Goal: Task Accomplishment & Management: Manage account settings

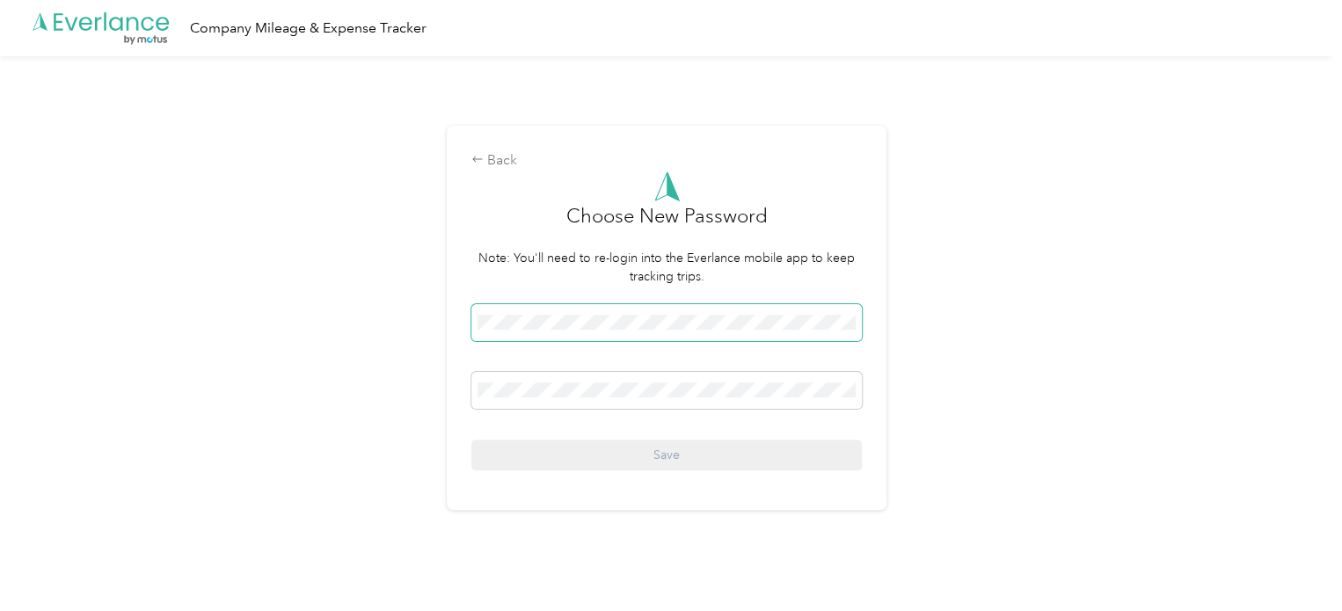
click at [295, 256] on div "Back Choose New Password Note: You'll need to re-login into the Everlance mobil…" at bounding box center [666, 325] width 1333 height 538
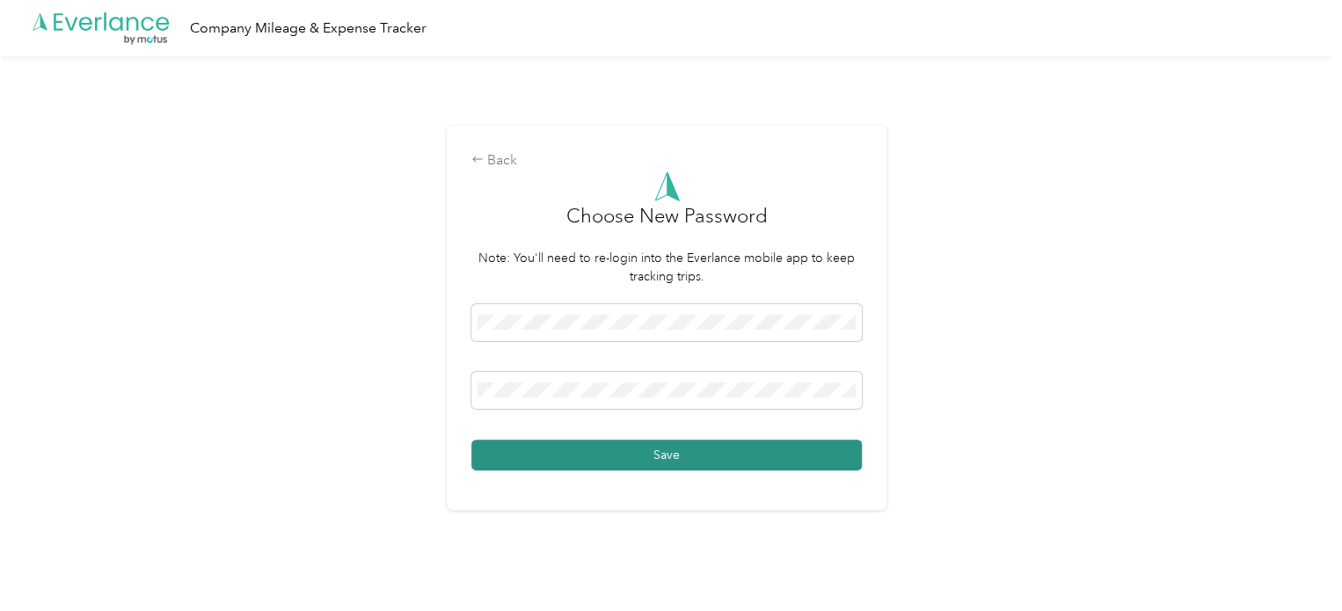
click at [673, 460] on button "Save" at bounding box center [666, 455] width 390 height 31
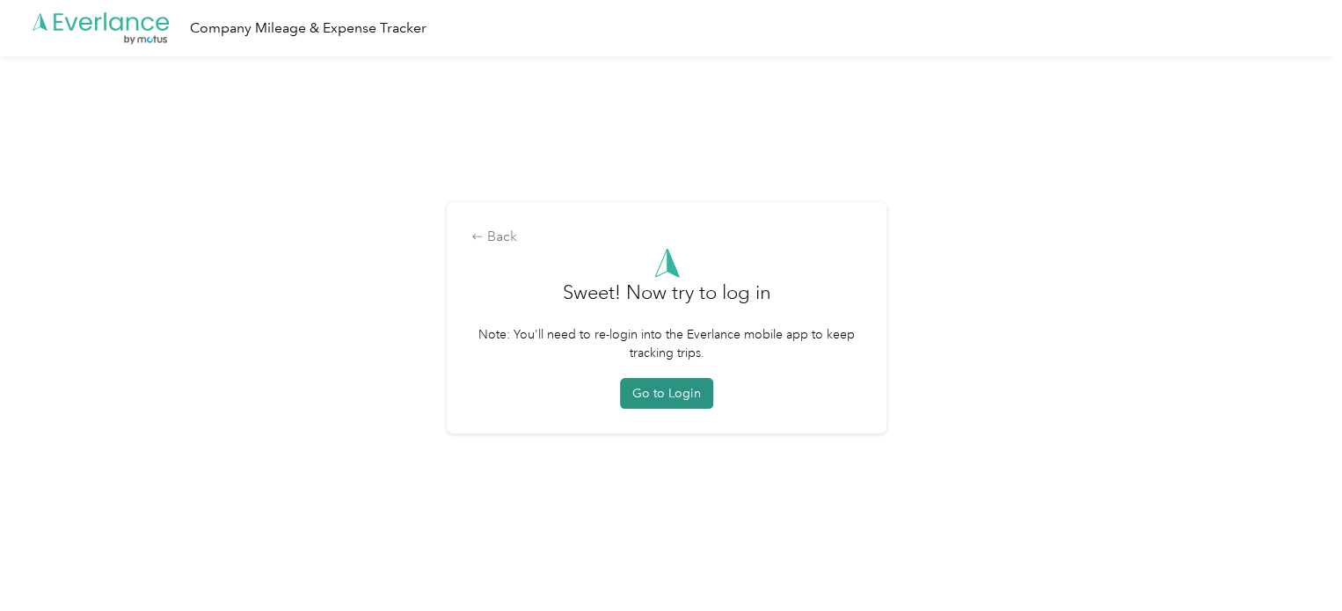
click at [675, 403] on button "Go to Login" at bounding box center [666, 393] width 93 height 31
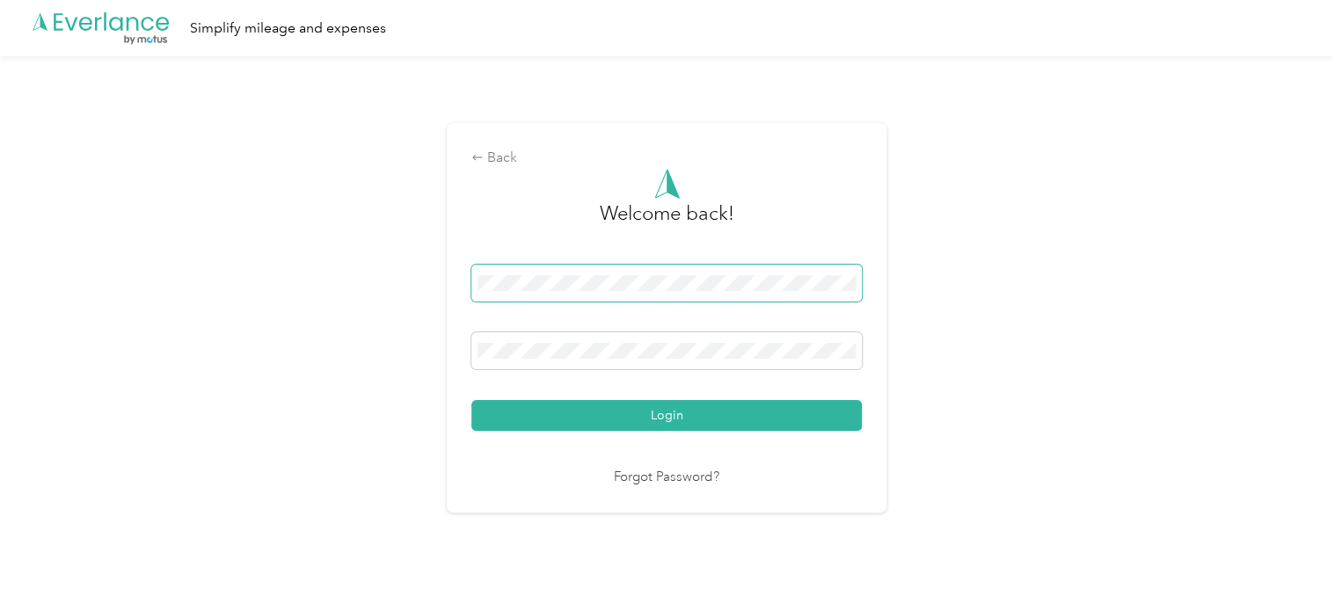
click at [713, 273] on span at bounding box center [666, 283] width 390 height 37
click at [688, 426] on button "Login" at bounding box center [666, 415] width 390 height 31
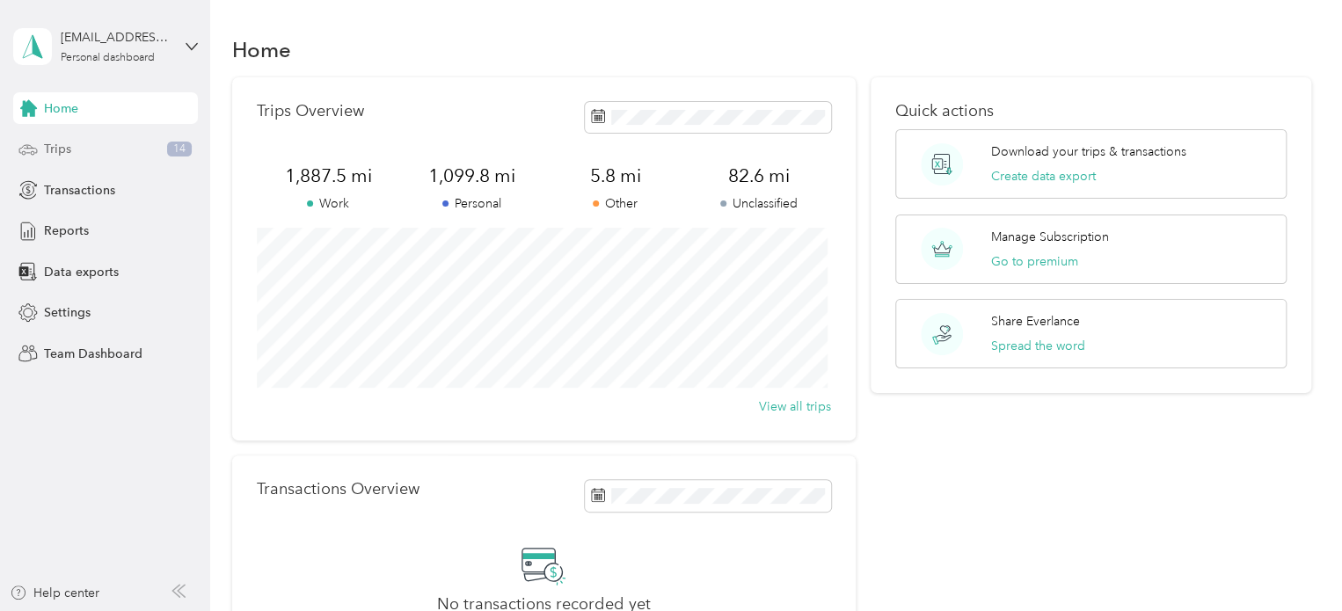
click at [77, 147] on div "Trips 14" at bounding box center [105, 150] width 185 height 32
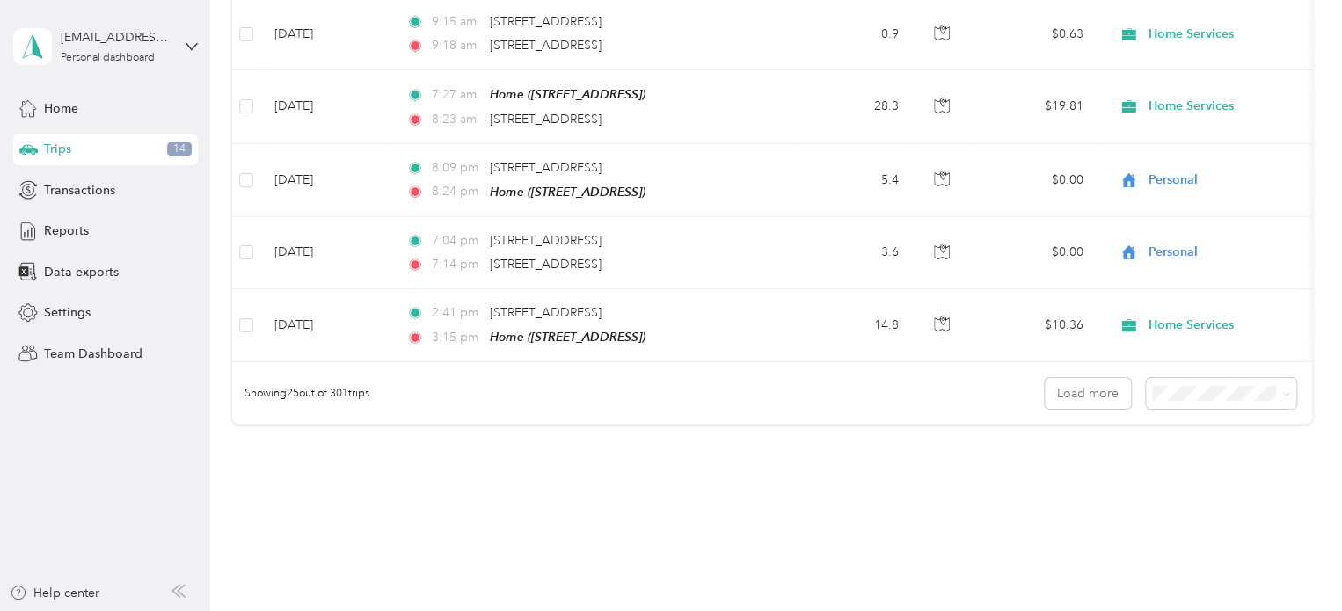
scroll to position [1758, 0]
click at [80, 223] on span "Reports" at bounding box center [66, 231] width 45 height 18
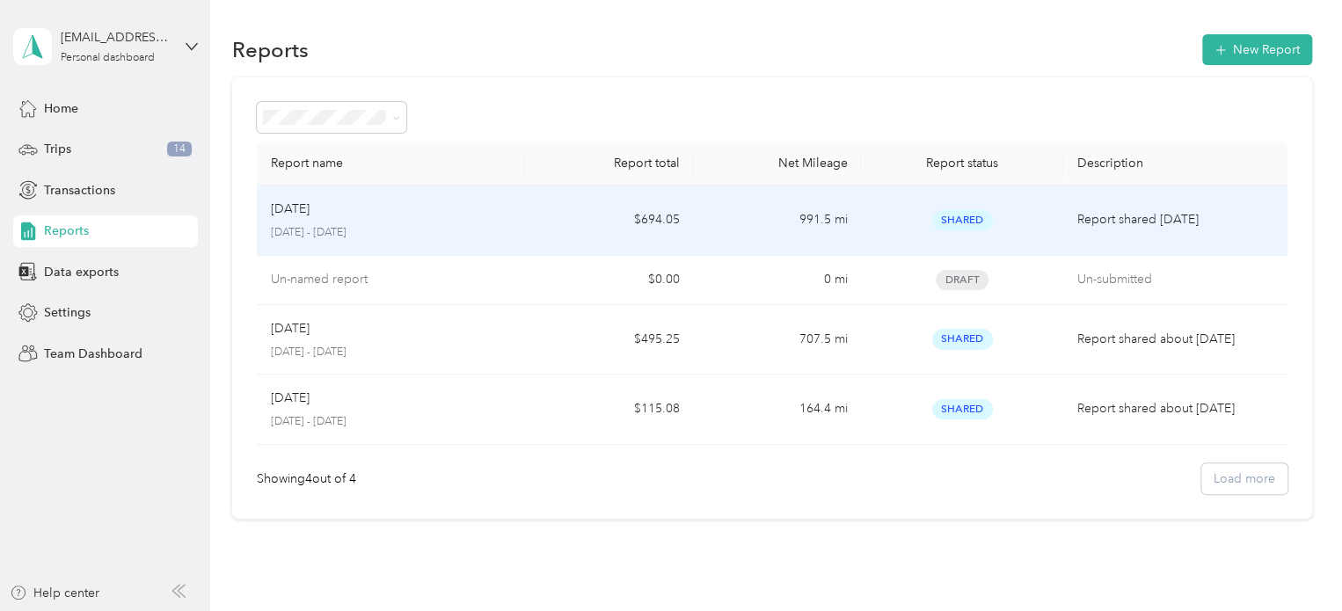
click at [357, 215] on div "[DATE]" at bounding box center [391, 209] width 241 height 19
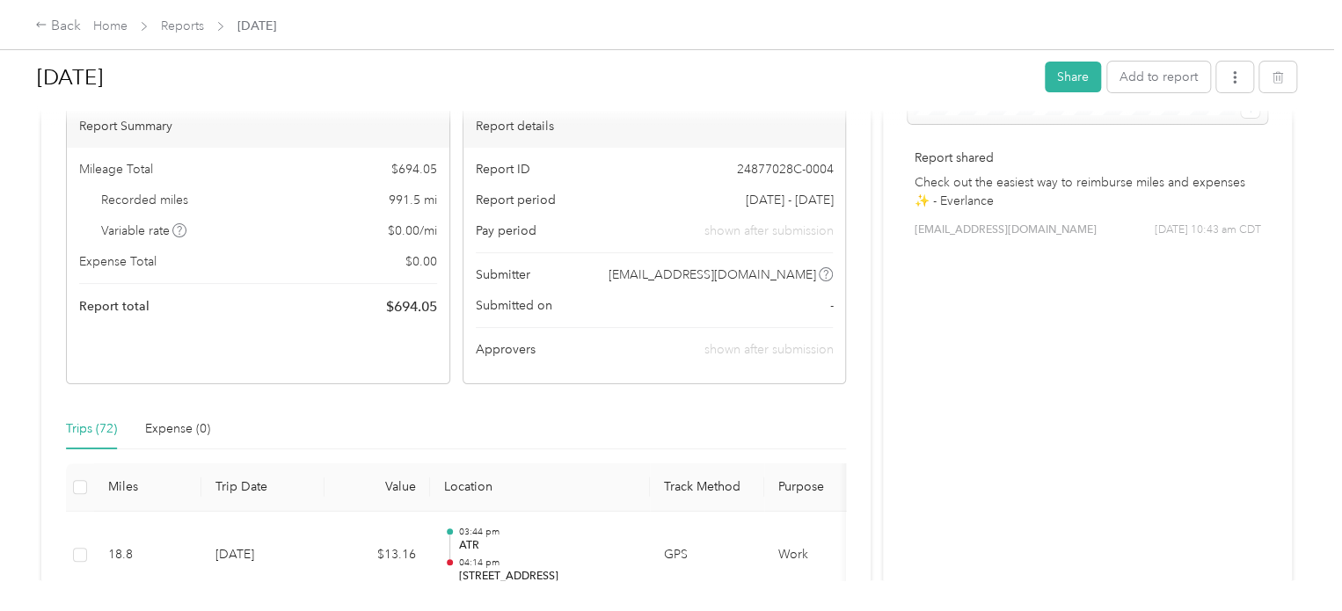
scroll to position [440, 0]
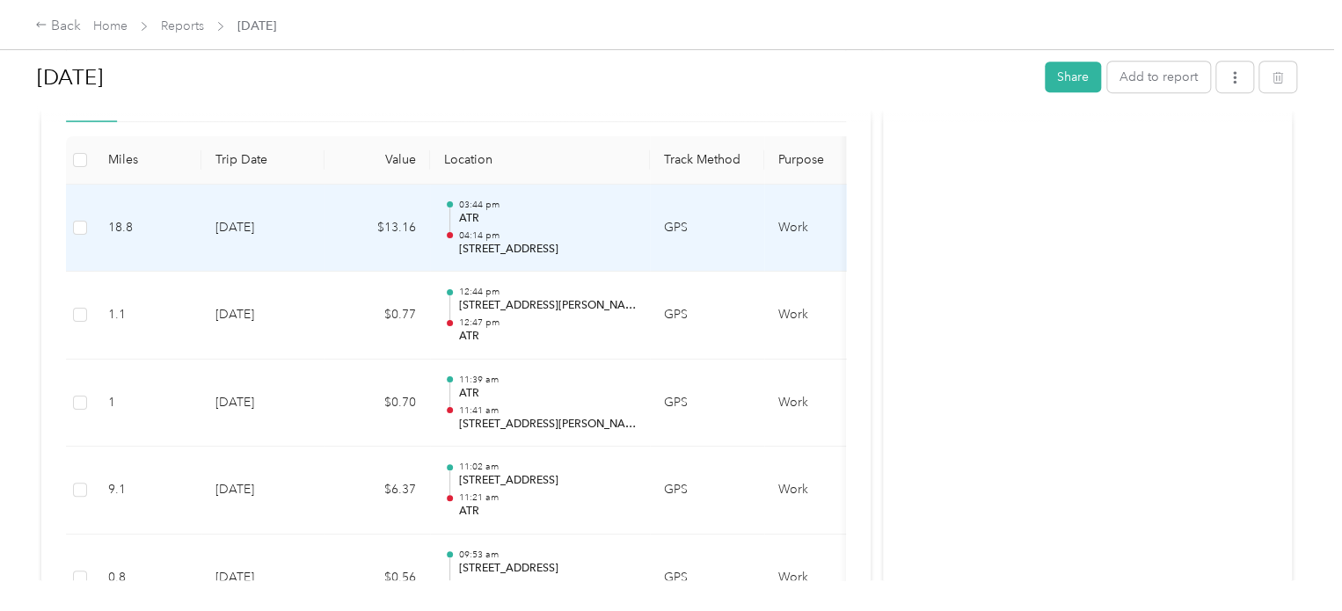
click at [681, 235] on td "GPS" at bounding box center [707, 229] width 114 height 88
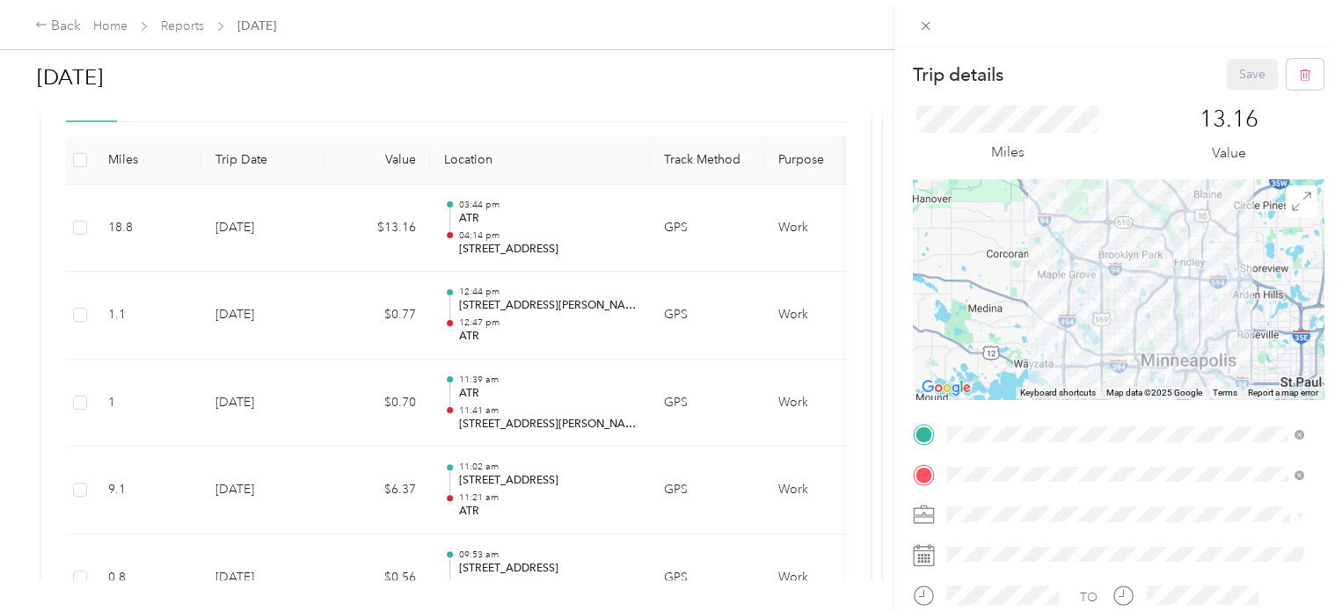
click at [84, 223] on div "Trip details Save This trip cannot be edited because it is either under review,…" at bounding box center [671, 305] width 1342 height 611
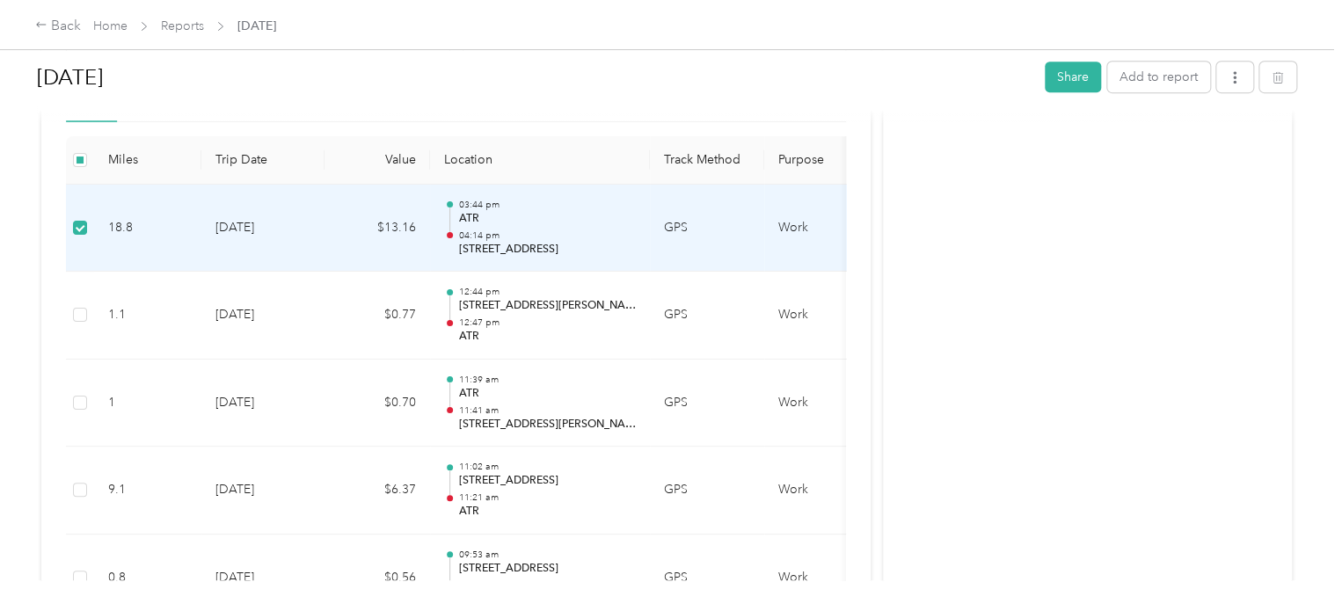
click at [84, 238] on td at bounding box center [80, 229] width 28 height 88
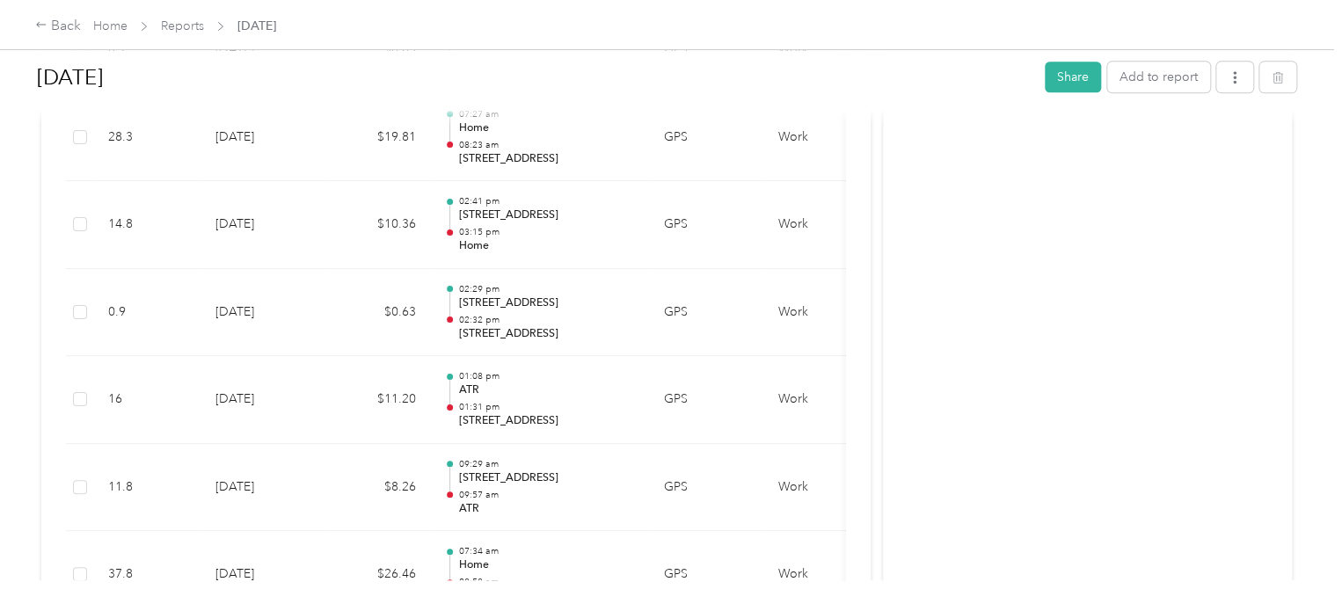
scroll to position [1319, 0]
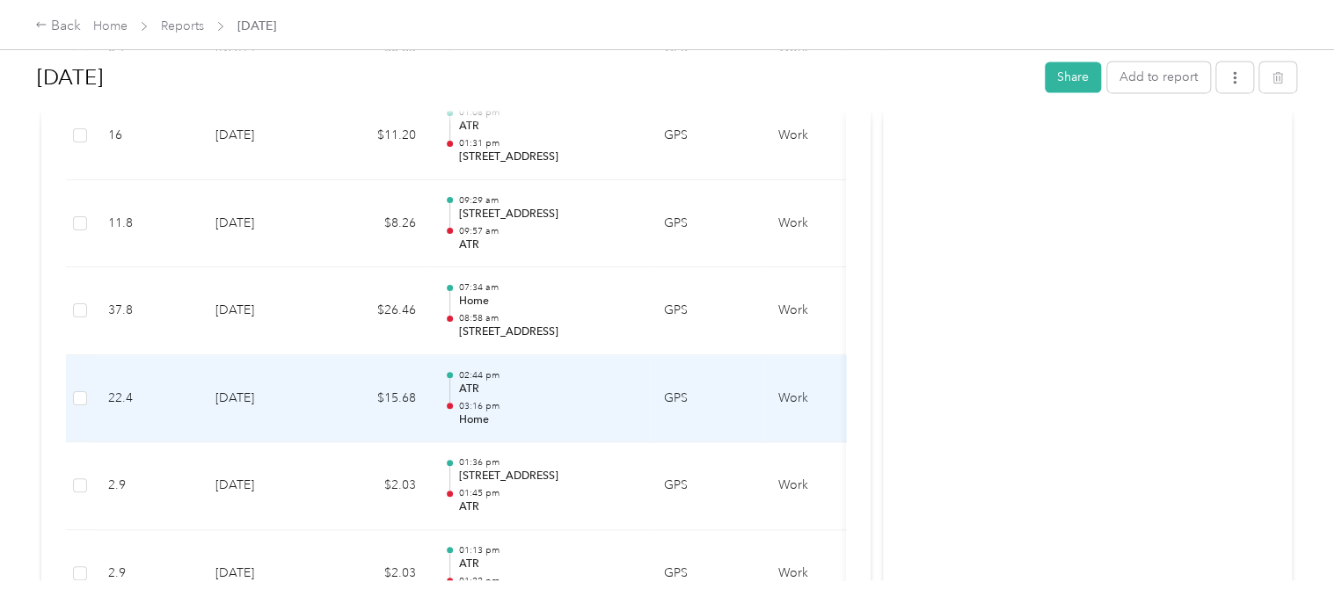
click at [89, 397] on td at bounding box center [80, 399] width 28 height 88
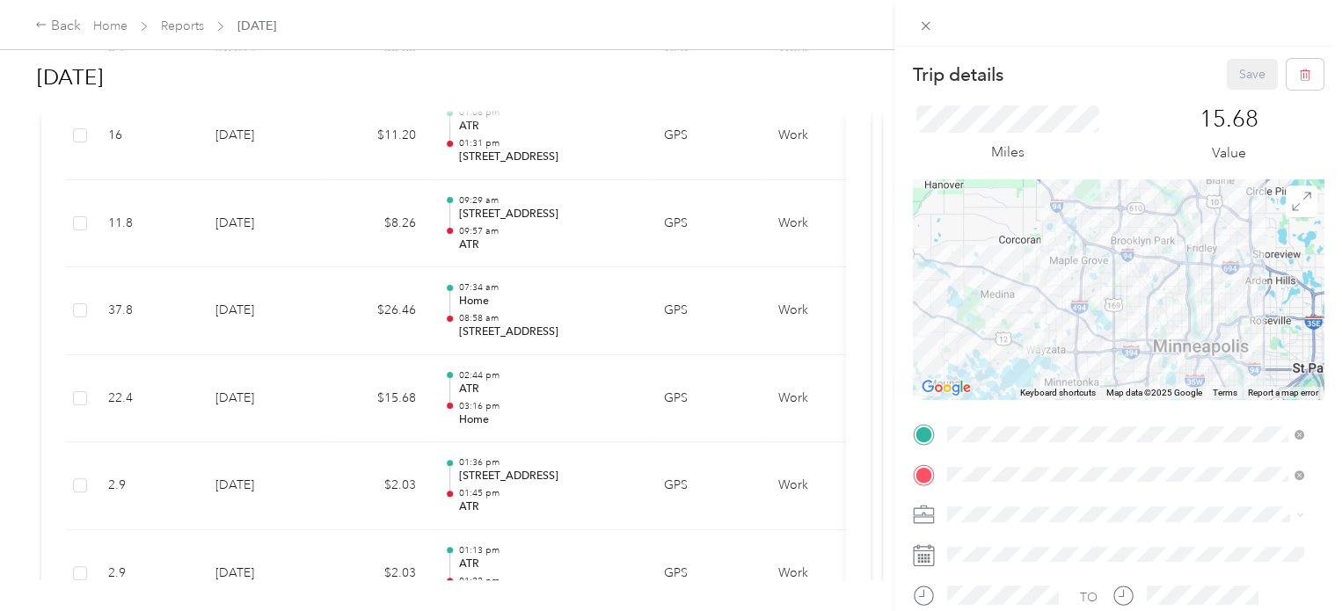
drag, startPoint x: 101, startPoint y: 397, endPoint x: 116, endPoint y: 400, distance: 15.4
click at [101, 397] on div "Trip details Save This trip cannot be edited because it is either under review,…" at bounding box center [671, 305] width 1342 height 611
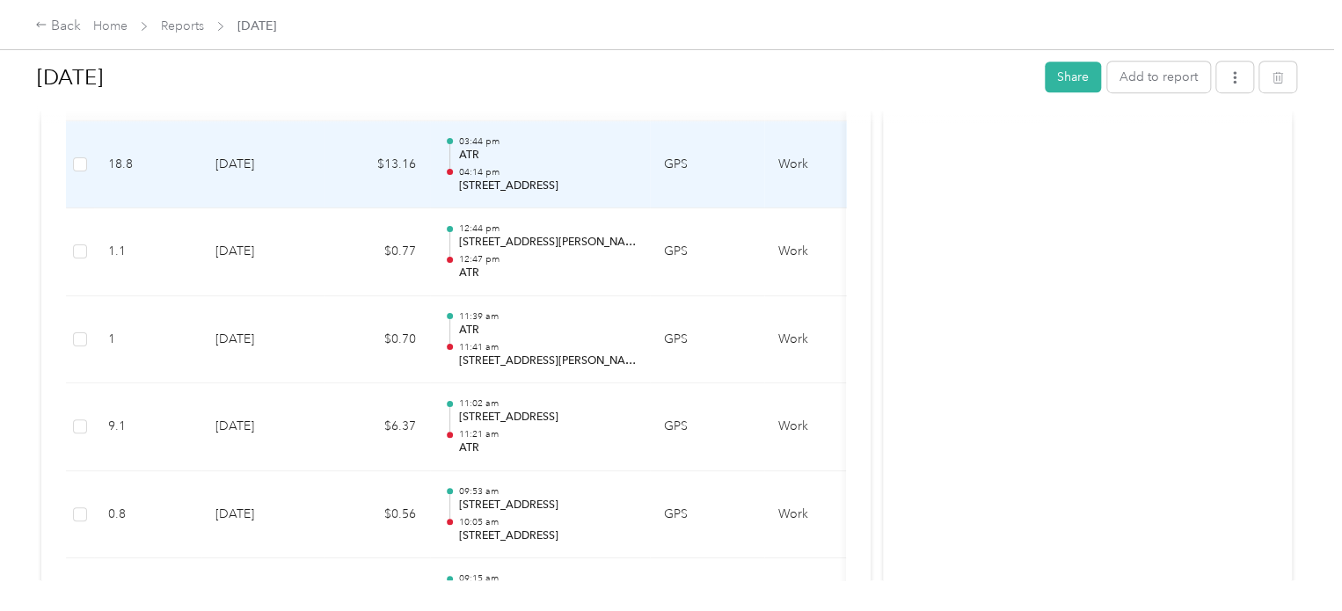
scroll to position [352, 0]
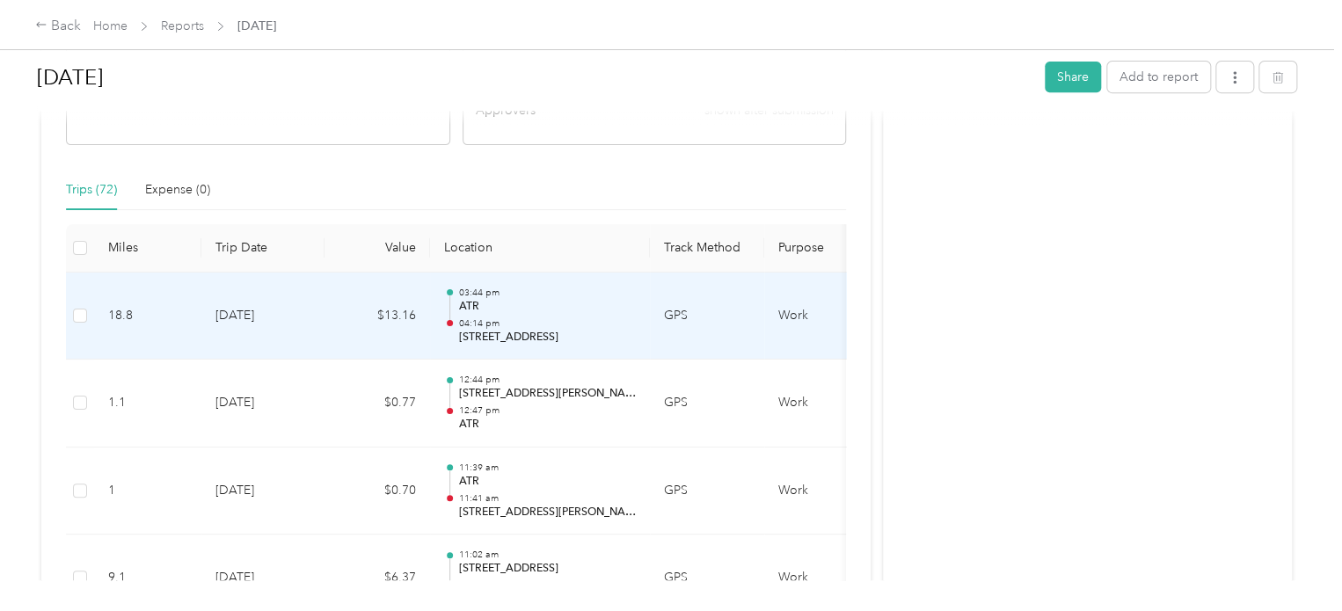
click at [251, 316] on td "[DATE]" at bounding box center [262, 317] width 123 height 88
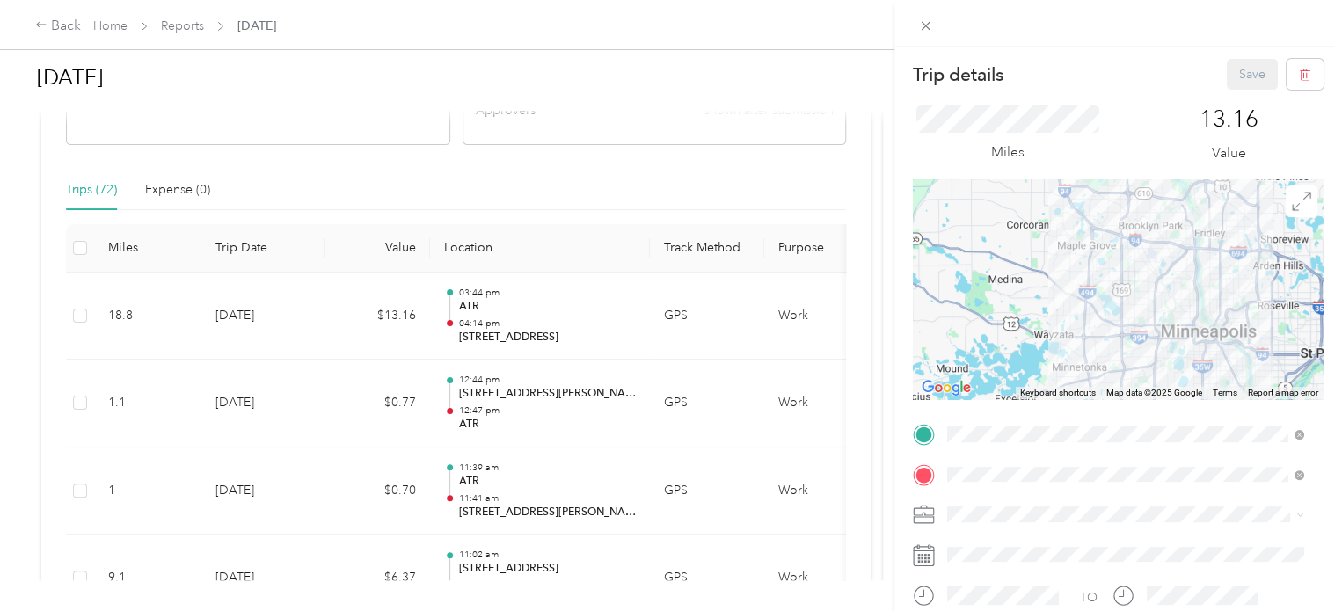
click at [1067, 291] on img at bounding box center [1066, 291] width 22 height 22
click at [77, 322] on div "Trip details Save This trip cannot be edited because it is either under review,…" at bounding box center [671, 305] width 1342 height 611
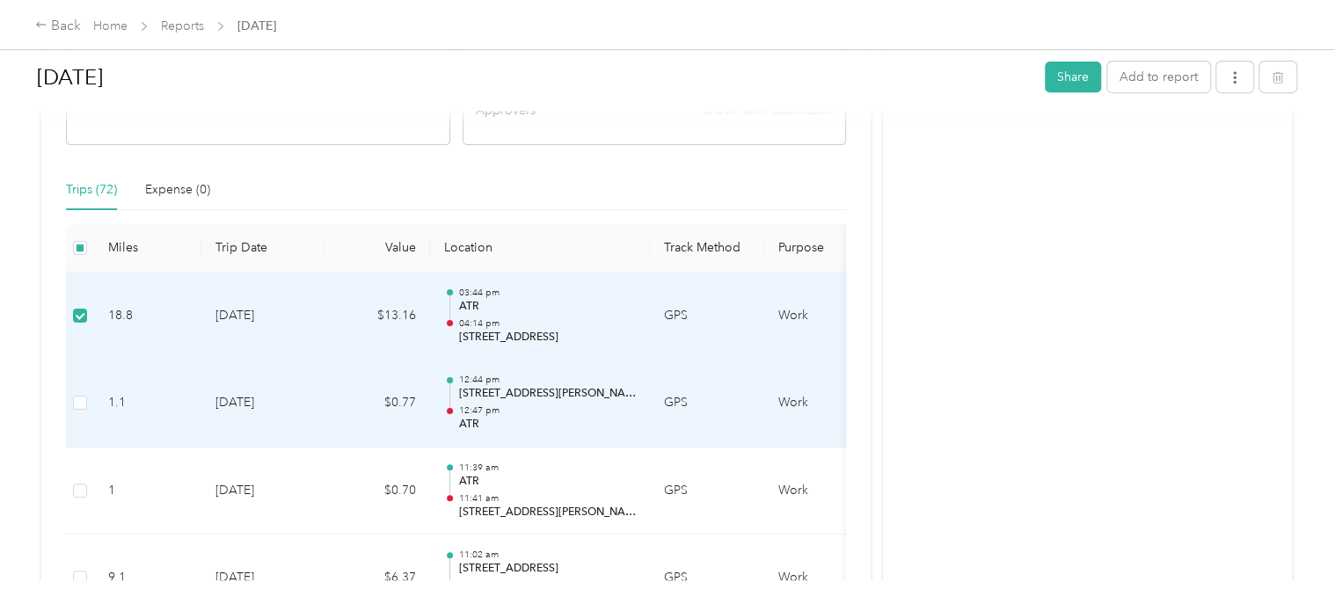
click at [257, 418] on td "[DATE]" at bounding box center [262, 404] width 123 height 88
click at [259, 401] on td "[DATE]" at bounding box center [262, 404] width 123 height 88
click at [258, 400] on td "[DATE]" at bounding box center [262, 404] width 123 height 88
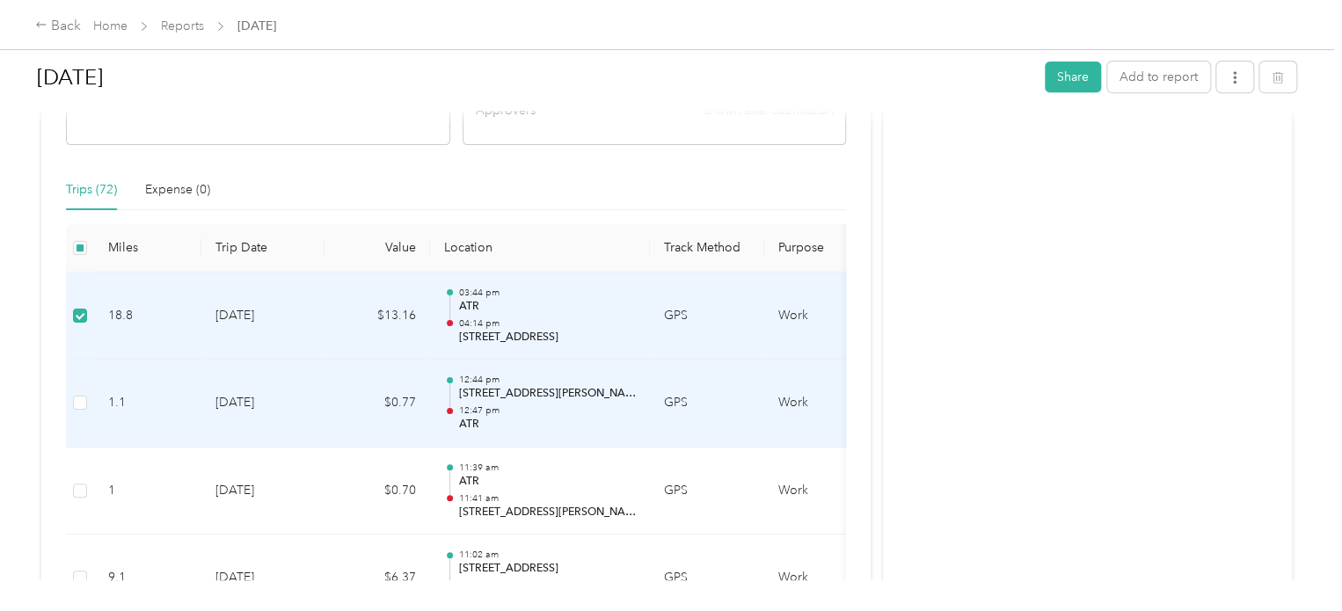
click at [262, 386] on td "[DATE]" at bounding box center [262, 404] width 123 height 88
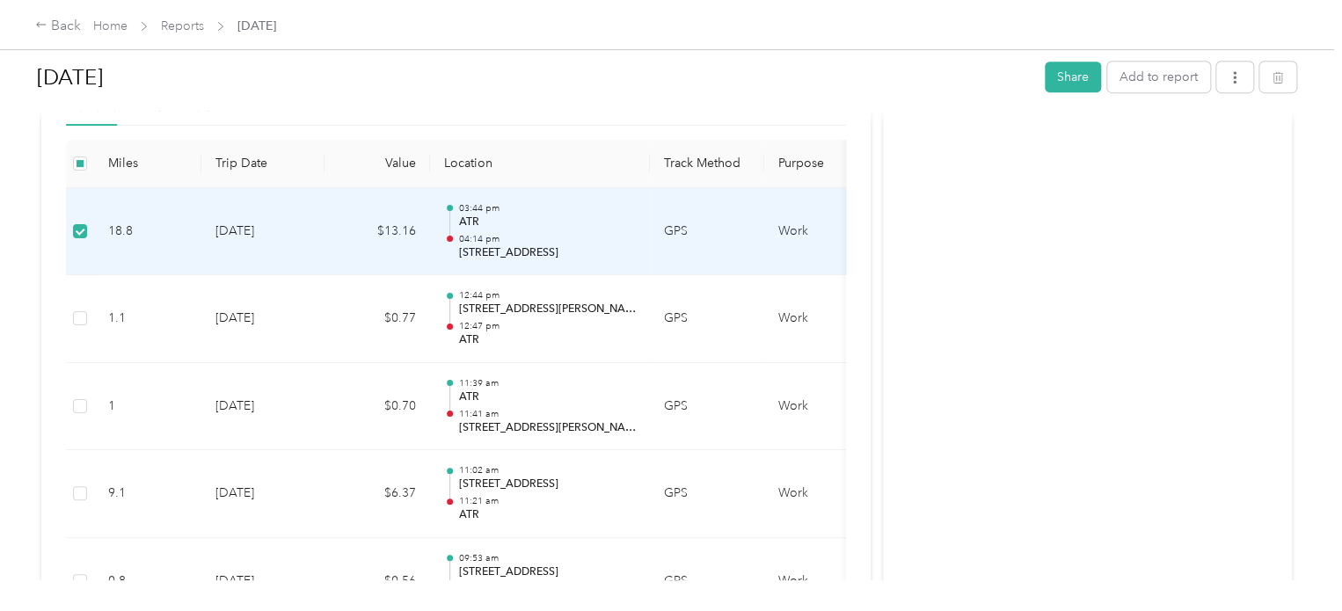
scroll to position [440, 0]
drag, startPoint x: 257, startPoint y: 244, endPoint x: 238, endPoint y: 225, distance: 26.1
click at [238, 225] on td "[DATE]" at bounding box center [262, 229] width 123 height 88
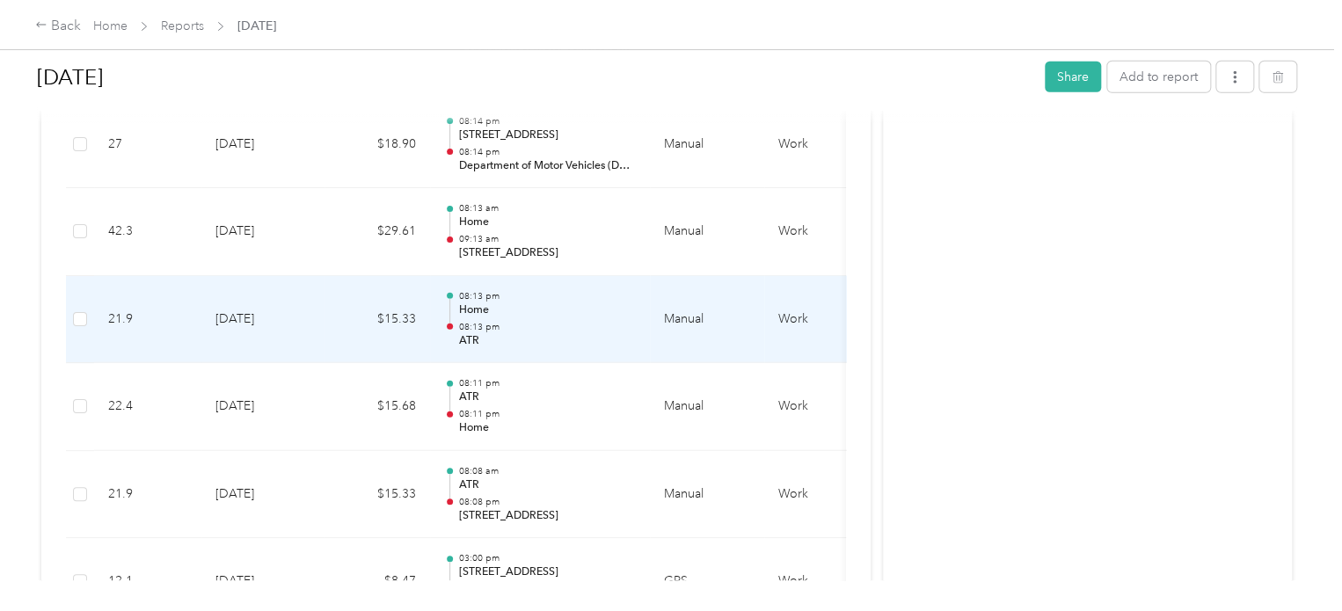
scroll to position [2550, 0]
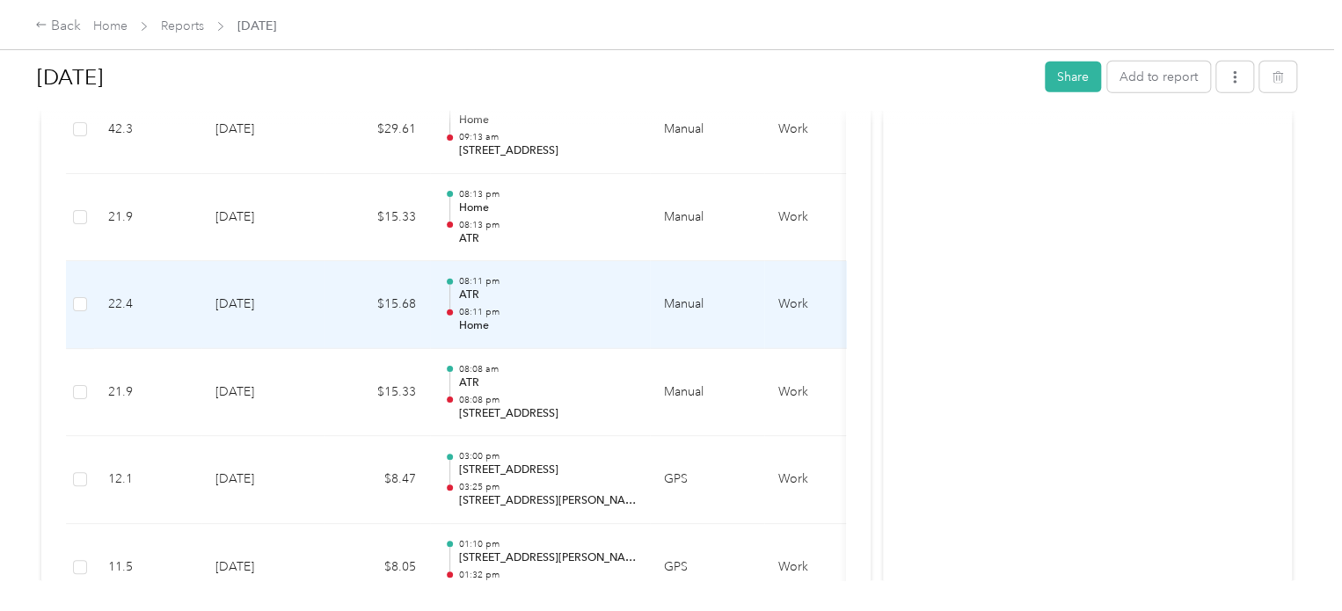
click at [87, 301] on td at bounding box center [80, 305] width 28 height 88
click at [784, 295] on td "Work" at bounding box center [830, 305] width 132 height 88
click at [788, 298] on td "Work" at bounding box center [830, 305] width 132 height 88
click at [691, 291] on td "Manual" at bounding box center [707, 305] width 114 height 88
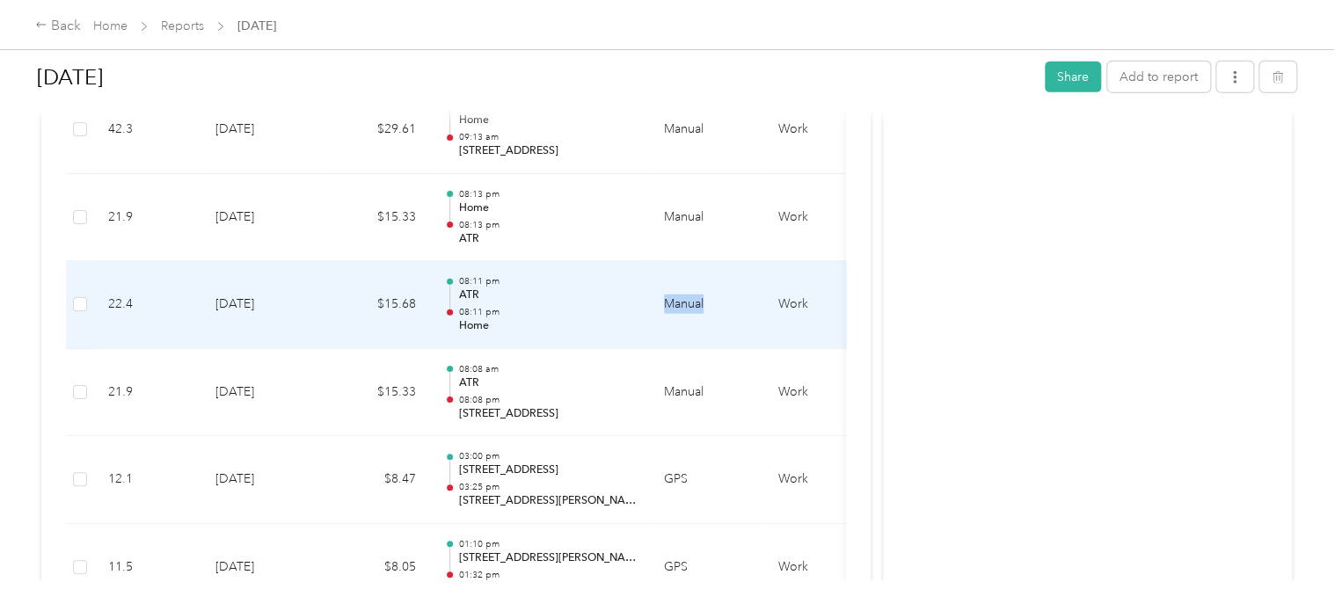
click at [691, 291] on td "Manual" at bounding box center [707, 305] width 114 height 88
click at [404, 306] on td "$15.68" at bounding box center [377, 305] width 106 height 88
click at [222, 295] on td "[DATE]" at bounding box center [262, 305] width 123 height 88
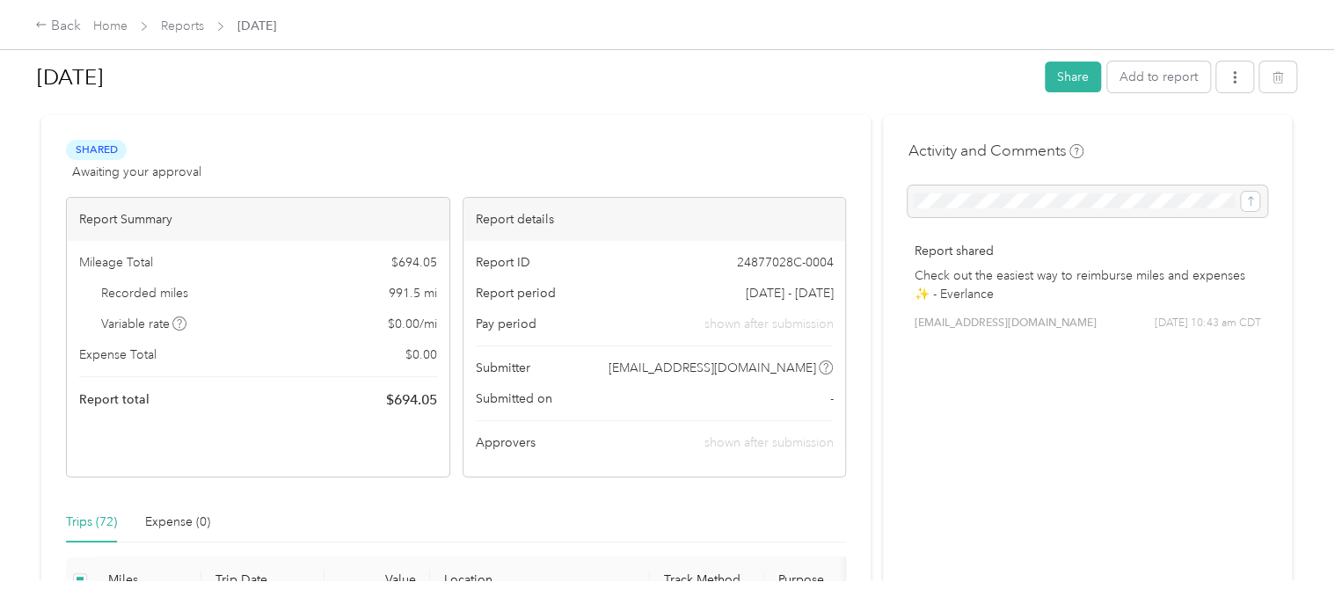
scroll to position [0, 0]
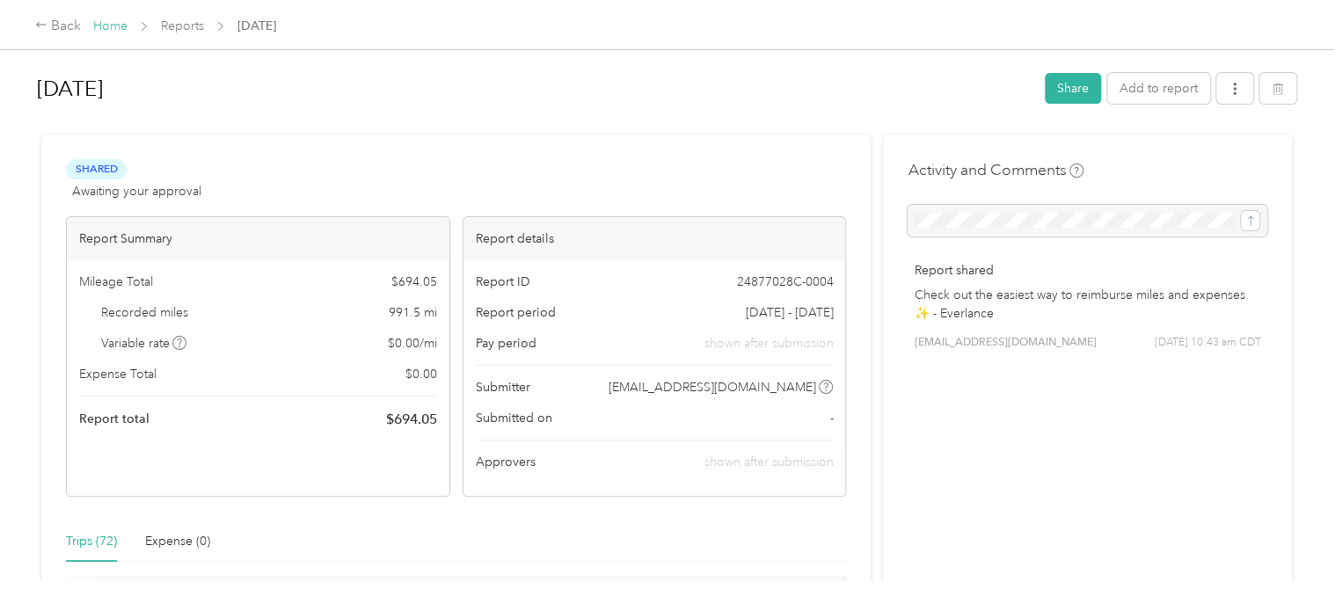
click at [96, 28] on link "Home" at bounding box center [110, 25] width 34 height 15
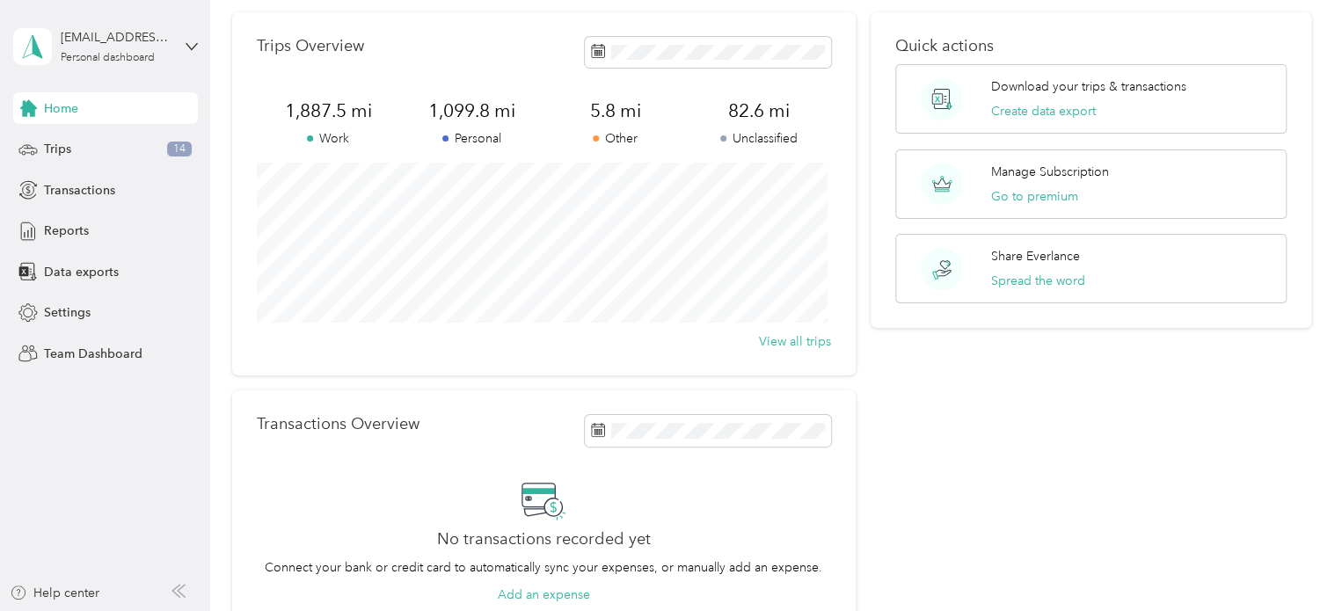
scroll to position [176, 0]
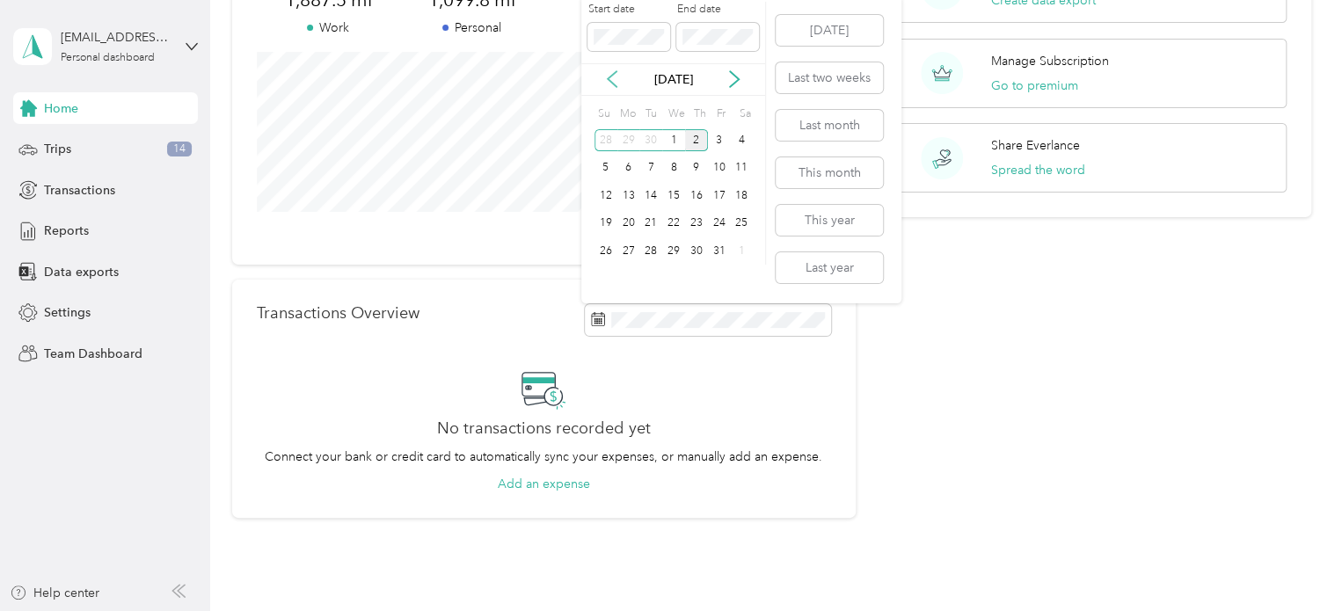
click at [611, 86] on icon at bounding box center [612, 79] width 18 height 18
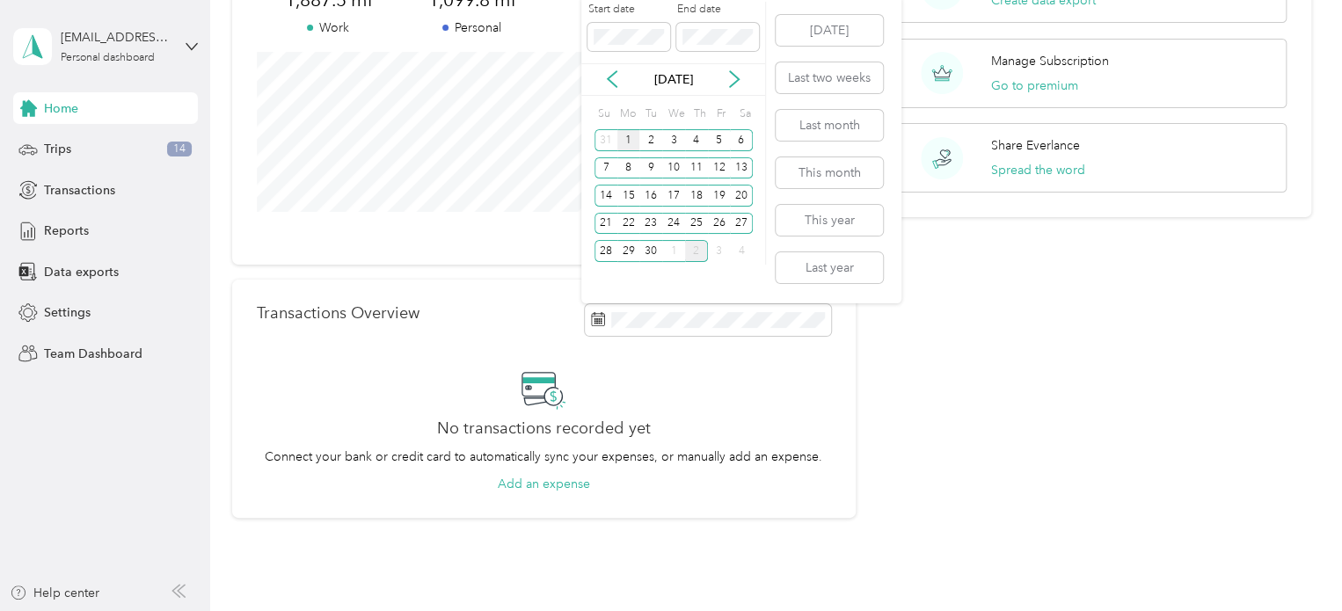
click at [634, 139] on div "1" at bounding box center [628, 140] width 23 height 22
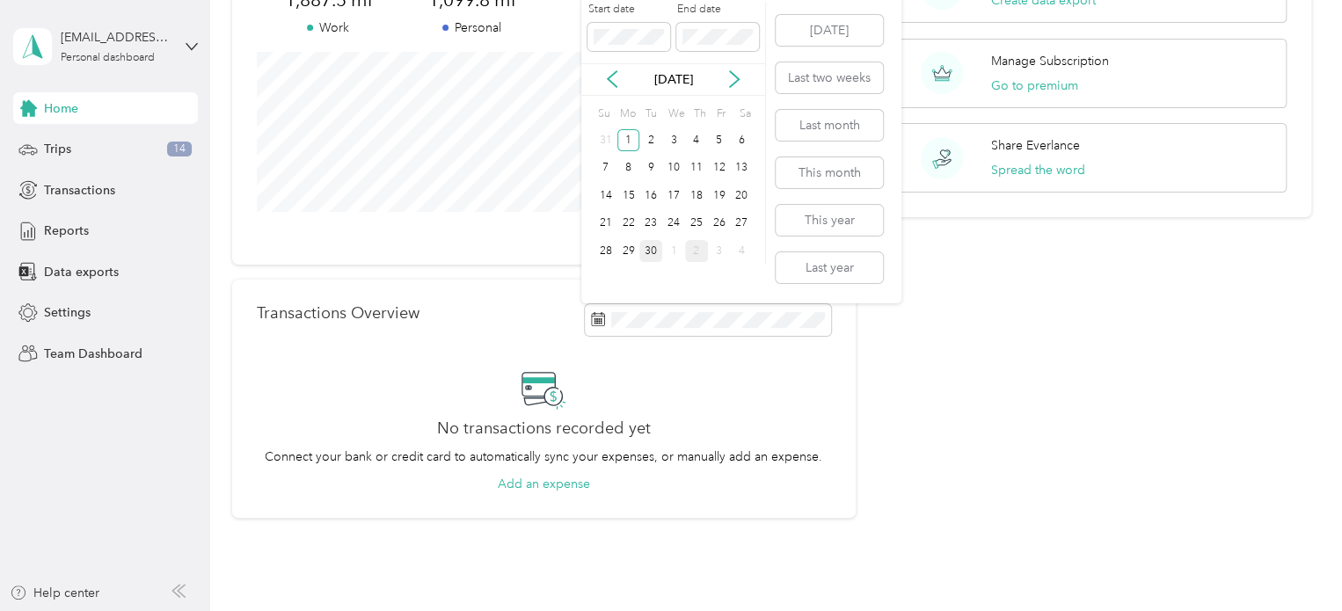
click at [653, 259] on div "30" at bounding box center [650, 251] width 23 height 22
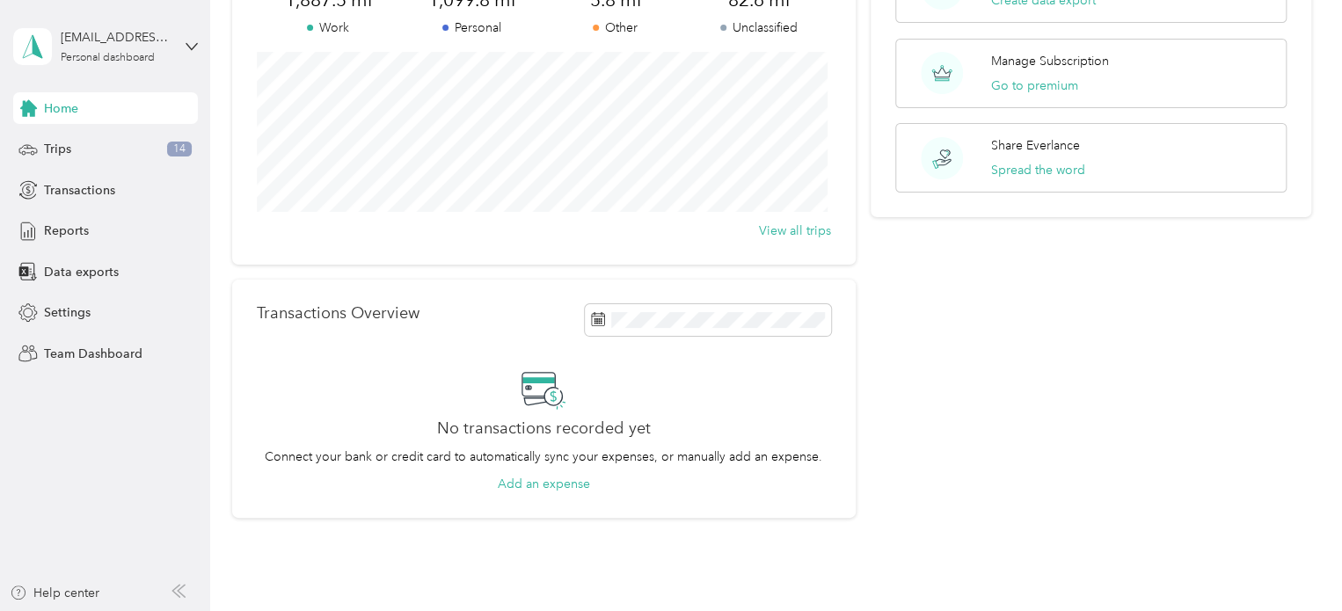
scroll to position [0, 0]
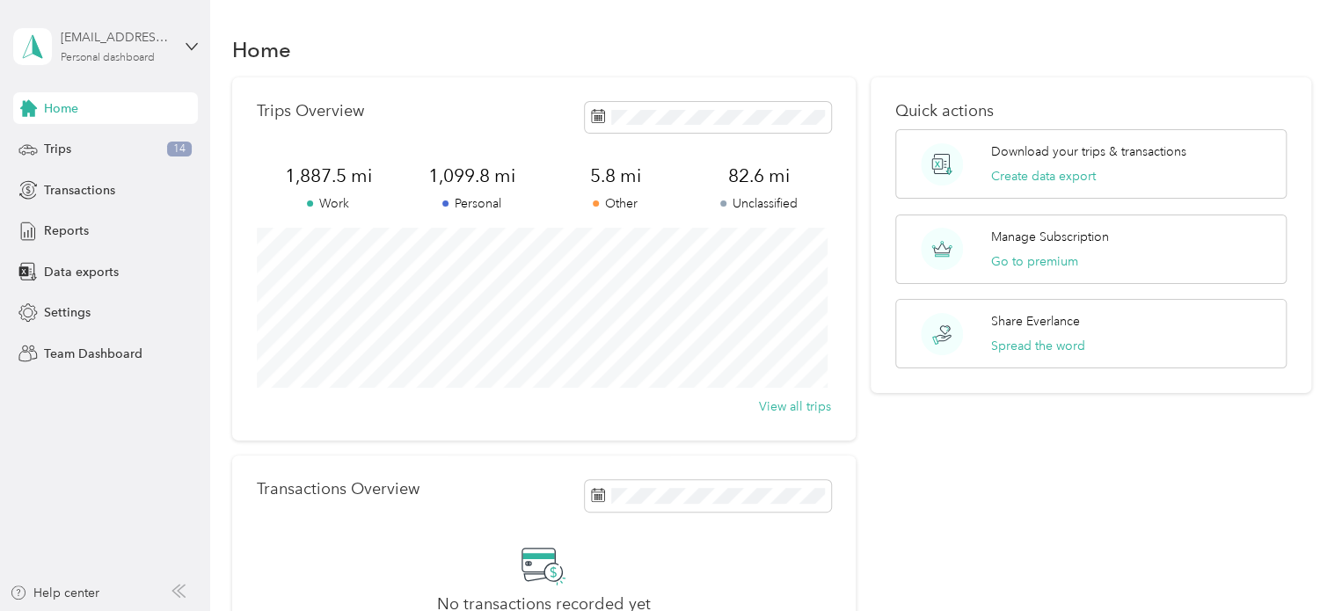
click at [71, 48] on div "[EMAIL_ADDRESS][DOMAIN_NAME] Personal dashboard" at bounding box center [116, 45] width 110 height 35
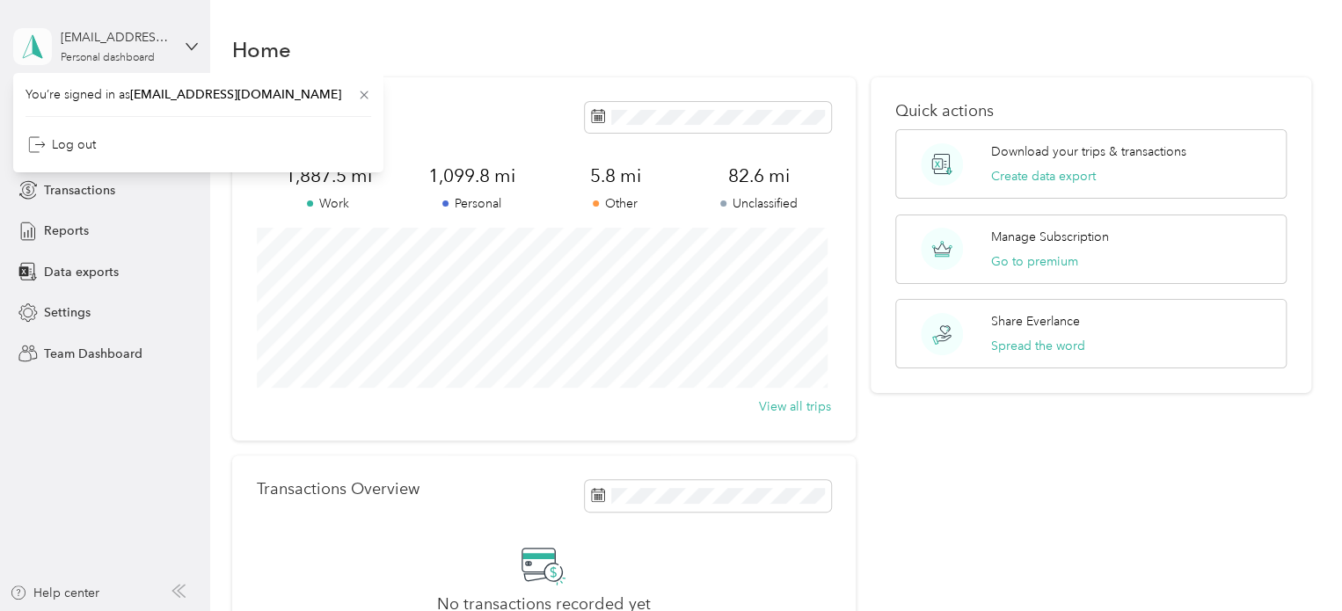
click at [41, 41] on icon at bounding box center [32, 46] width 26 height 25
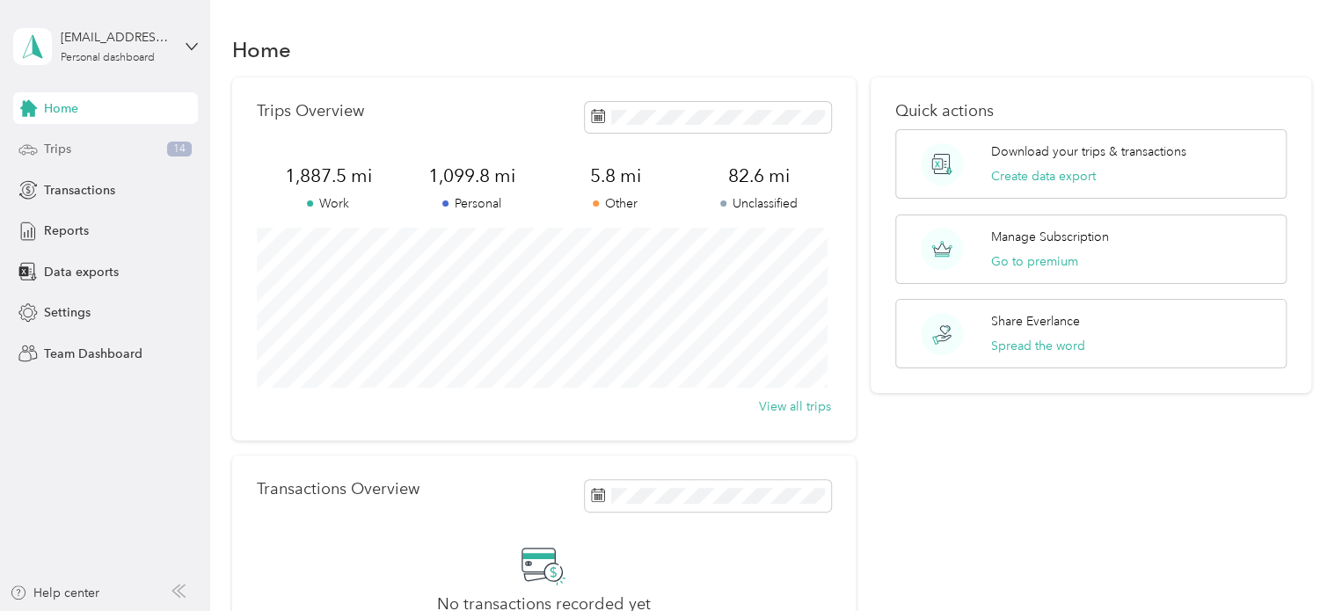
click at [79, 150] on div "Trips 14" at bounding box center [105, 150] width 185 height 32
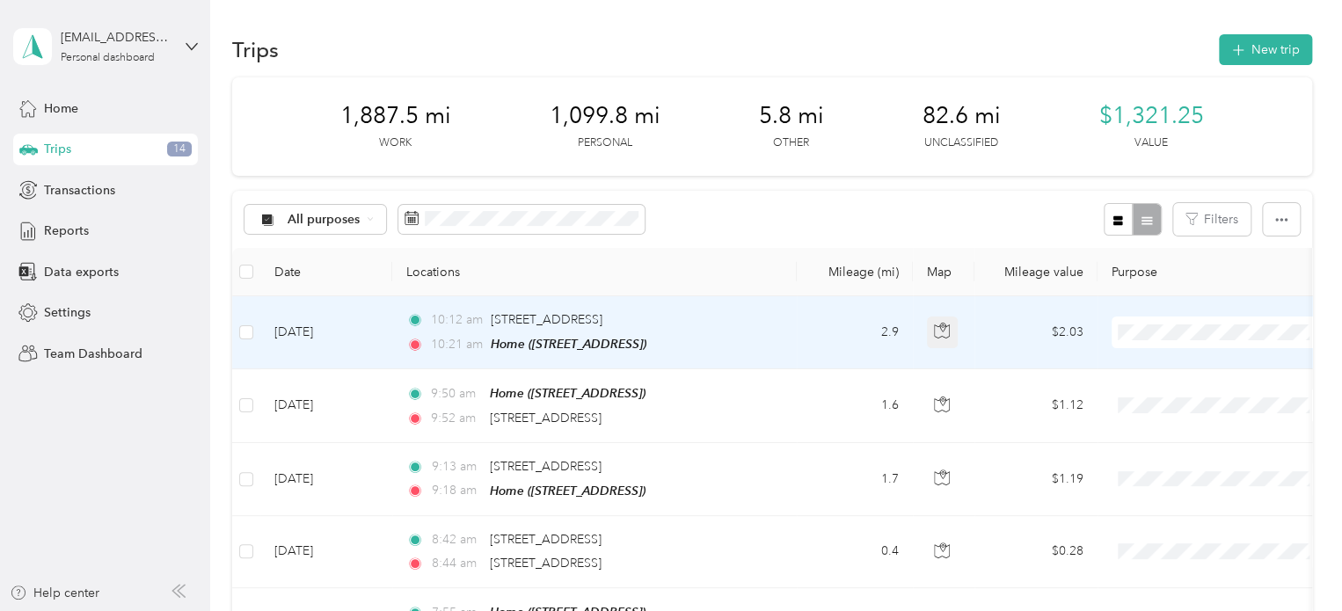
click at [947, 338] on button "button" at bounding box center [943, 333] width 32 height 32
drag, startPoint x: 567, startPoint y: 323, endPoint x: 366, endPoint y: 339, distance: 202.0
drag, startPoint x: 366, startPoint y: 339, endPoint x: 345, endPoint y: 334, distance: 21.8
click at [345, 334] on td "[DATE]" at bounding box center [326, 332] width 132 height 73
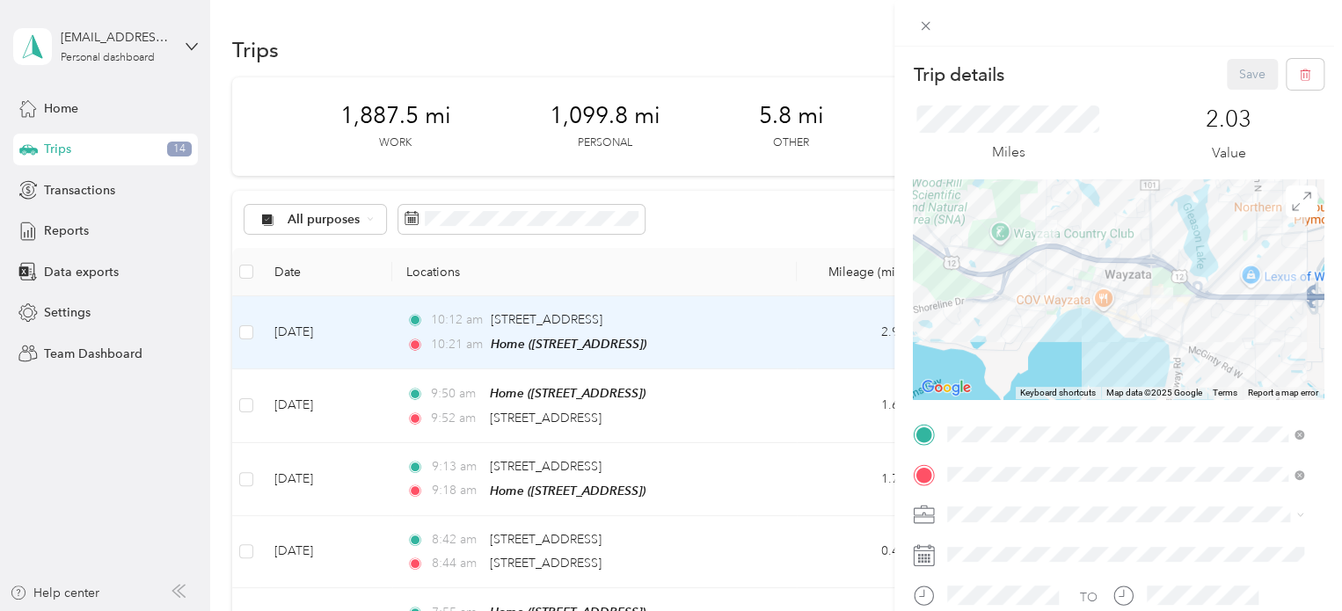
click at [250, 328] on div "Trip details Save This trip cannot be edited because it is either under review,…" at bounding box center [671, 305] width 1342 height 611
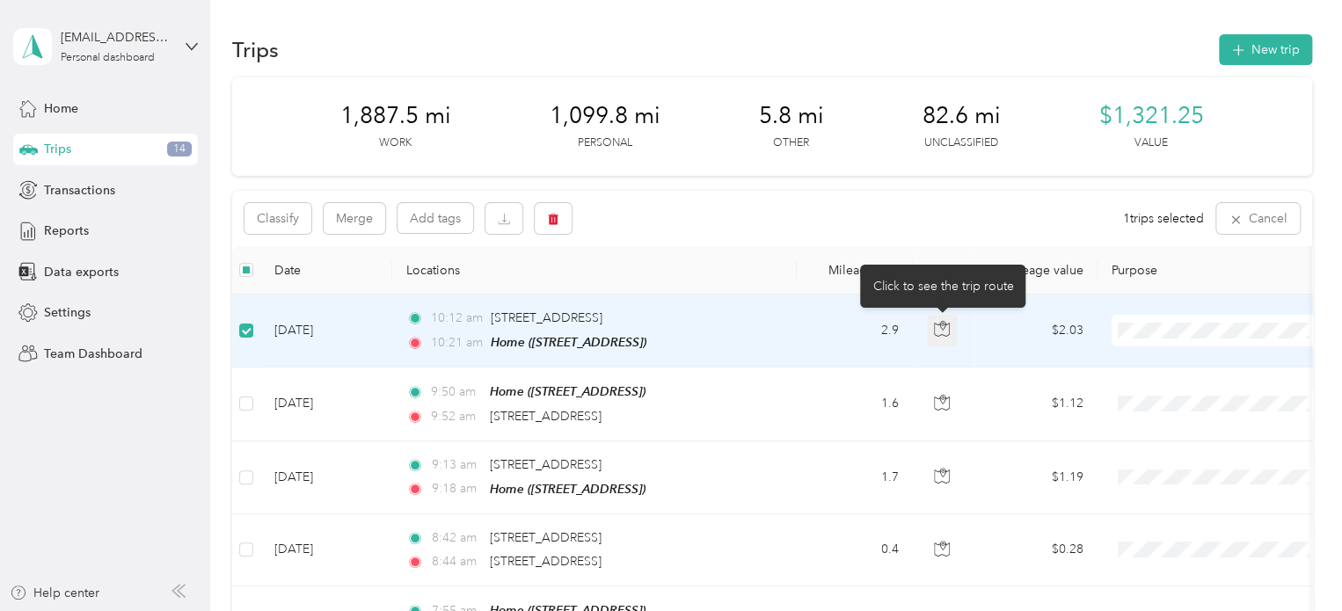
click at [935, 328] on icon "button" at bounding box center [942, 329] width 16 height 16
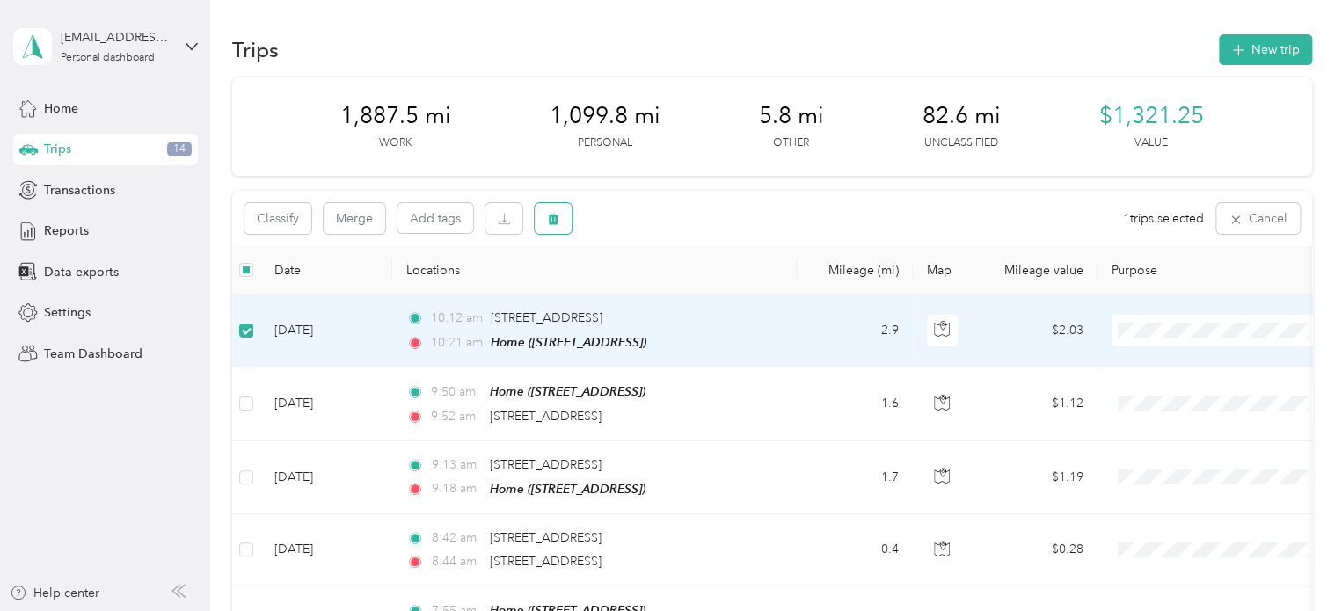
click at [542, 228] on button "button" at bounding box center [553, 218] width 37 height 31
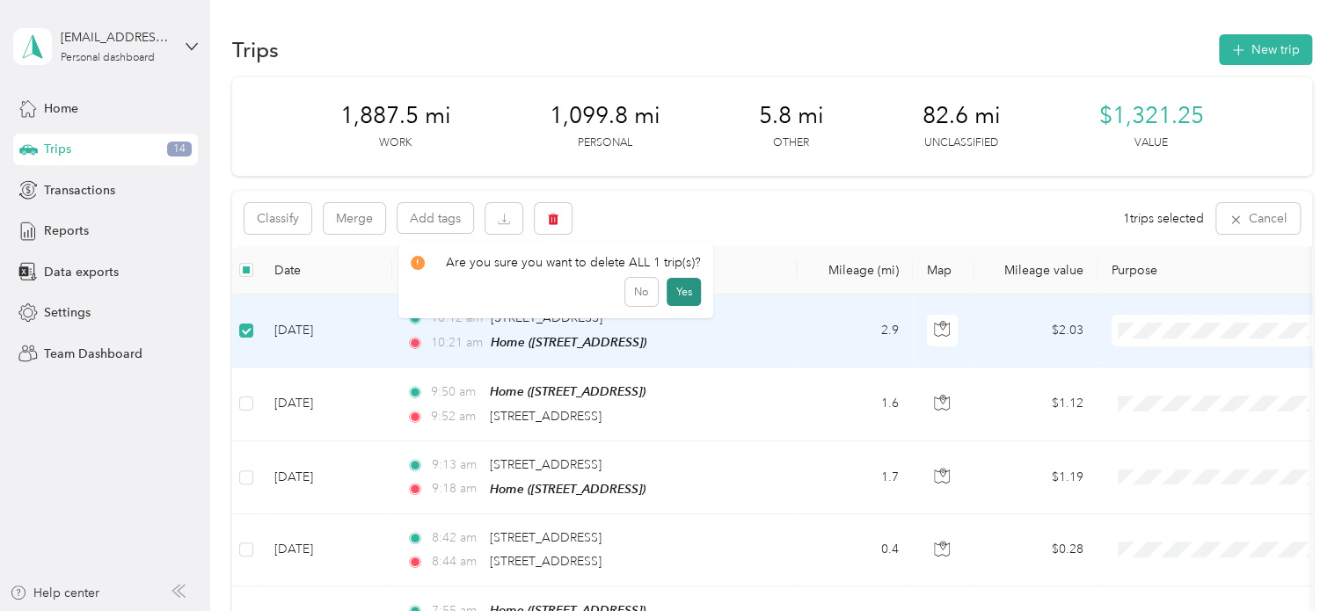
click at [673, 297] on button "Yes" at bounding box center [683, 292] width 34 height 28
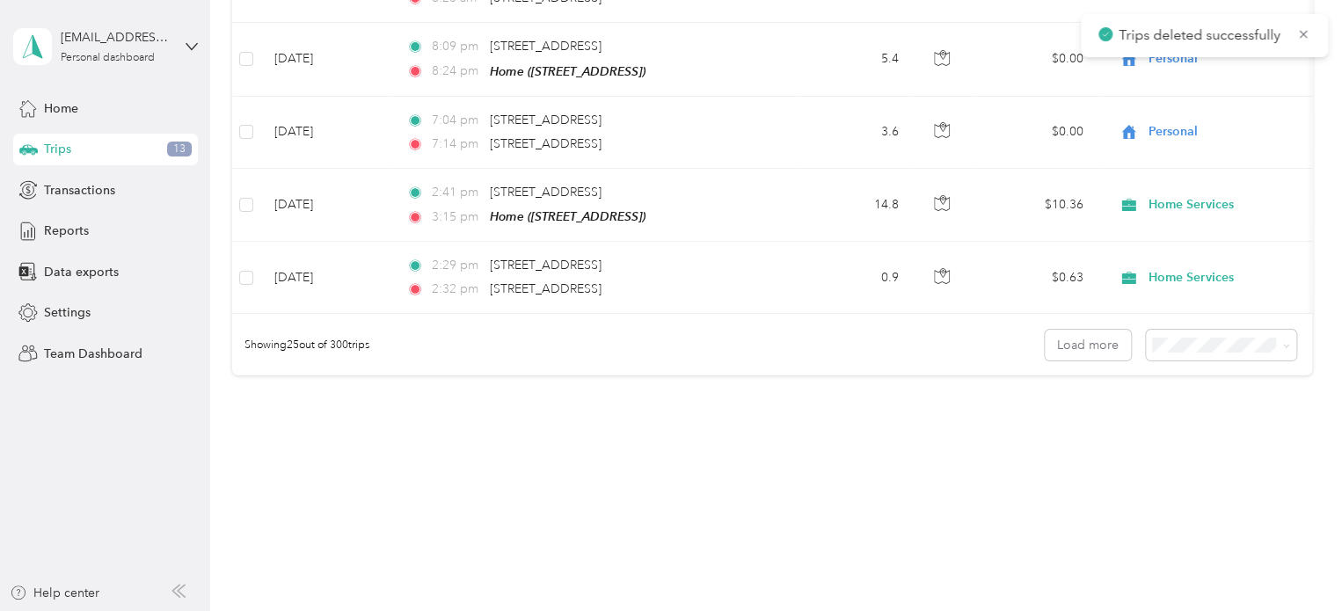
scroll to position [1806, 0]
click at [1285, 346] on span at bounding box center [1221, 344] width 150 height 31
click at [1282, 341] on icon at bounding box center [1286, 345] width 8 height 8
click at [1182, 433] on span "100 per load" at bounding box center [1190, 431] width 72 height 15
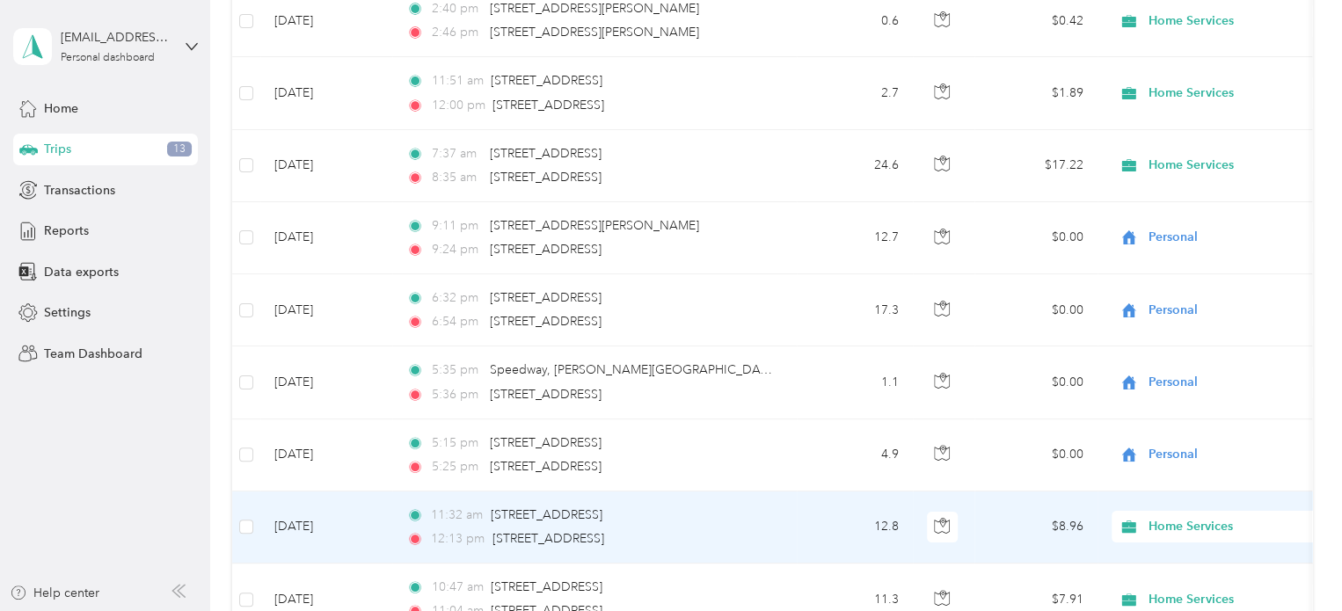
scroll to position [7217, 0]
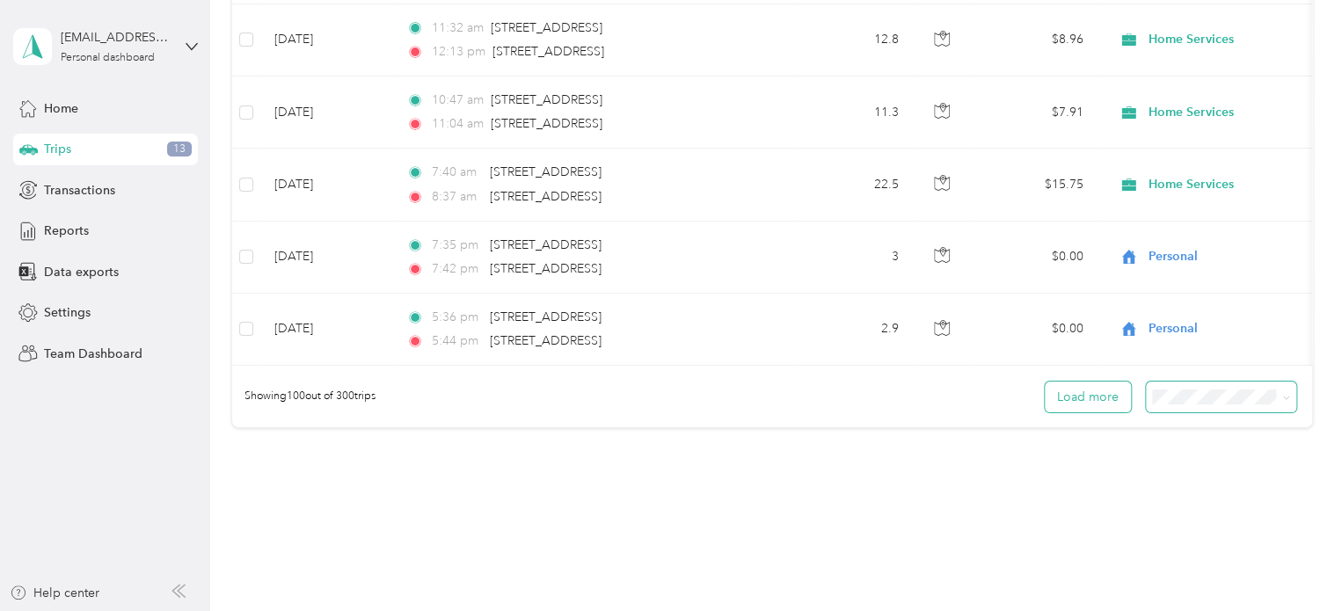
click at [1083, 382] on button "Load more" at bounding box center [1088, 397] width 86 height 31
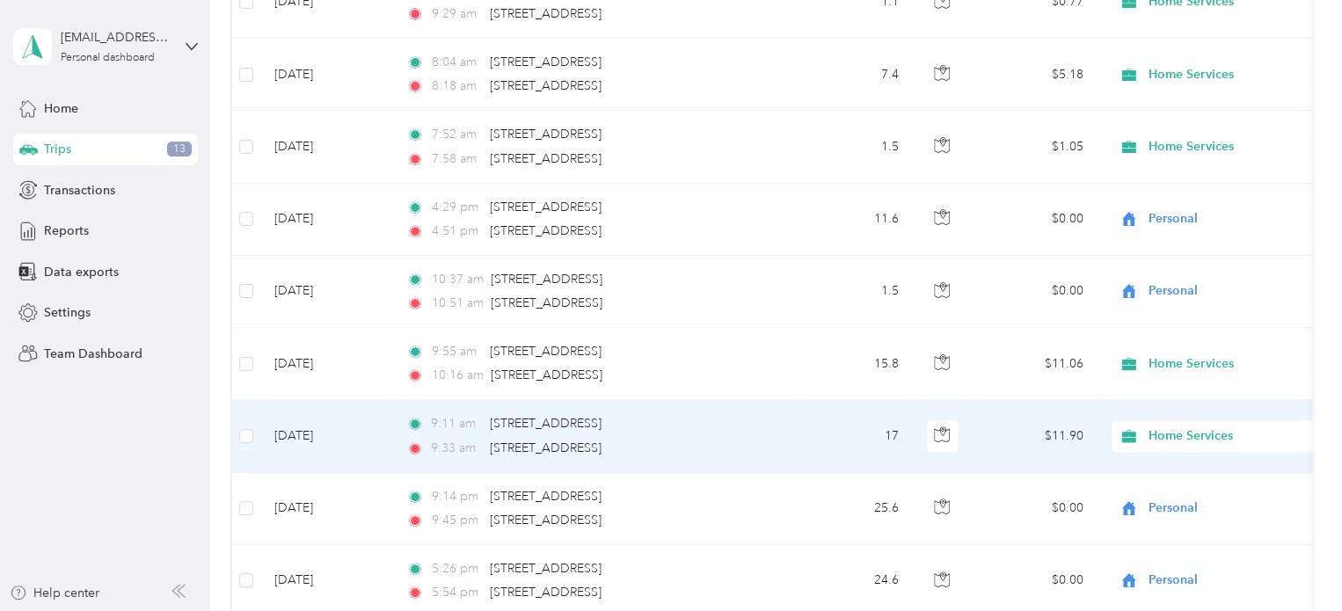
scroll to position [10997, 0]
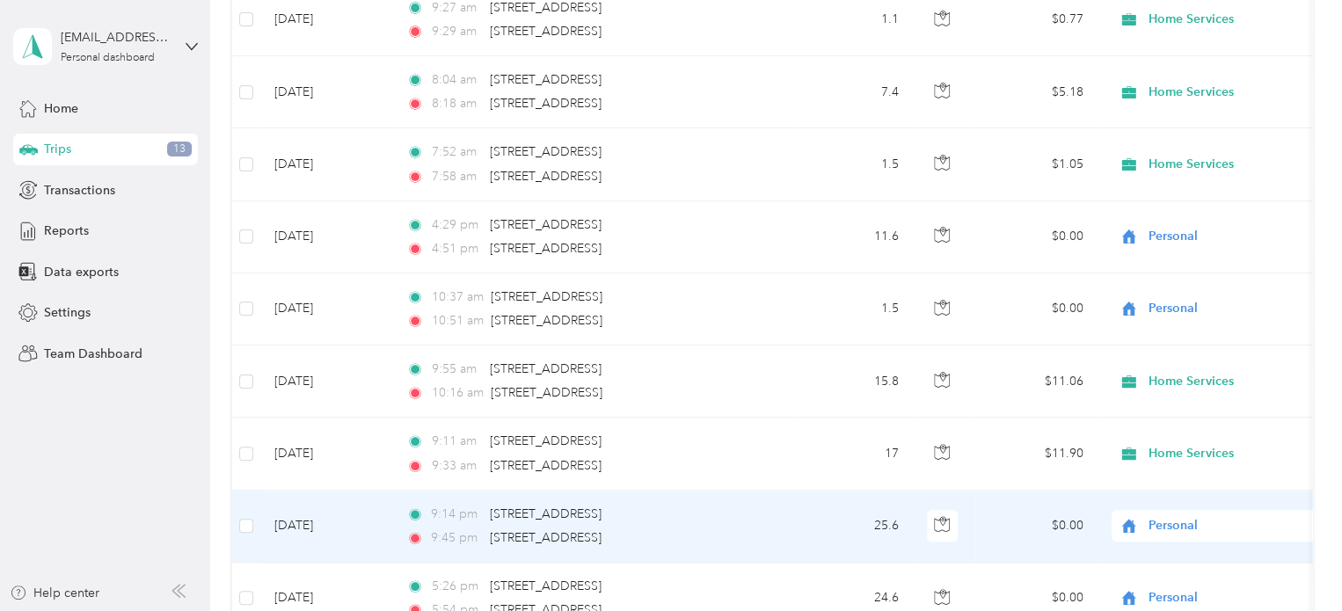
click at [952, 438] on button "button" at bounding box center [943, 454] width 32 height 32
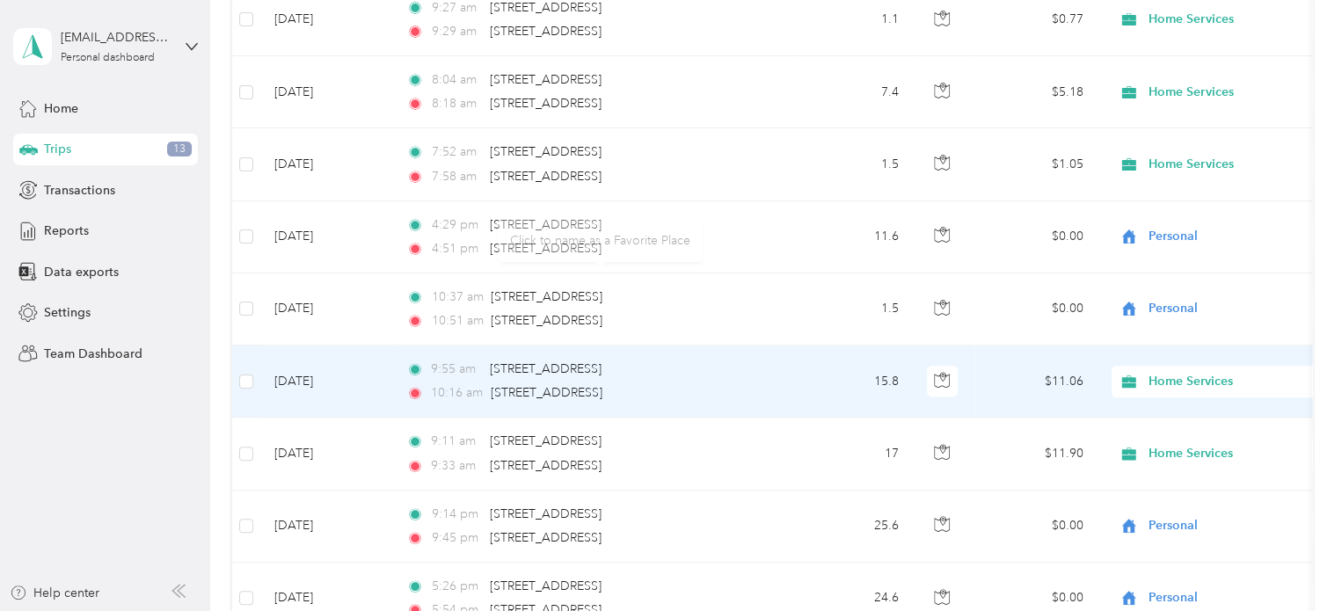
click at [735, 360] on div "9:55 am [STREET_ADDRESS]" at bounding box center [590, 369] width 369 height 19
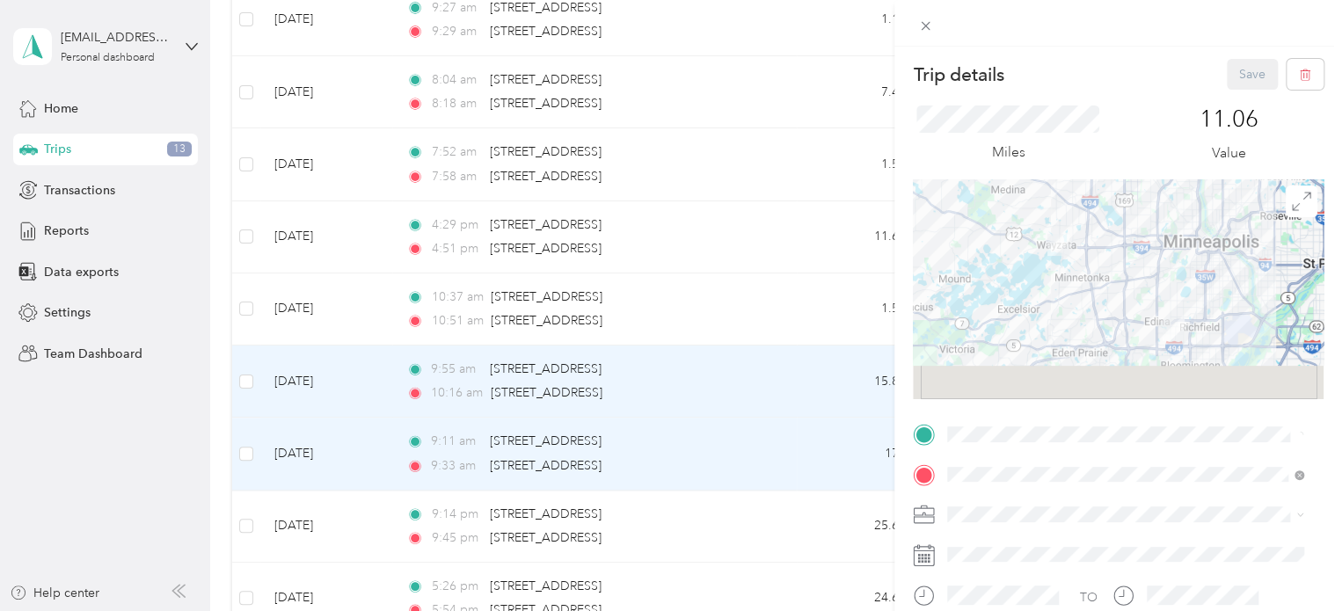
drag, startPoint x: 828, startPoint y: 302, endPoint x: 922, endPoint y: 302, distance: 94.1
click at [829, 302] on div "Trip details Save This trip cannot be edited because it is either under review,…" at bounding box center [671, 305] width 1342 height 611
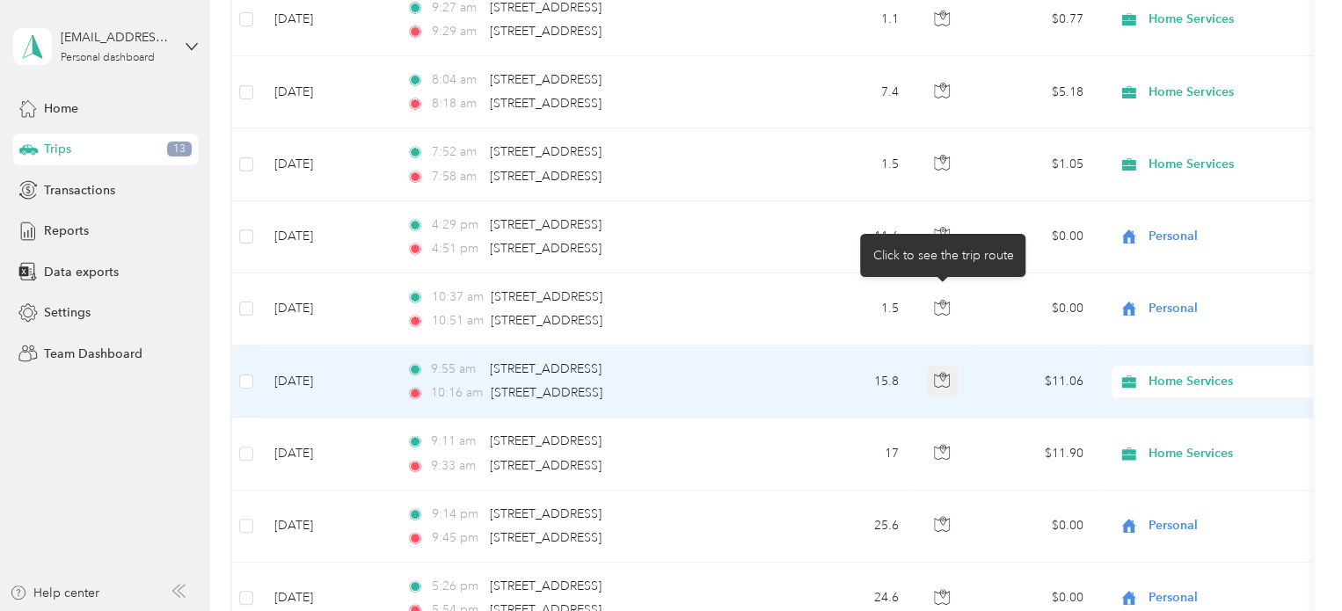
click at [946, 372] on icon "button" at bounding box center [942, 380] width 16 height 16
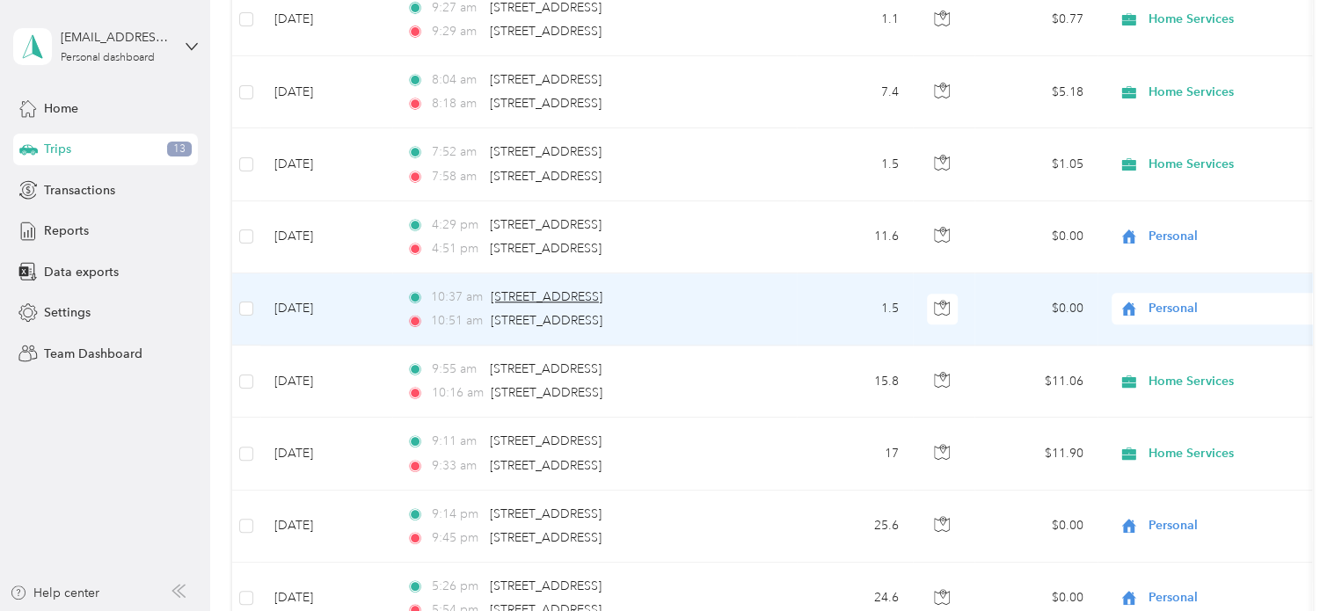
click at [602, 289] on span "[STREET_ADDRESS]" at bounding box center [547, 296] width 112 height 15
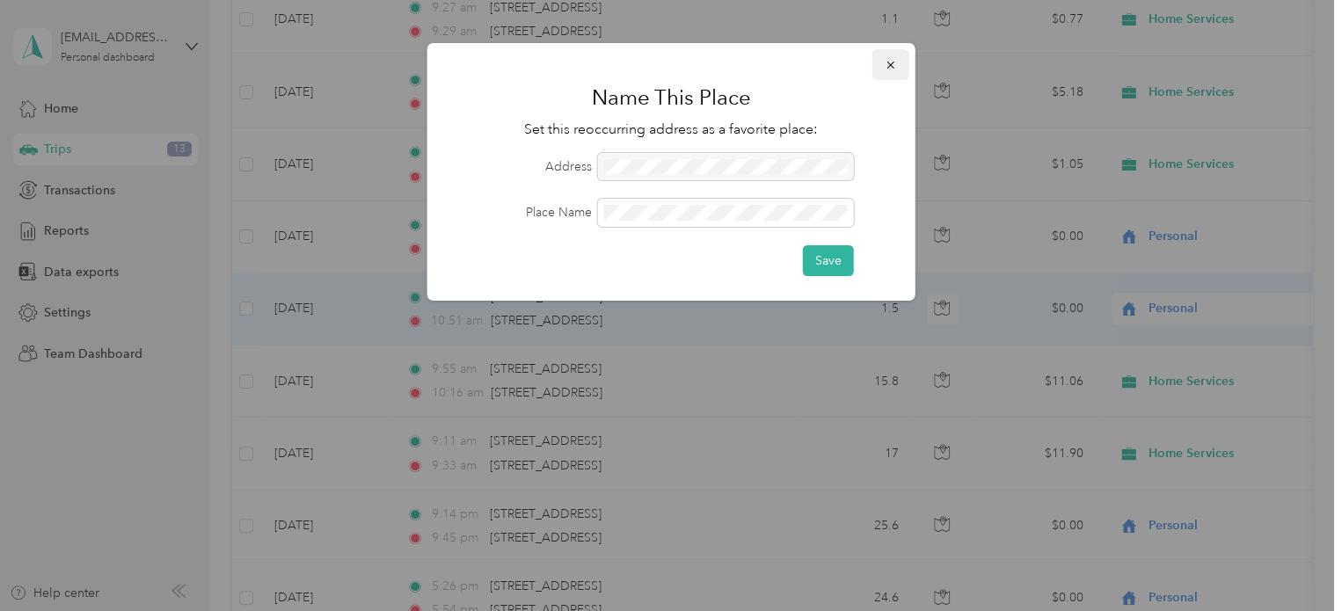
click at [888, 73] on button "button" at bounding box center [890, 64] width 37 height 31
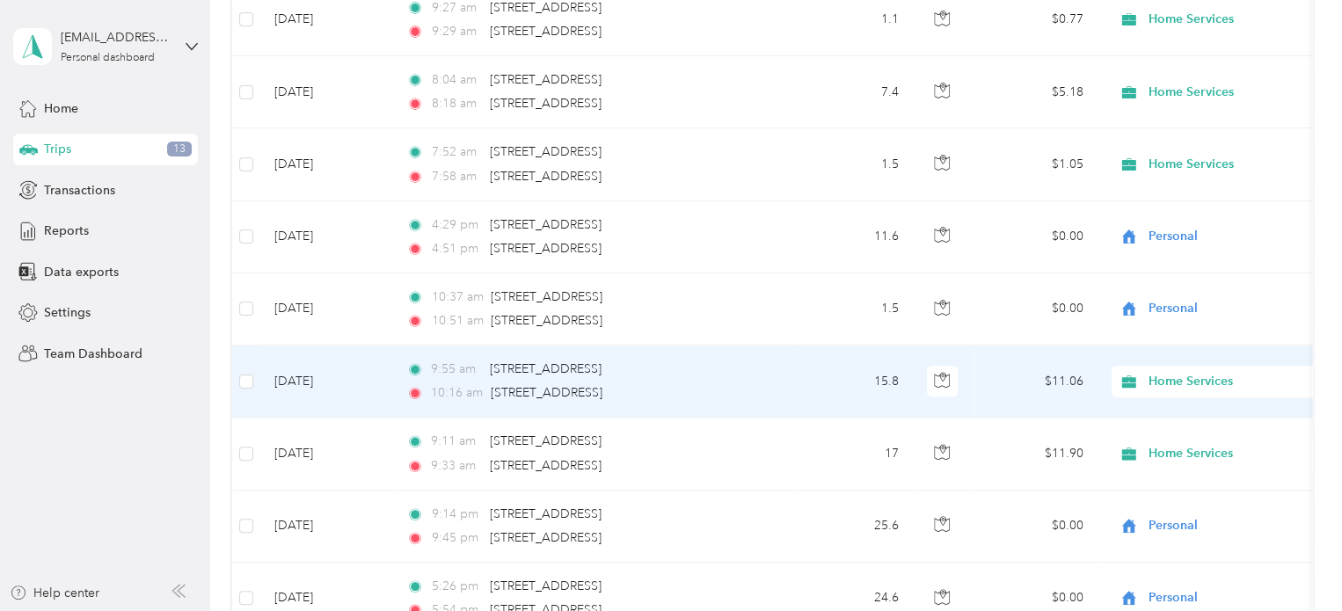
click at [797, 346] on td "15.8" at bounding box center [855, 382] width 116 height 72
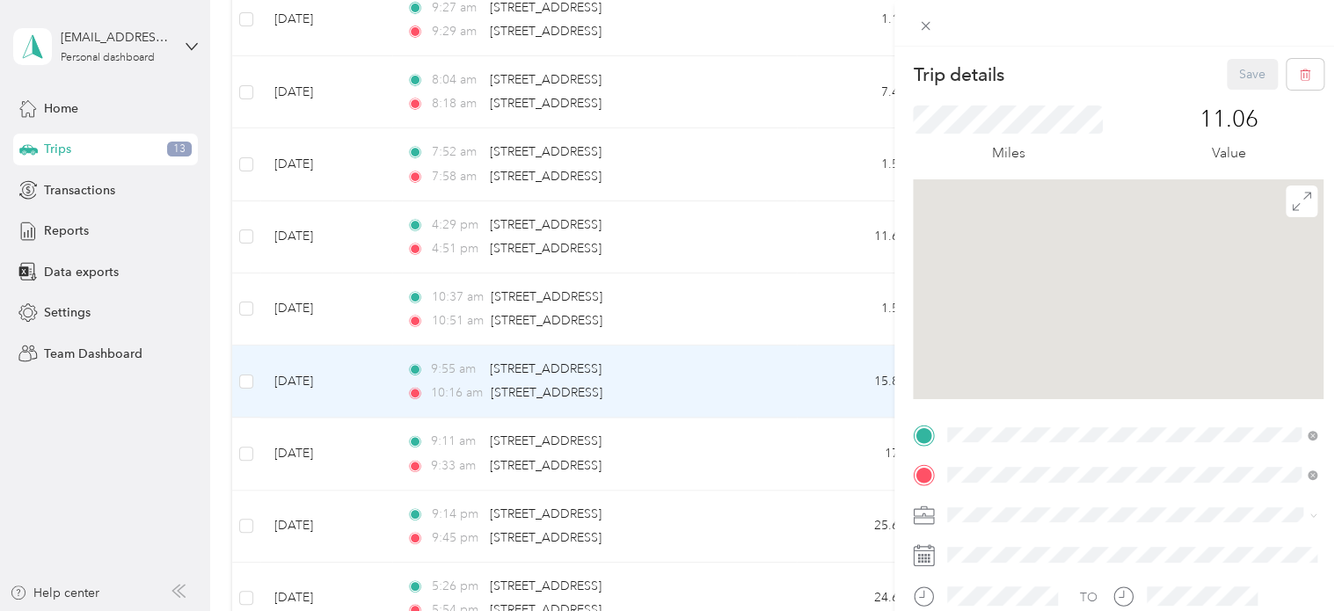
click at [886, 299] on div "Trip details Save This trip cannot be edited because it is either under review,…" at bounding box center [671, 305] width 1342 height 611
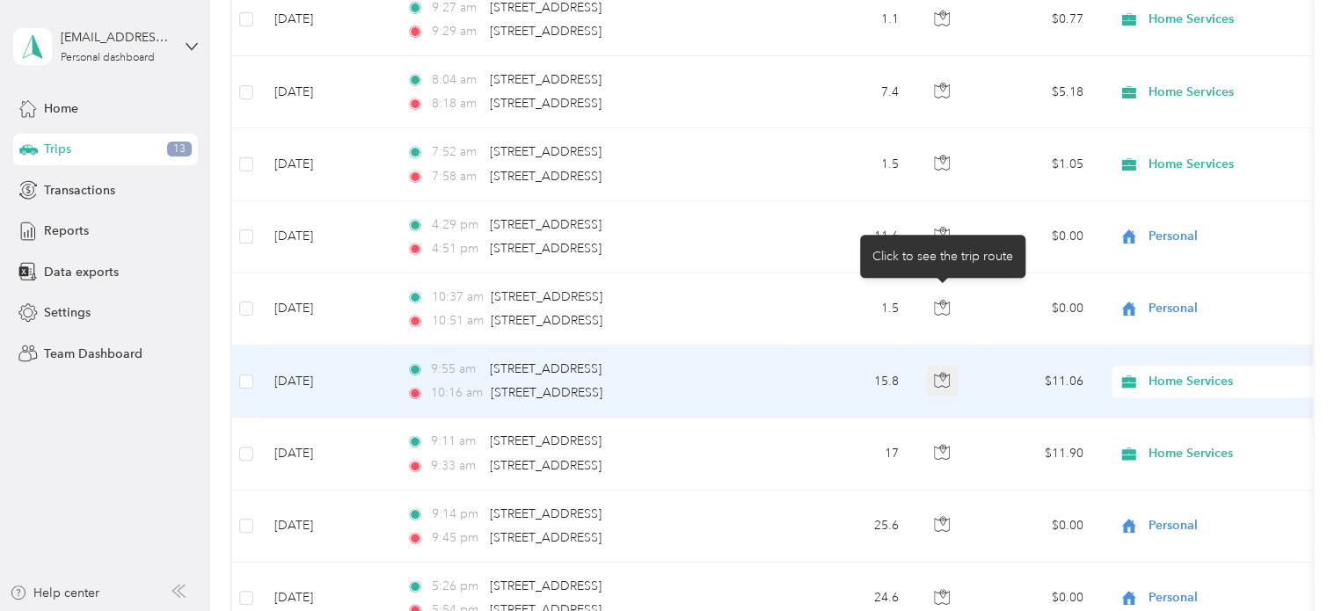
click at [943, 372] on icon "button" at bounding box center [942, 380] width 16 height 16
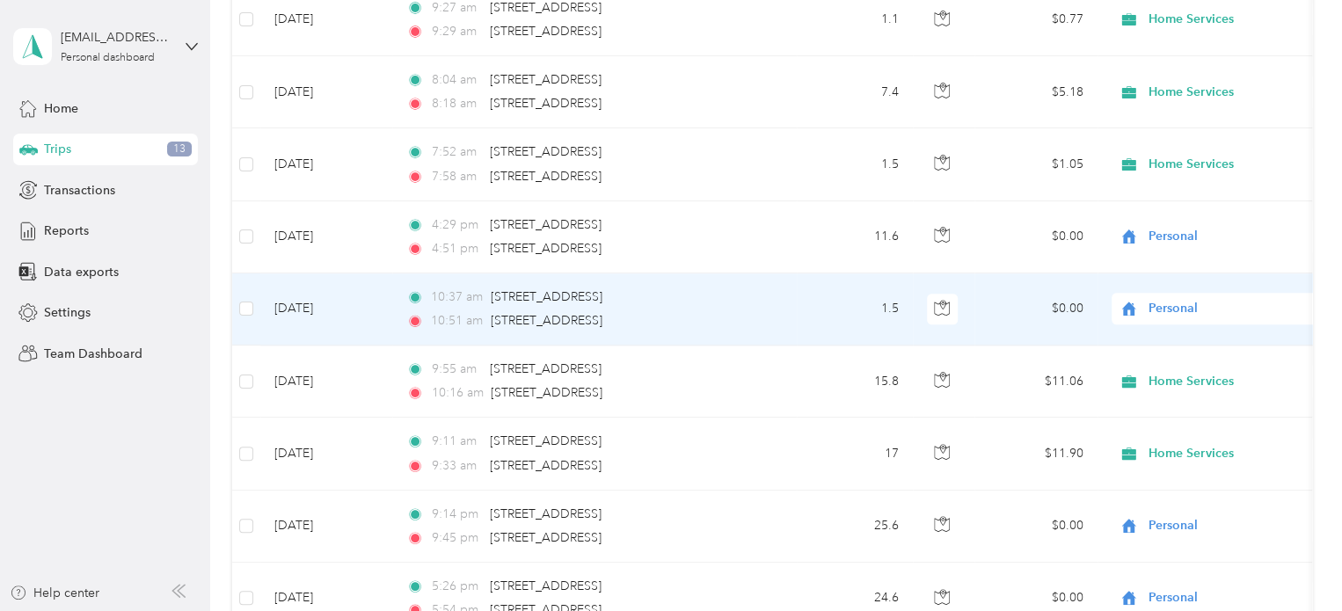
click at [1241, 293] on div "Personal" at bounding box center [1220, 309] width 218 height 32
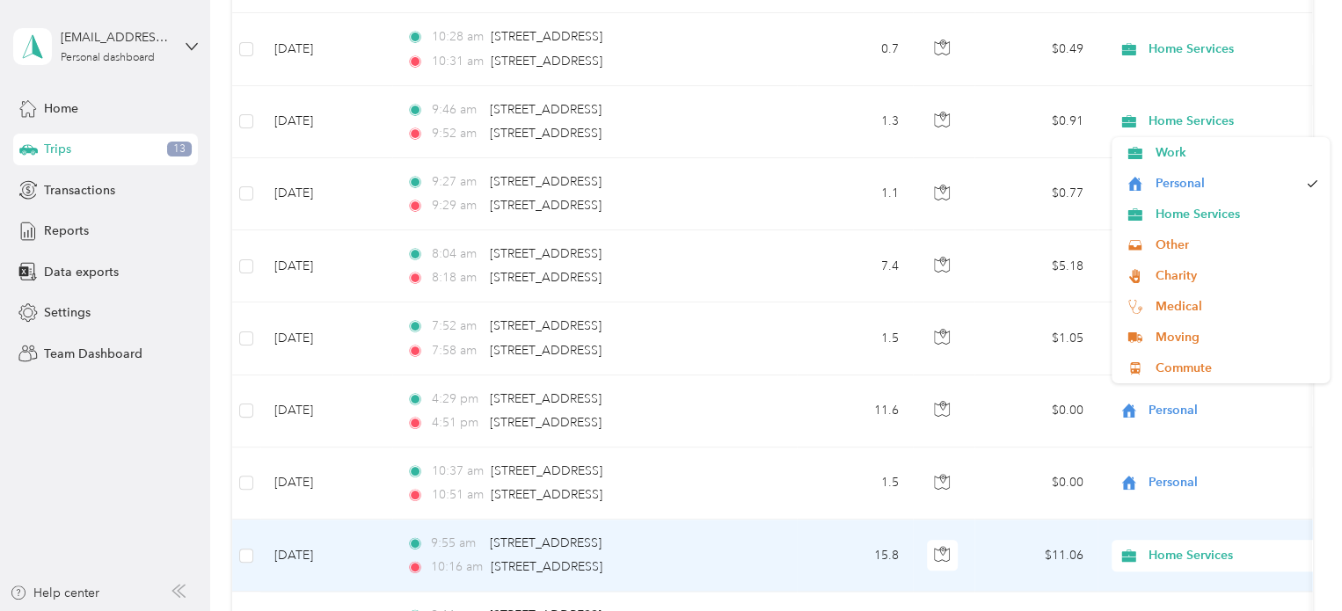
scroll to position [10821, 0]
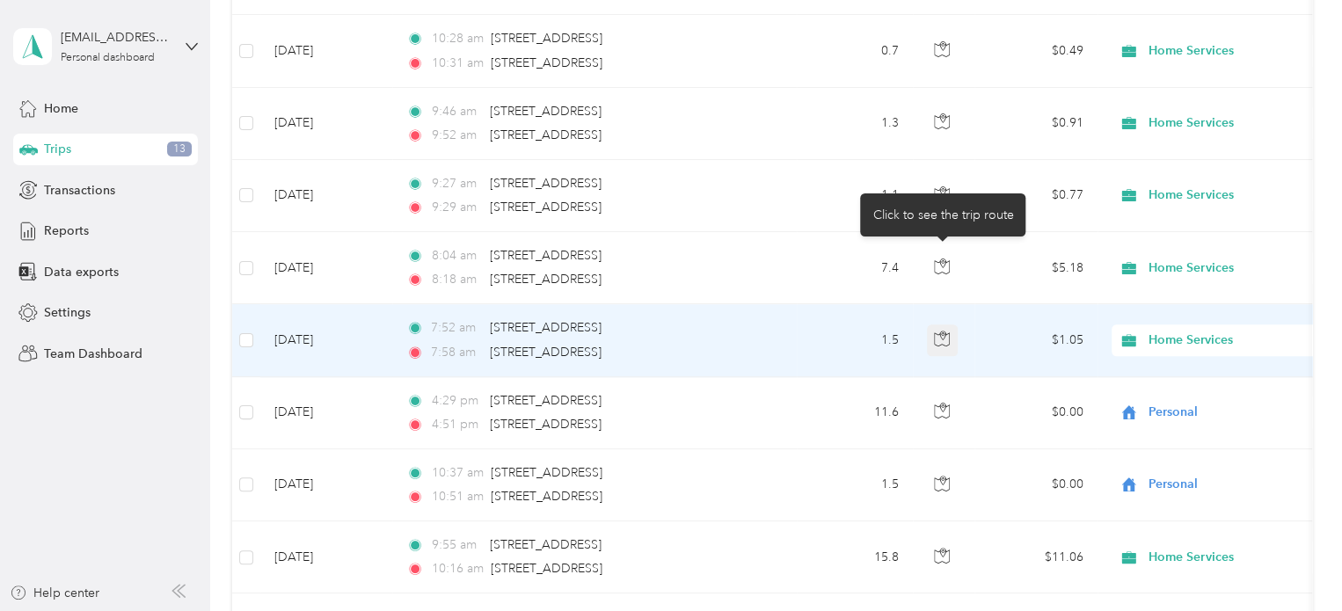
click at [944, 331] on icon "button" at bounding box center [942, 339] width 16 height 16
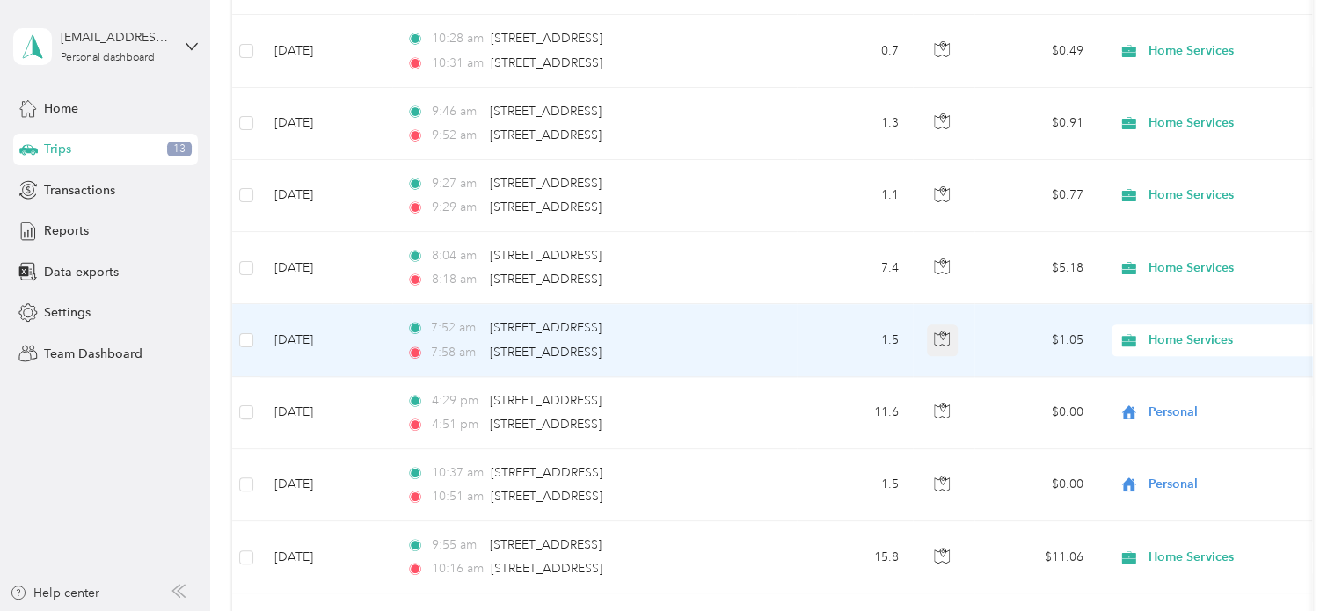
click at [944, 331] on icon "button" at bounding box center [942, 339] width 16 height 16
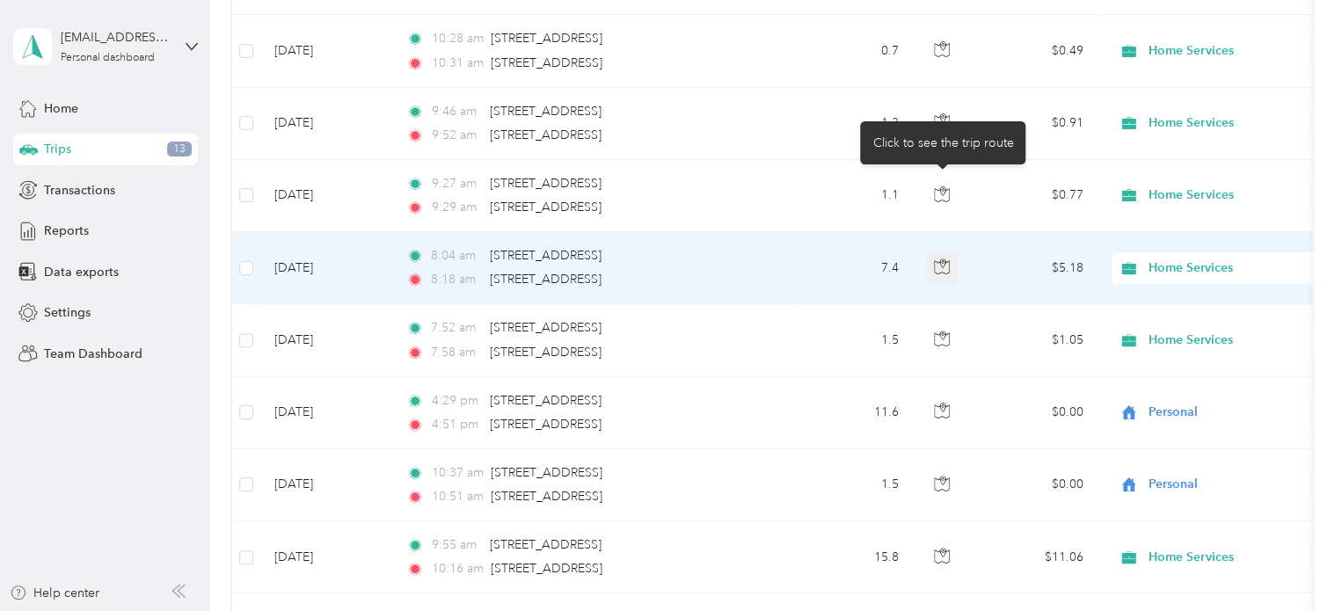
click at [950, 260] on icon "button" at bounding box center [942, 266] width 15 height 13
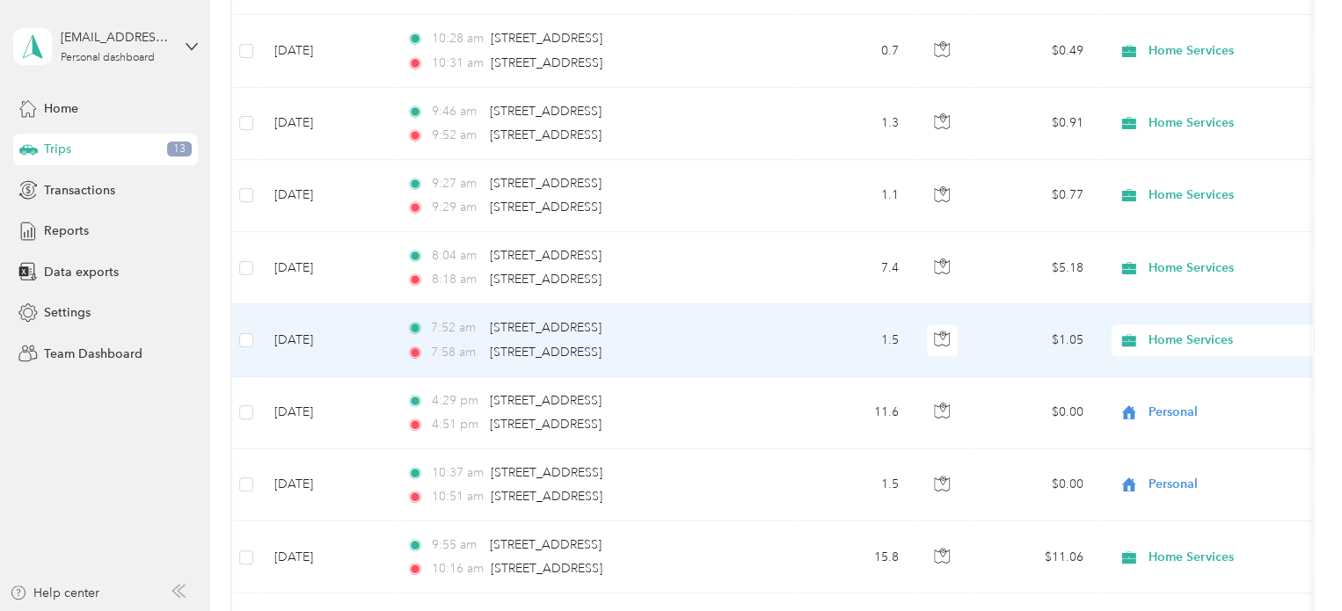
click at [790, 304] on td "7:52 am [STREET_ADDRESS] 7:58 am [STREET_ADDRESS]" at bounding box center [594, 340] width 404 height 72
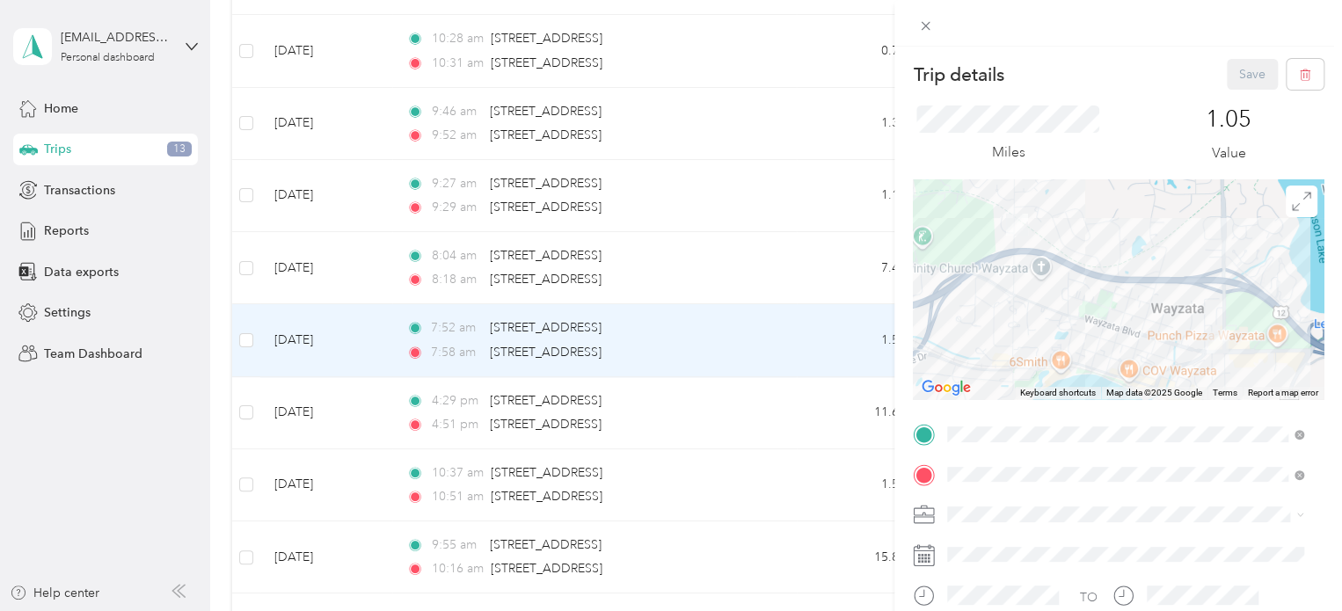
click at [790, 254] on div "Trip details Save This trip cannot be edited because it is either under review,…" at bounding box center [671, 305] width 1342 height 611
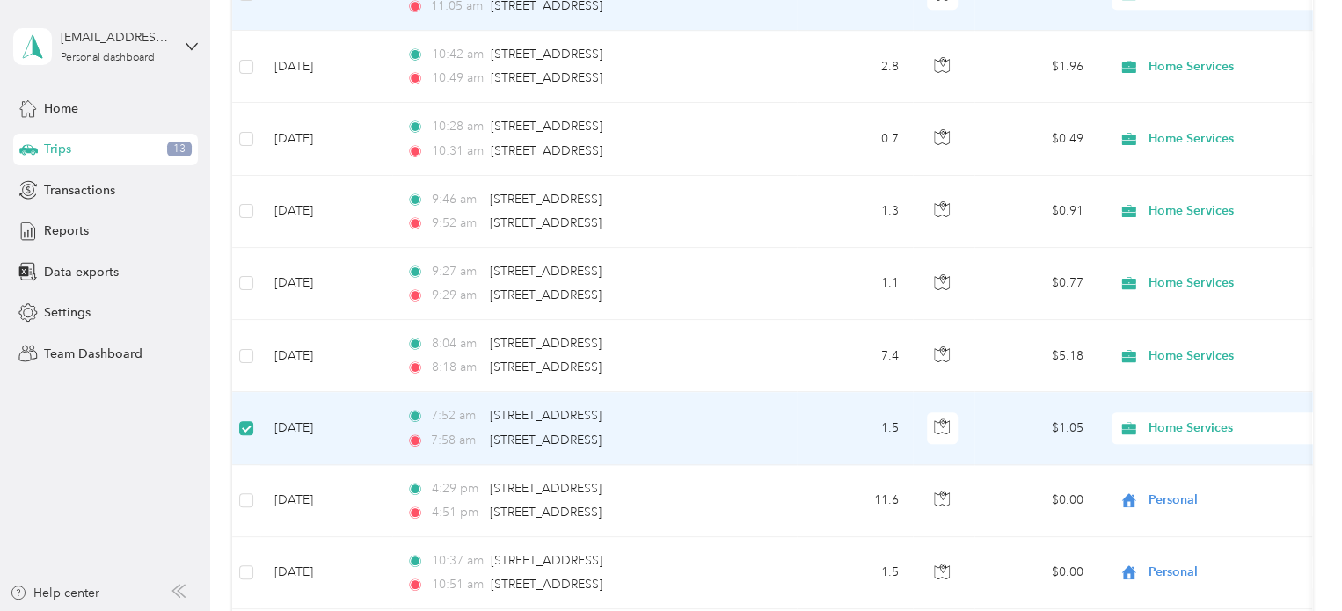
scroll to position [10732, 0]
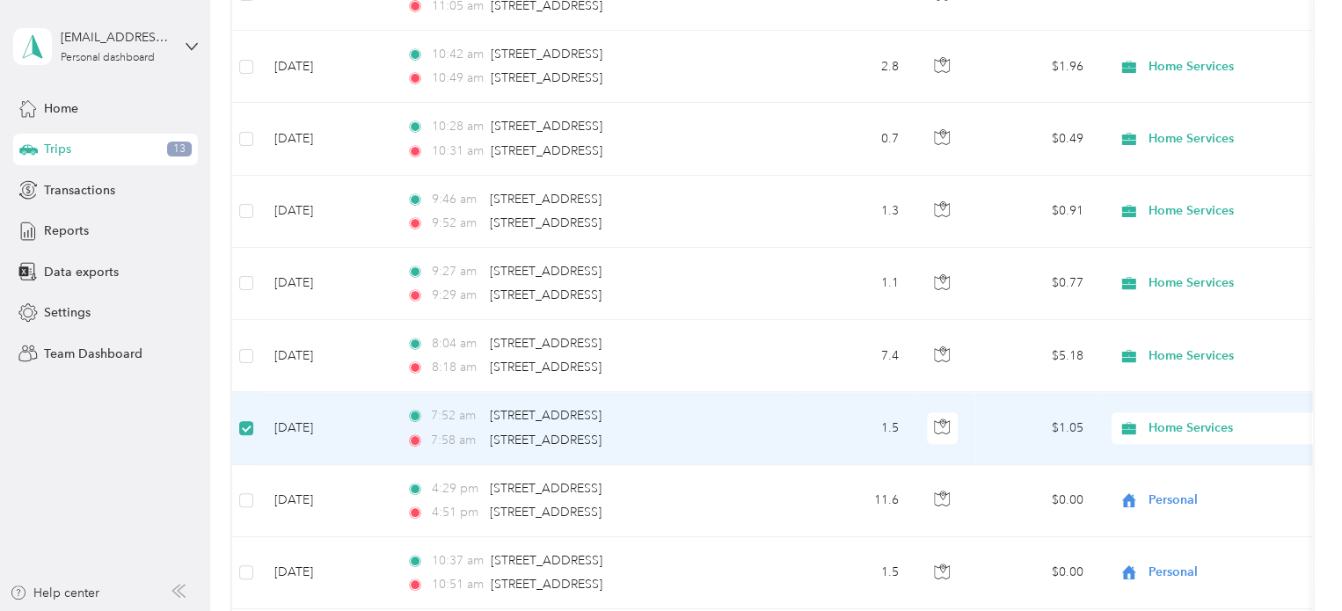
click at [312, 392] on td "[DATE]" at bounding box center [326, 428] width 132 height 72
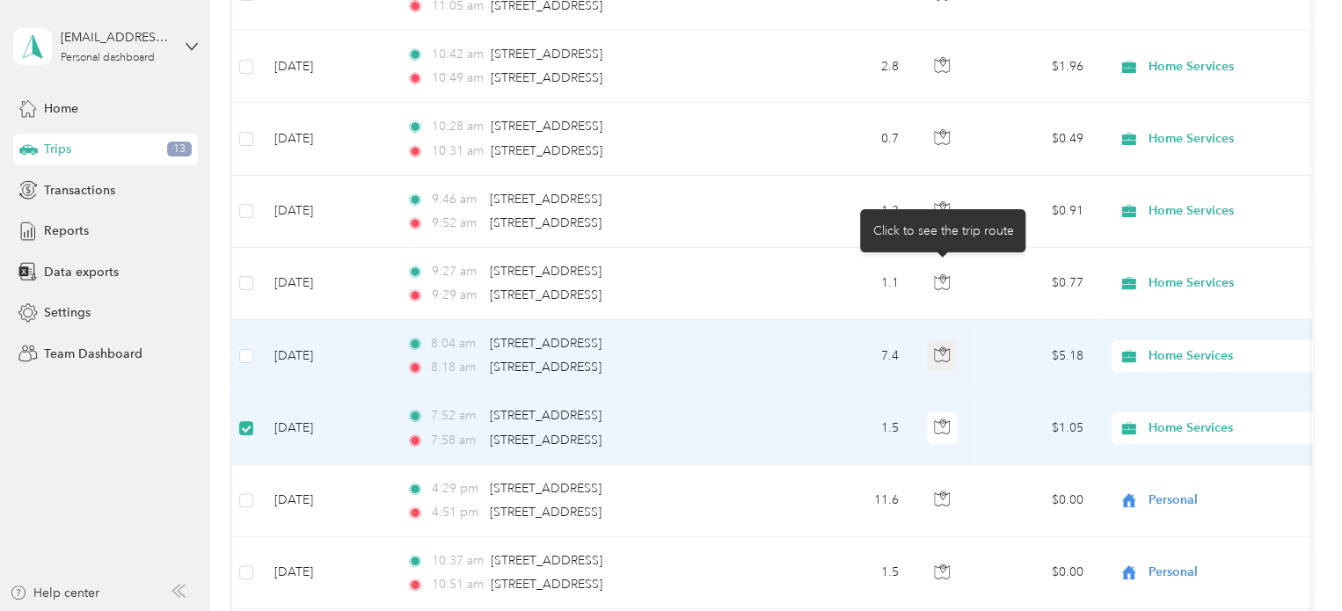
click at [941, 346] on icon "button" at bounding box center [942, 354] width 16 height 16
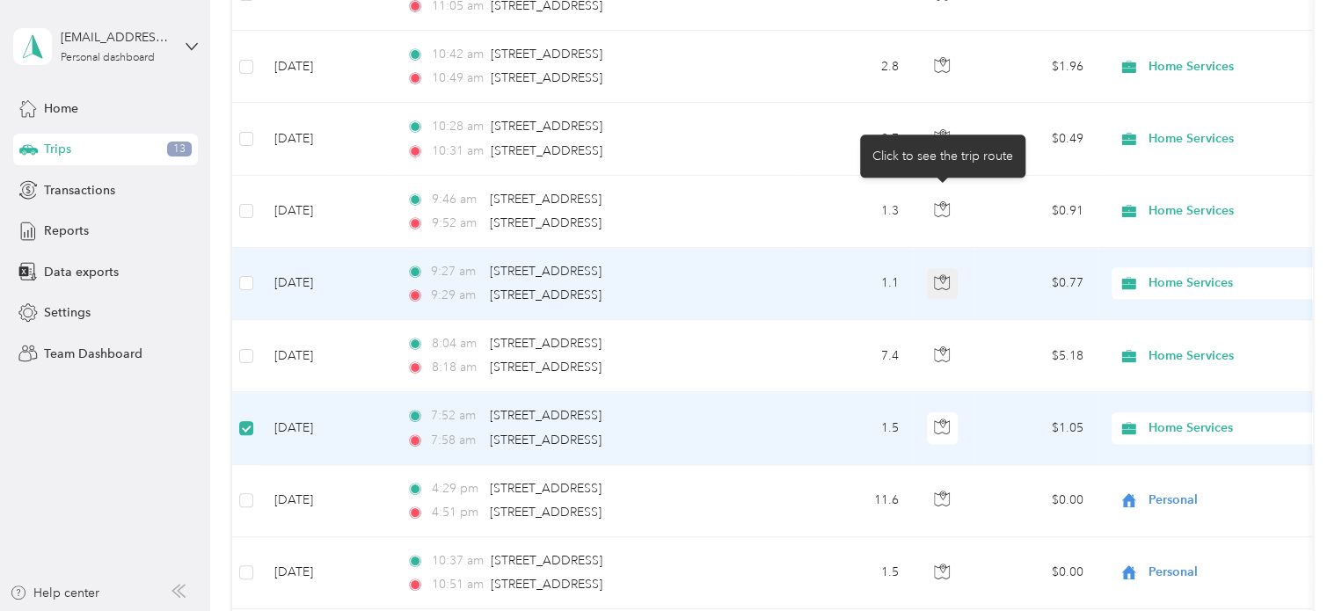
click at [946, 274] on icon "button" at bounding box center [942, 282] width 16 height 16
click at [943, 274] on icon "button" at bounding box center [942, 282] width 16 height 16
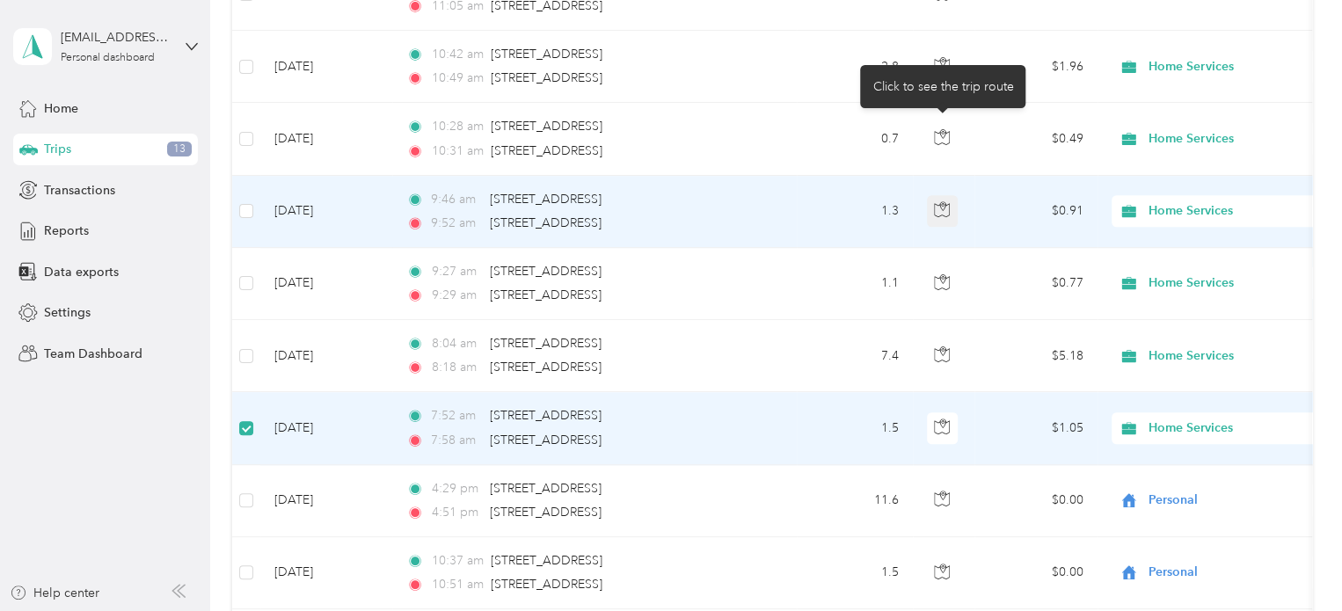
click at [948, 201] on icon "button" at bounding box center [942, 209] width 16 height 16
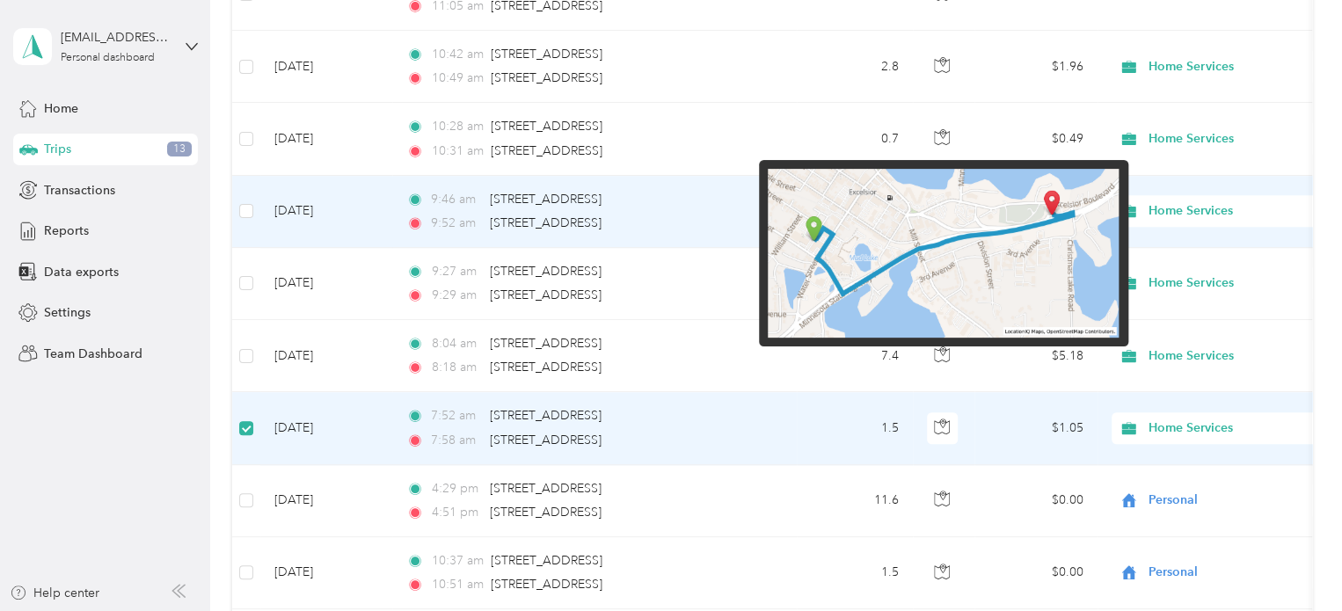
scroll to position [10468, 0]
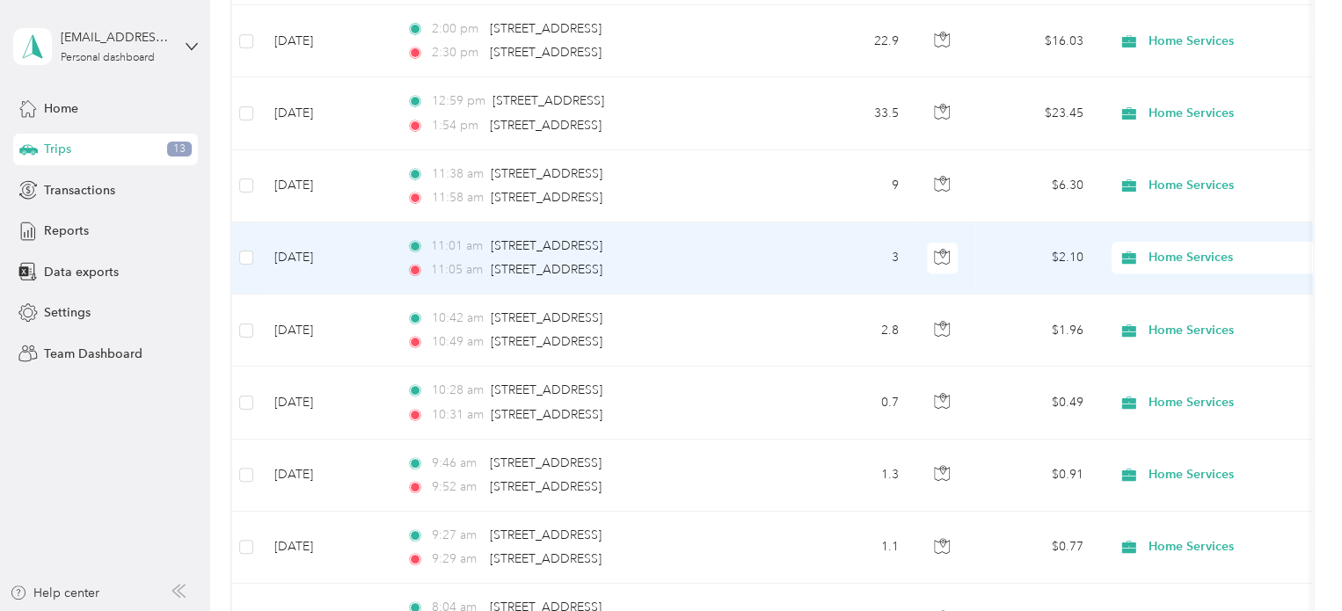
click at [1087, 222] on td "$2.10" at bounding box center [1035, 258] width 123 height 72
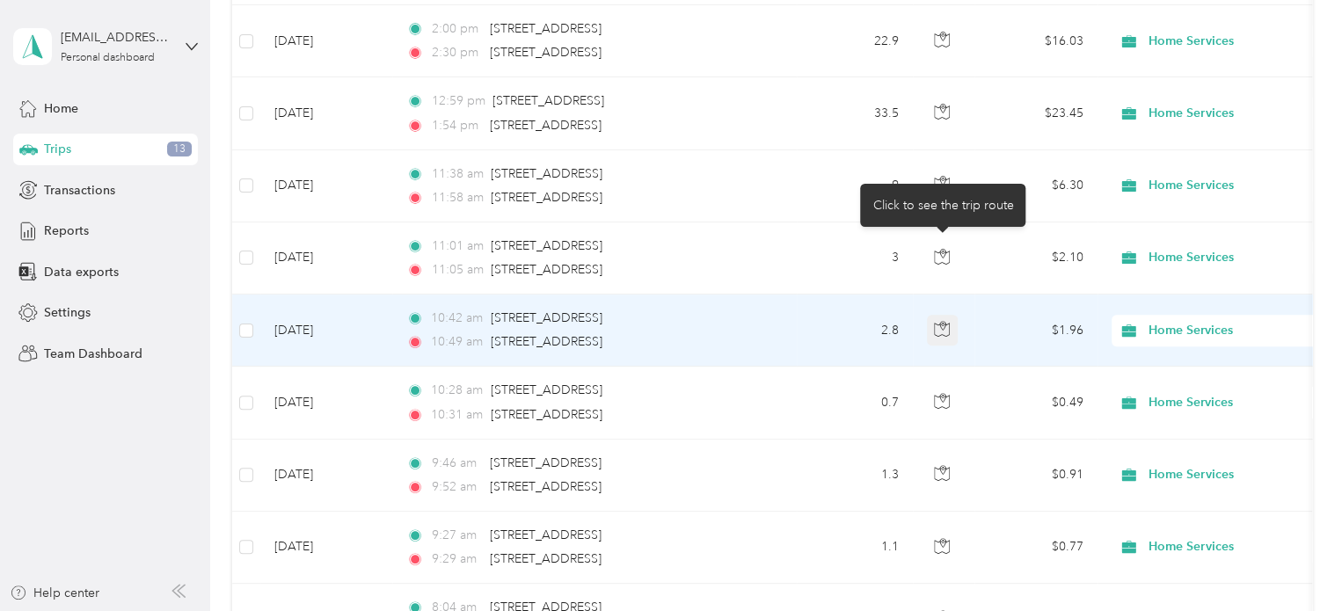
click at [948, 321] on icon "button" at bounding box center [942, 329] width 16 height 16
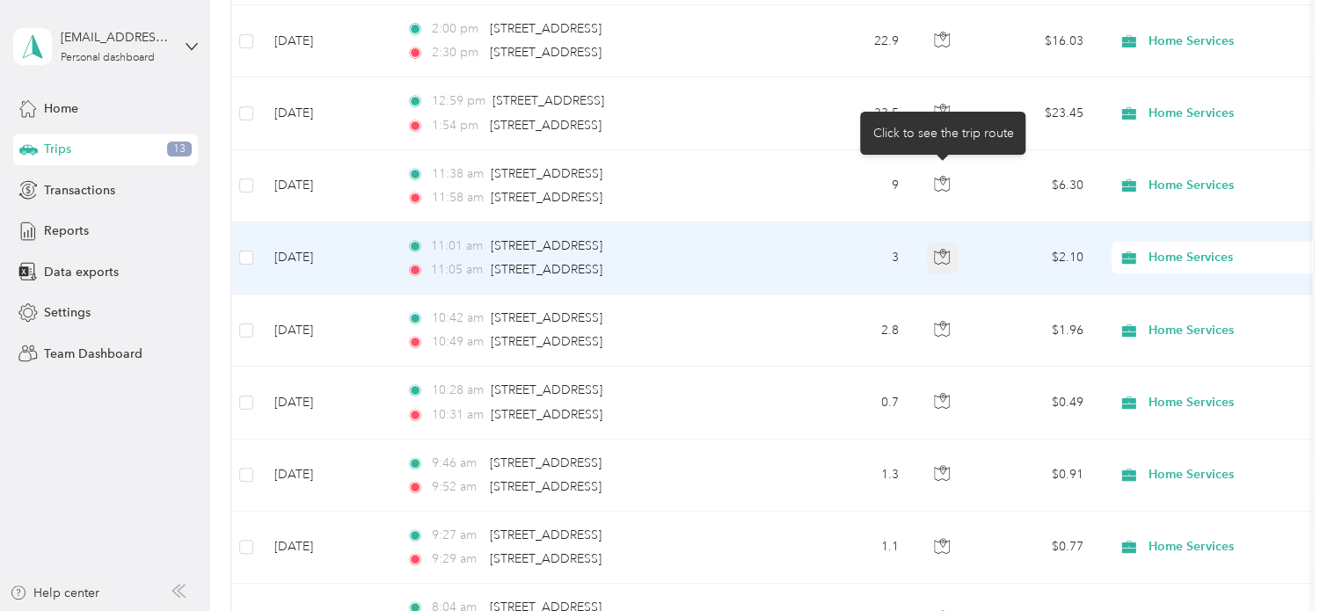
click at [943, 249] on icon "button" at bounding box center [942, 257] width 16 height 16
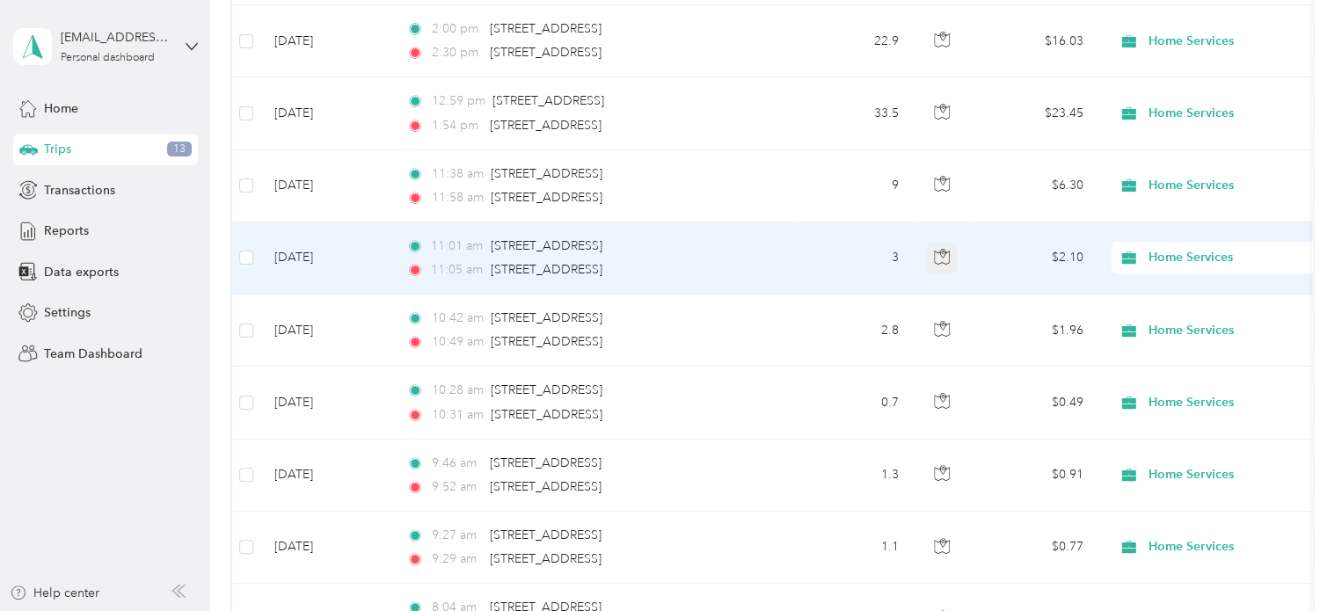
click at [943, 249] on icon "button" at bounding box center [942, 257] width 16 height 16
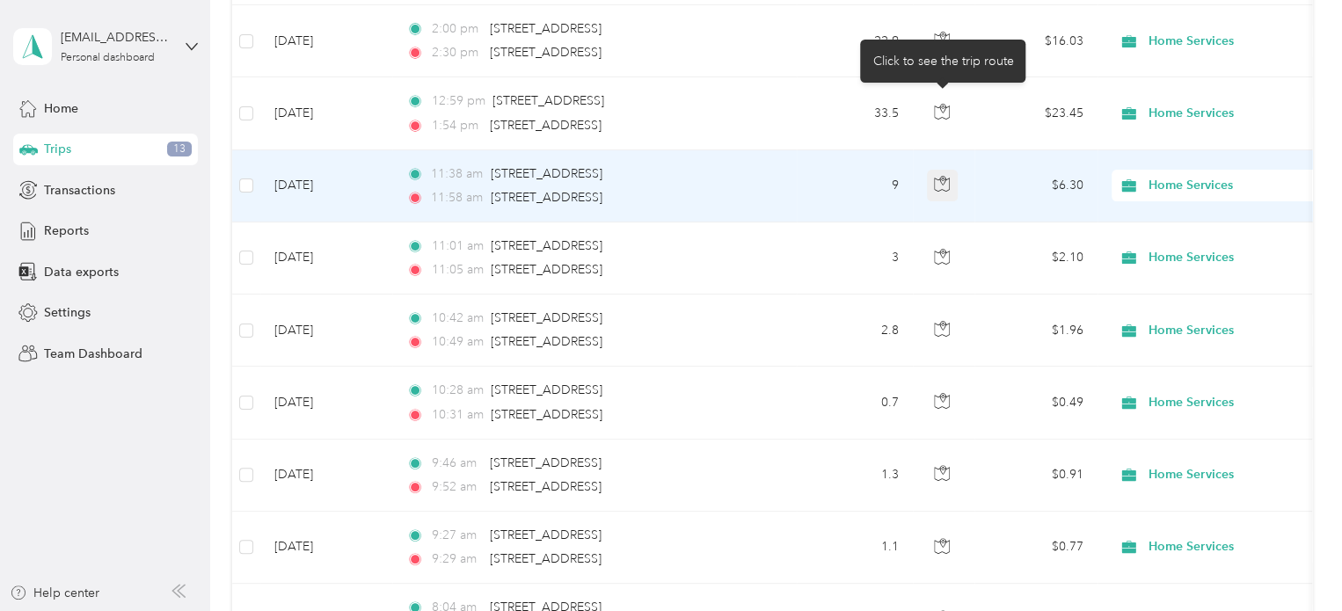
click at [942, 176] on icon "button" at bounding box center [942, 184] width 16 height 16
click at [939, 176] on icon "button" at bounding box center [942, 184] width 16 height 16
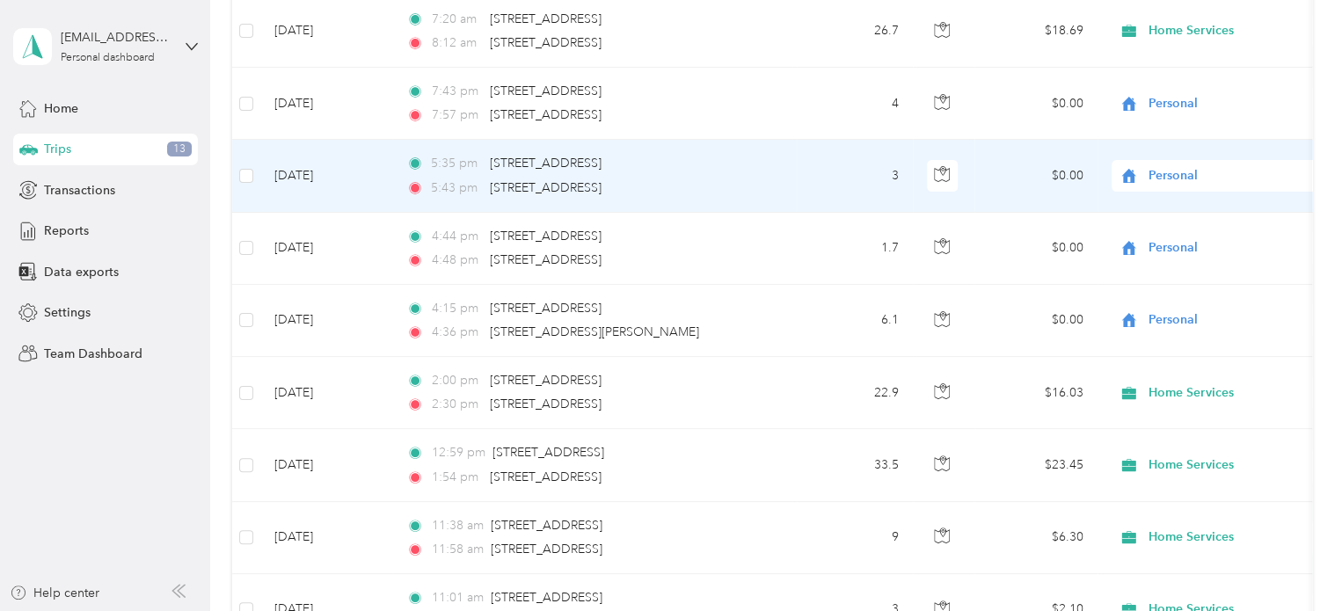
scroll to position [10028, 0]
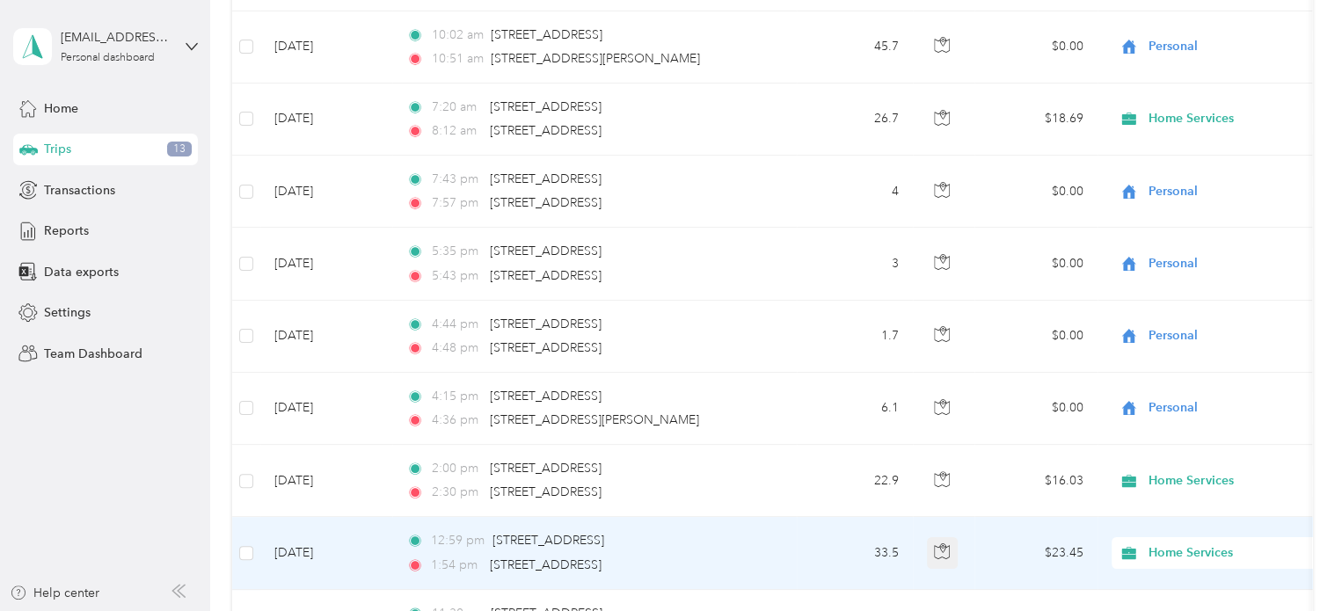
click at [944, 543] on icon "button" at bounding box center [942, 551] width 16 height 16
click at [968, 517] on td at bounding box center [944, 553] width 62 height 72
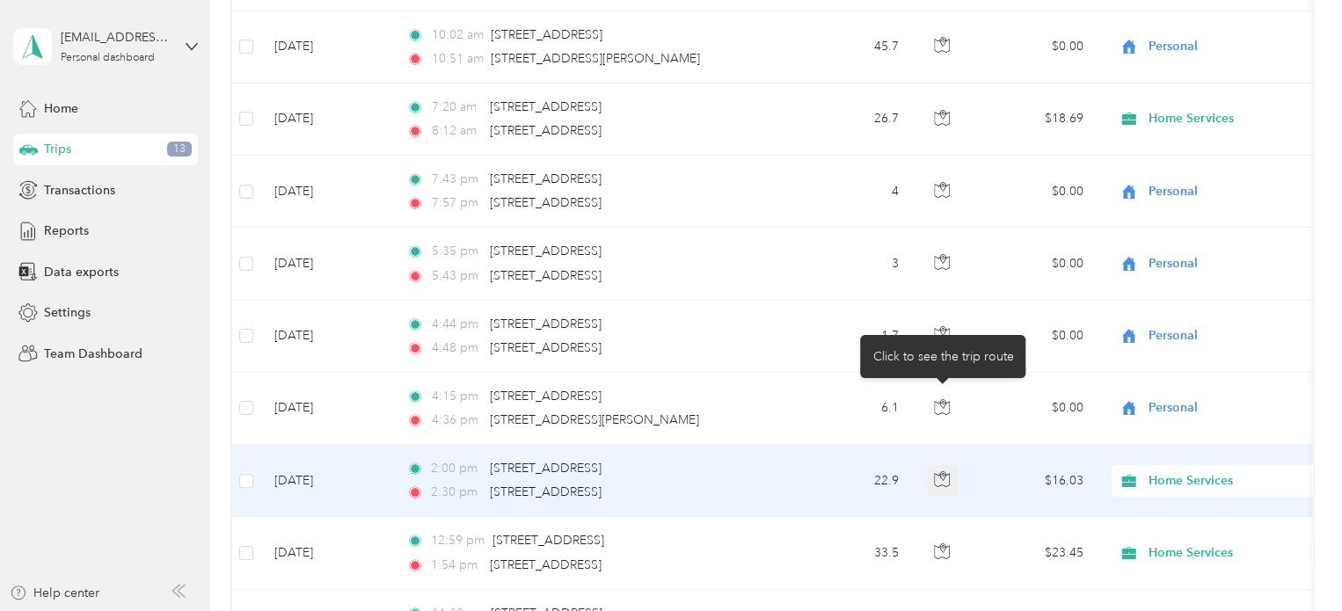
click at [946, 471] on icon "button" at bounding box center [942, 479] width 16 height 16
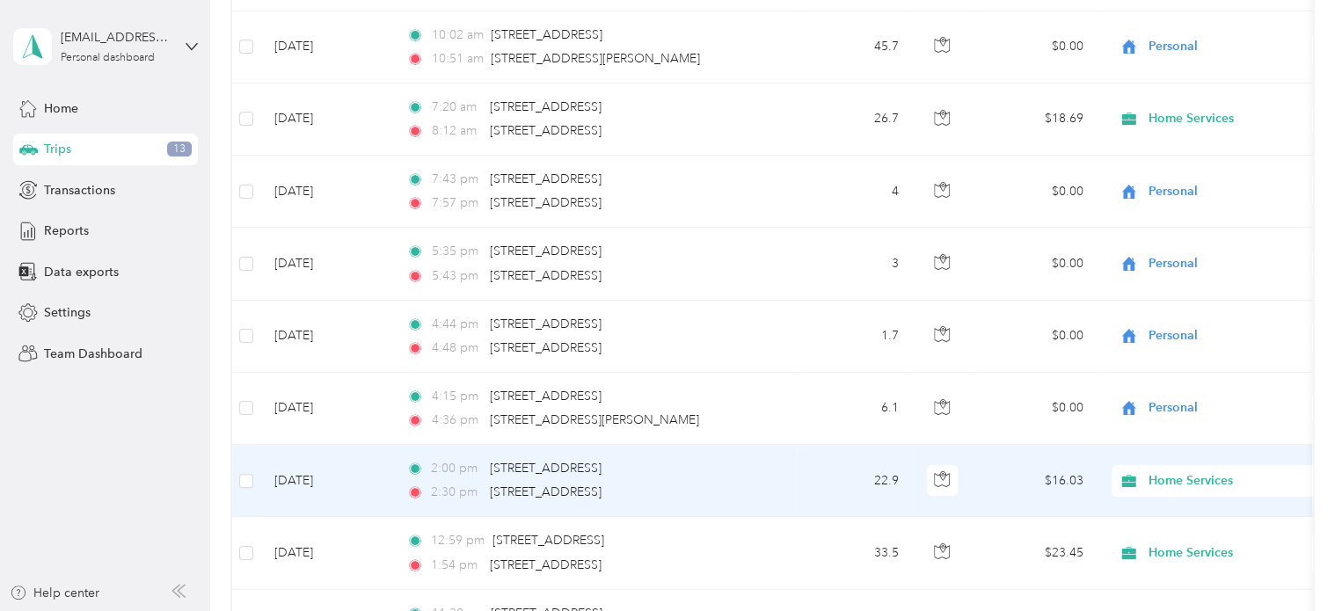
click at [979, 445] on td "$16.03" at bounding box center [1035, 481] width 123 height 72
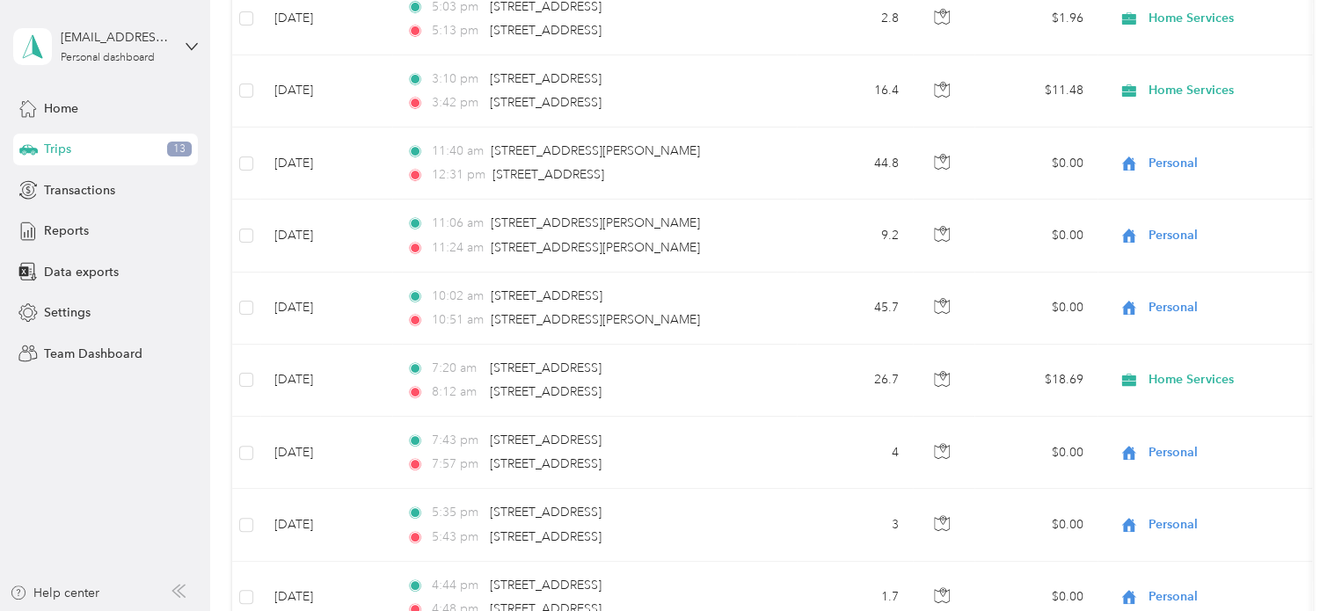
scroll to position [9765, 0]
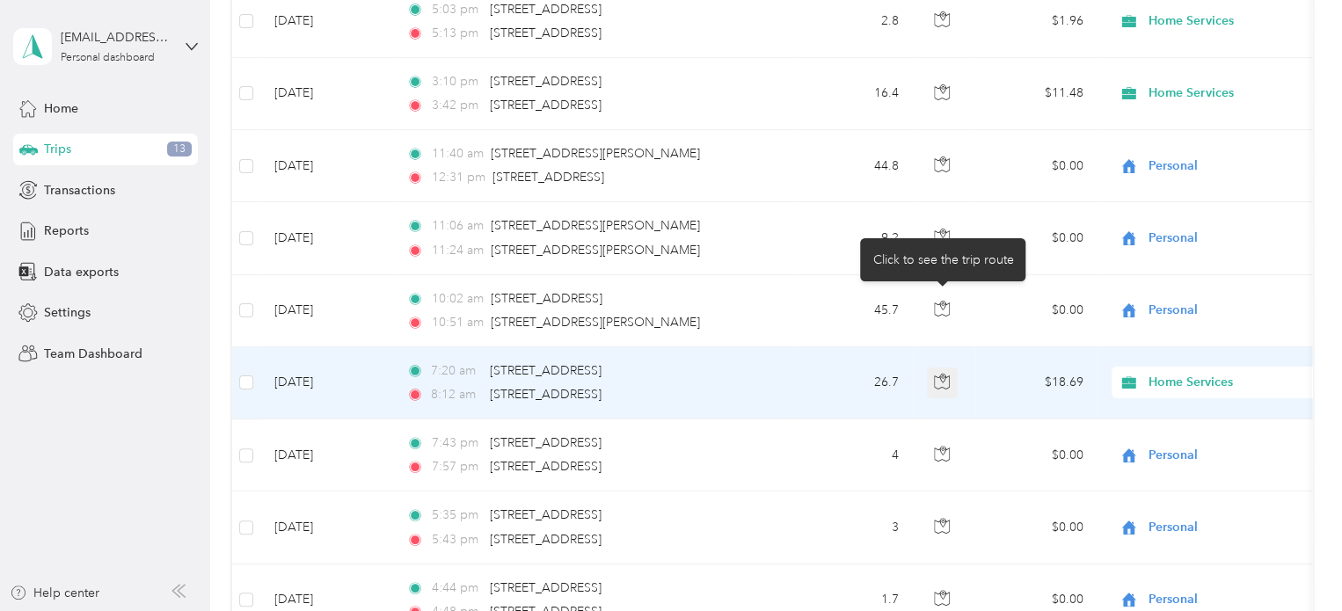
click at [943, 374] on icon "button" at bounding box center [942, 382] width 16 height 16
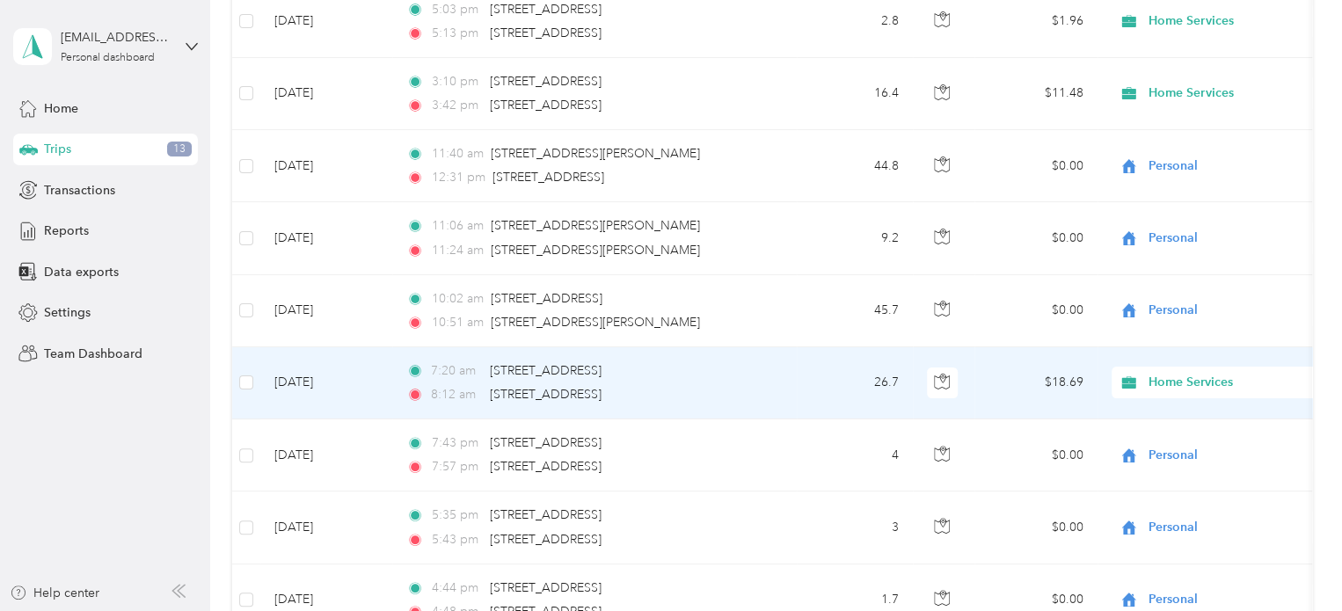
click at [992, 347] on td "$18.69" at bounding box center [1035, 383] width 123 height 72
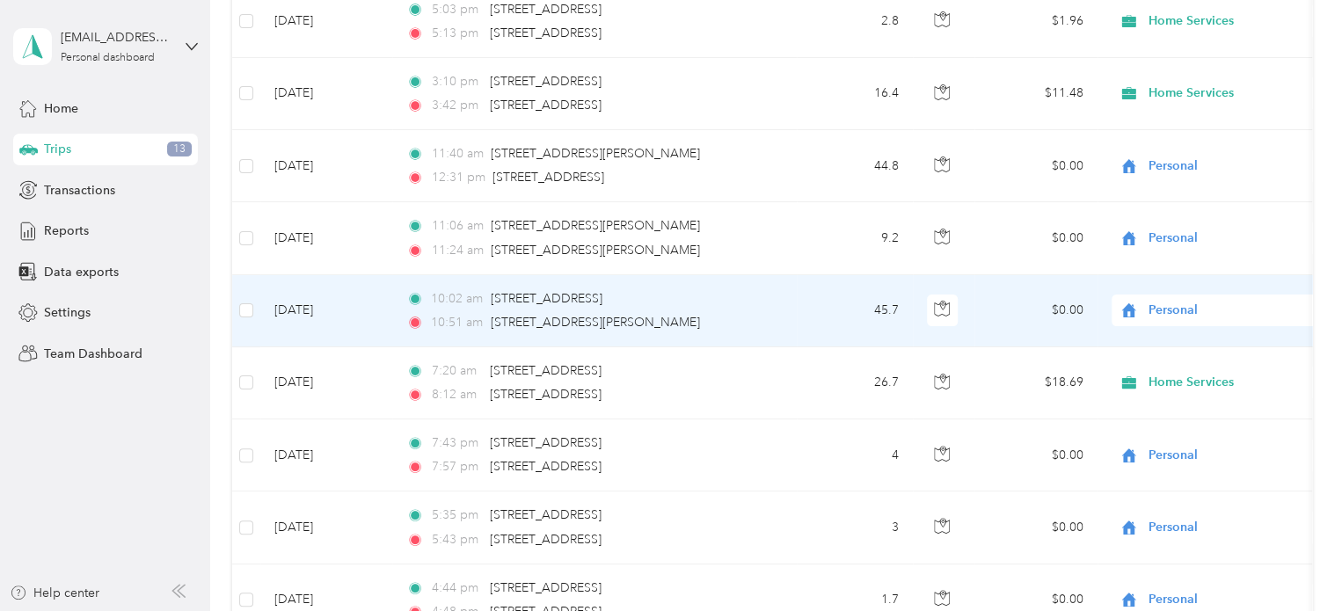
click at [985, 275] on td "$0.00" at bounding box center [1035, 311] width 123 height 72
click at [949, 301] on icon "button" at bounding box center [942, 309] width 16 height 16
click at [978, 275] on td "$0.00" at bounding box center [1035, 311] width 123 height 72
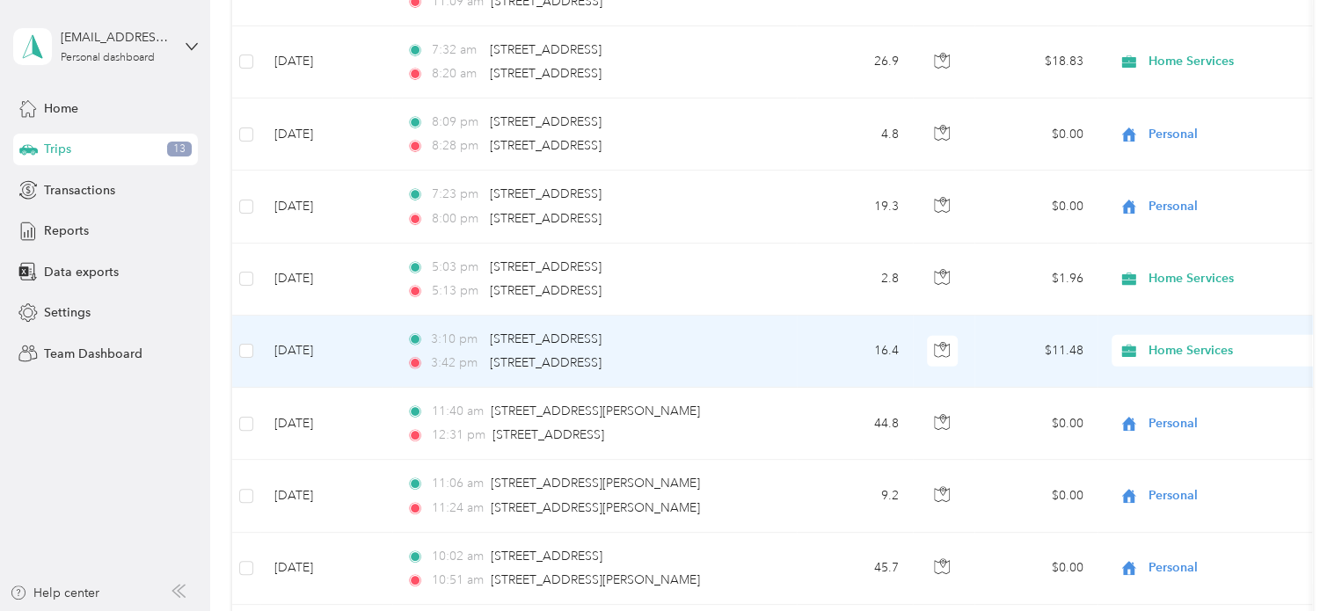
scroll to position [9501, 0]
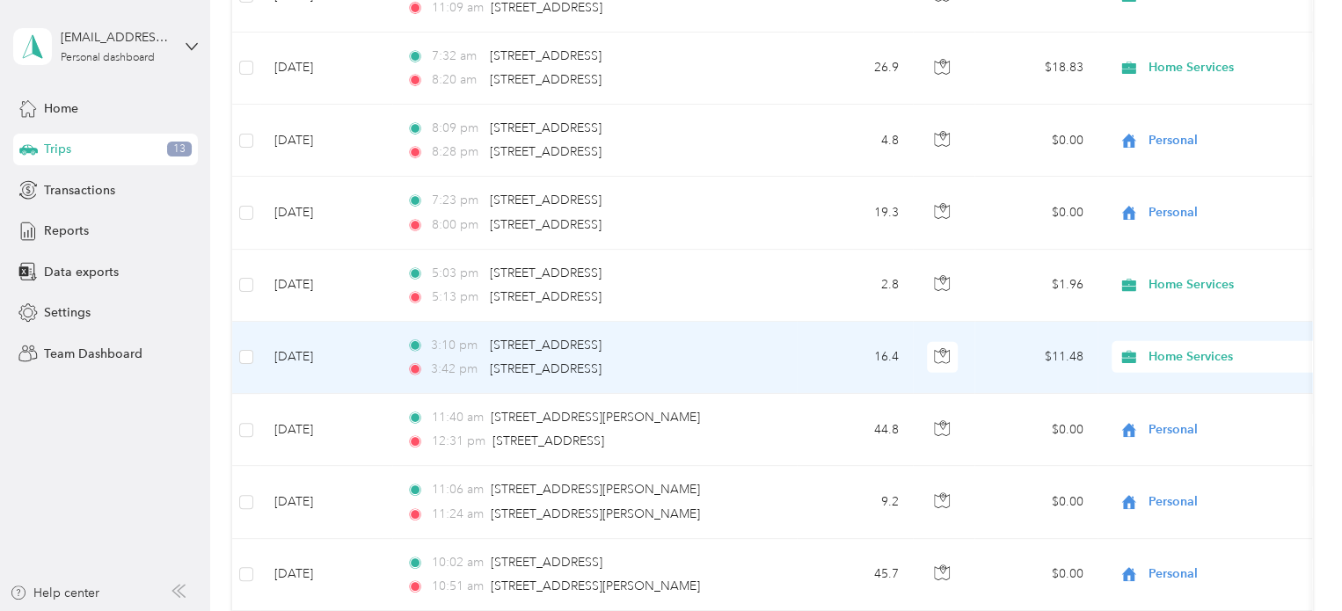
click at [988, 322] on td "$11.48" at bounding box center [1035, 358] width 123 height 72
click at [949, 348] on icon "button" at bounding box center [942, 356] width 16 height 16
click at [1002, 322] on td "$11.48" at bounding box center [1035, 358] width 123 height 72
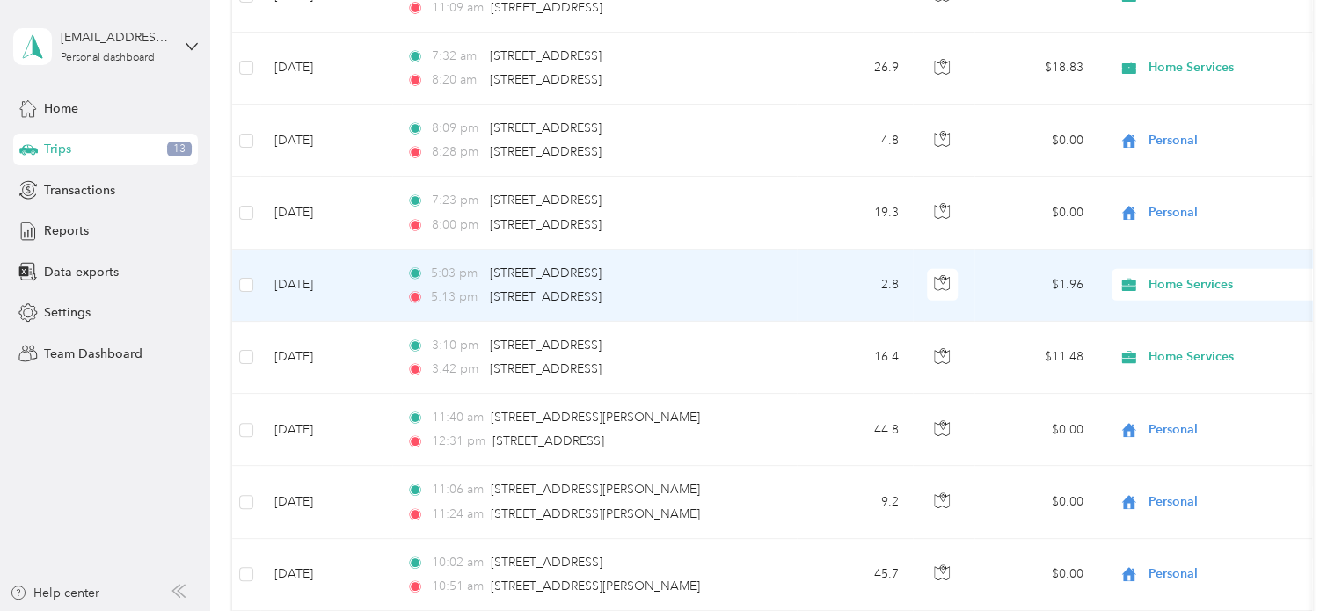
click at [994, 250] on td "$1.96" at bounding box center [1035, 286] width 123 height 72
click at [950, 269] on button "button" at bounding box center [943, 285] width 32 height 32
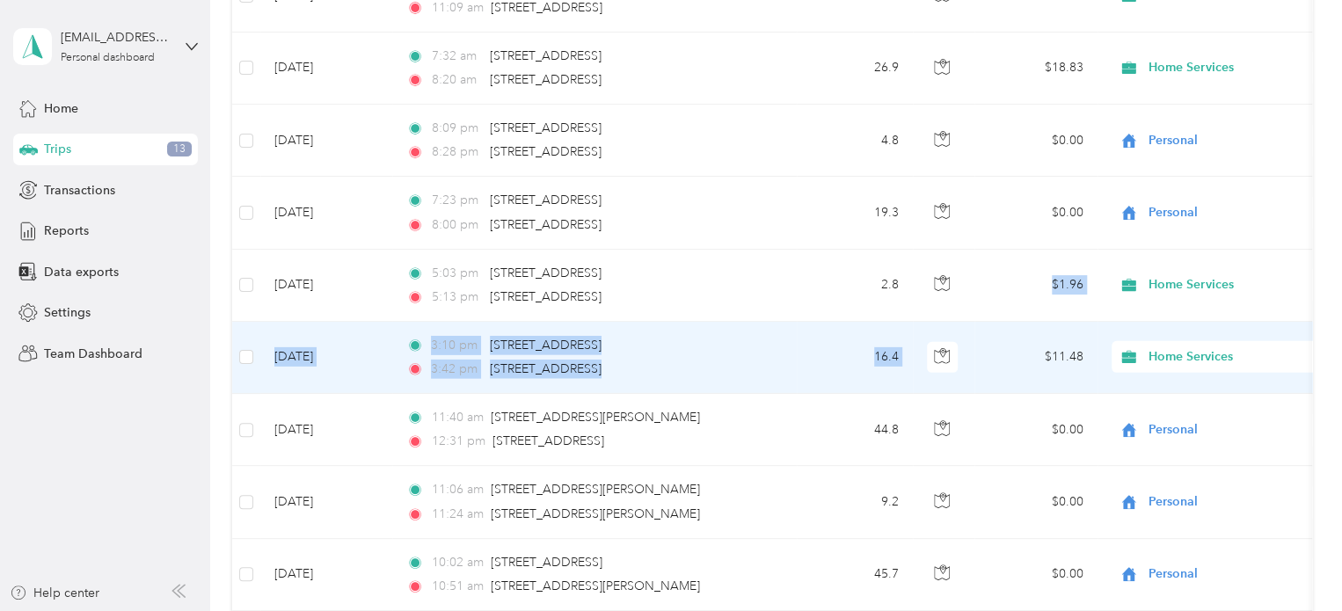
drag, startPoint x: 969, startPoint y: 235, endPoint x: 977, endPoint y: 273, distance: 39.5
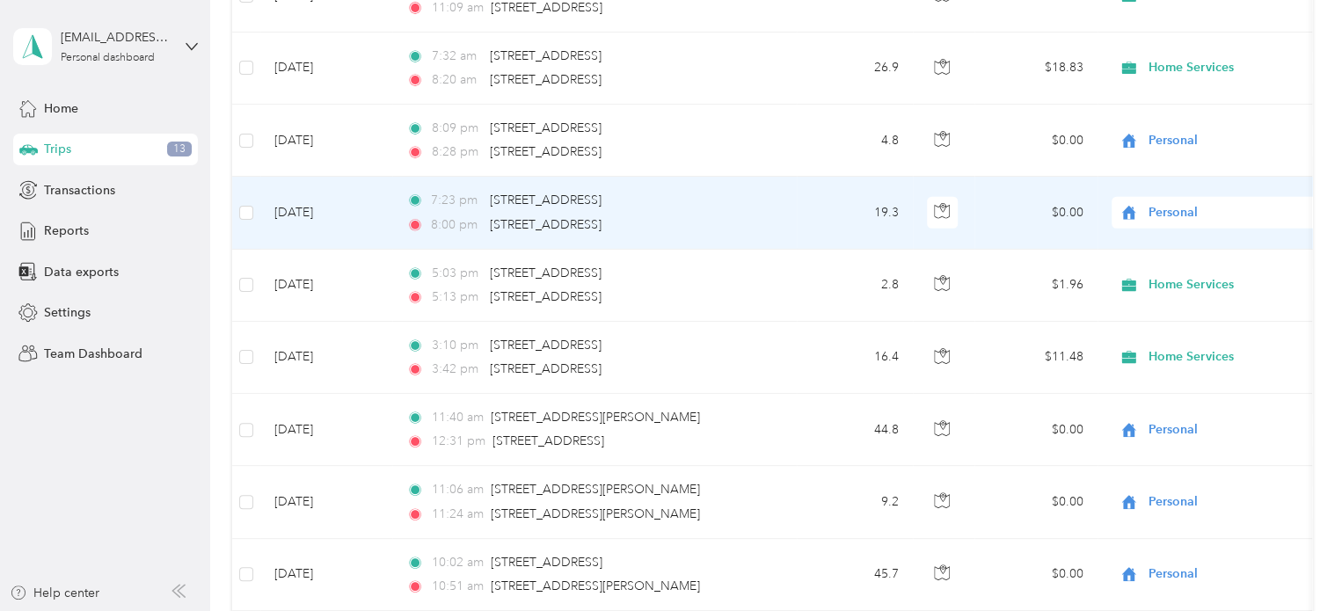
click at [989, 177] on td "$0.00" at bounding box center [1035, 213] width 123 height 72
click at [935, 203] on icon "button" at bounding box center [942, 211] width 16 height 16
click at [978, 177] on td "$0.00" at bounding box center [1035, 213] width 123 height 72
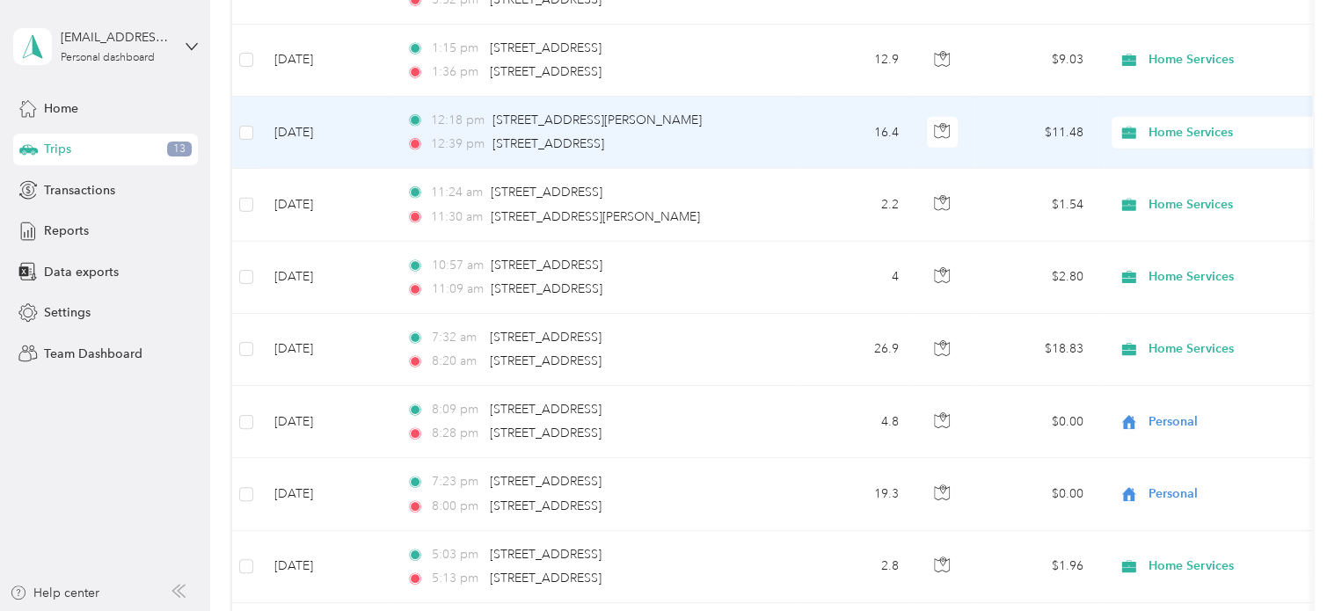
scroll to position [9149, 0]
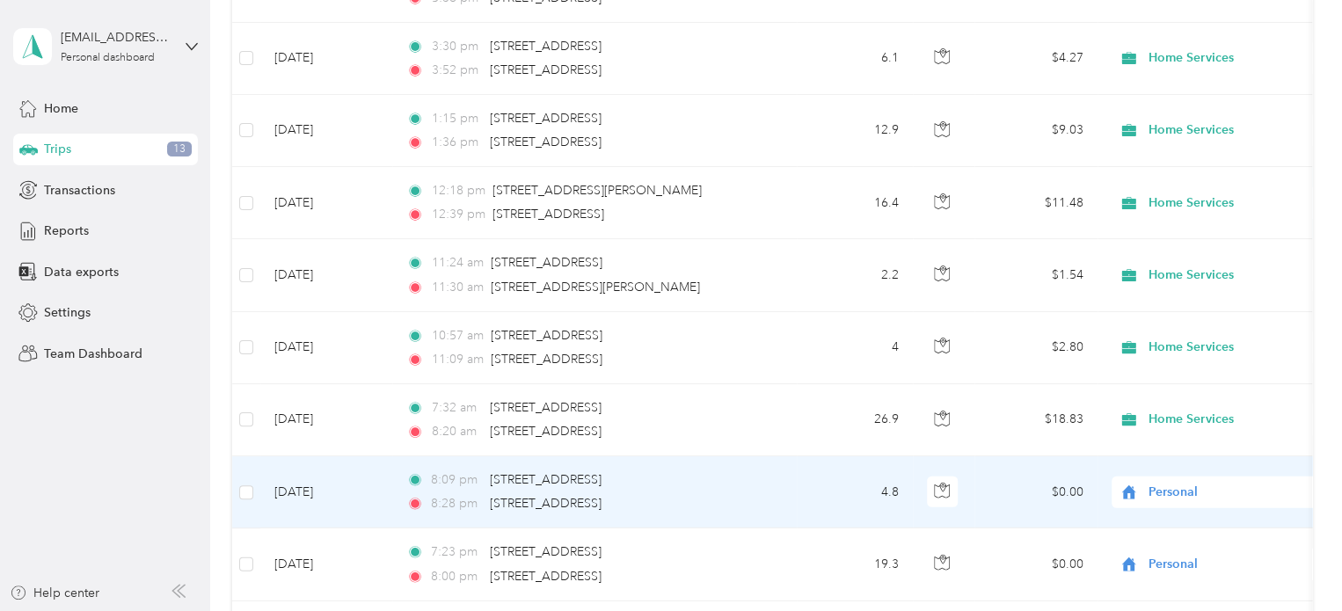
click at [1002, 456] on td "$0.00" at bounding box center [1035, 492] width 123 height 72
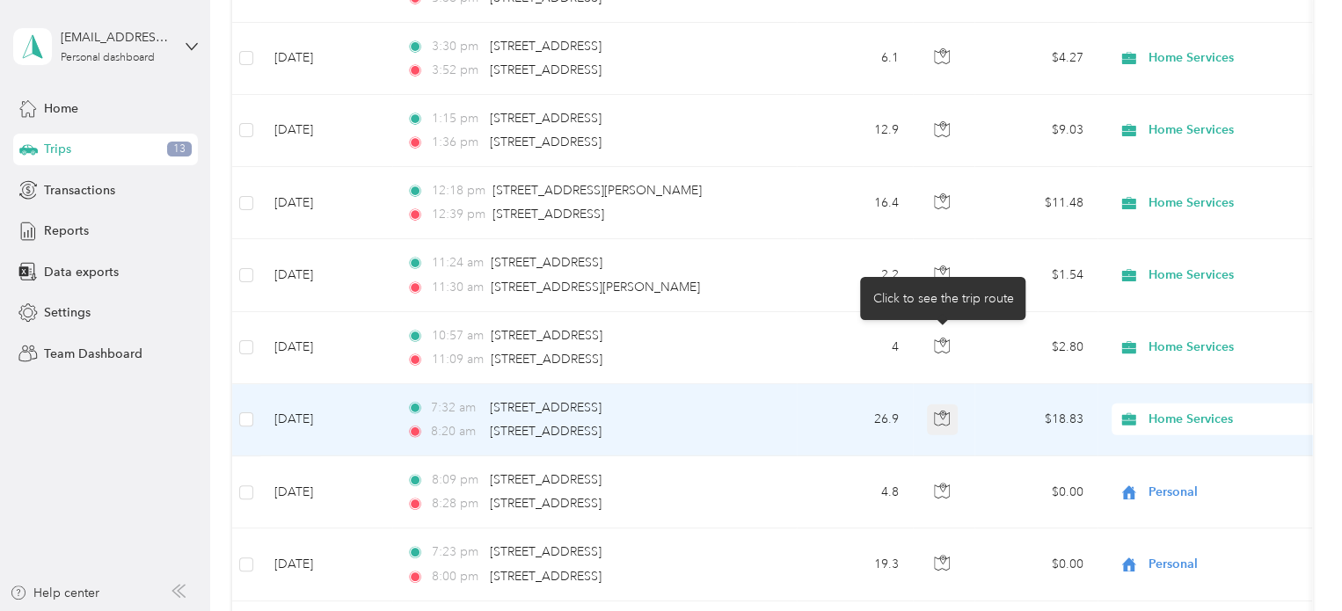
click at [939, 412] on icon "button" at bounding box center [942, 418] width 15 height 13
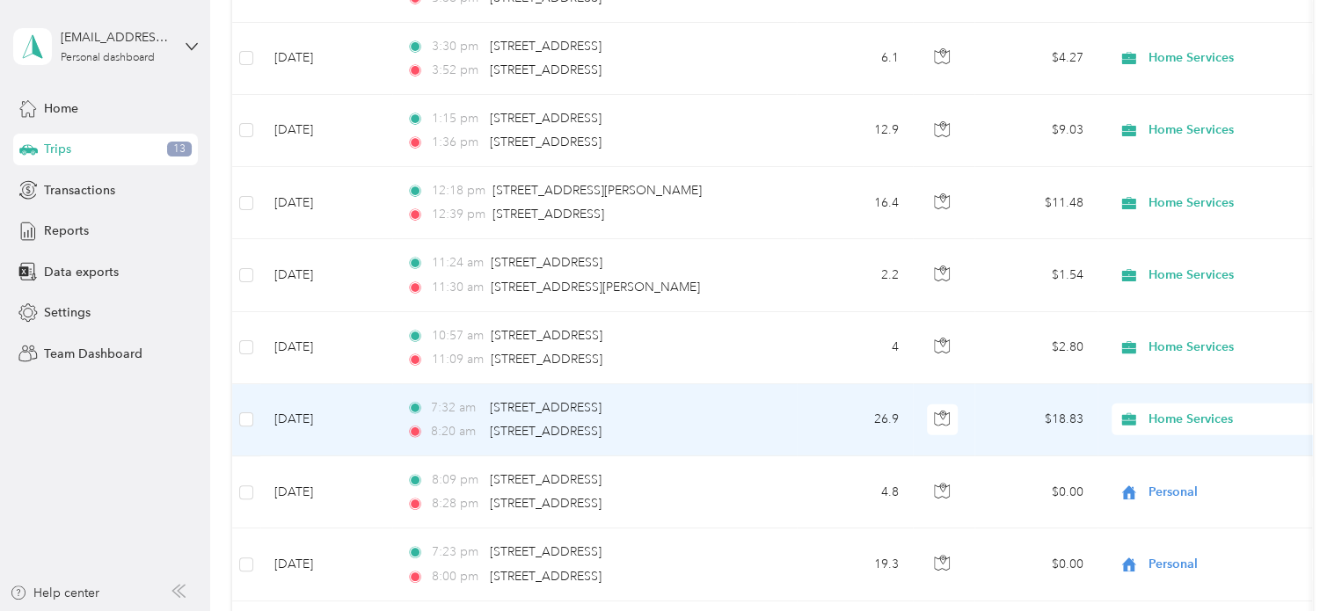
click at [985, 384] on td "$18.83" at bounding box center [1035, 420] width 123 height 72
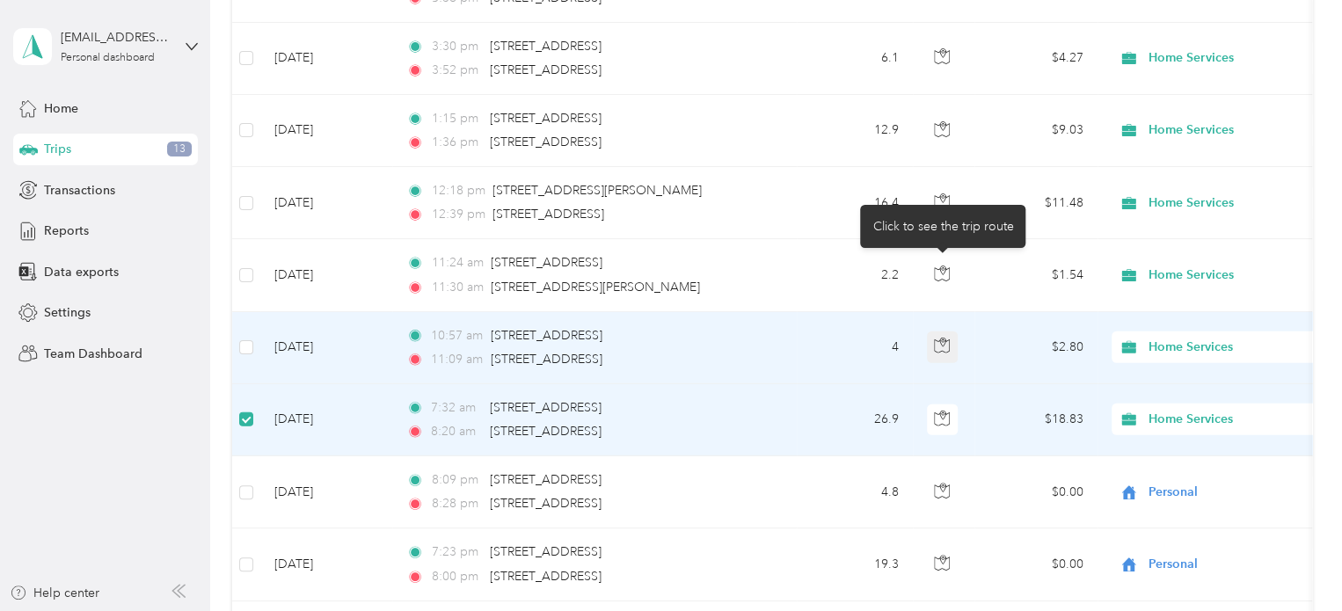
click at [942, 338] on icon "button" at bounding box center [942, 346] width 16 height 16
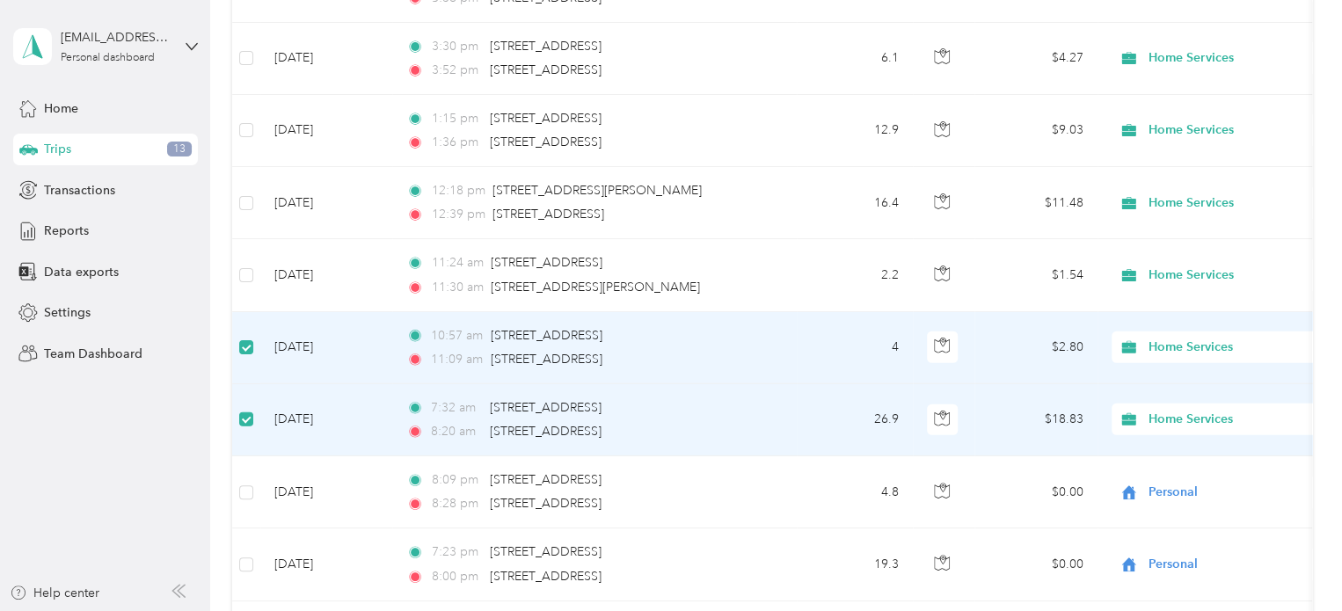
scroll to position [8885, 0]
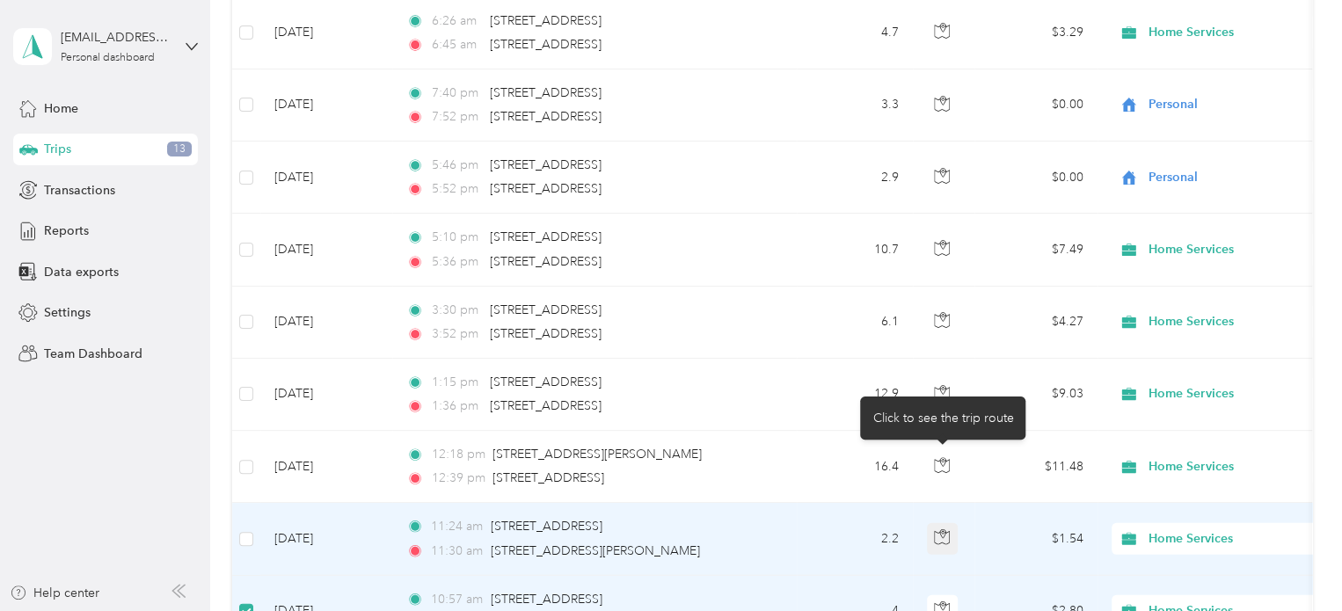
click at [947, 529] on icon "button" at bounding box center [942, 537] width 16 height 16
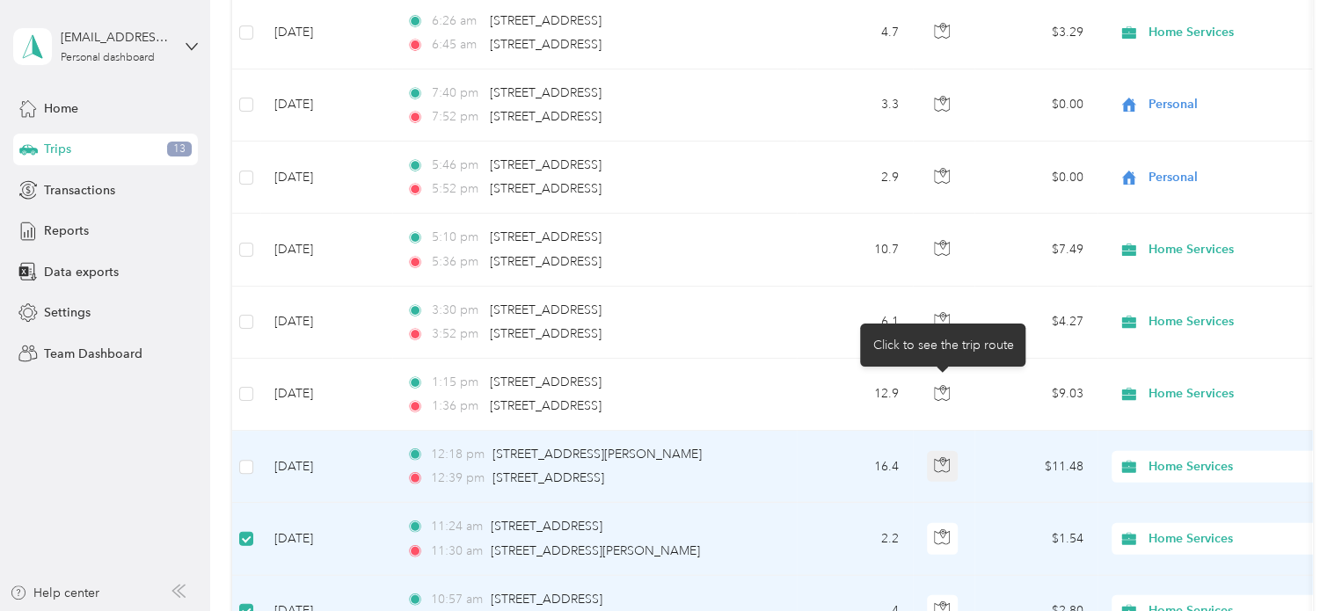
click at [941, 457] on icon "button" at bounding box center [942, 465] width 16 height 16
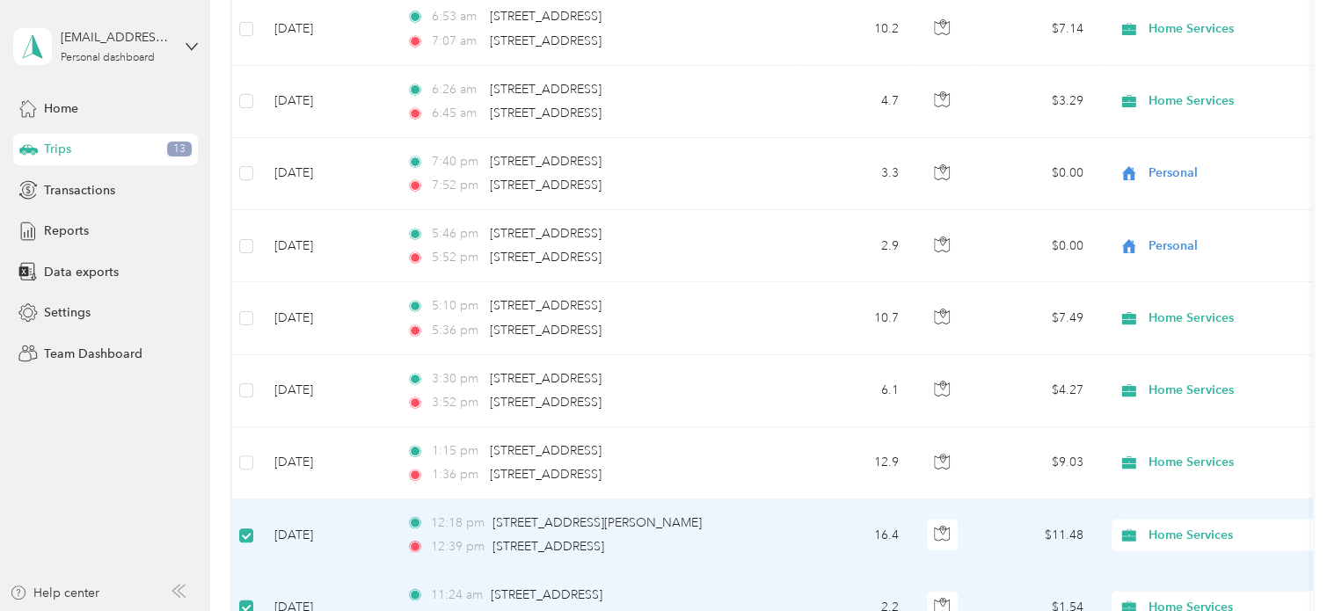
scroll to position [8710, 0]
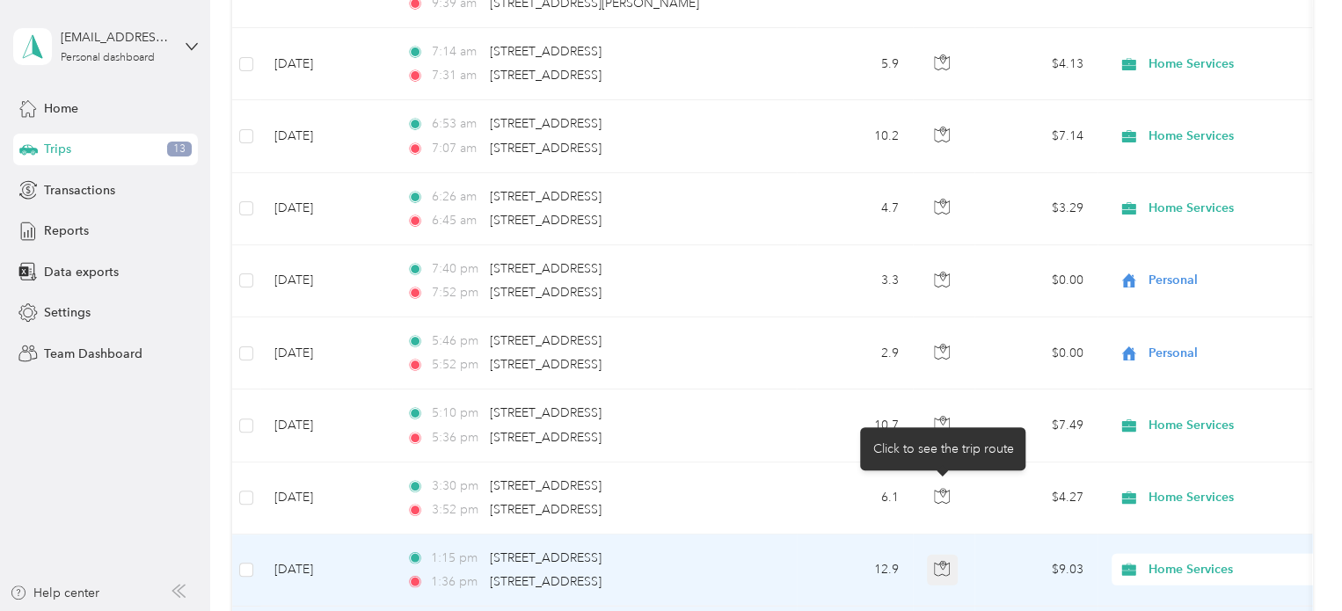
click at [939, 561] on icon "button" at bounding box center [942, 569] width 16 height 16
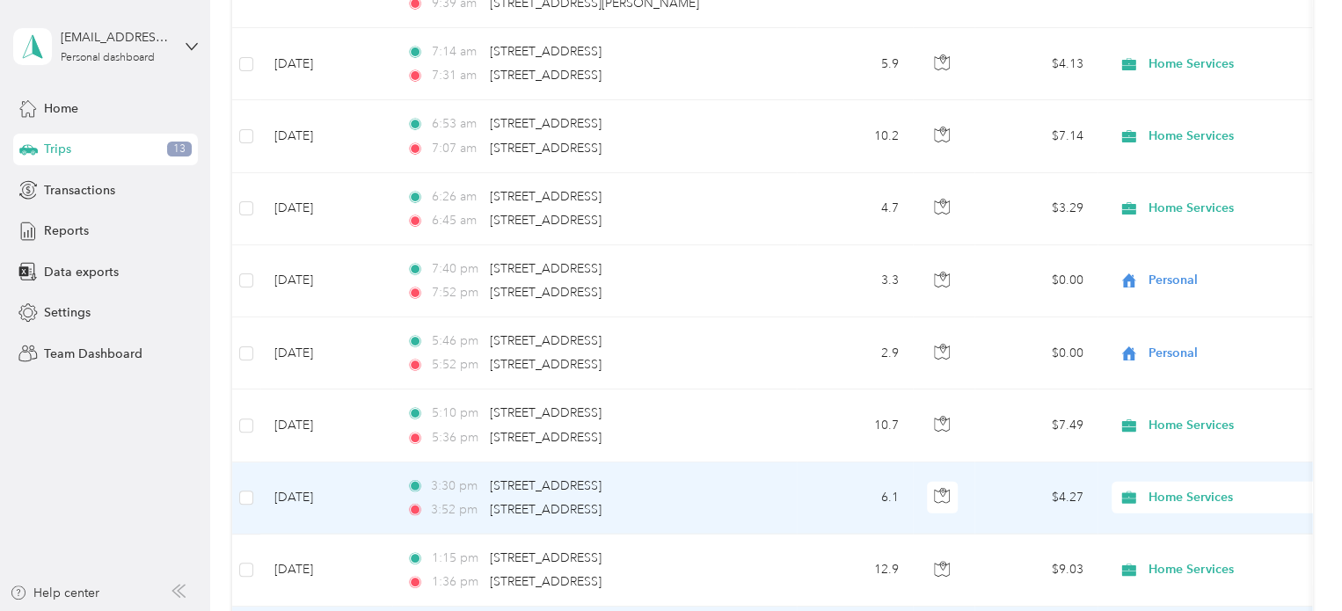
click at [748, 477] on div "3:30 pm [STREET_ADDRESS]" at bounding box center [590, 486] width 369 height 19
click at [953, 482] on button "button" at bounding box center [943, 498] width 32 height 32
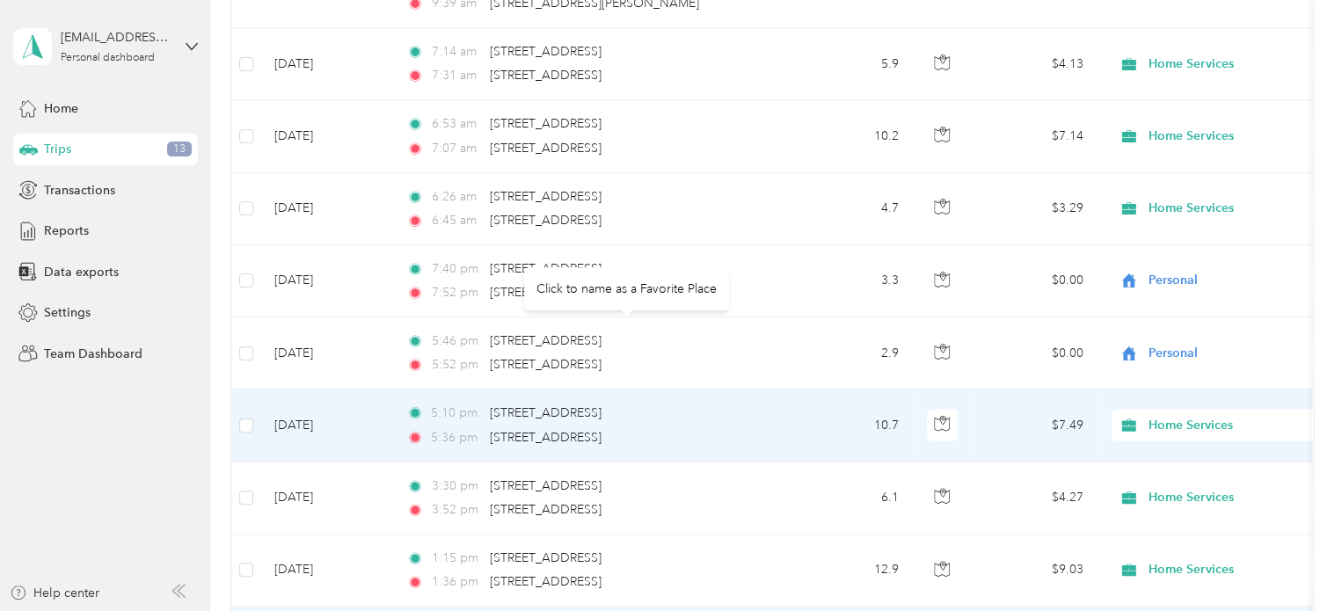
click at [744, 389] on td "5:10 pm [STREET_ADDRESS] 5:36 pm [STREET_ADDRESS]" at bounding box center [594, 425] width 404 height 72
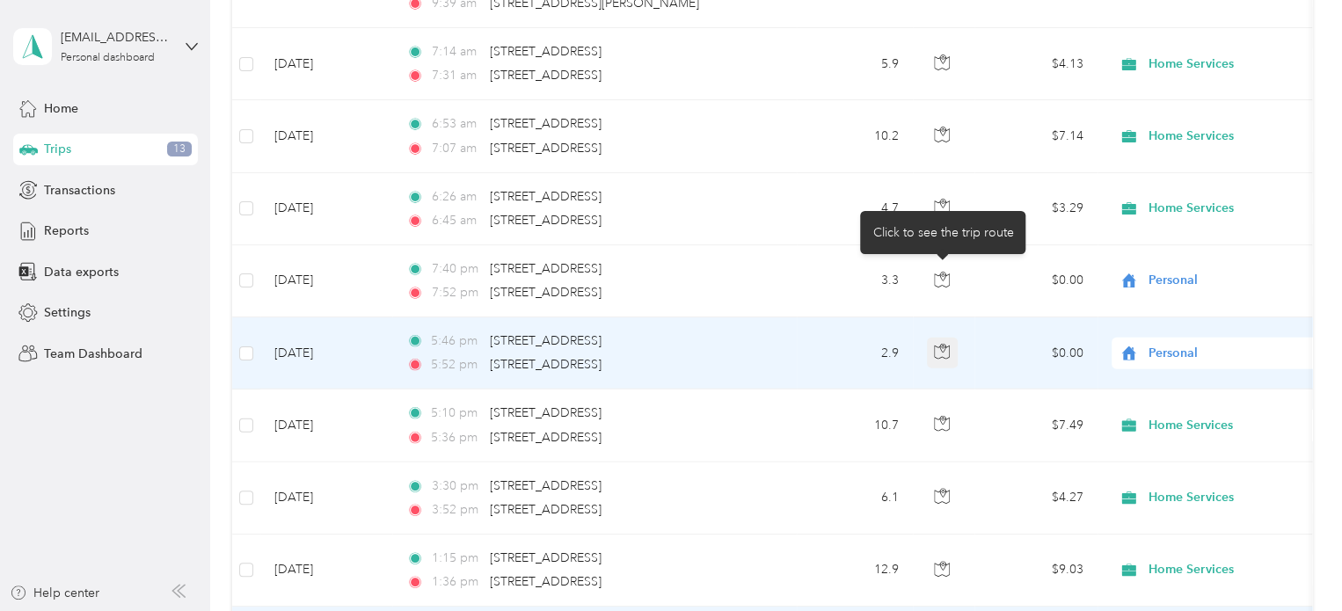
click at [946, 344] on icon "button" at bounding box center [942, 352] width 16 height 16
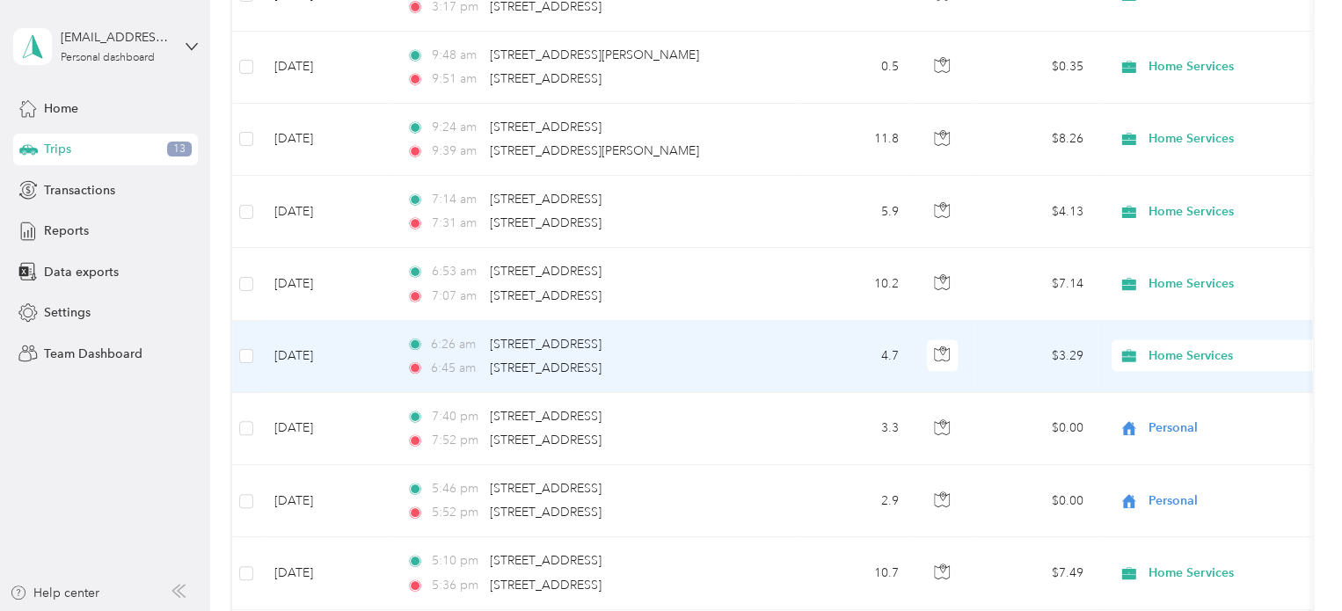
scroll to position [8358, 0]
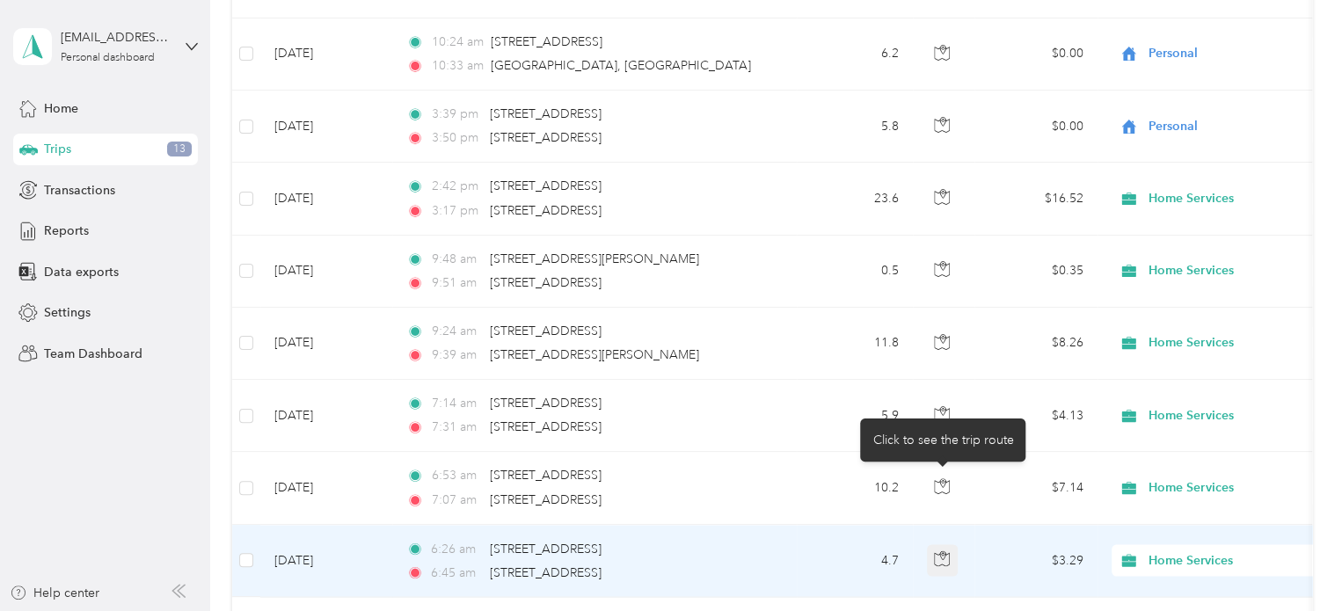
click at [943, 550] on icon "button" at bounding box center [942, 558] width 16 height 16
click at [940, 550] on icon "button" at bounding box center [942, 558] width 16 height 16
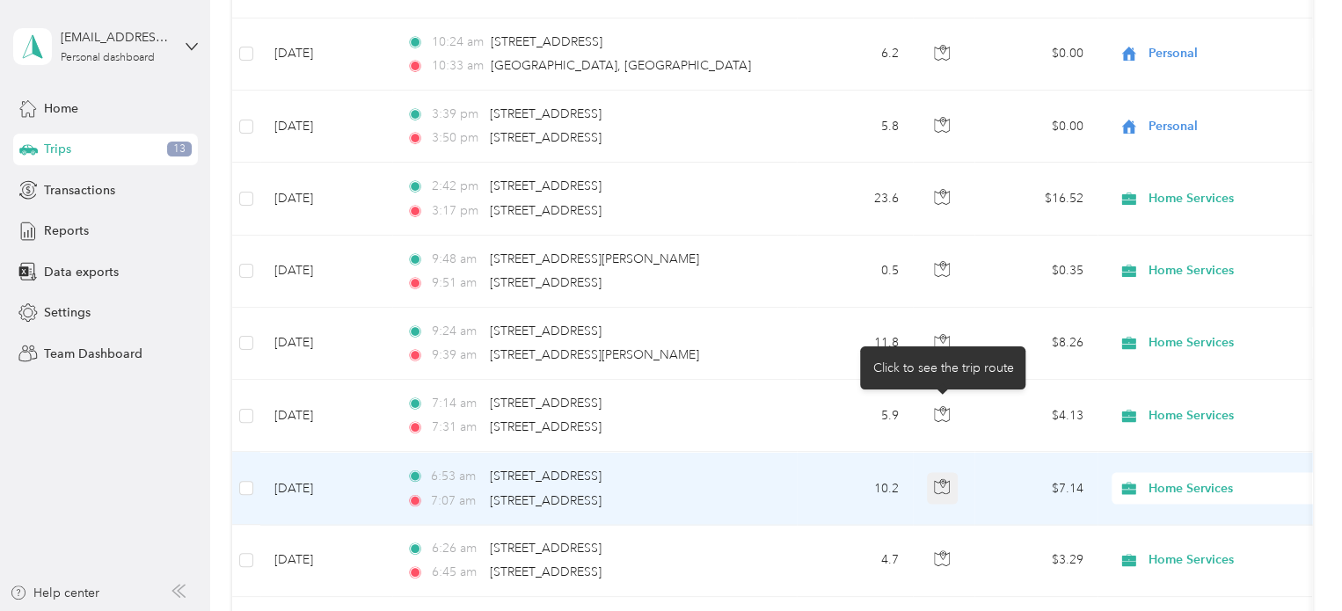
click at [948, 478] on icon "button" at bounding box center [942, 486] width 16 height 16
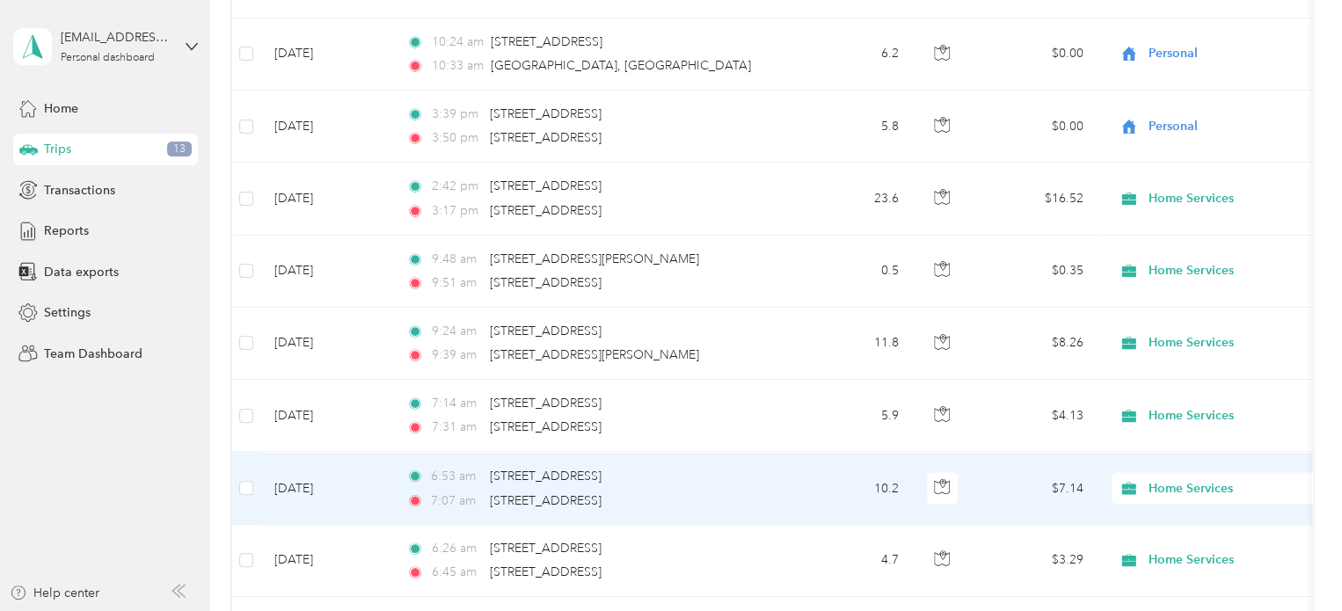
drag, startPoint x: 1001, startPoint y: 414, endPoint x: 990, endPoint y: 412, distance: 10.7
click at [999, 452] on td "$7.14" at bounding box center [1035, 488] width 123 height 72
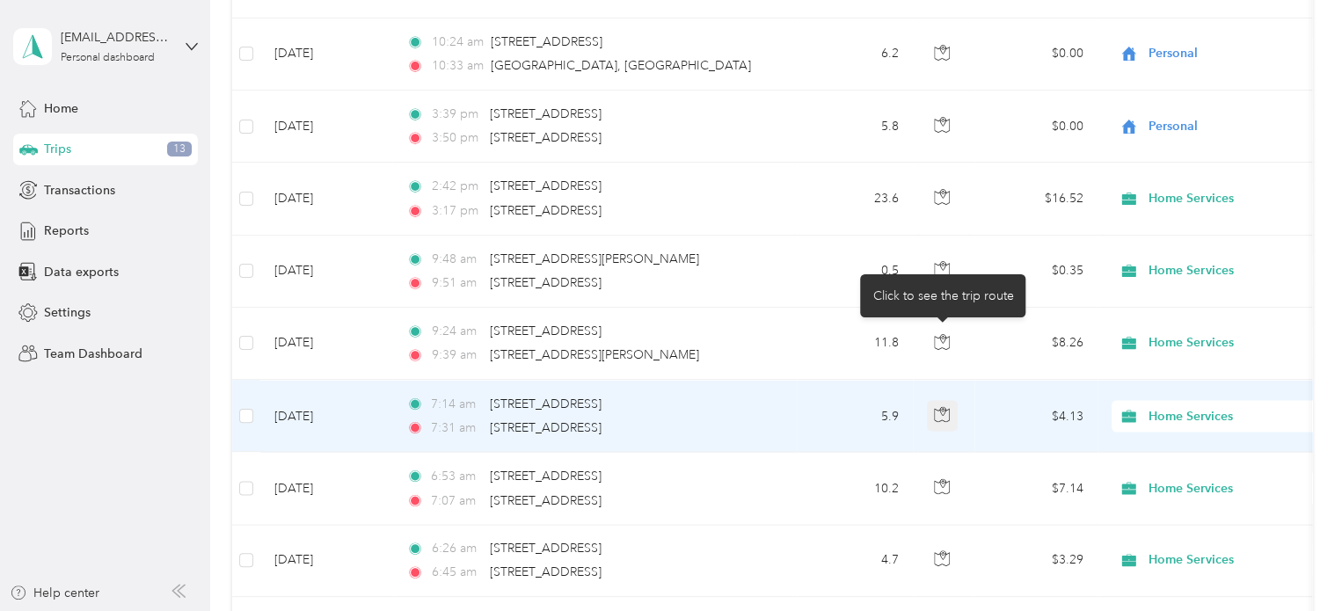
click at [944, 406] on icon "button" at bounding box center [942, 410] width 5 height 9
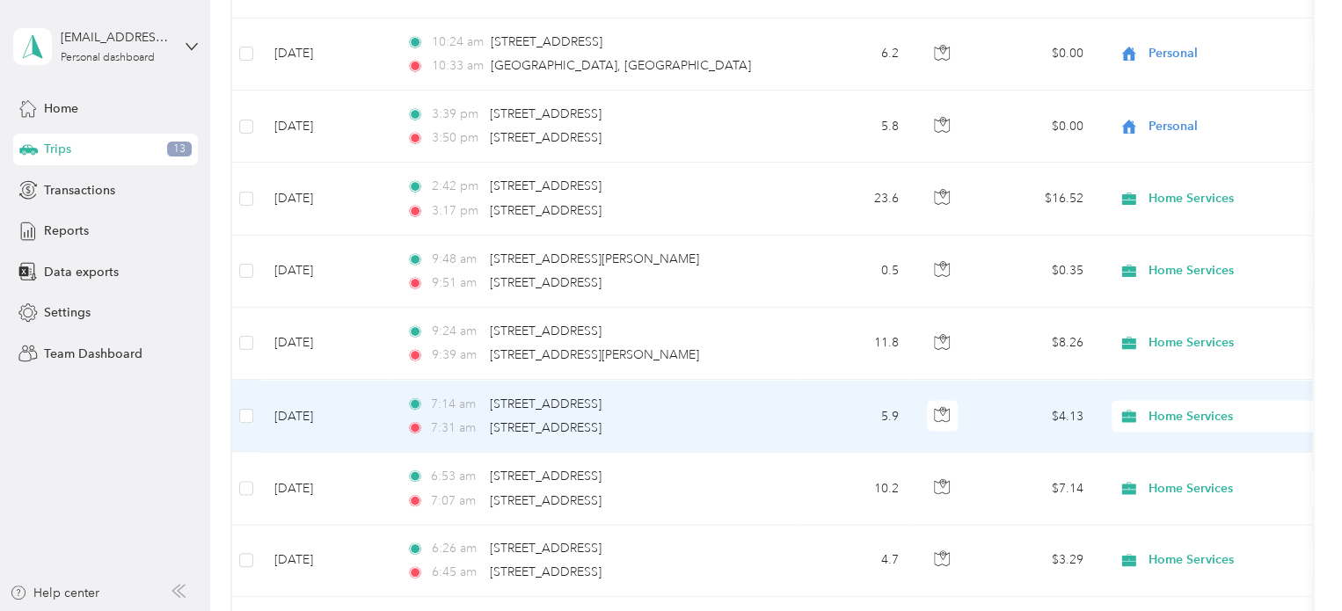
click at [993, 380] on td "$4.13" at bounding box center [1035, 416] width 123 height 72
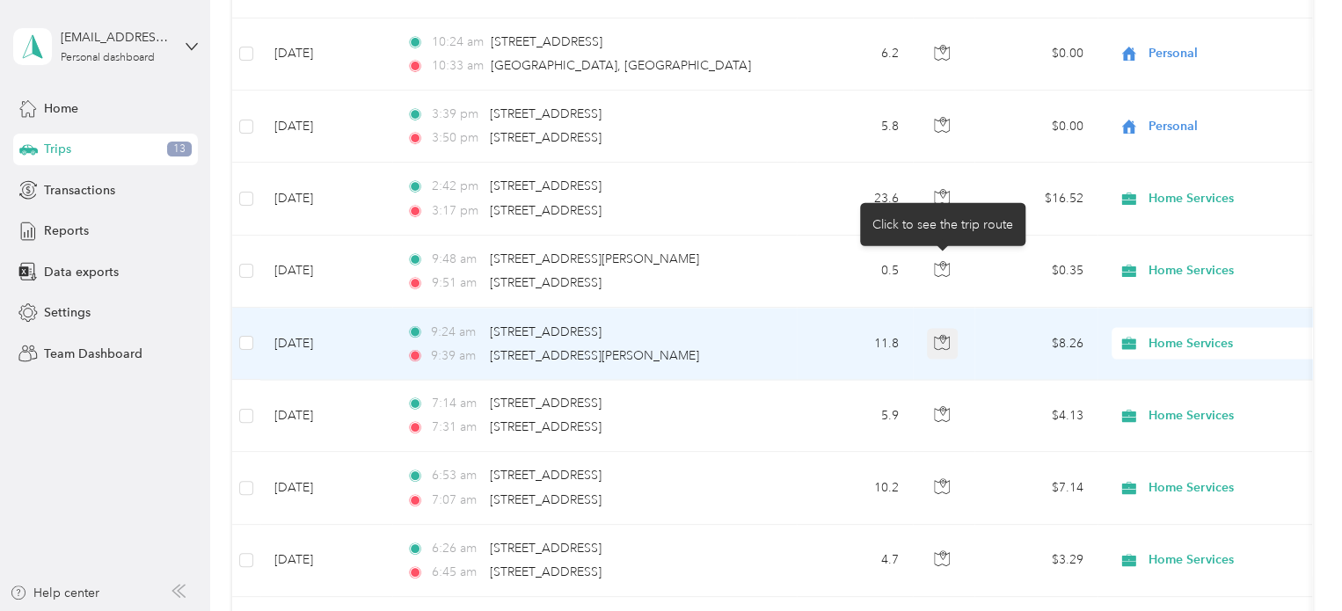
click at [935, 336] on icon "button" at bounding box center [942, 342] width 15 height 13
click at [985, 308] on td "$8.26" at bounding box center [1035, 344] width 123 height 72
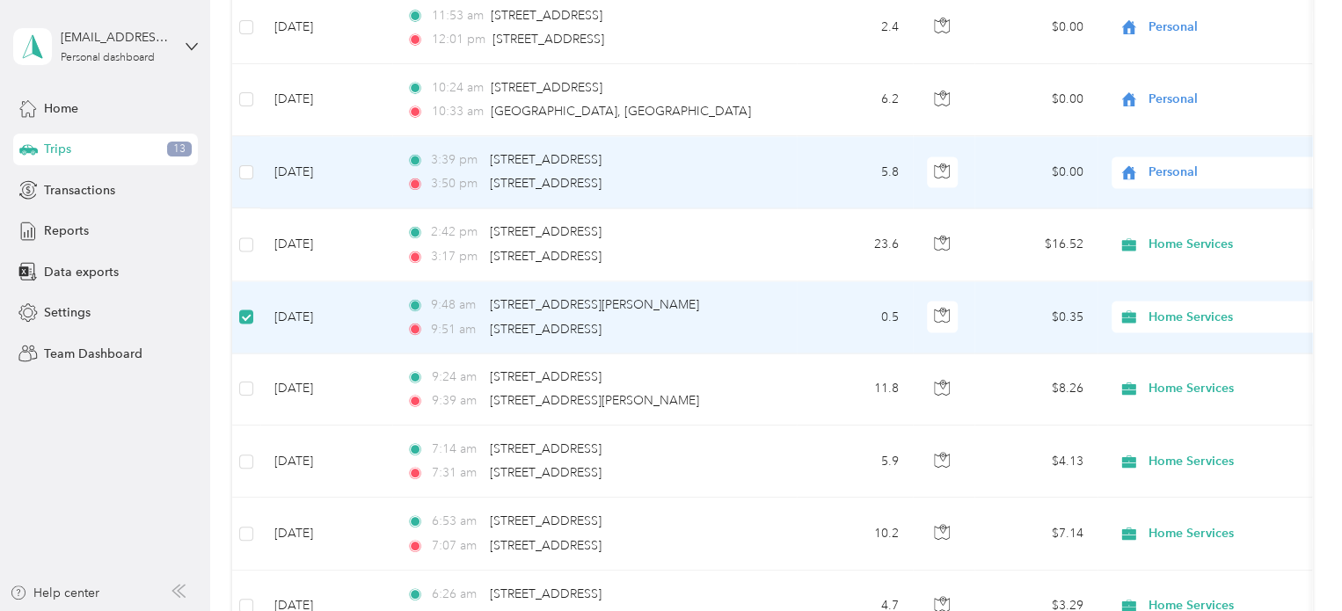
scroll to position [8182, 0]
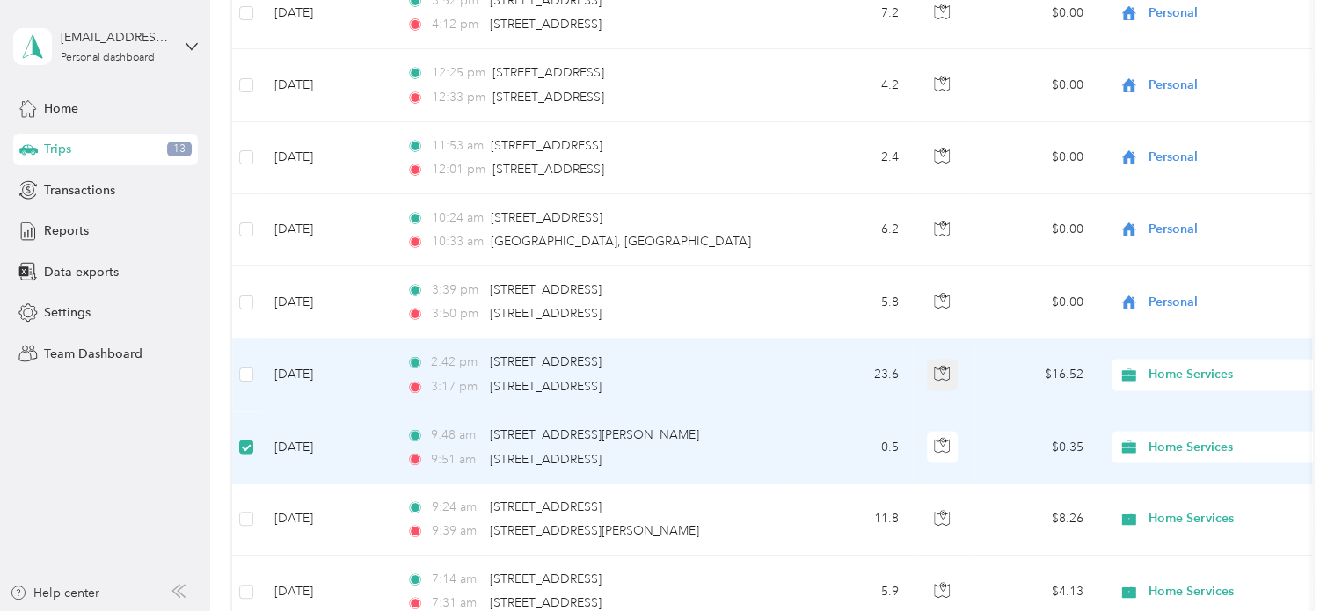
click at [946, 365] on icon "button" at bounding box center [942, 373] width 16 height 16
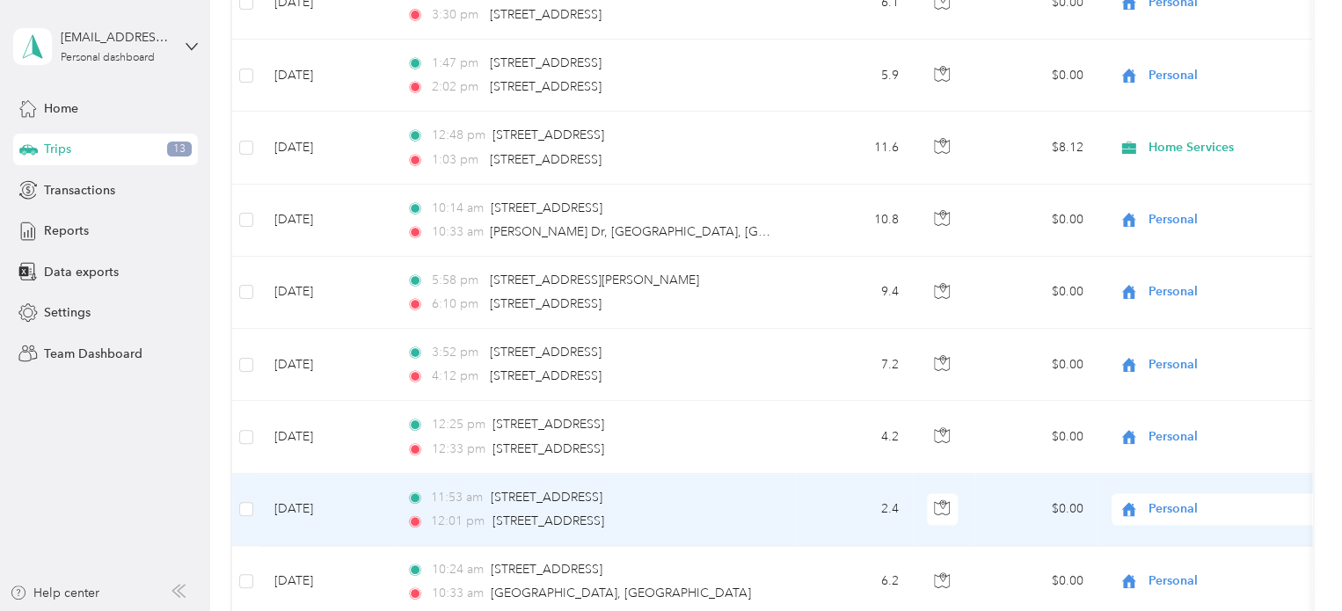
scroll to position [7654, 0]
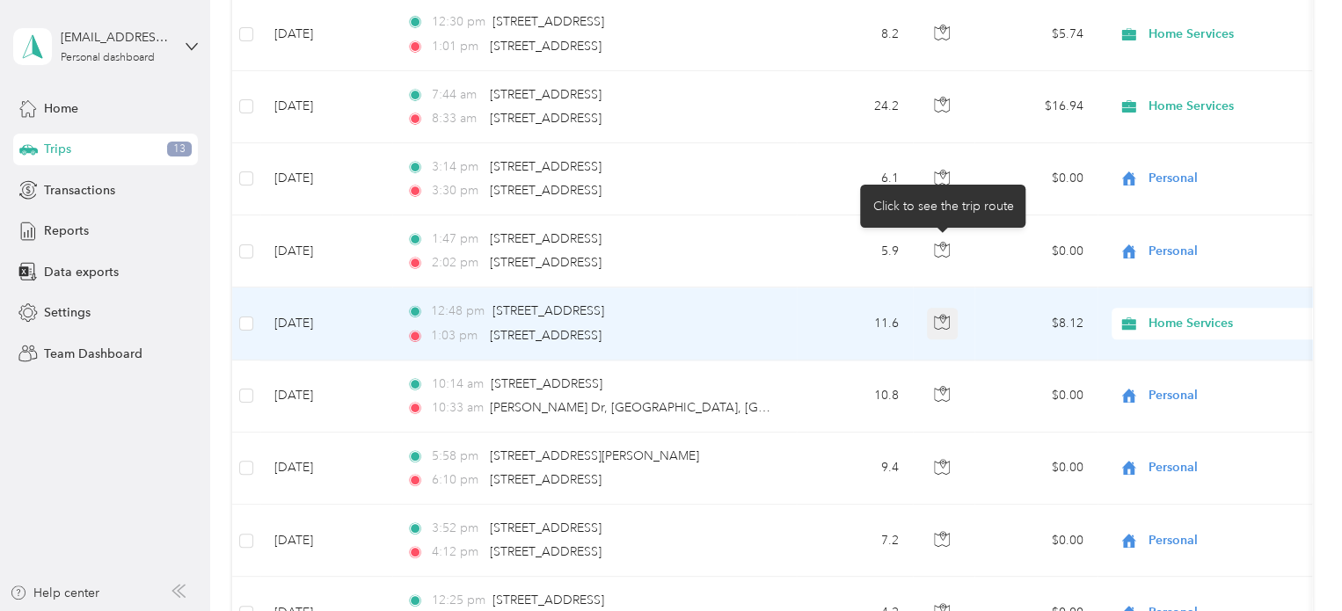
click at [946, 314] on icon "button" at bounding box center [942, 322] width 16 height 16
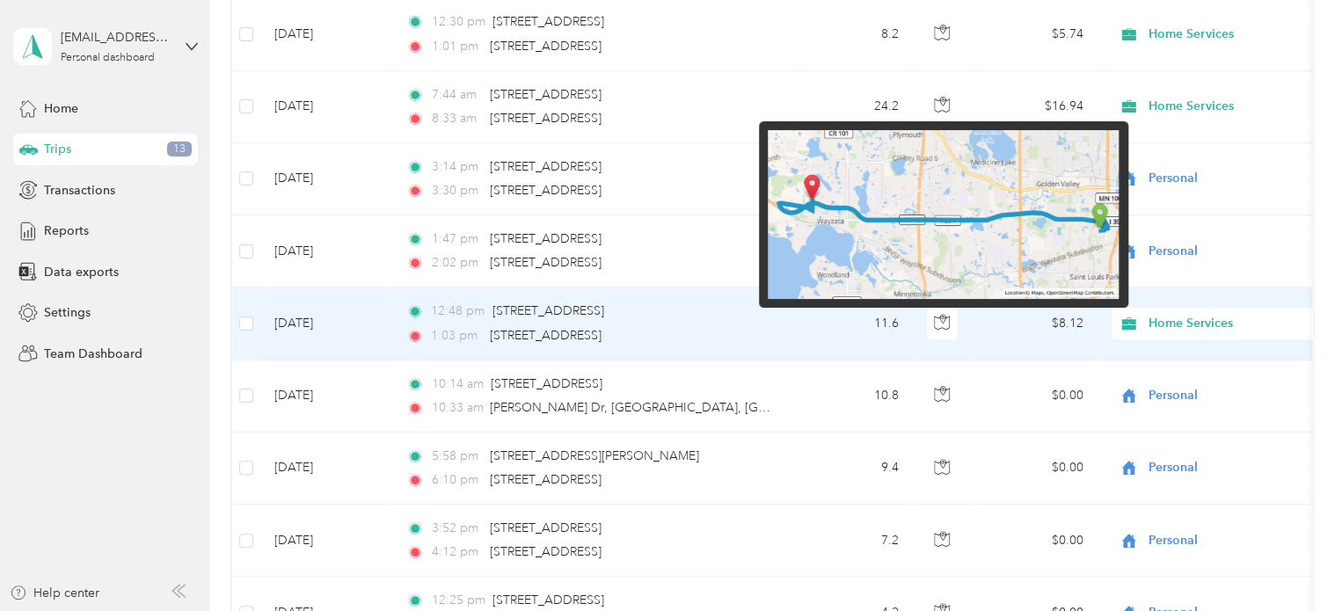
scroll to position [7479, 0]
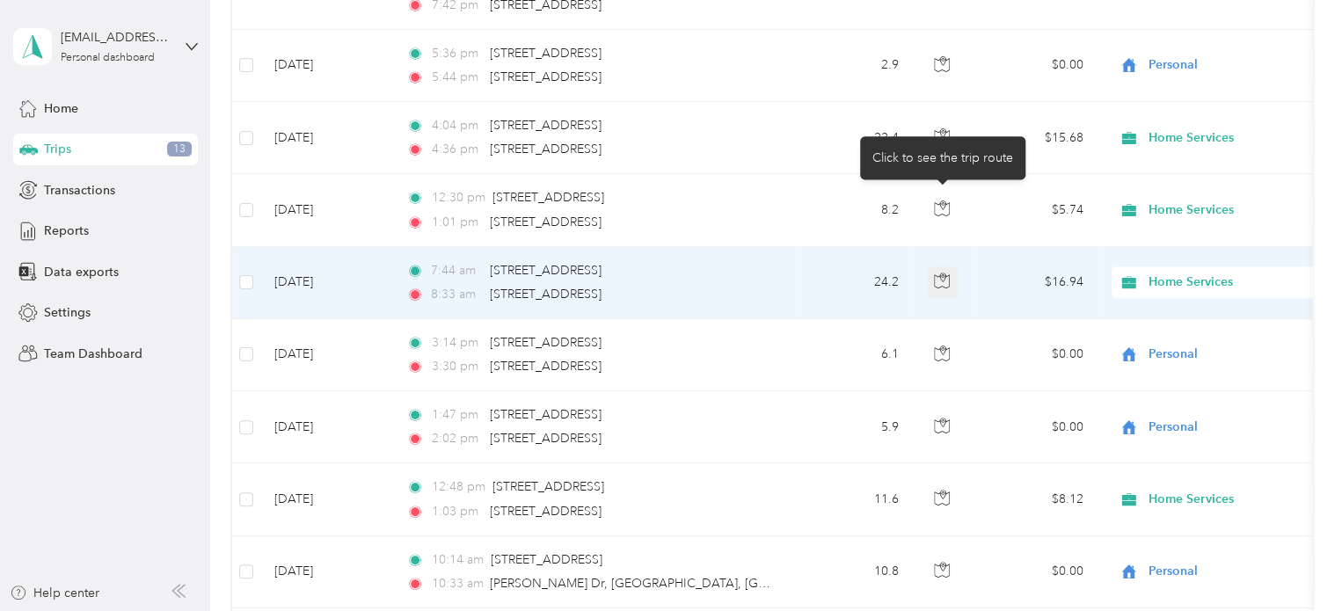
click at [949, 273] on icon "button" at bounding box center [942, 281] width 16 height 16
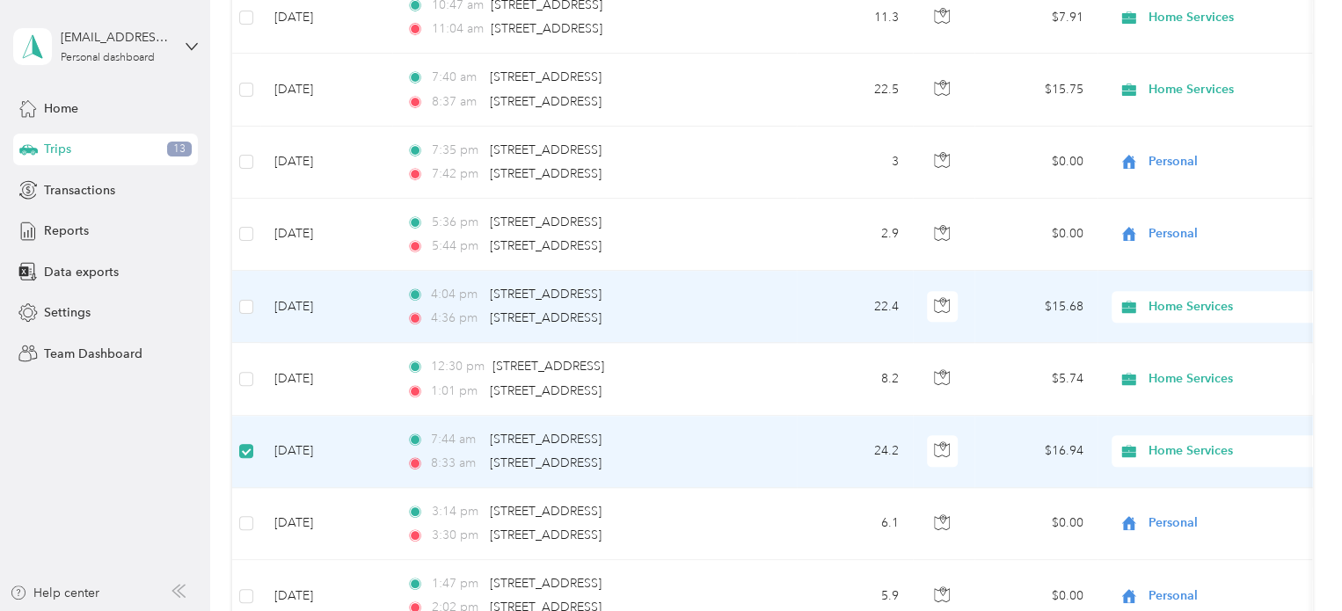
scroll to position [7303, 0]
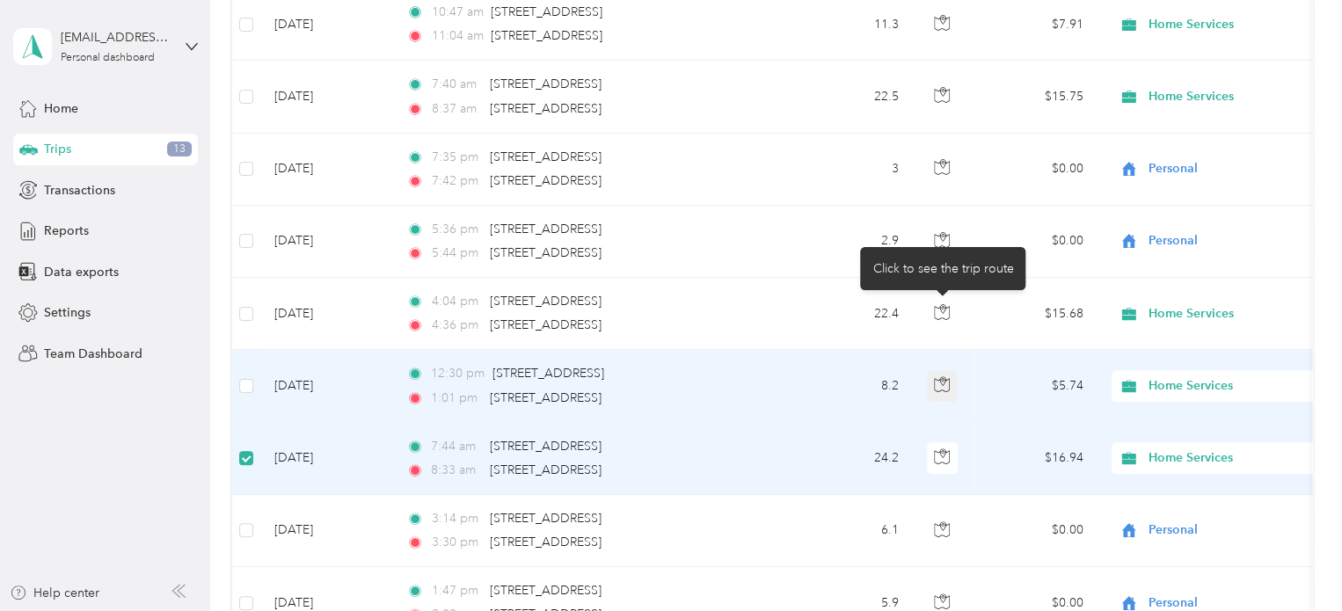
click at [944, 376] on icon "button" at bounding box center [942, 384] width 16 height 16
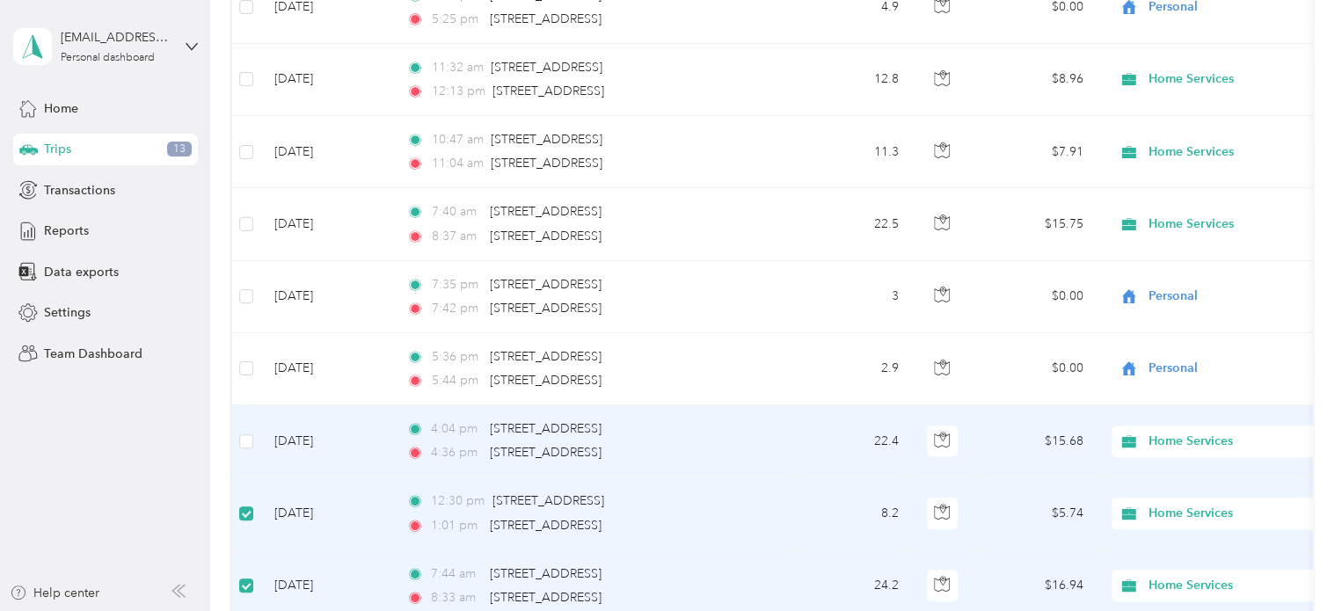
scroll to position [7127, 0]
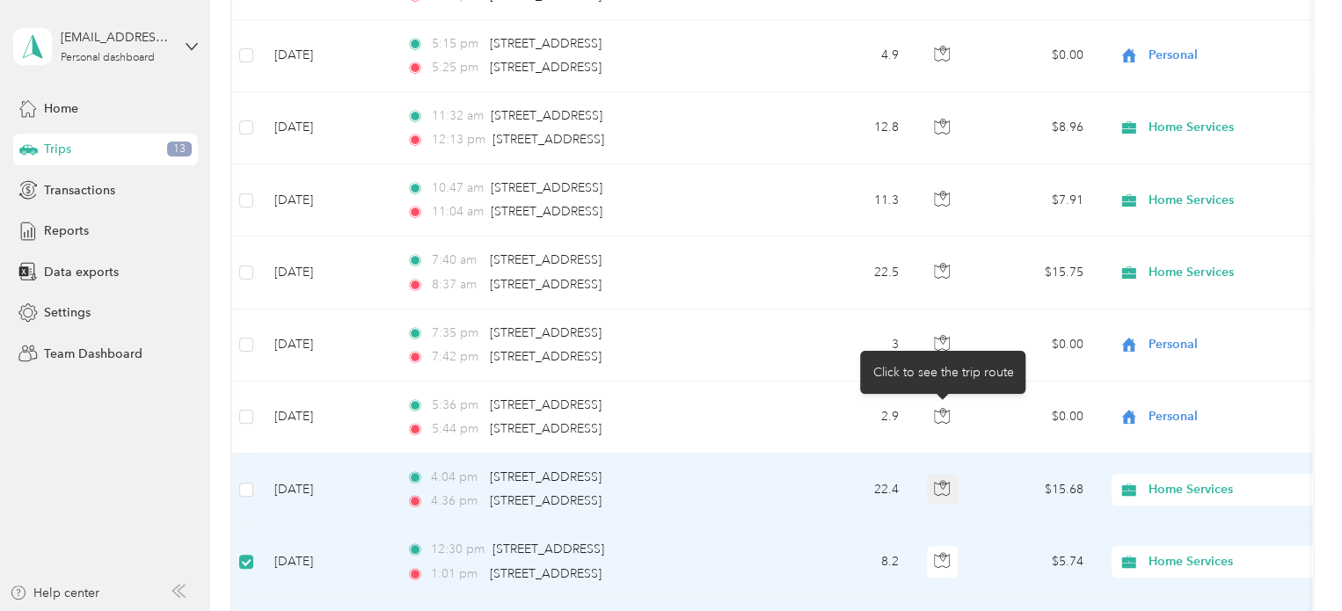
click at [946, 480] on icon "button" at bounding box center [942, 488] width 16 height 16
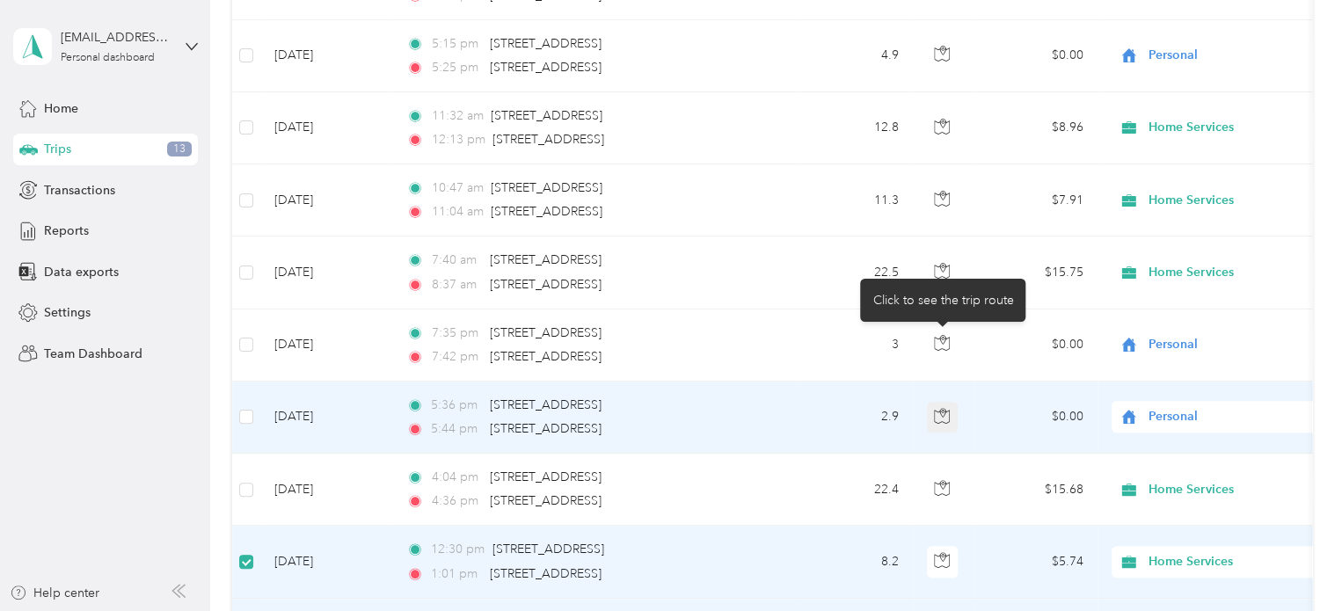
click at [949, 408] on icon "button" at bounding box center [942, 416] width 16 height 16
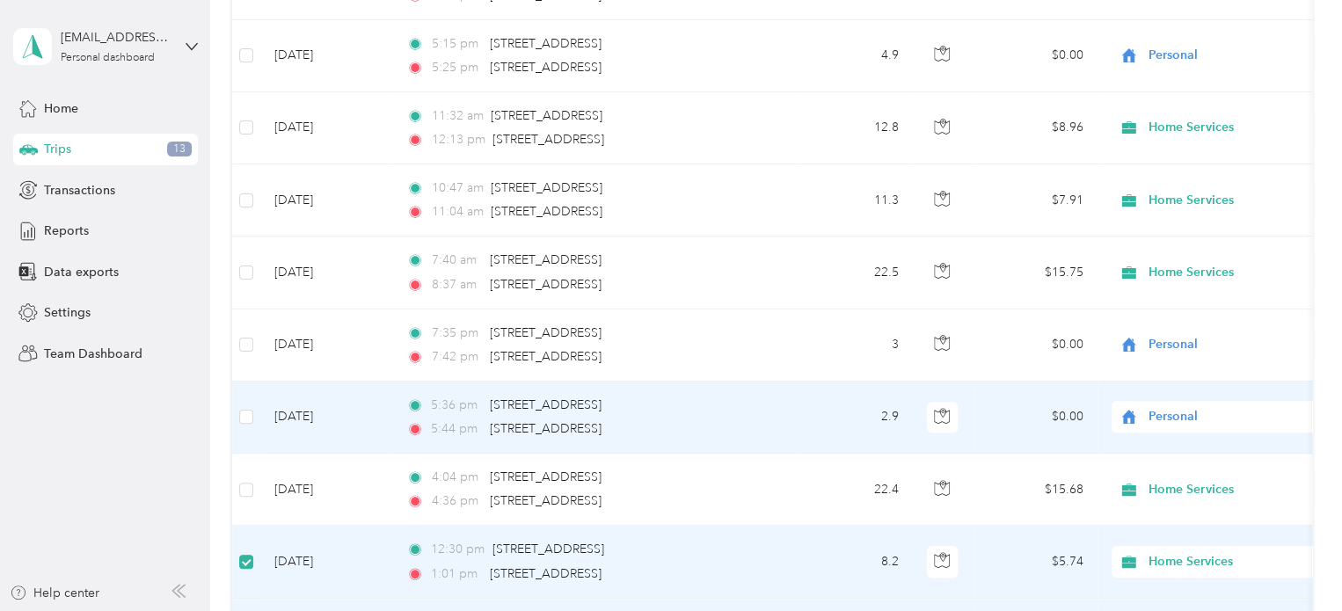
click at [995, 382] on td "$0.00" at bounding box center [1035, 418] width 123 height 72
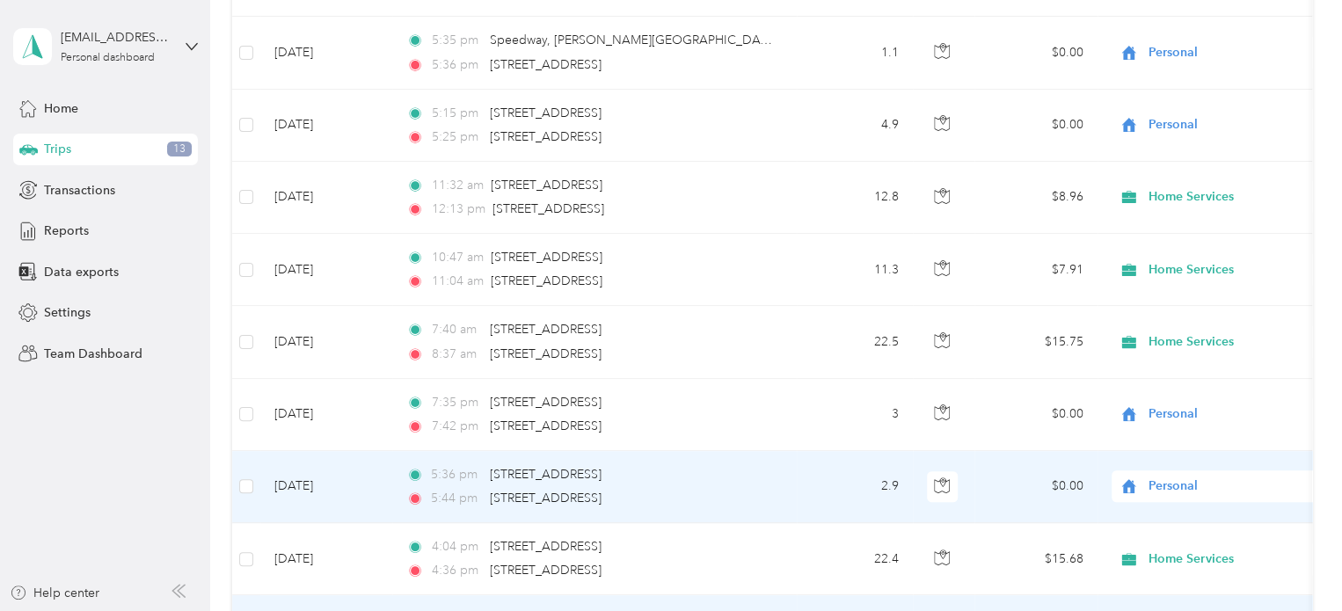
scroll to position [7039, 0]
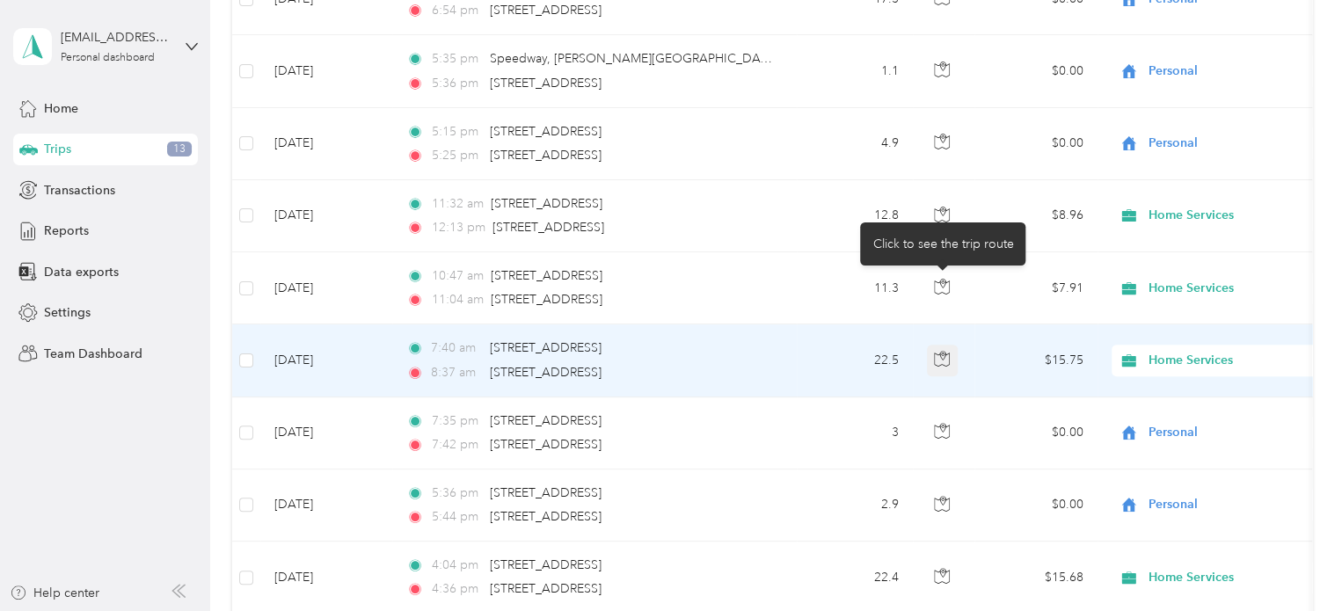
click at [945, 351] on icon "button" at bounding box center [942, 359] width 16 height 16
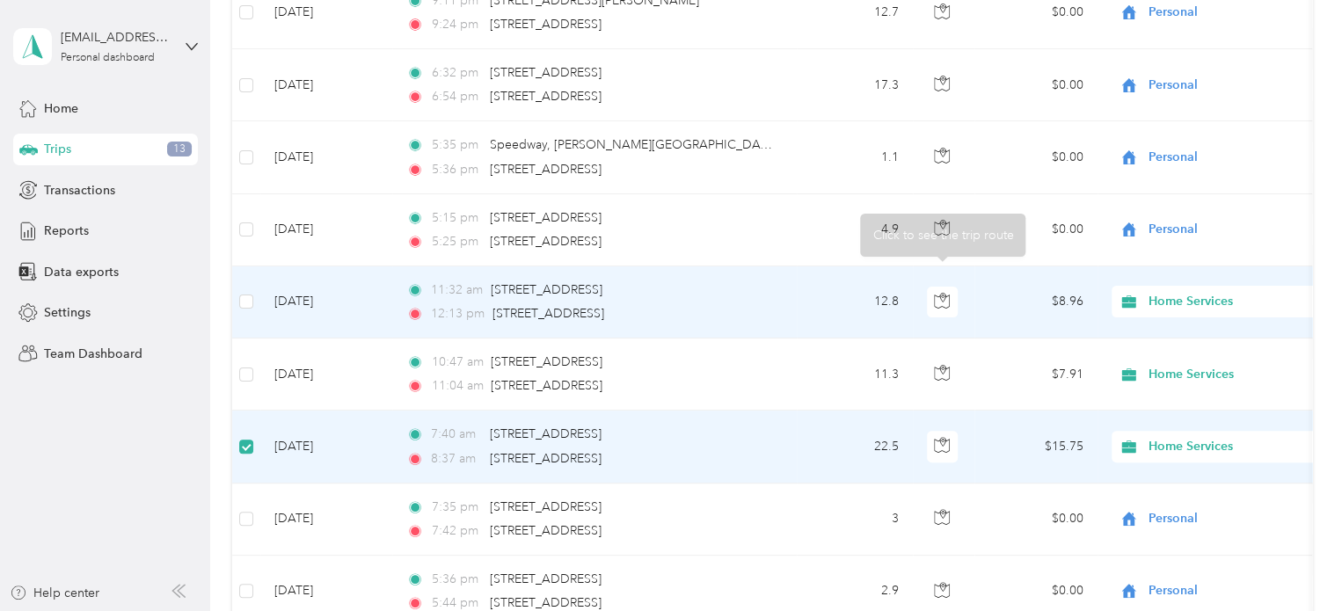
scroll to position [6863, 0]
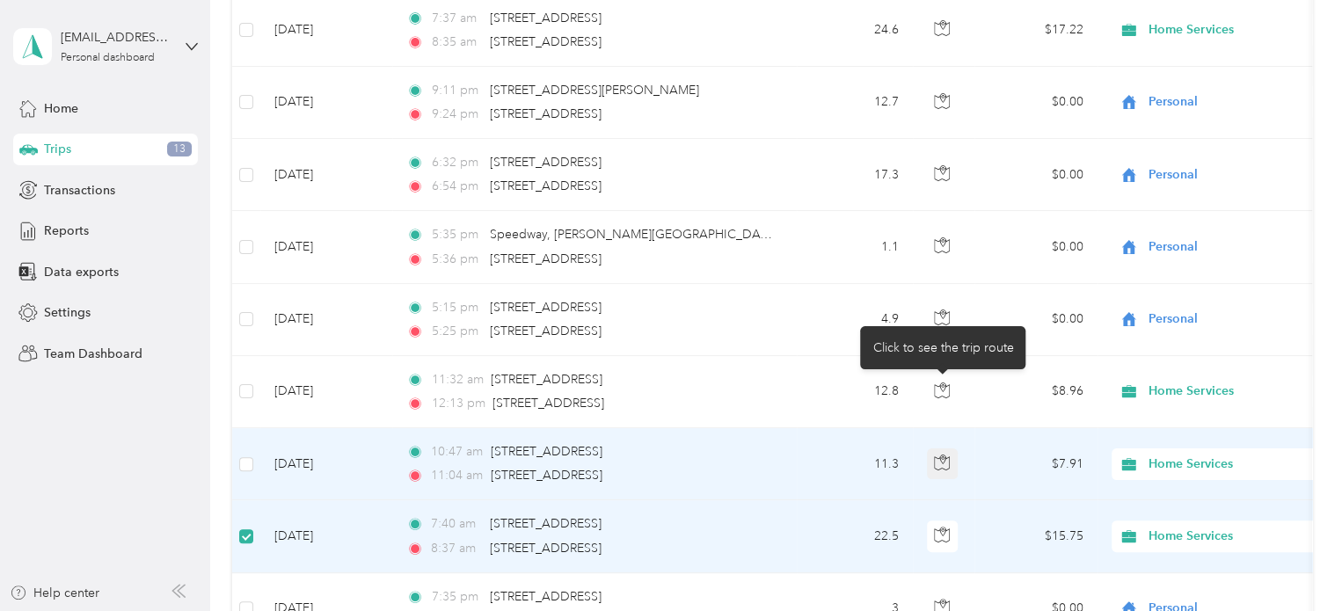
click at [942, 455] on icon "button" at bounding box center [942, 459] width 5 height 9
click at [983, 428] on td "$7.91" at bounding box center [1035, 464] width 123 height 72
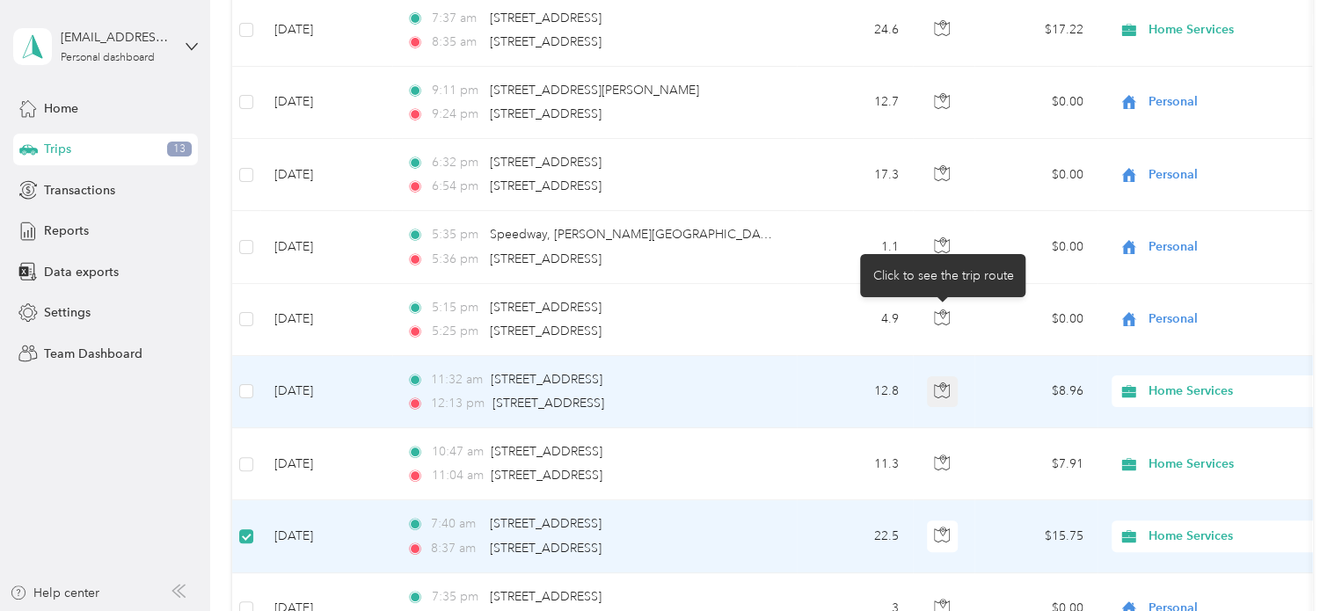
click at [949, 382] on icon "button" at bounding box center [942, 390] width 16 height 16
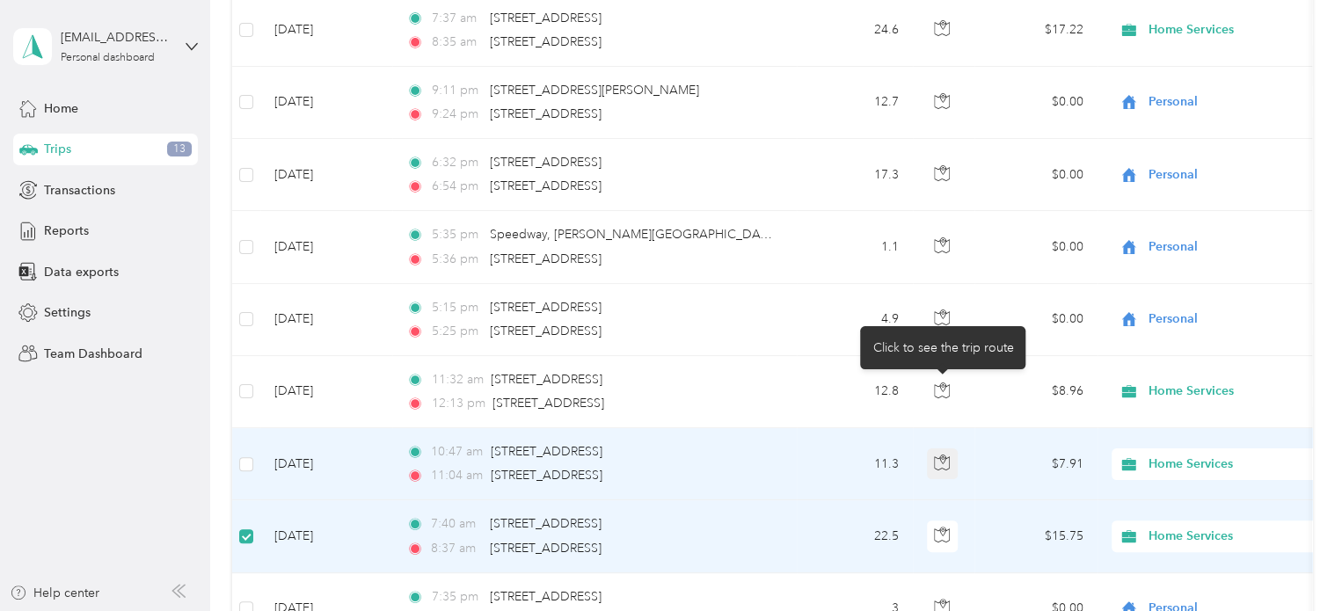
click at [935, 455] on icon "button" at bounding box center [942, 463] width 16 height 16
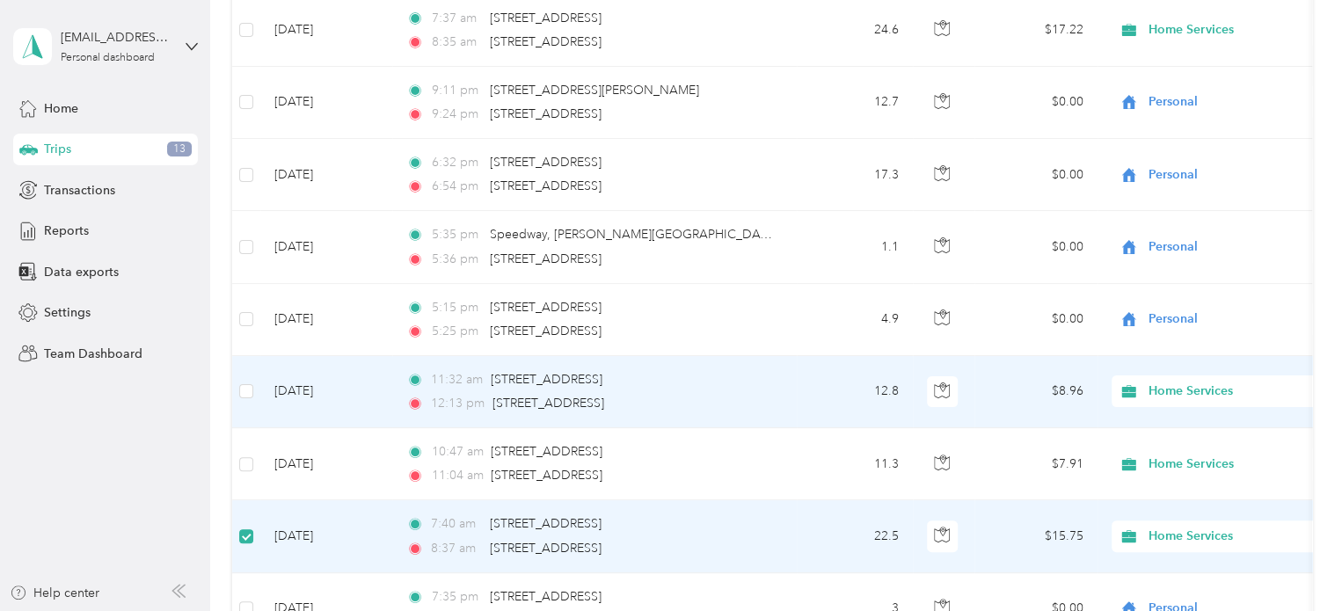
click at [739, 356] on td "11:32 am [STREET_ADDRESS] 12:13 pm [STREET_ADDRESS]" at bounding box center [594, 392] width 404 height 72
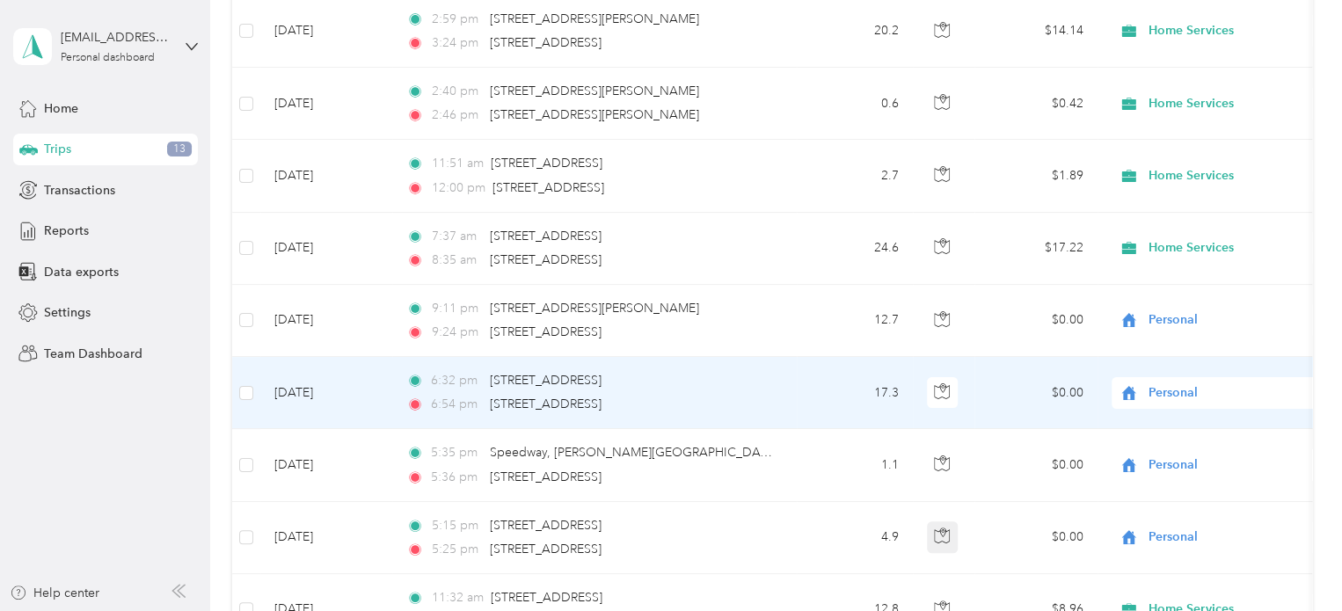
scroll to position [6599, 0]
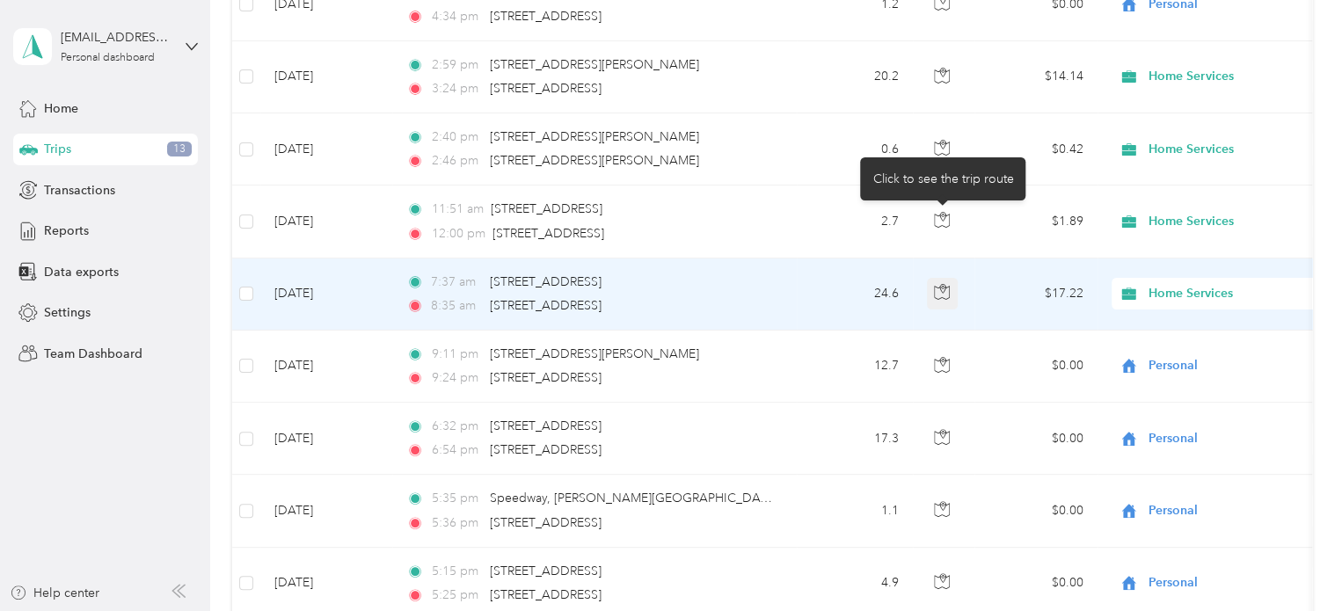
click at [946, 284] on icon "button" at bounding box center [942, 292] width 16 height 16
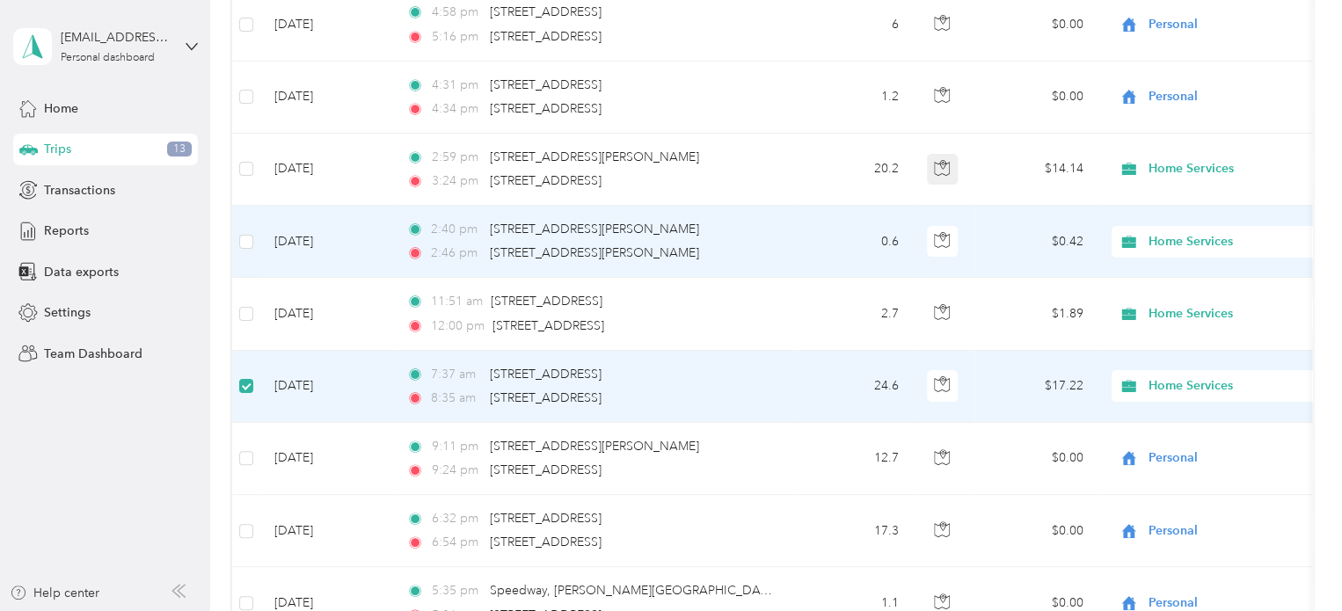
scroll to position [6336, 0]
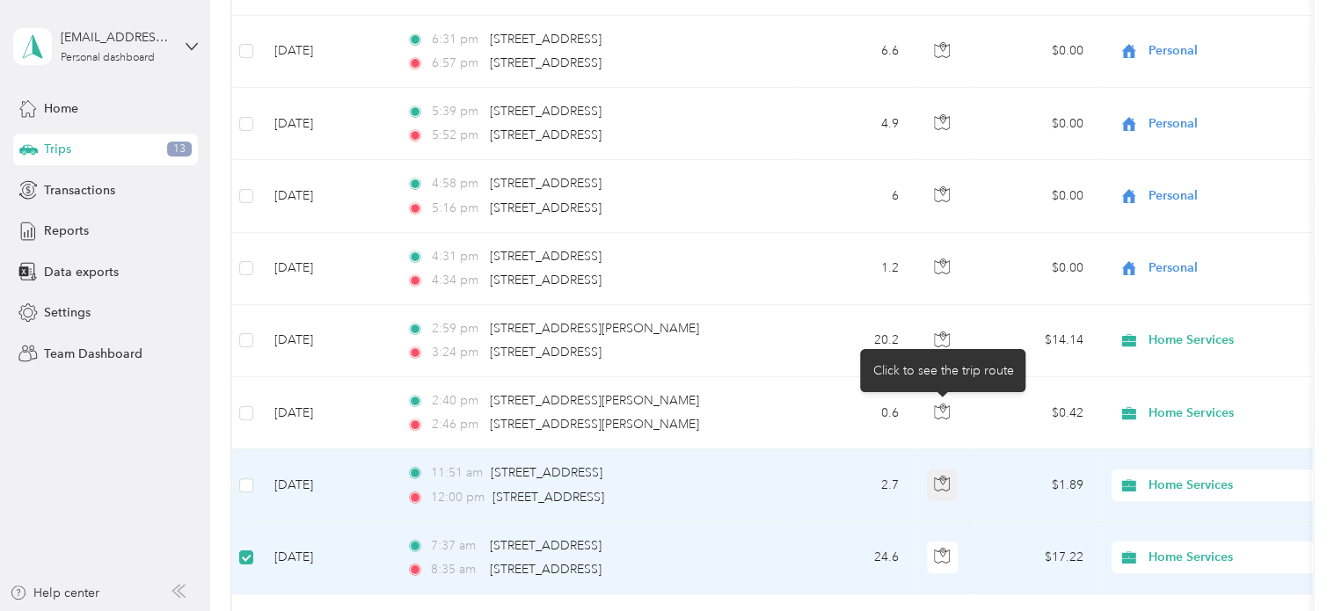
click at [941, 477] on icon "button" at bounding box center [942, 481] width 5 height 9
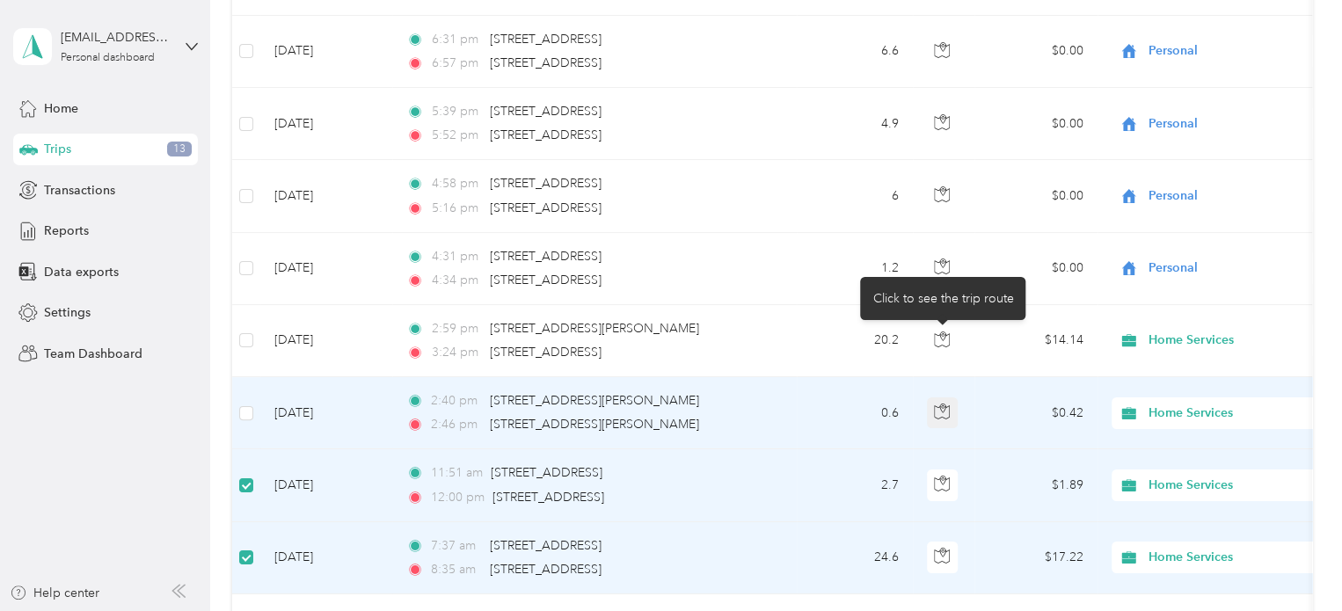
click at [952, 397] on button "button" at bounding box center [943, 413] width 32 height 32
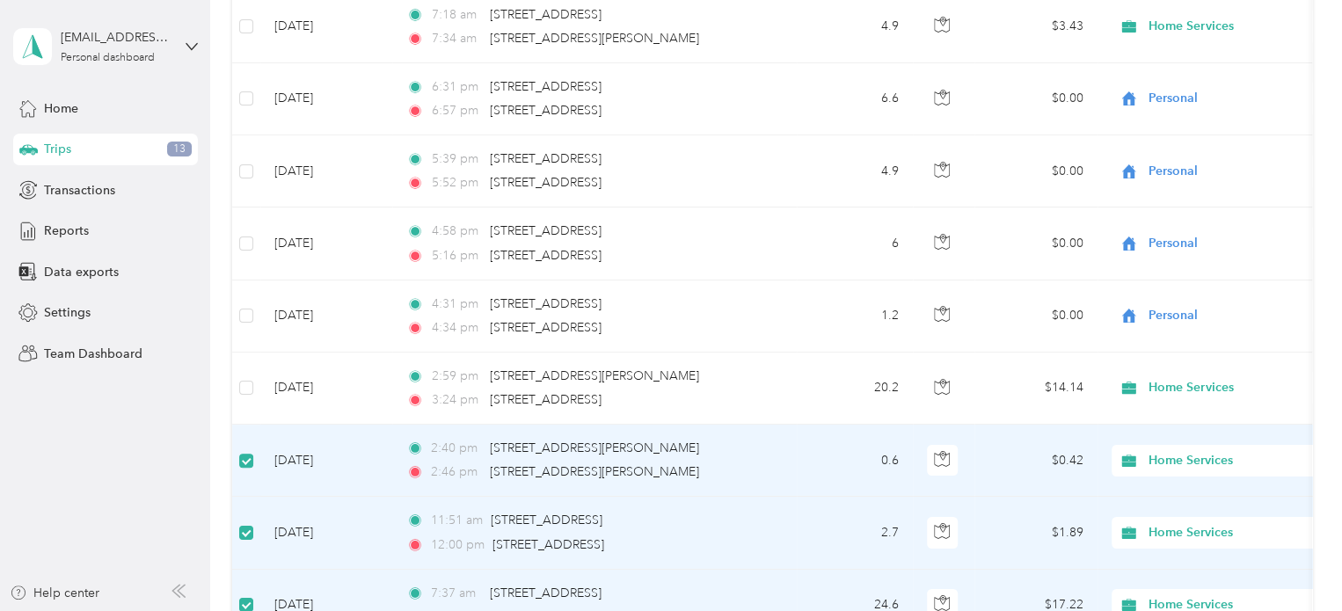
scroll to position [6160, 0]
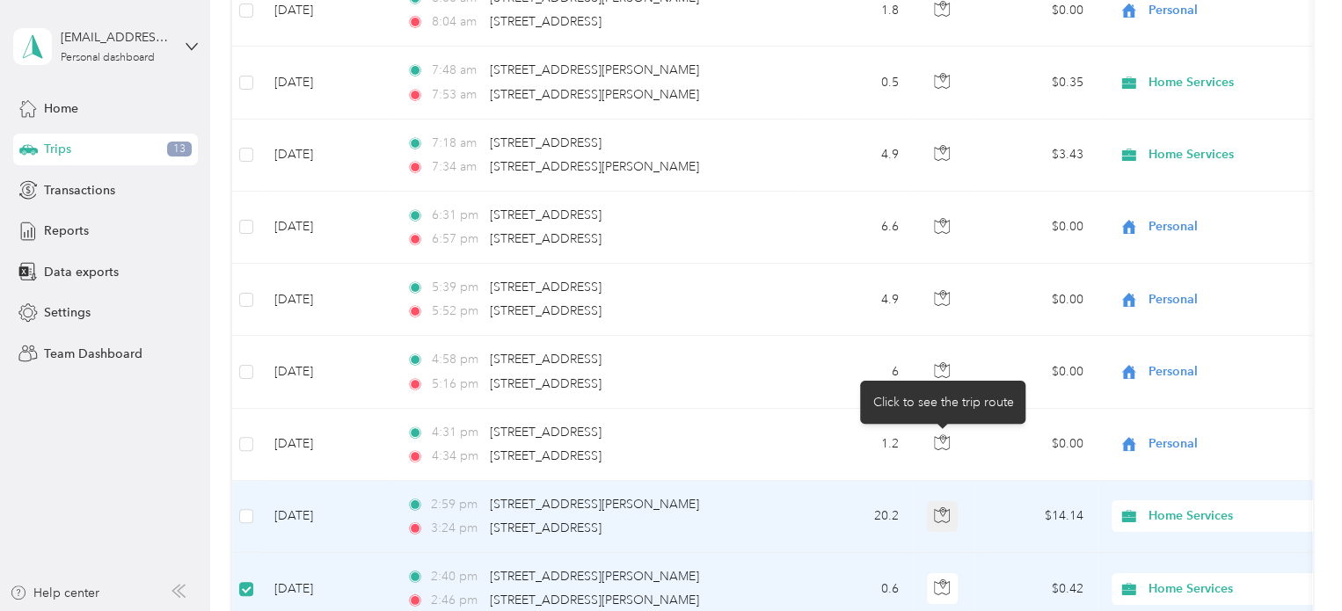
click at [943, 507] on icon "button" at bounding box center [942, 511] width 5 height 9
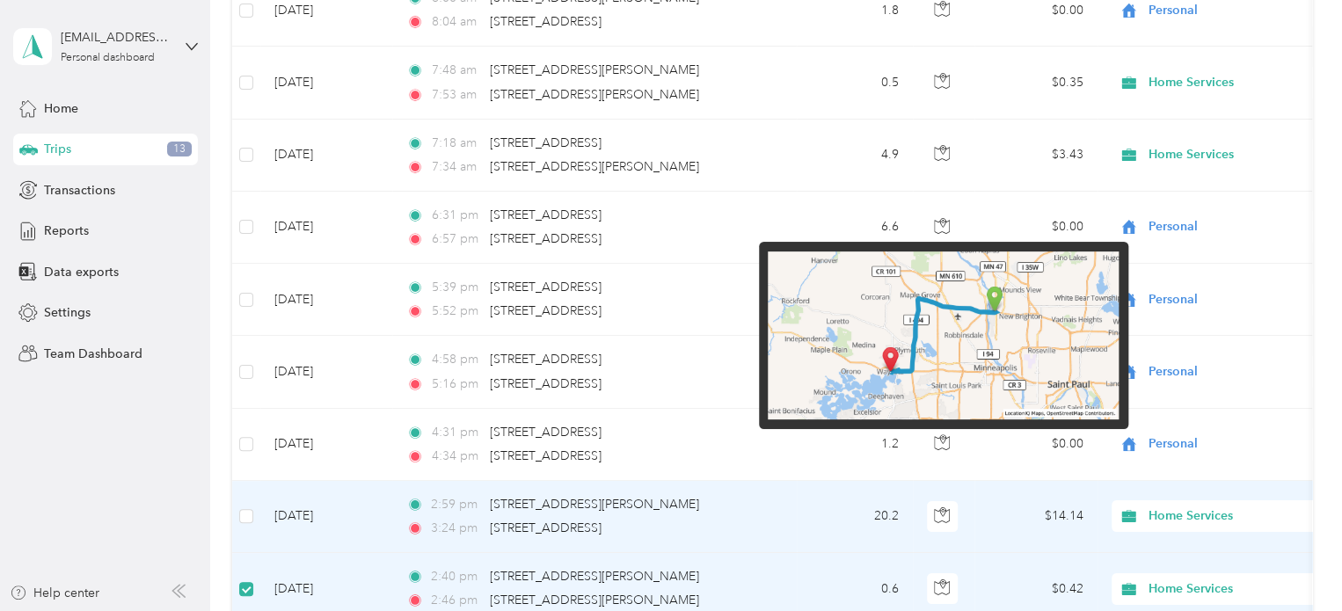
click at [1011, 325] on img at bounding box center [943, 335] width 351 height 169
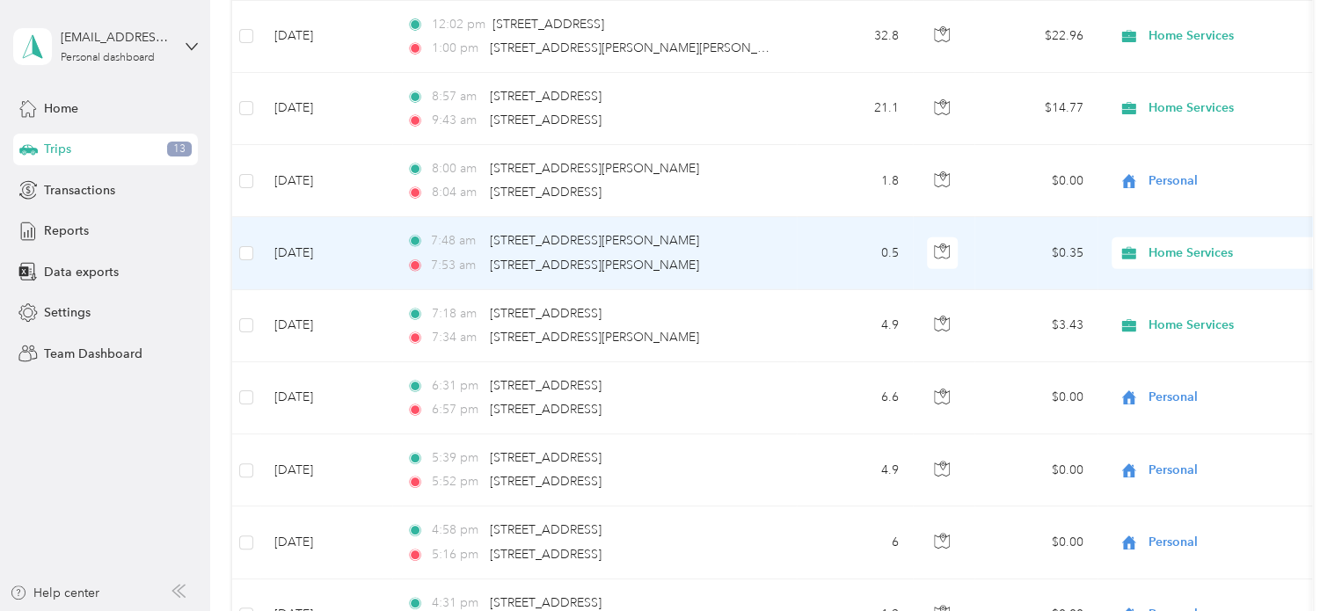
scroll to position [5896, 0]
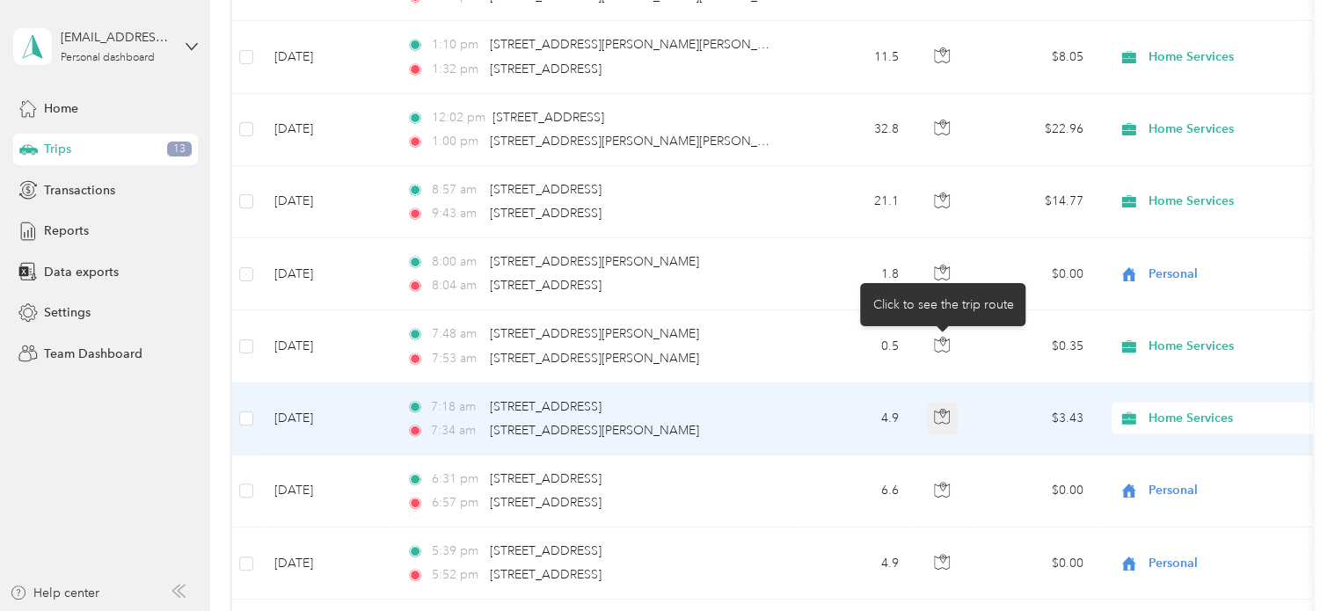
click at [940, 409] on icon "button" at bounding box center [942, 417] width 16 height 16
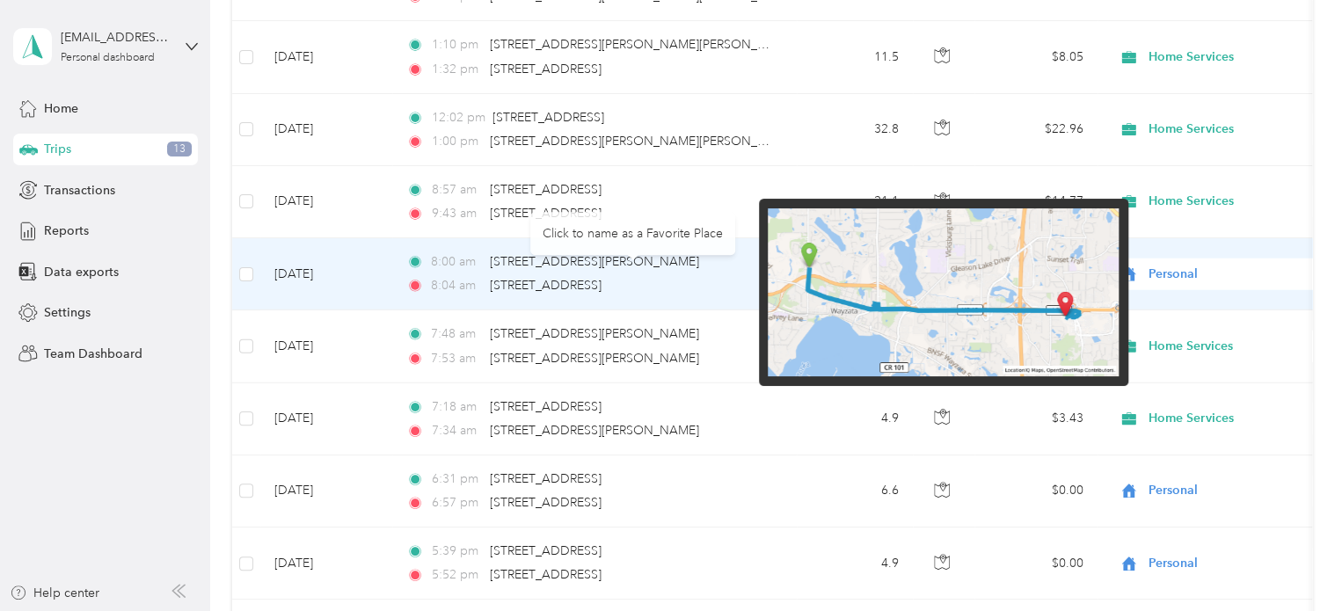
scroll to position [5808, 0]
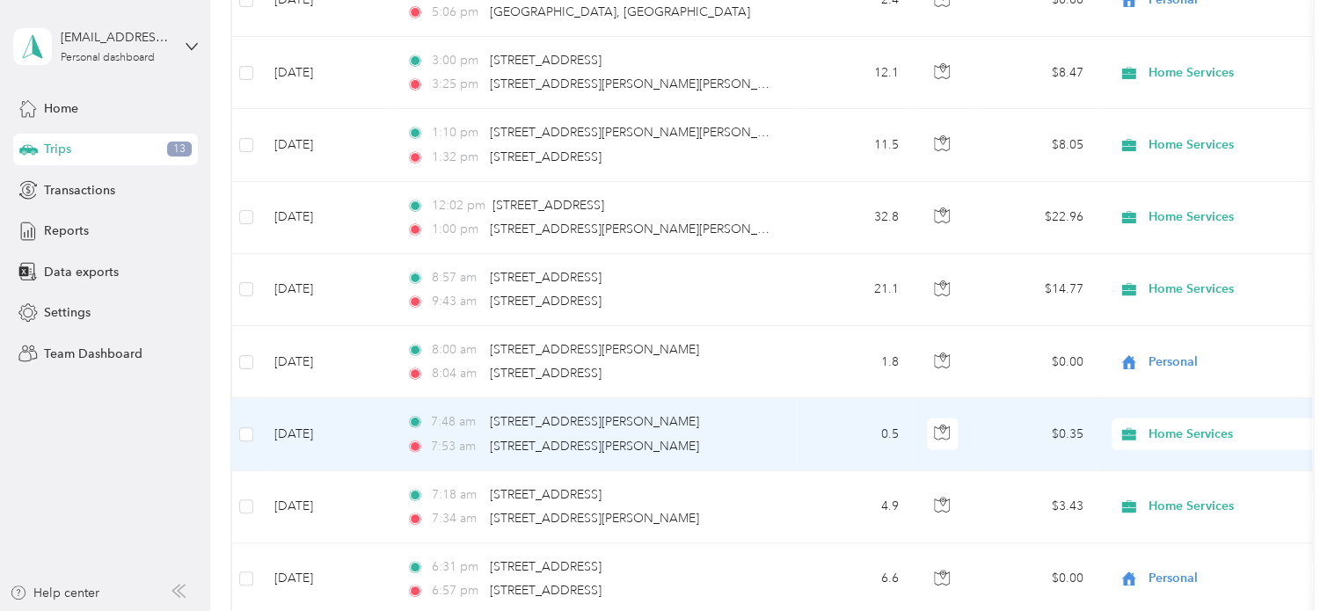
click at [1193, 425] on span "Home Services" at bounding box center [1228, 434] width 161 height 19
click at [939, 425] on icon "button" at bounding box center [942, 433] width 16 height 16
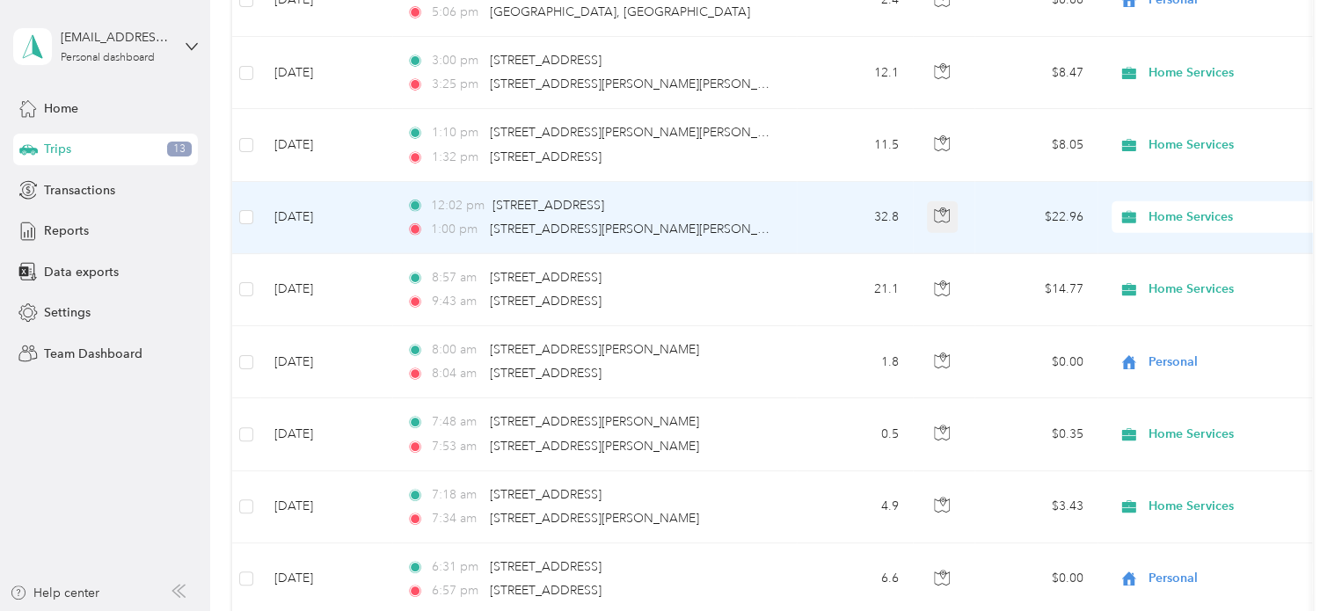
click at [946, 207] on icon "button" at bounding box center [942, 215] width 16 height 16
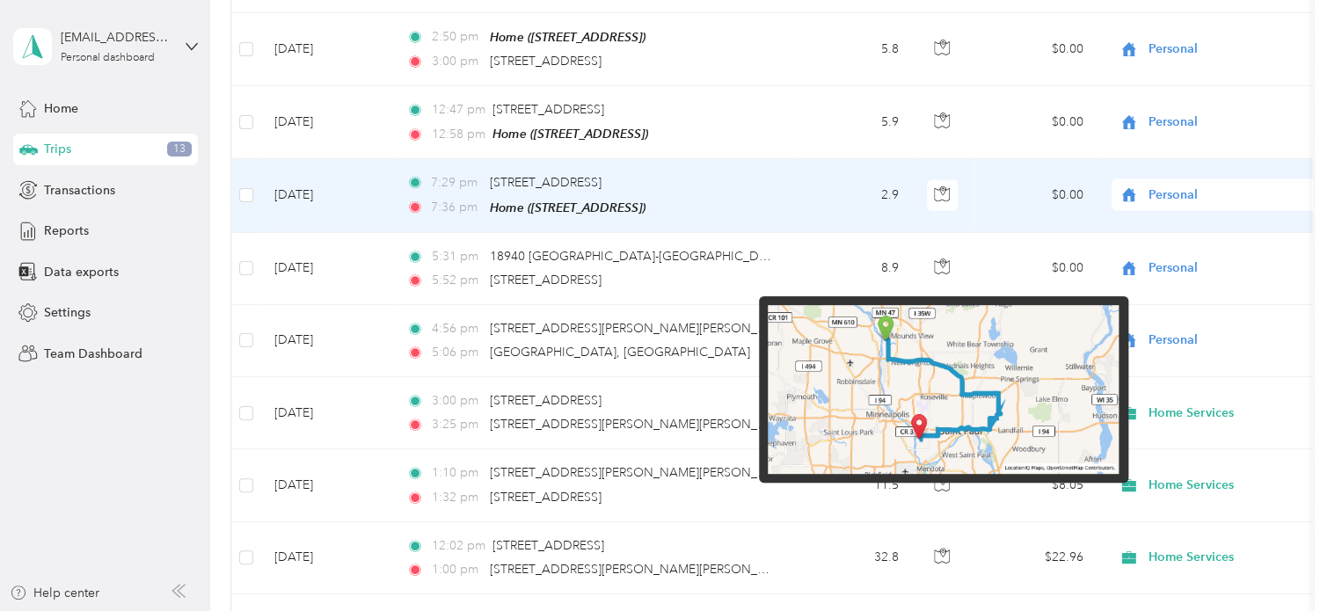
scroll to position [5456, 0]
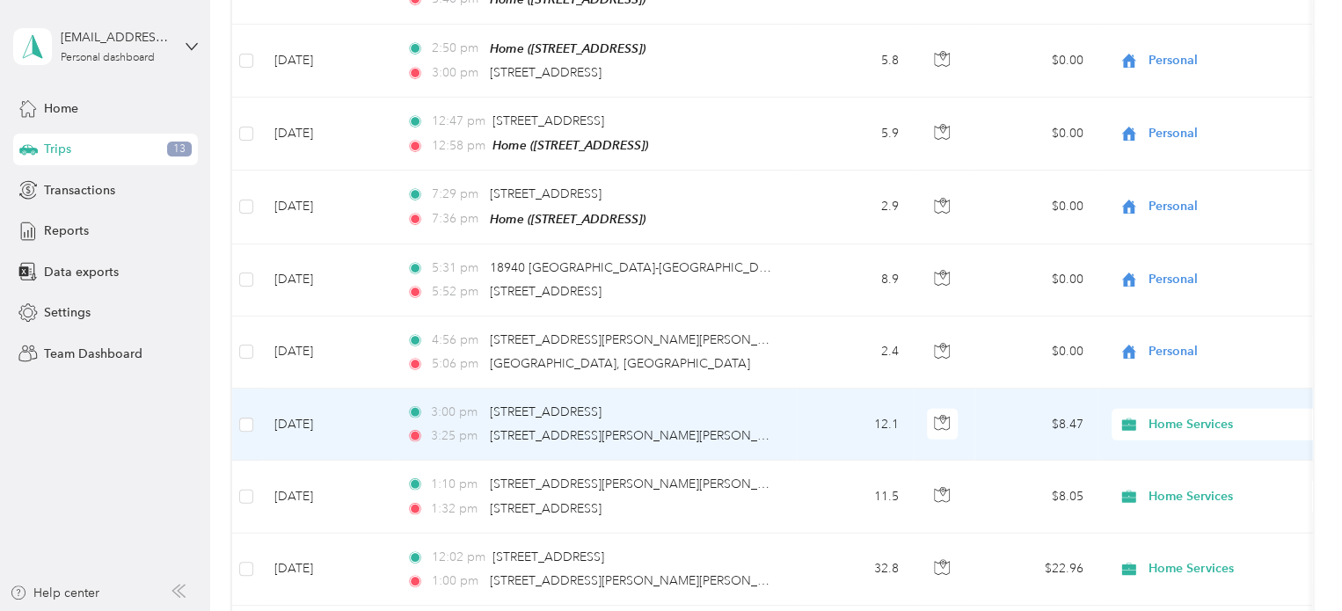
click at [566, 403] on div "[STREET_ADDRESS]" at bounding box center [546, 412] width 112 height 19
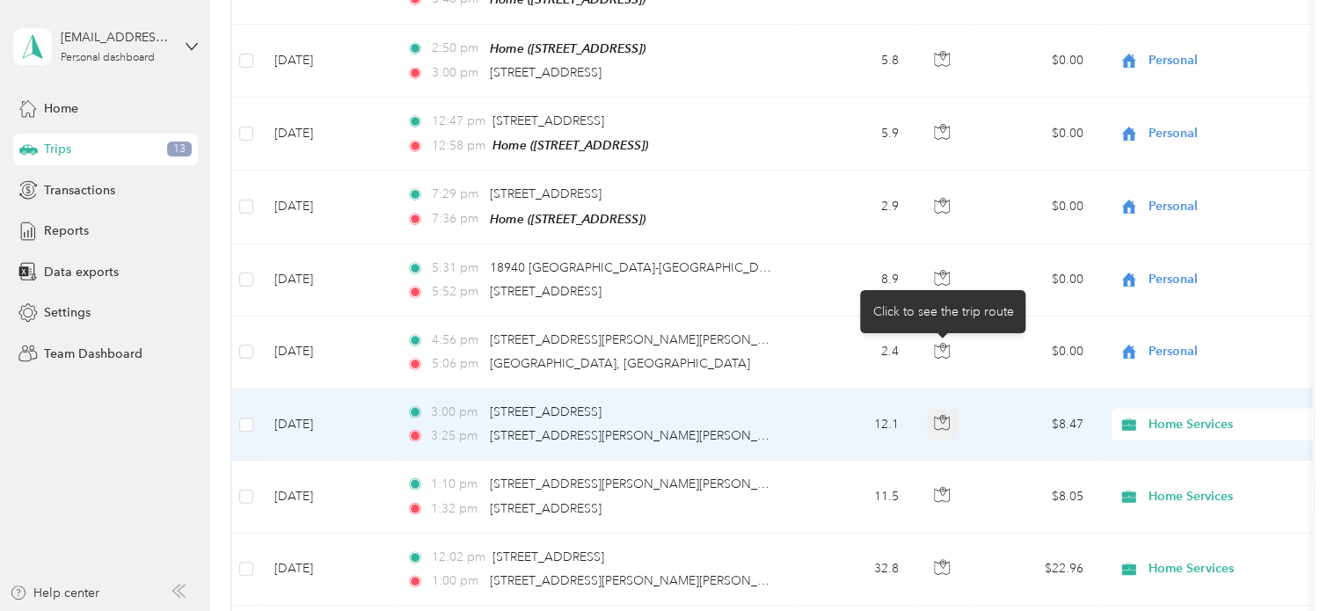
click at [938, 409] on button "button" at bounding box center [943, 425] width 32 height 32
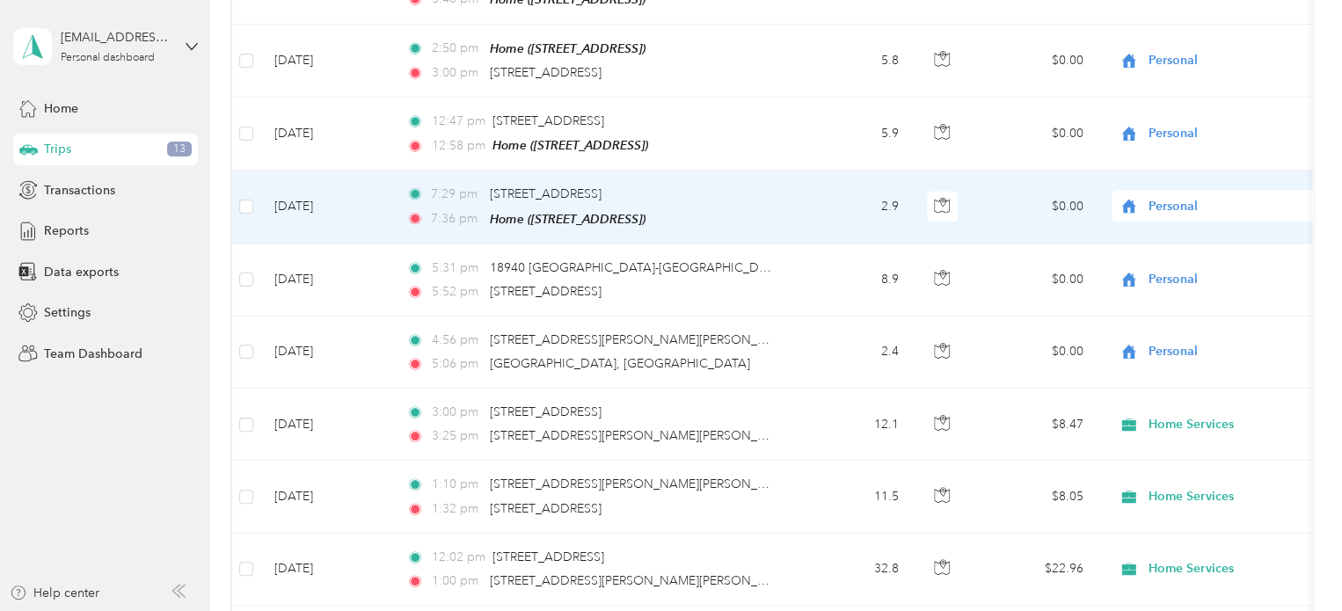
click at [855, 171] on td "2.9" at bounding box center [855, 207] width 116 height 73
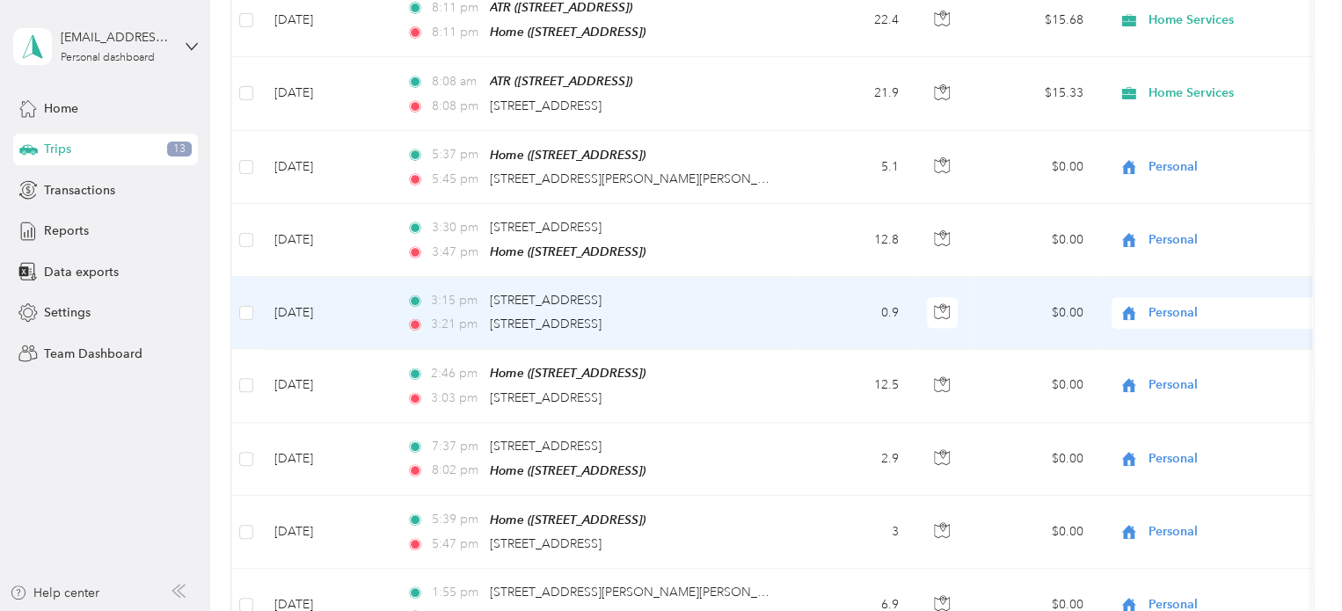
scroll to position [4138, 0]
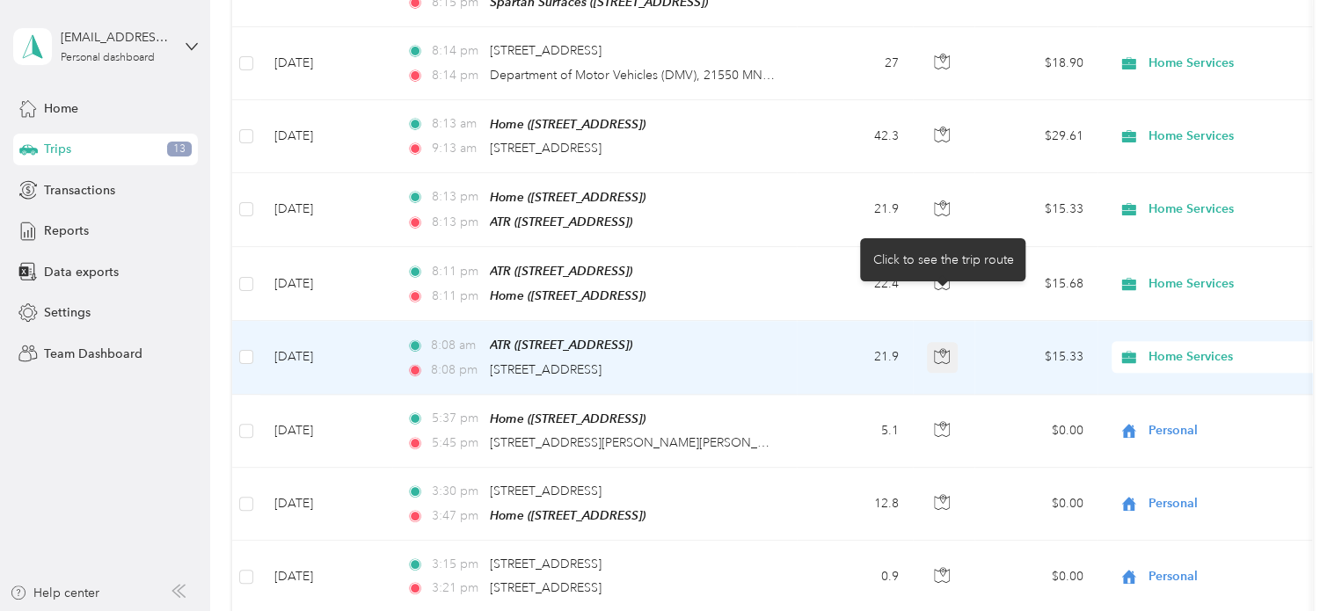
click at [944, 348] on icon "button" at bounding box center [942, 356] width 16 height 16
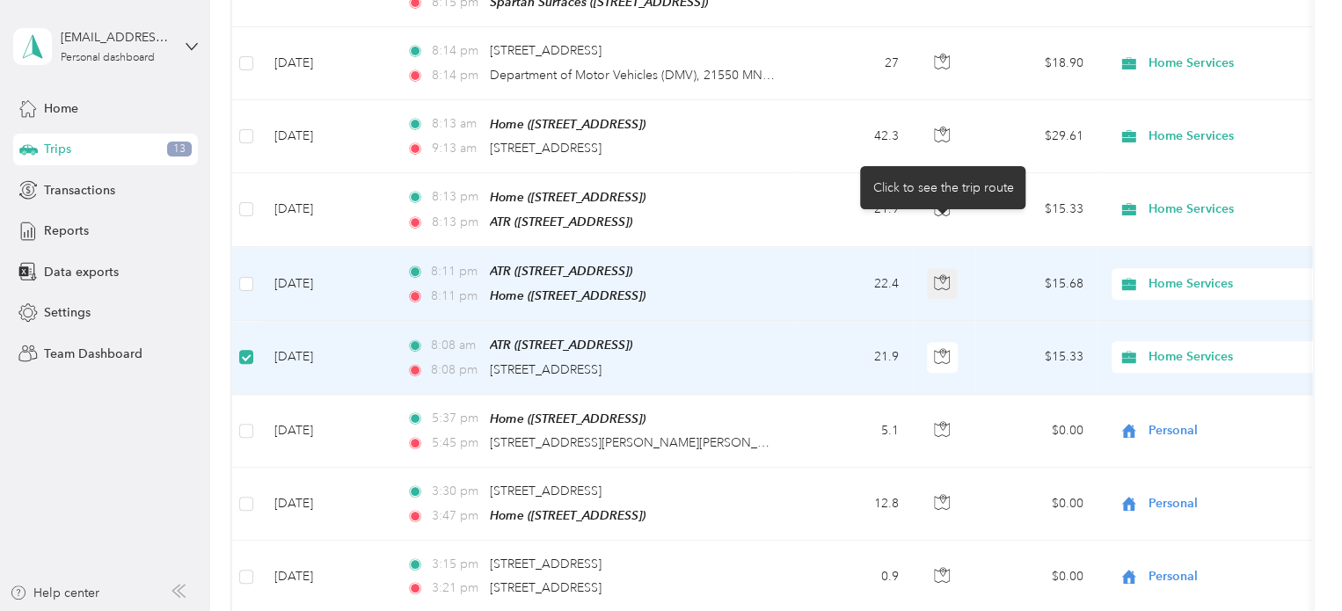
click at [941, 274] on icon "button" at bounding box center [942, 282] width 16 height 16
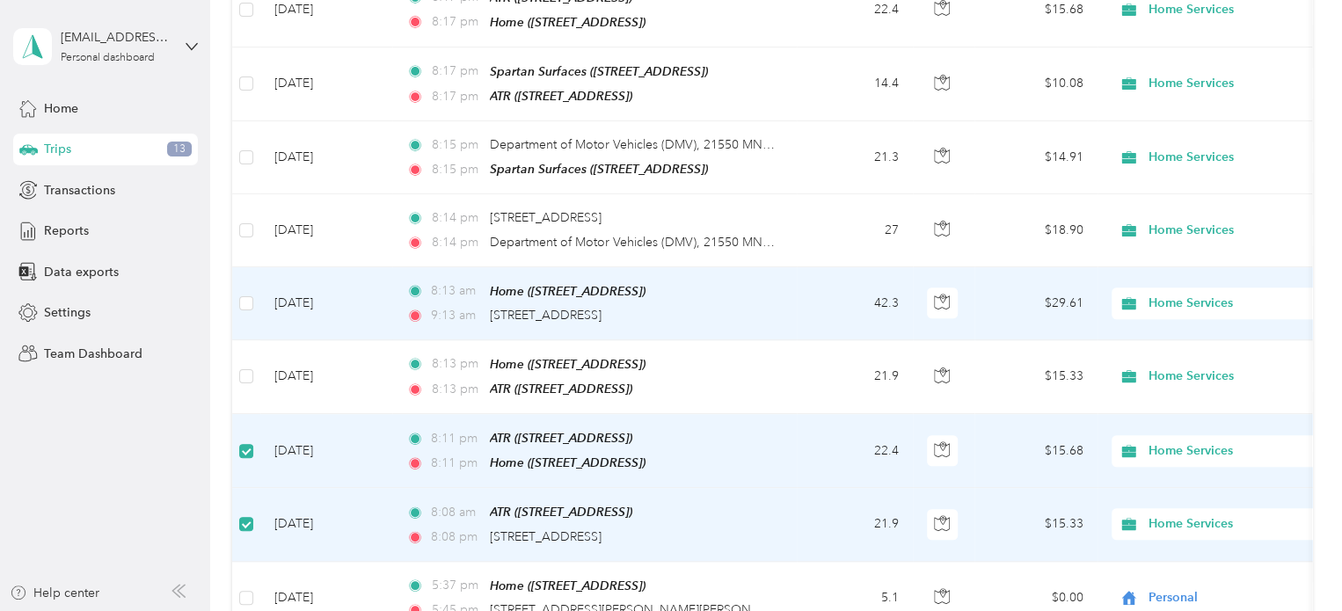
scroll to position [3962, 0]
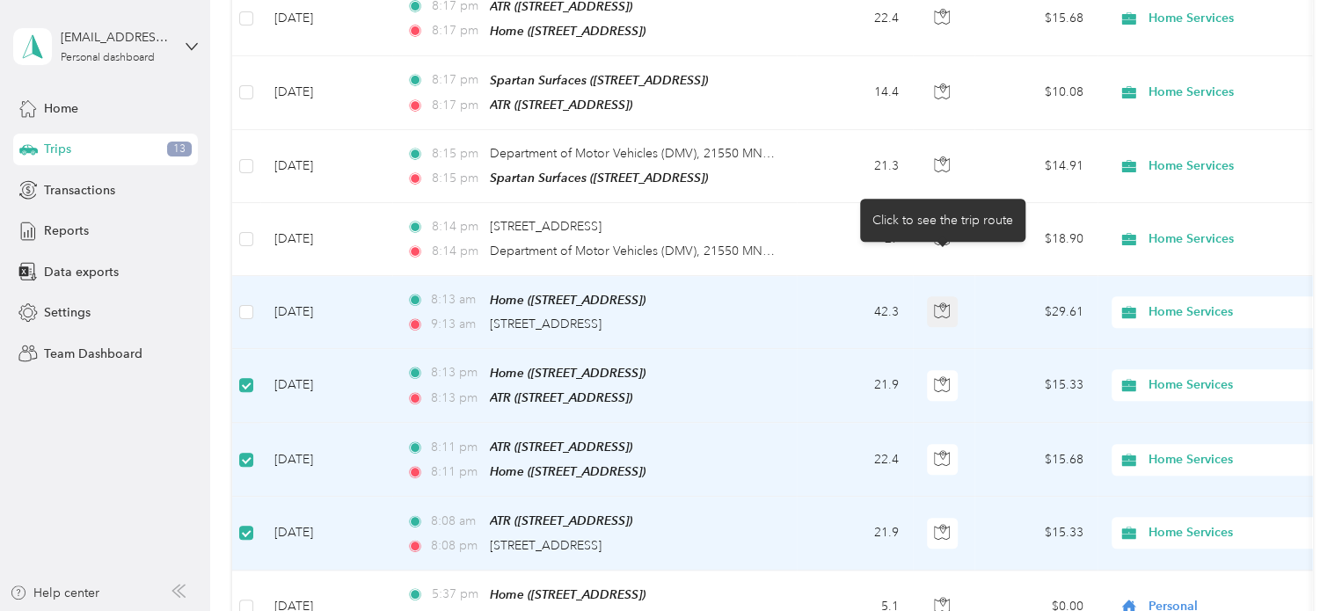
click at [946, 296] on button "button" at bounding box center [943, 312] width 32 height 32
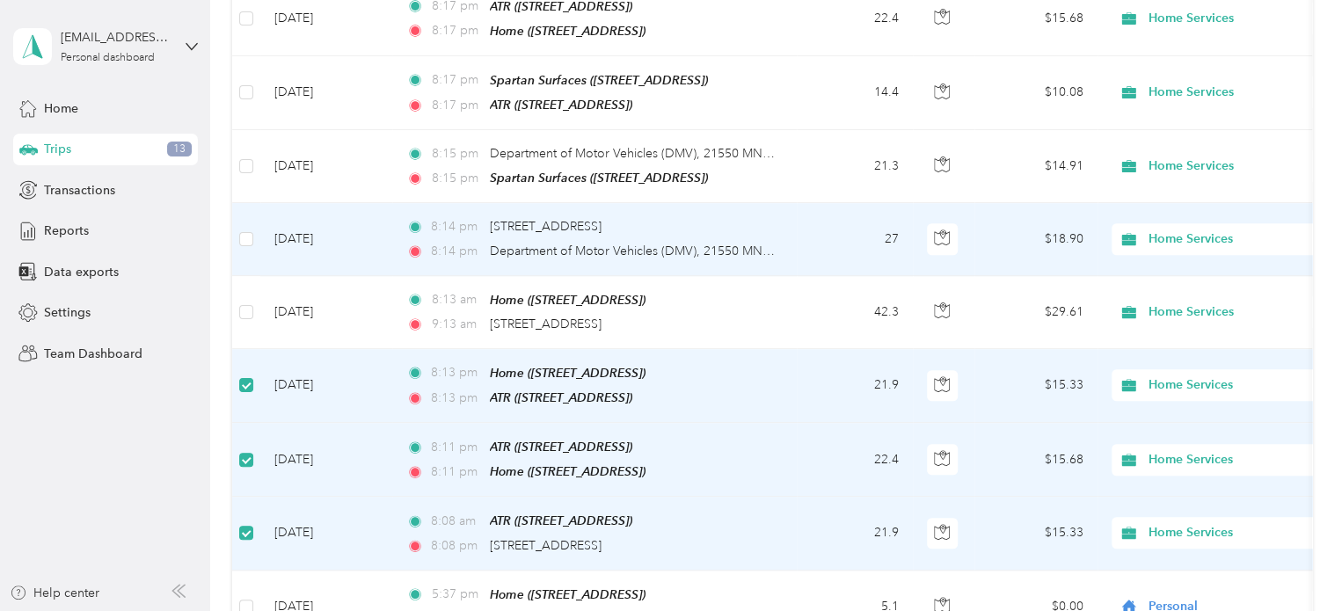
click at [355, 203] on td "[DATE]" at bounding box center [326, 239] width 132 height 72
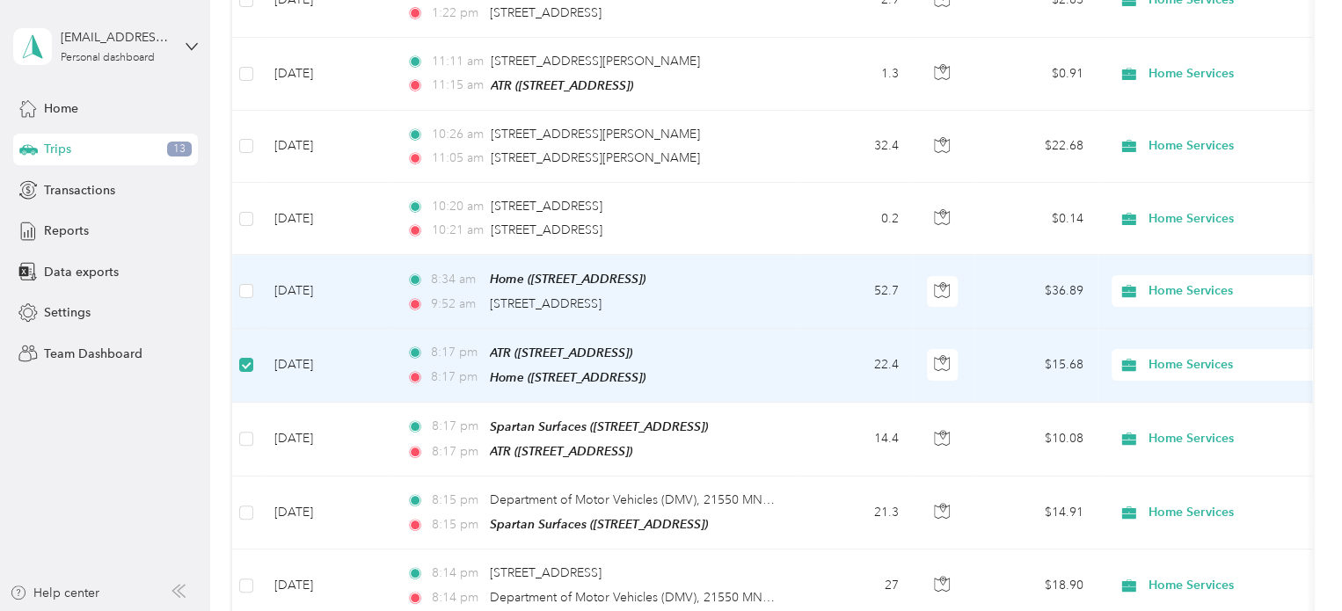
scroll to position [3610, 0]
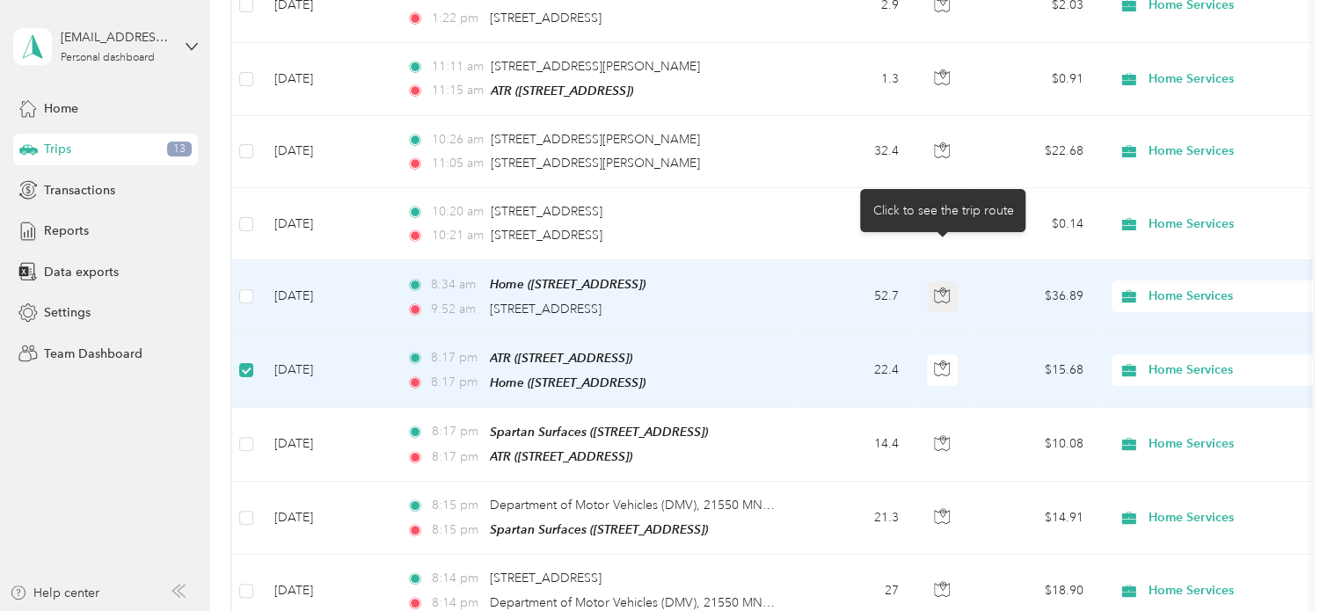
click at [951, 281] on button "button" at bounding box center [943, 297] width 32 height 32
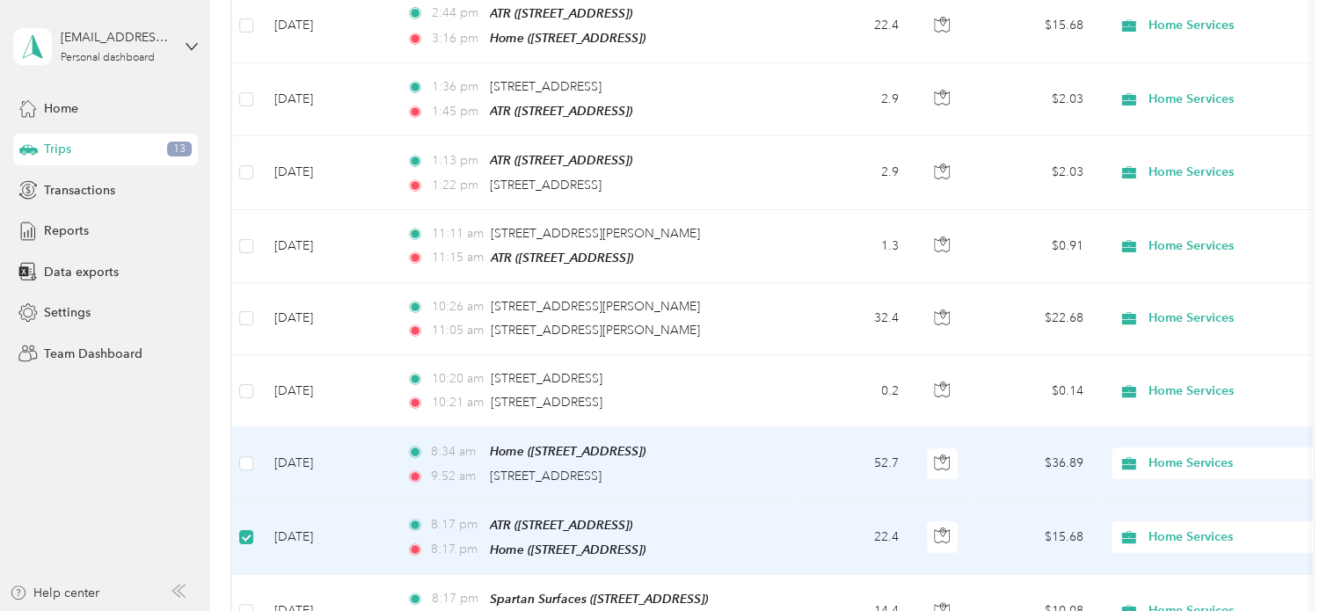
scroll to position [3434, 0]
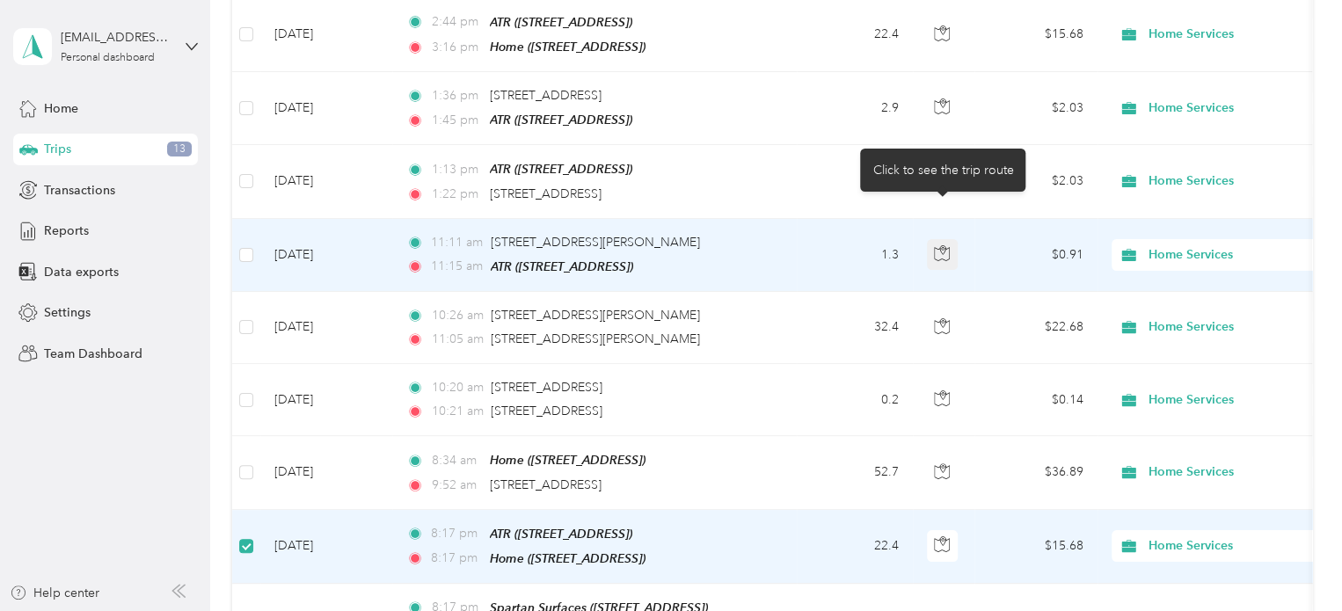
click at [937, 239] on button "button" at bounding box center [943, 255] width 32 height 32
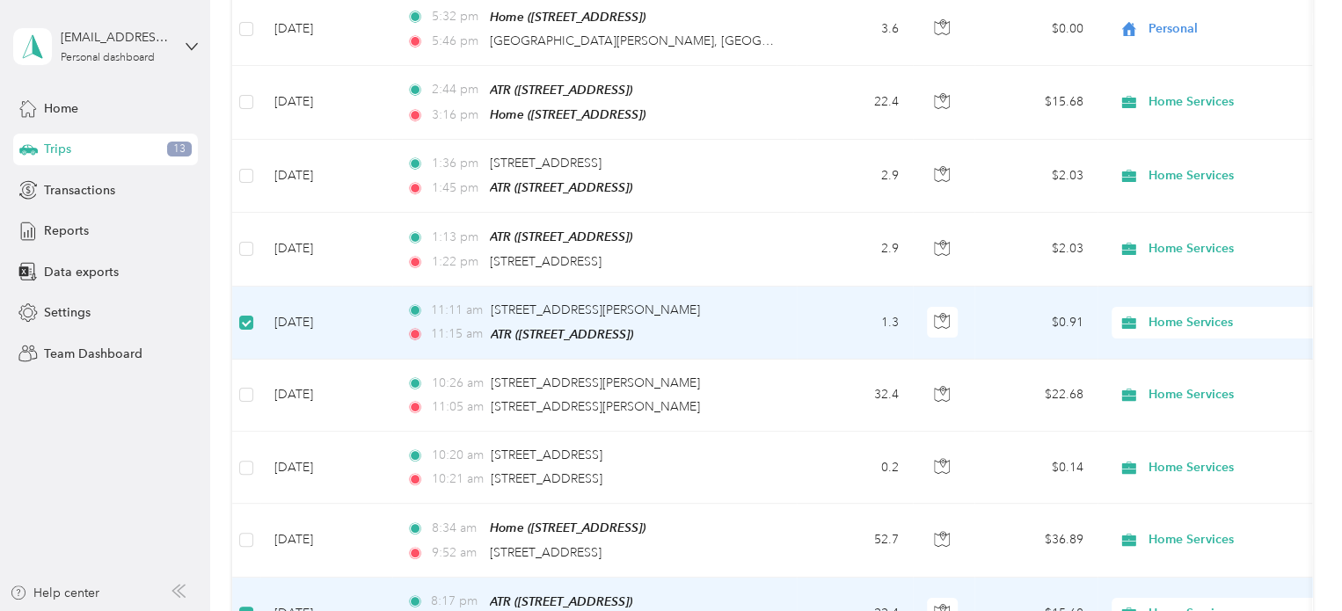
scroll to position [3258, 0]
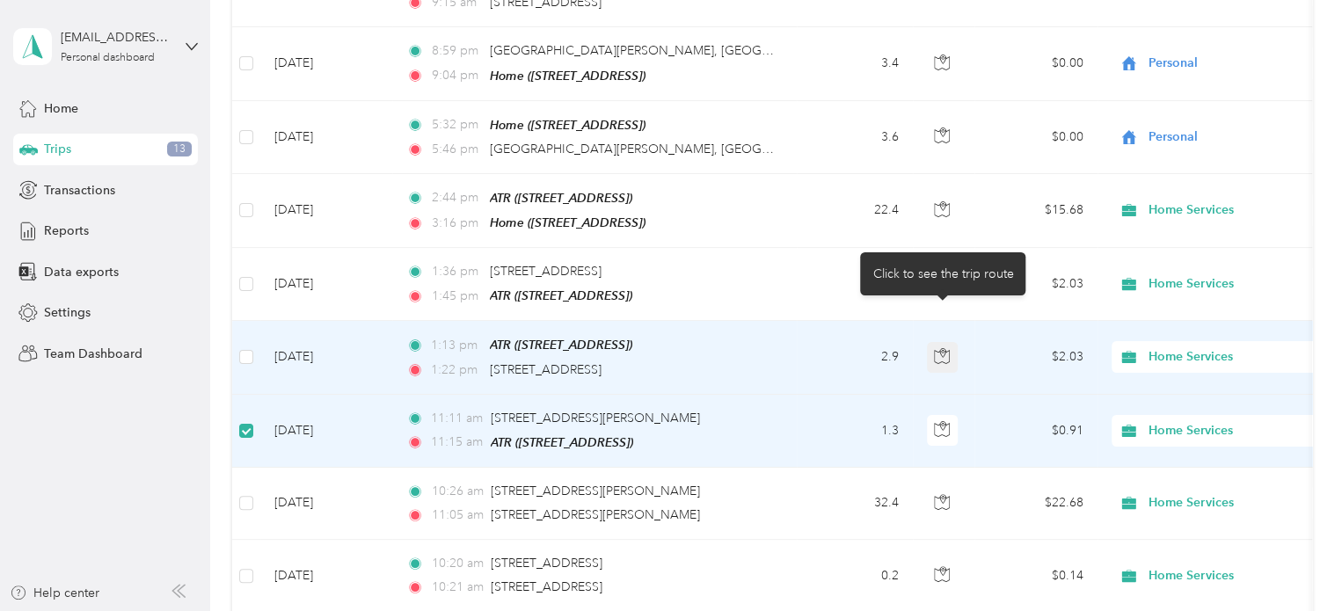
click at [947, 350] on icon "button" at bounding box center [942, 356] width 15 height 13
click at [943, 348] on icon "button" at bounding box center [942, 356] width 16 height 16
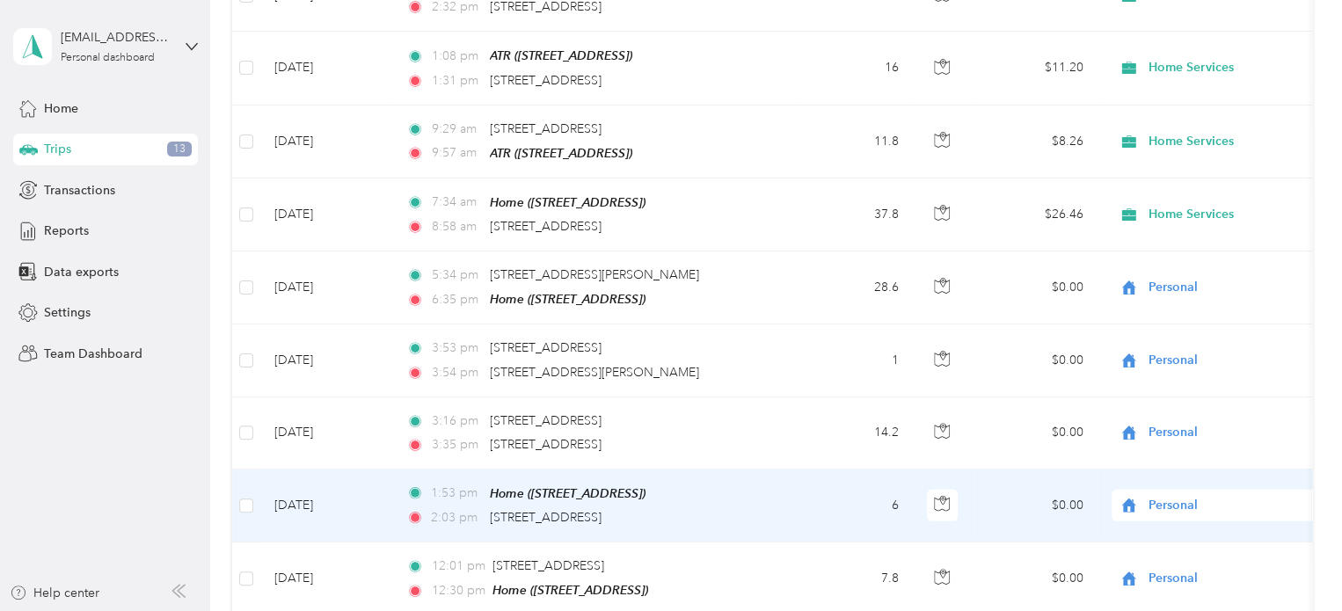
scroll to position [2027, 0]
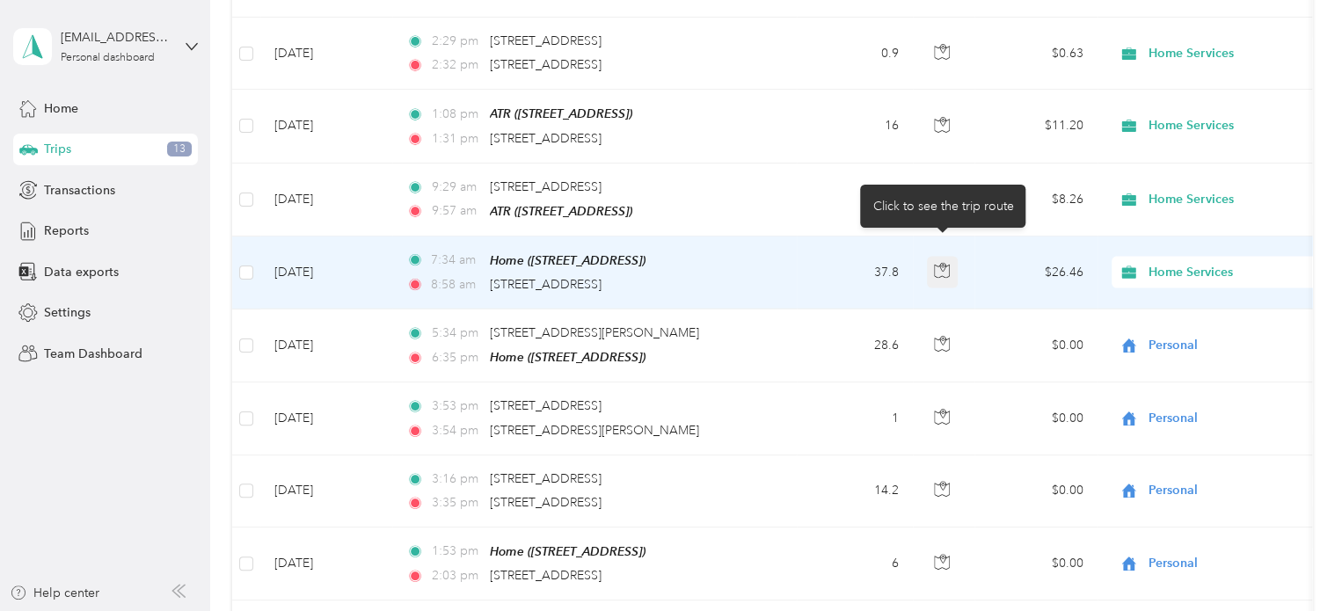
click at [942, 263] on icon "button" at bounding box center [942, 271] width 16 height 16
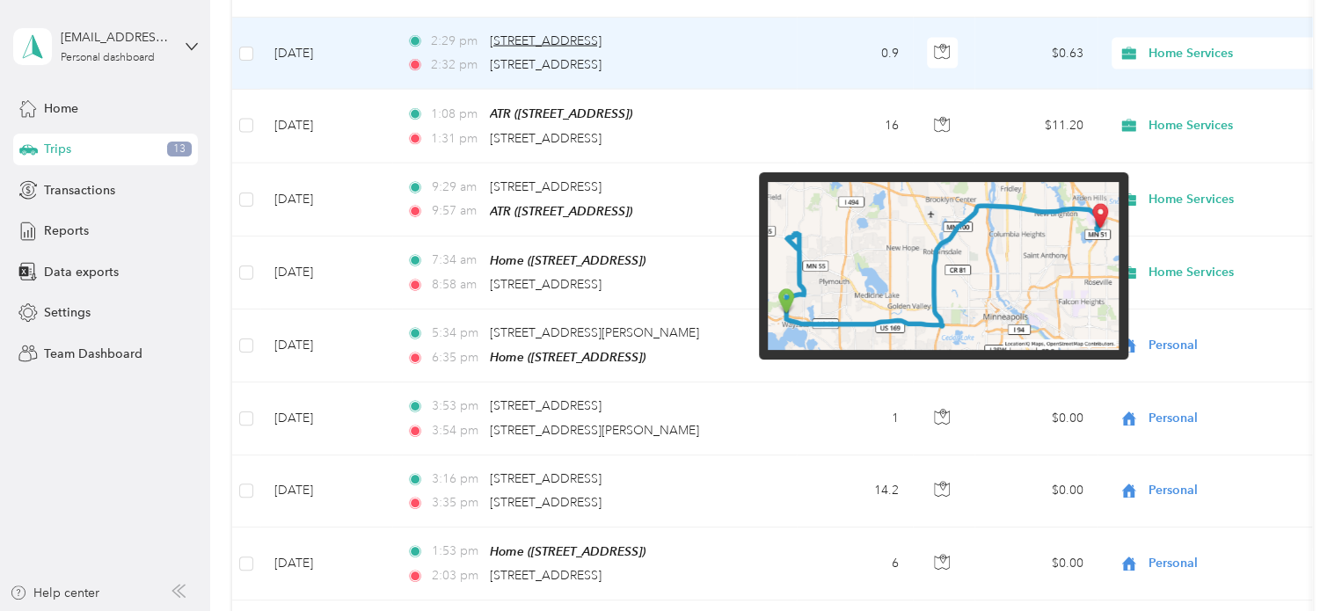
scroll to position [1852, 0]
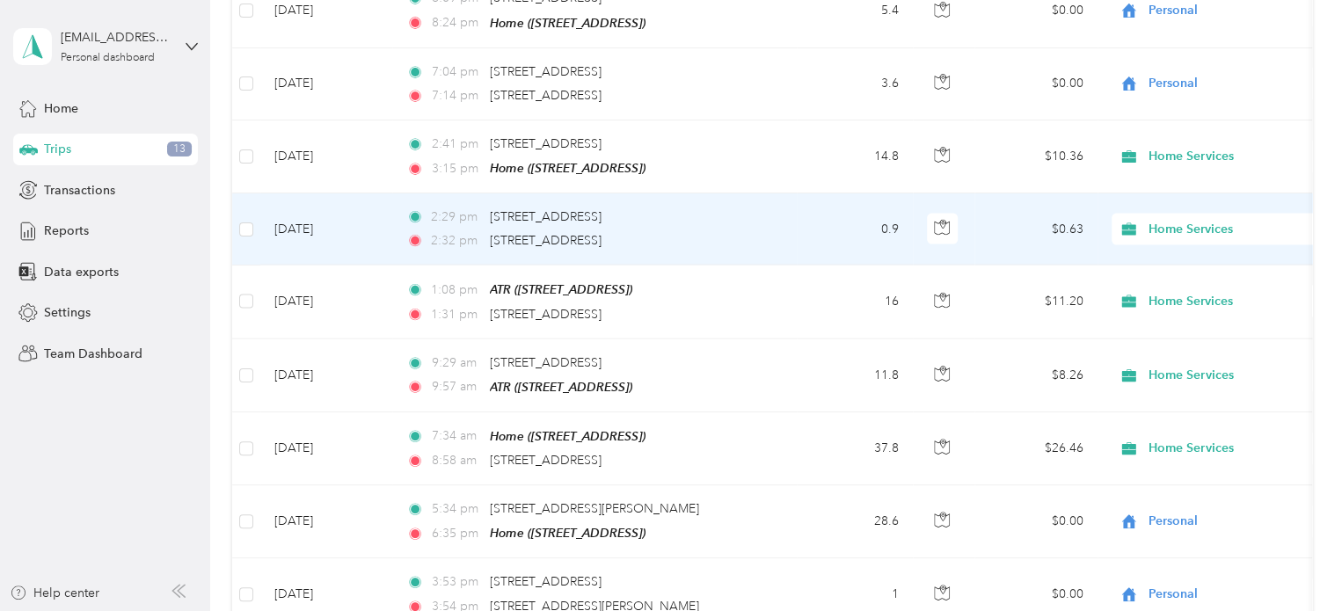
click at [830, 193] on td "0.9" at bounding box center [855, 229] width 116 height 72
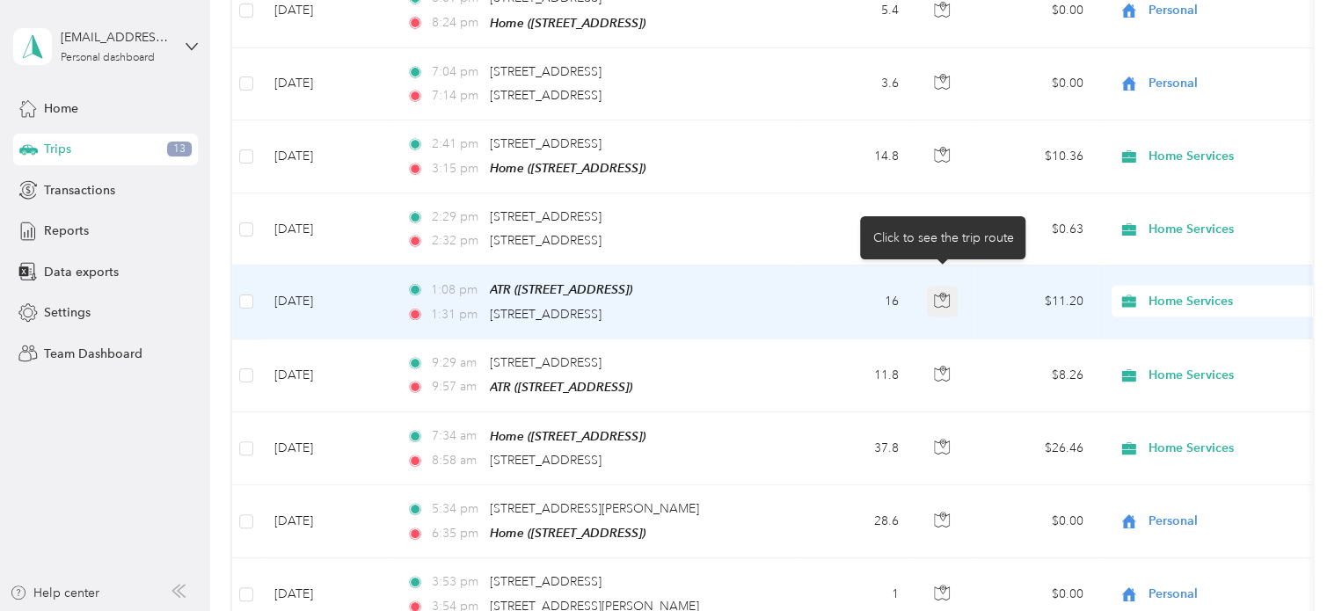
click at [950, 288] on button "button" at bounding box center [943, 303] width 32 height 32
click at [976, 291] on td "$11.20" at bounding box center [1035, 302] width 123 height 73
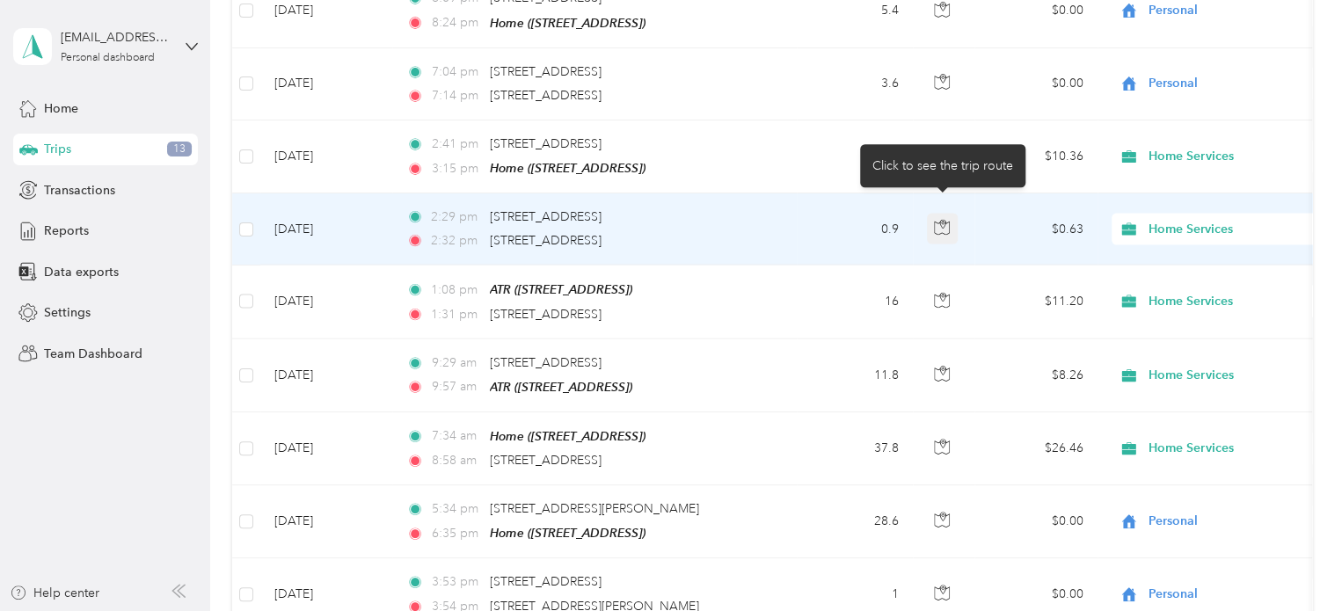
click at [939, 217] on button "button" at bounding box center [943, 230] width 32 height 32
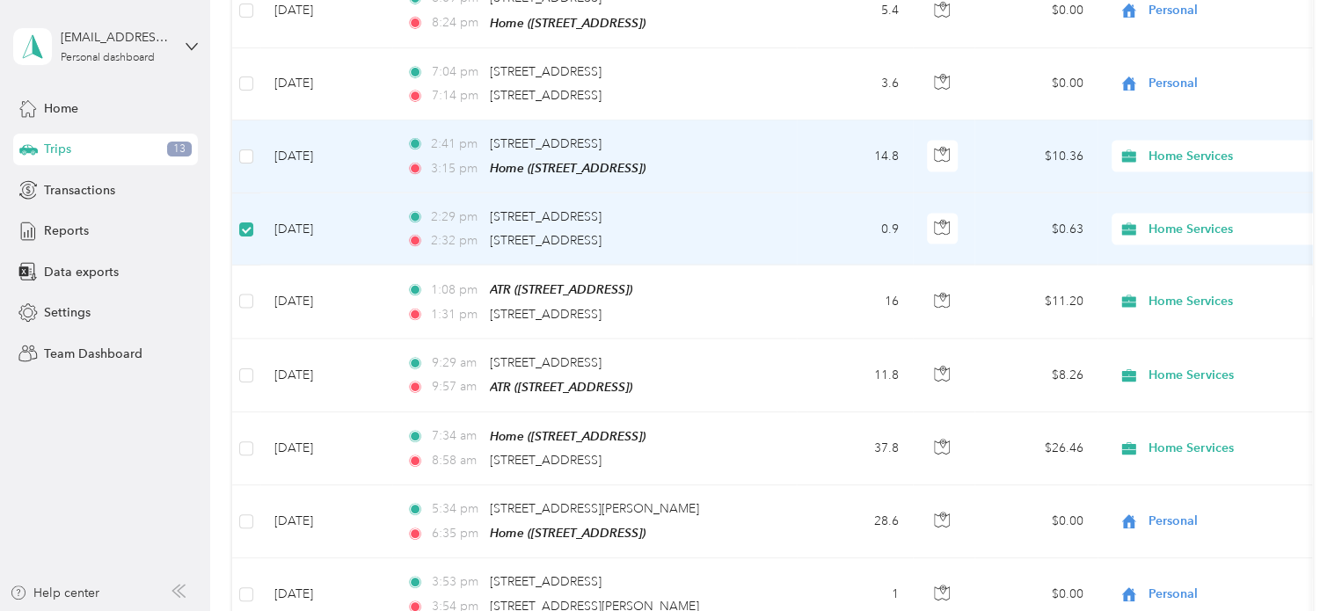
click at [990, 154] on td "$10.36" at bounding box center [1035, 156] width 123 height 73
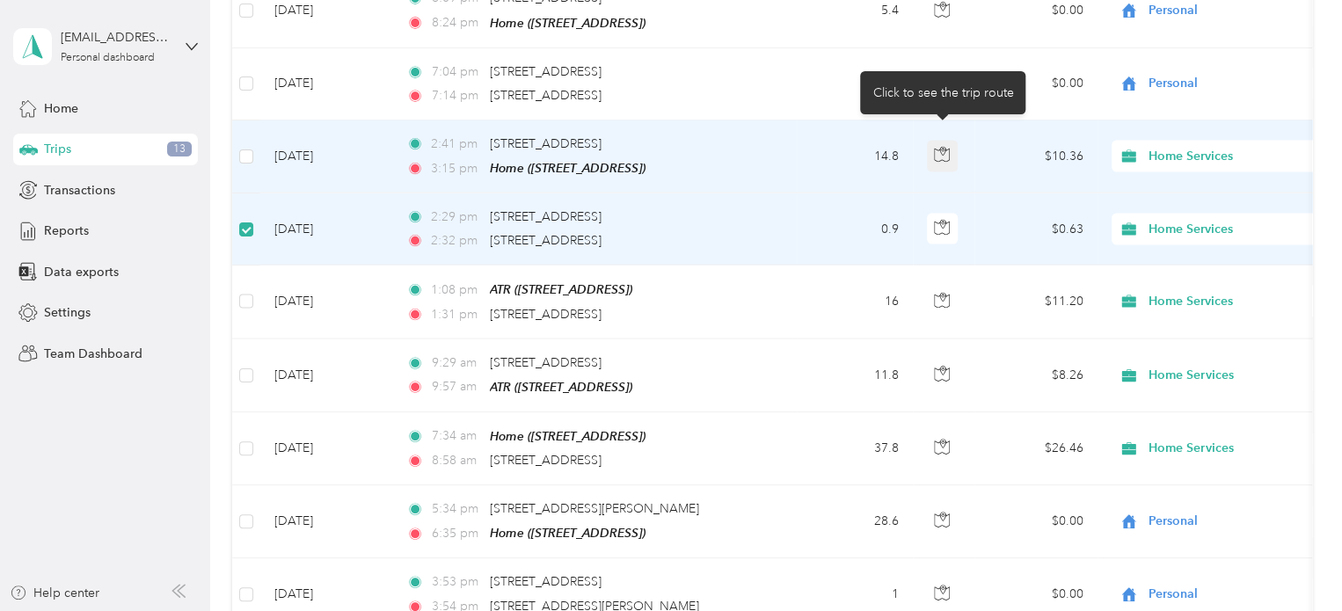
click at [946, 147] on icon "button" at bounding box center [942, 155] width 16 height 16
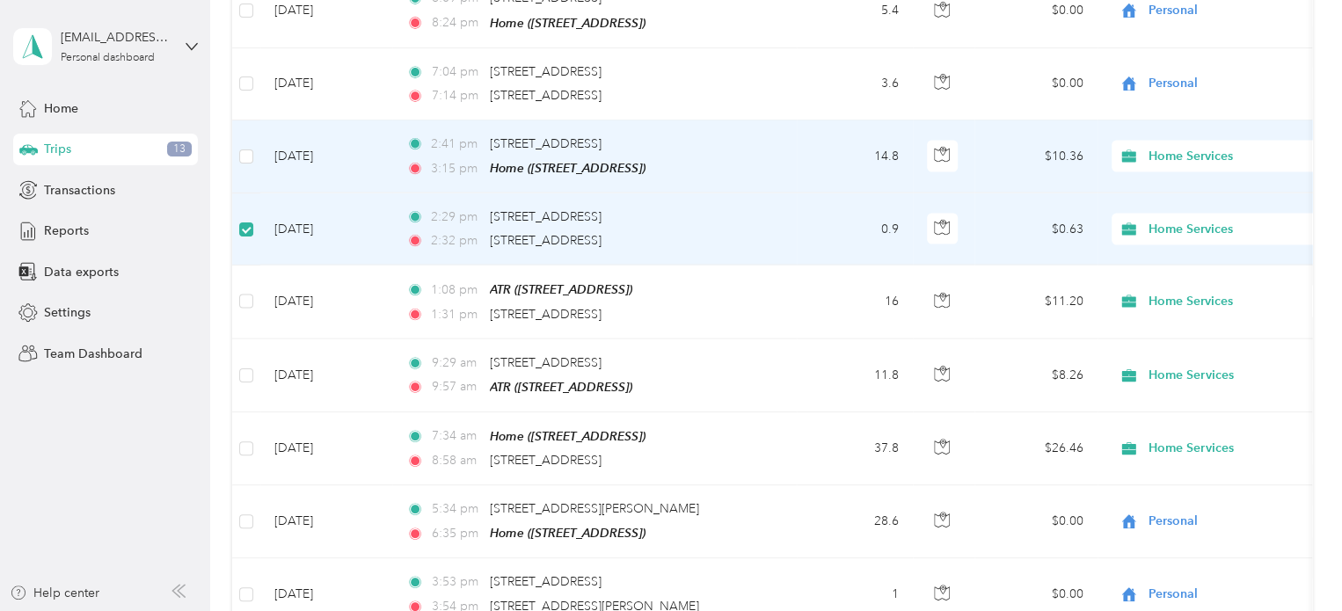
click at [1003, 143] on td "$10.36" at bounding box center [1035, 156] width 123 height 73
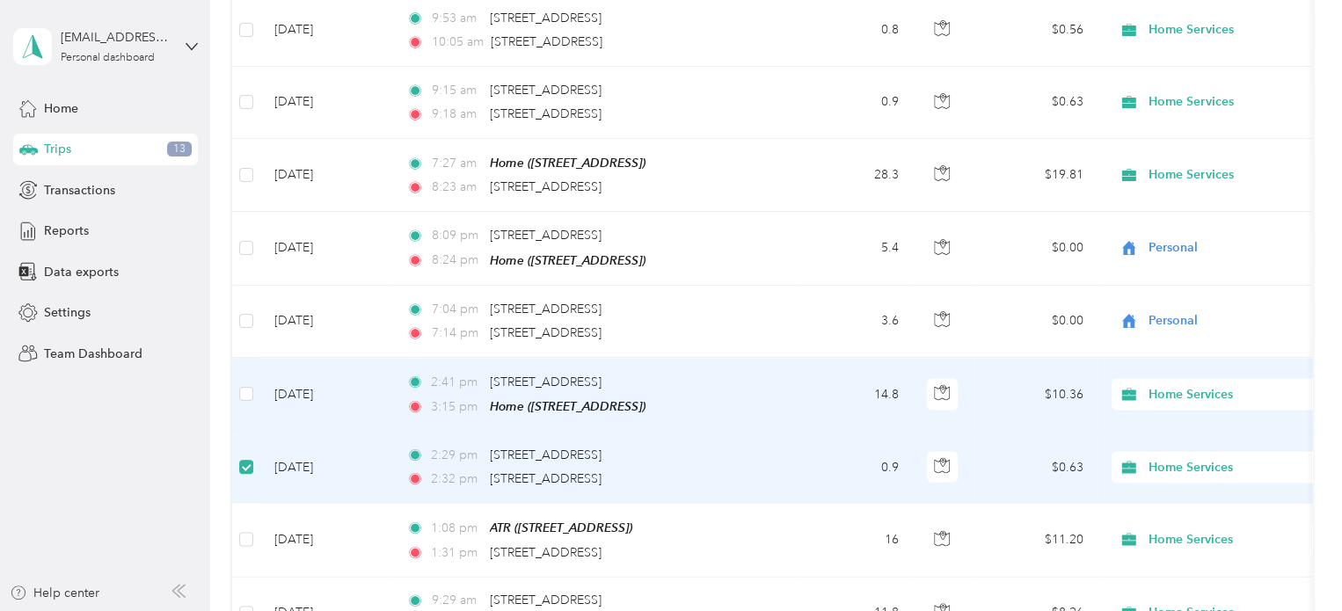
scroll to position [1588, 0]
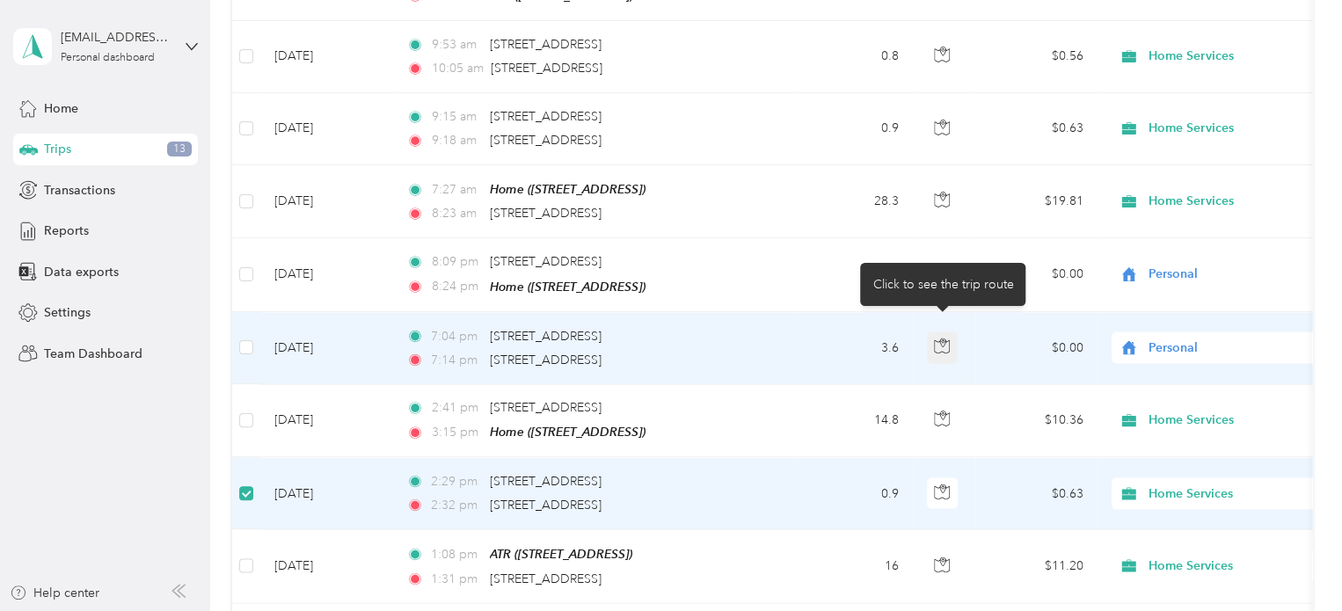
click at [941, 338] on icon "button" at bounding box center [942, 346] width 16 height 16
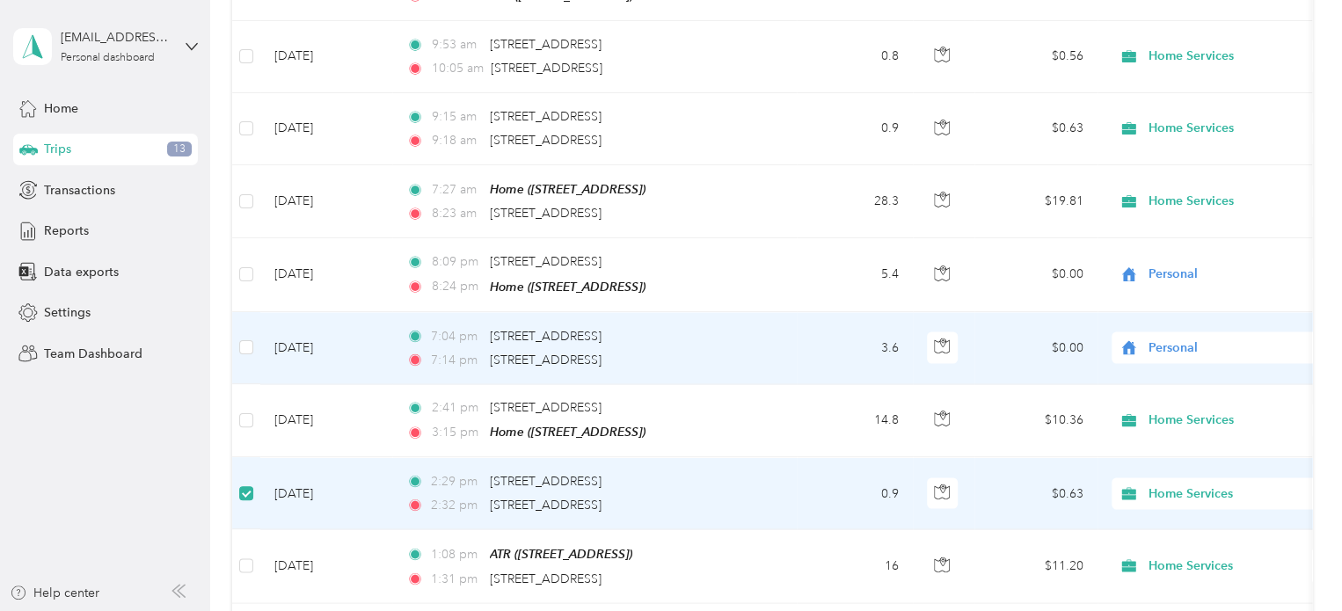
click at [991, 340] on td "$0.00" at bounding box center [1035, 348] width 123 height 72
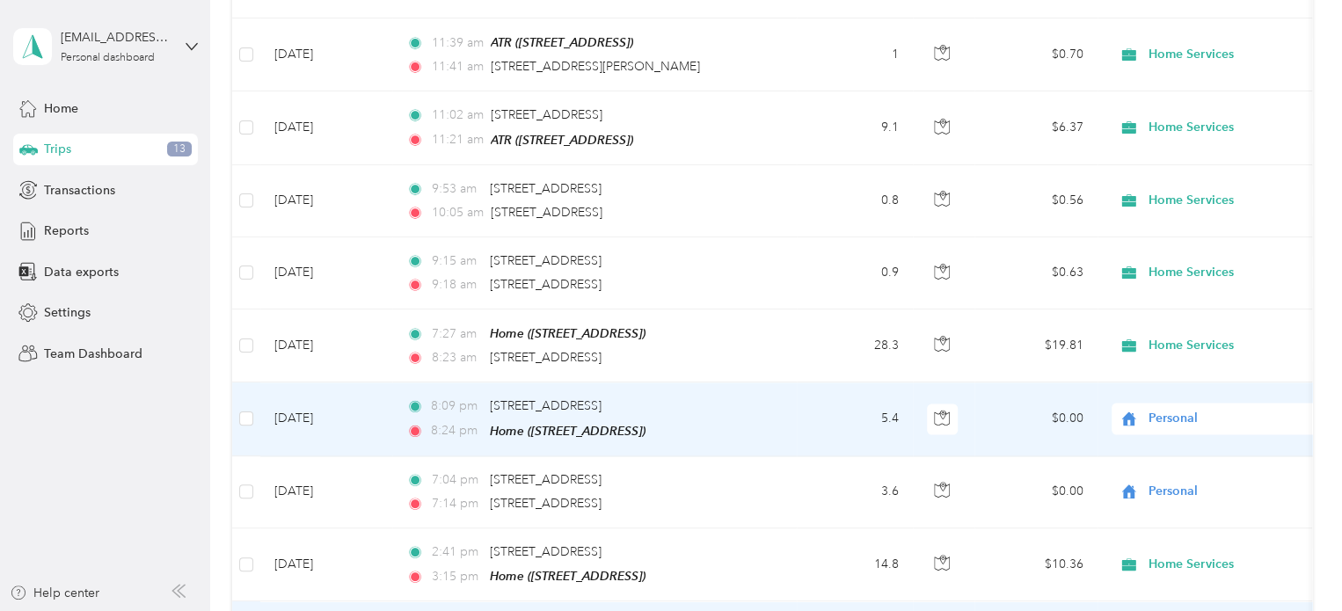
scroll to position [1412, 0]
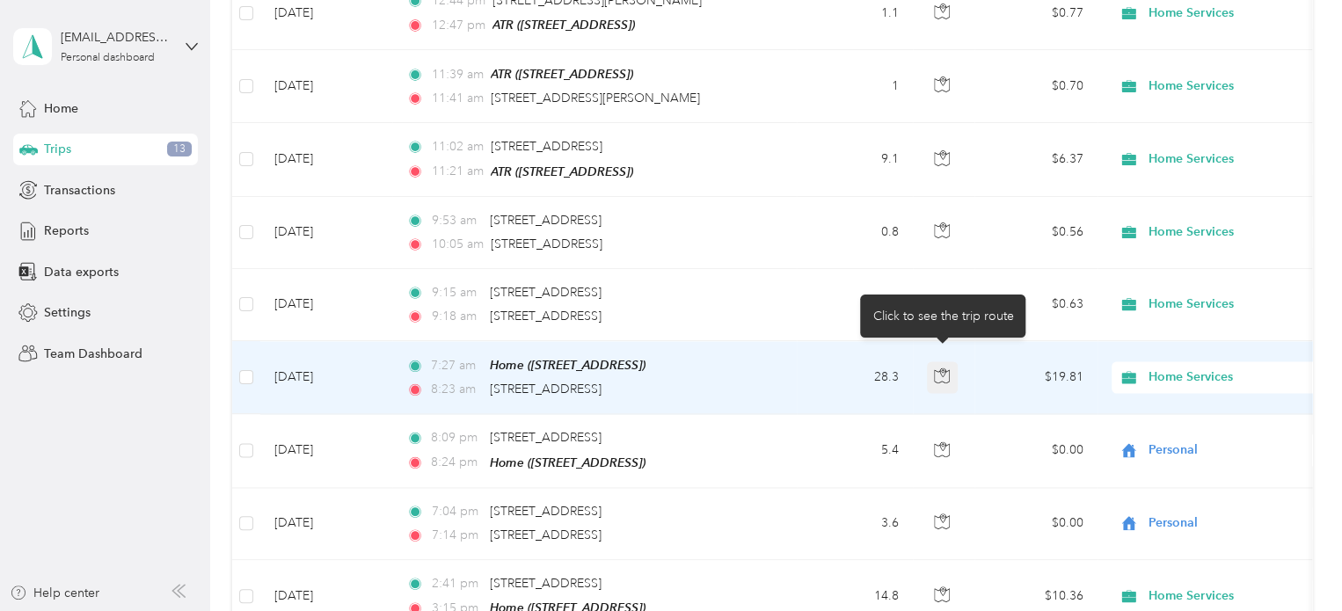
click at [941, 368] on icon "button" at bounding box center [942, 376] width 16 height 16
click at [984, 369] on td "$19.81" at bounding box center [1035, 377] width 123 height 73
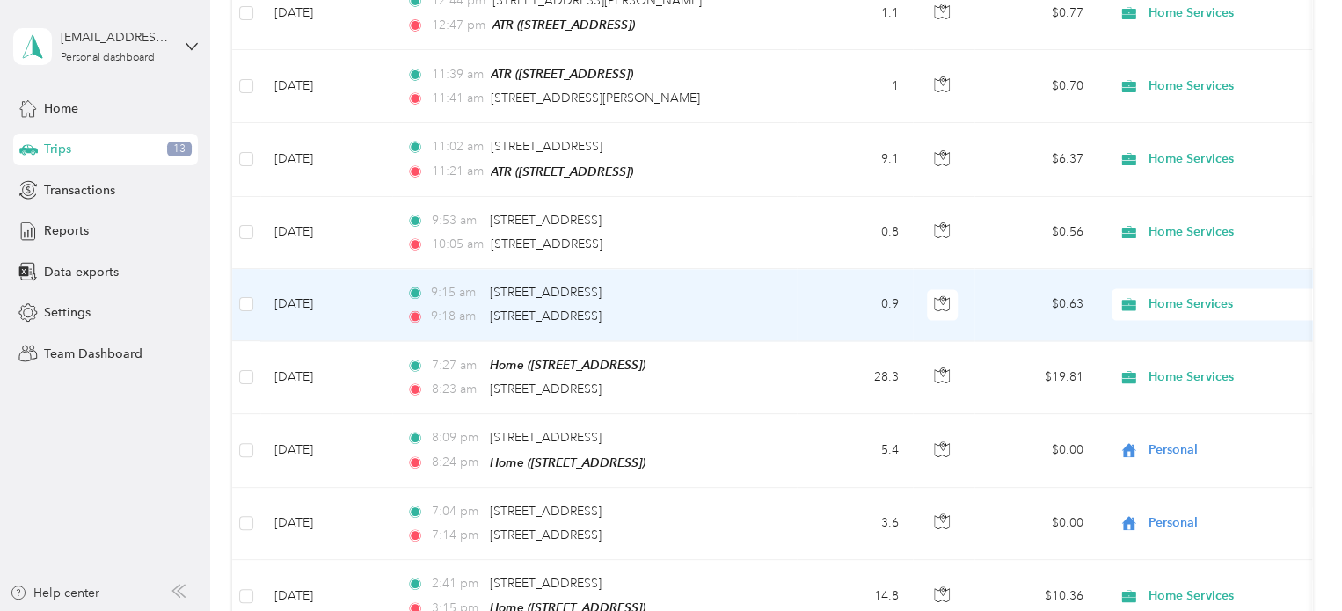
click at [986, 284] on td "$0.63" at bounding box center [1035, 305] width 123 height 72
click at [948, 295] on icon "button" at bounding box center [942, 303] width 16 height 16
click at [974, 289] on td "$0.63" at bounding box center [1035, 305] width 123 height 72
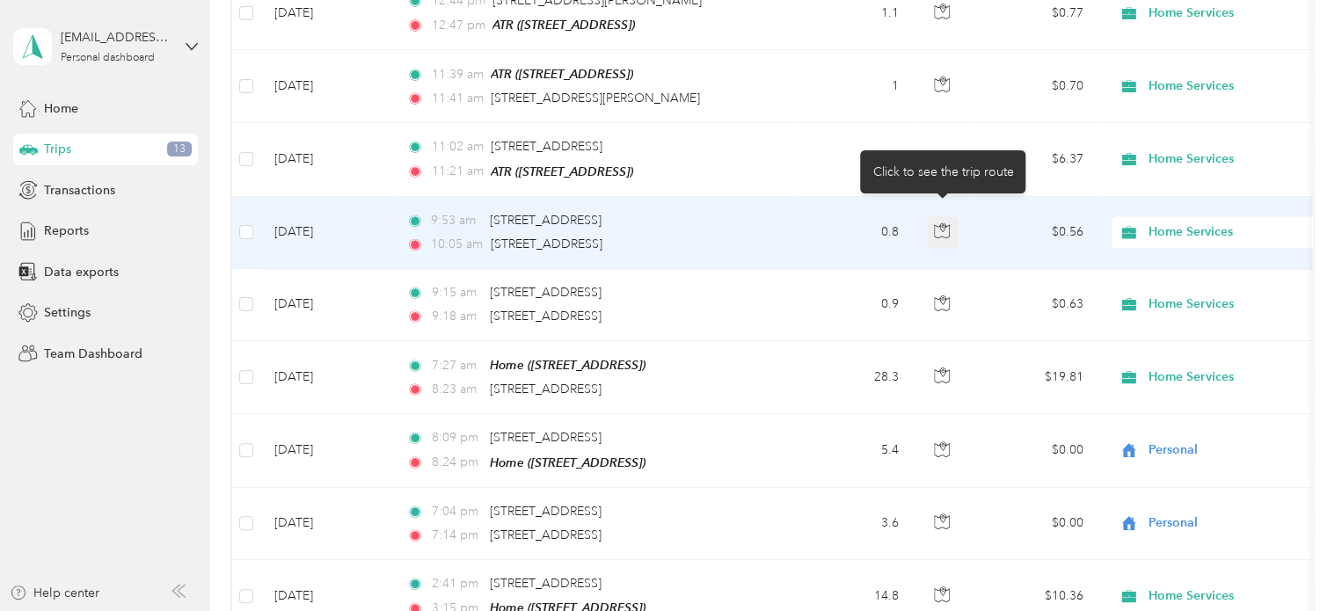
click at [943, 222] on icon "button" at bounding box center [942, 230] width 16 height 16
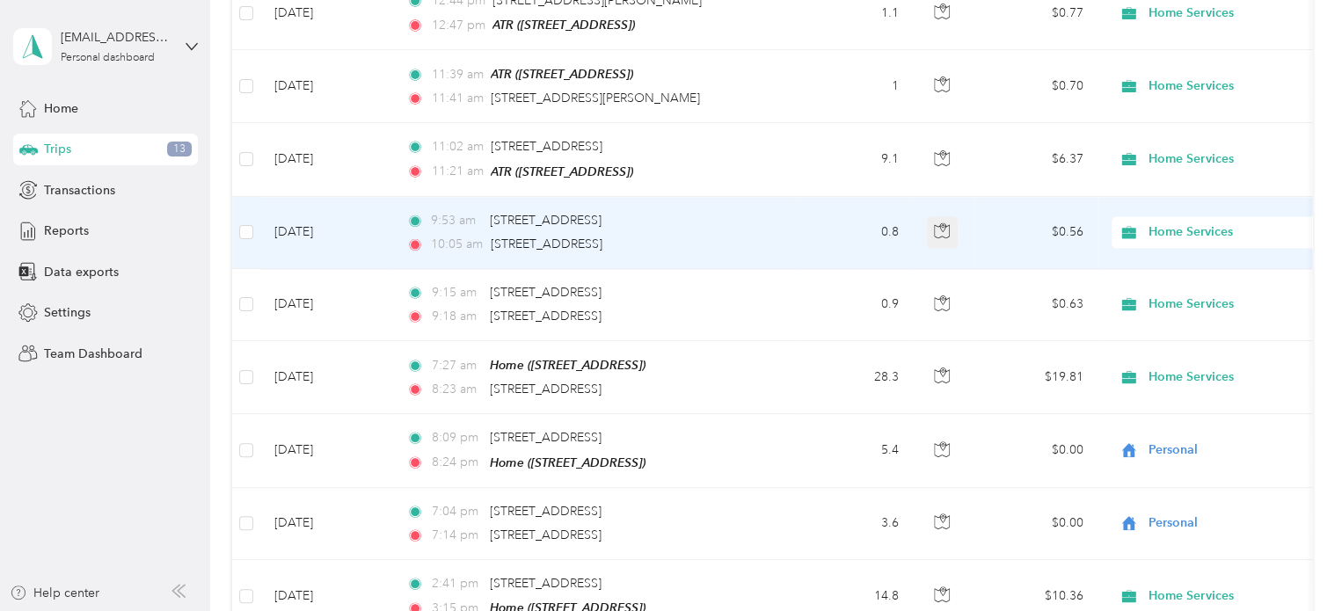
click at [943, 222] on icon "button" at bounding box center [942, 230] width 16 height 16
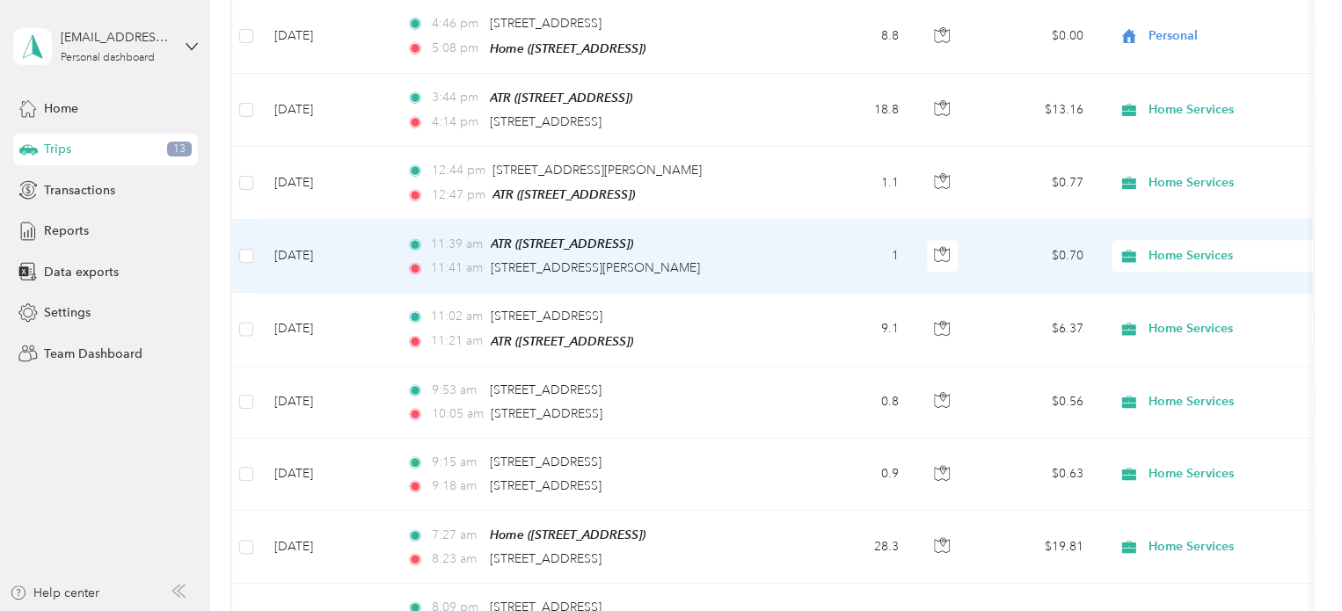
scroll to position [1236, 0]
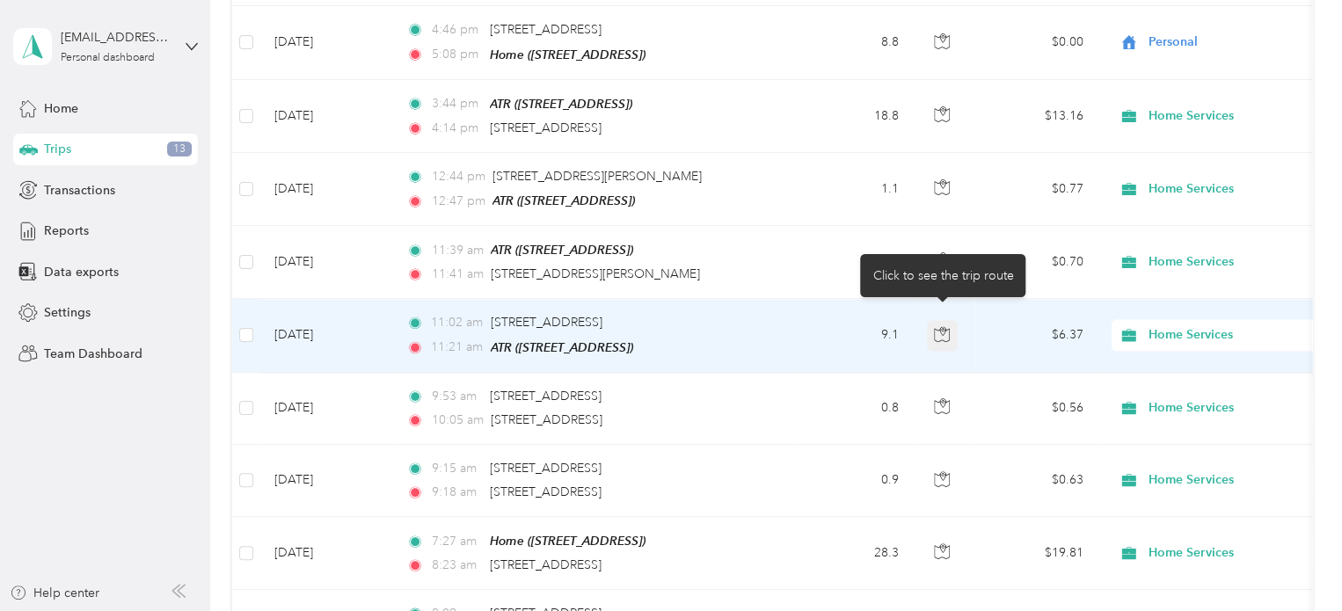
click at [942, 326] on icon "button" at bounding box center [942, 334] width 16 height 16
click at [990, 324] on td "$6.37" at bounding box center [1035, 335] width 123 height 73
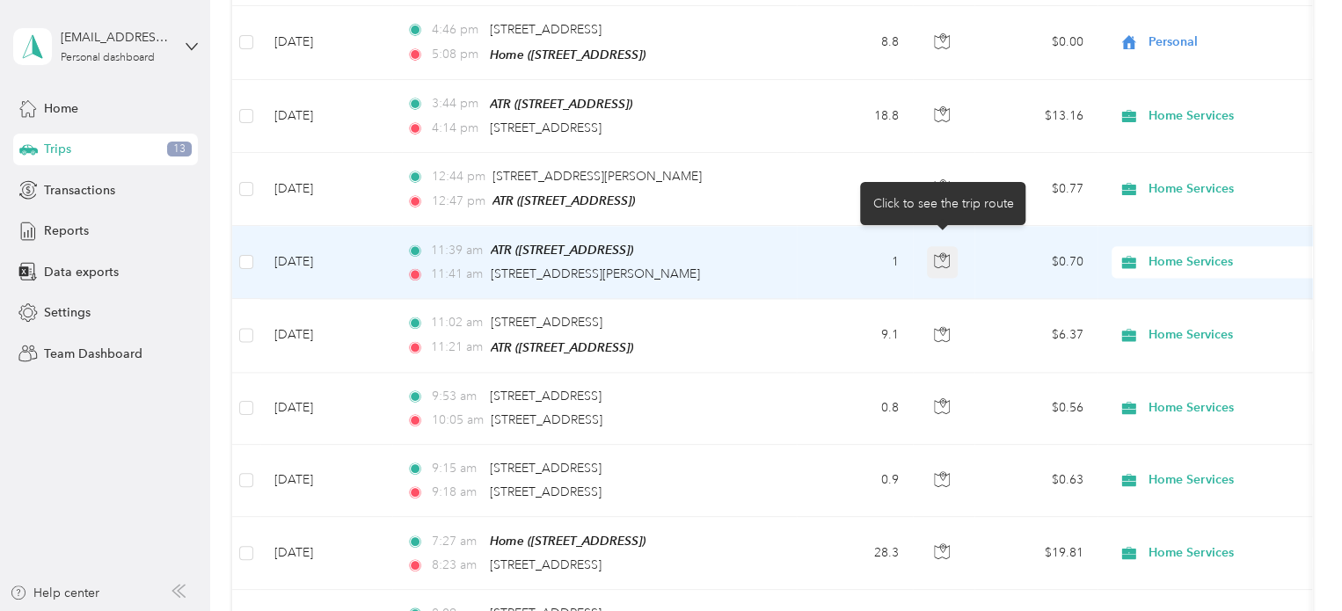
click at [935, 252] on icon "button" at bounding box center [942, 260] width 16 height 16
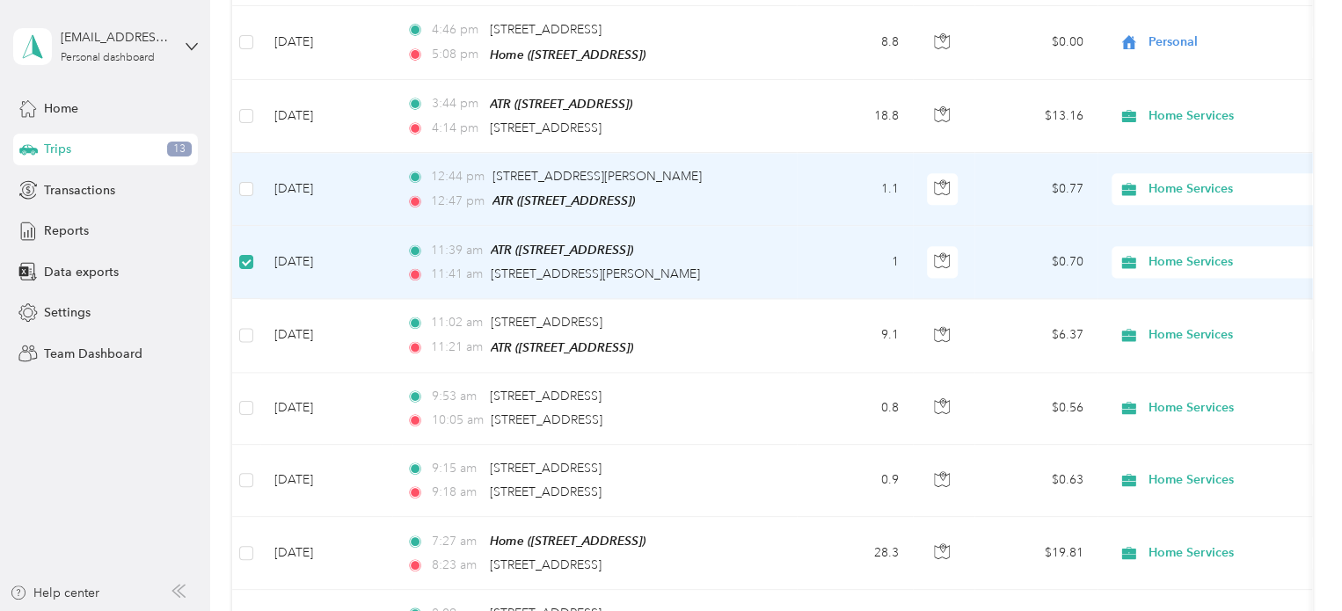
click at [237, 177] on td at bounding box center [246, 189] width 28 height 73
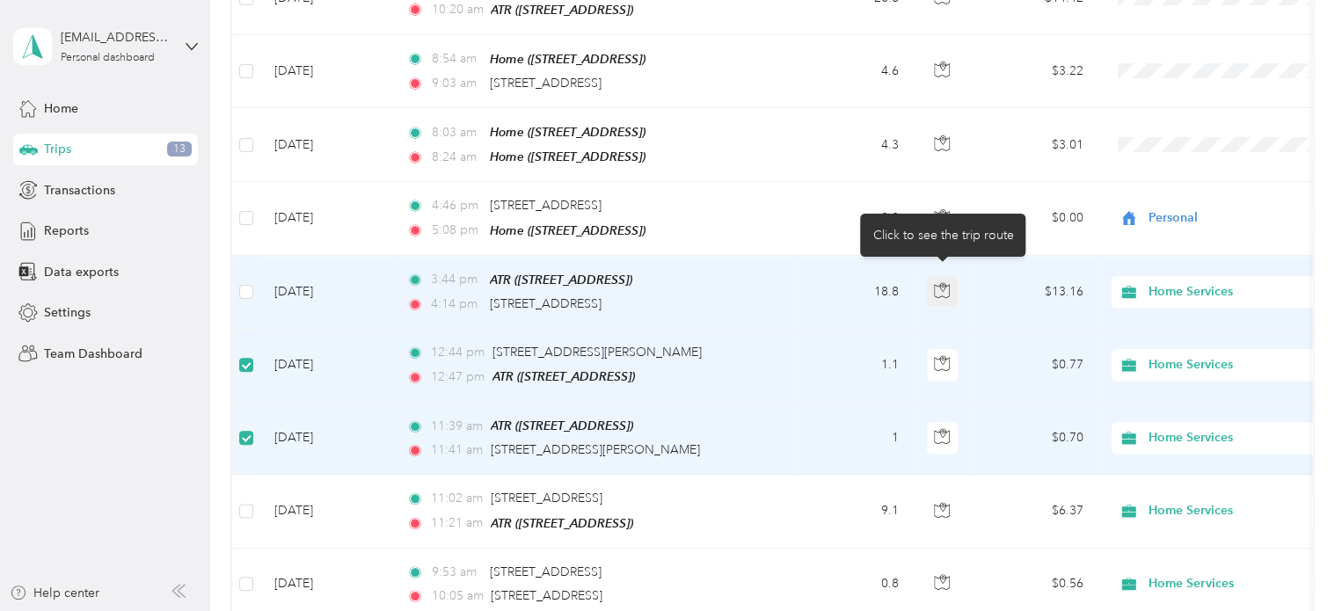
click at [948, 282] on icon "button" at bounding box center [942, 290] width 16 height 16
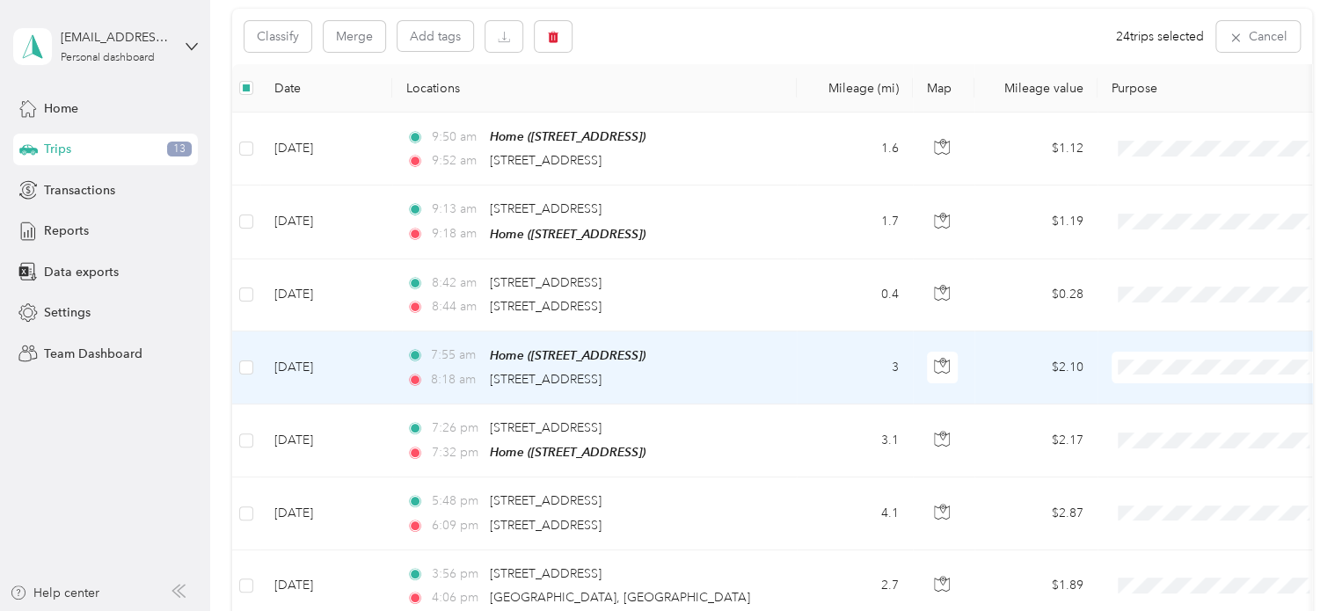
scroll to position [0, 0]
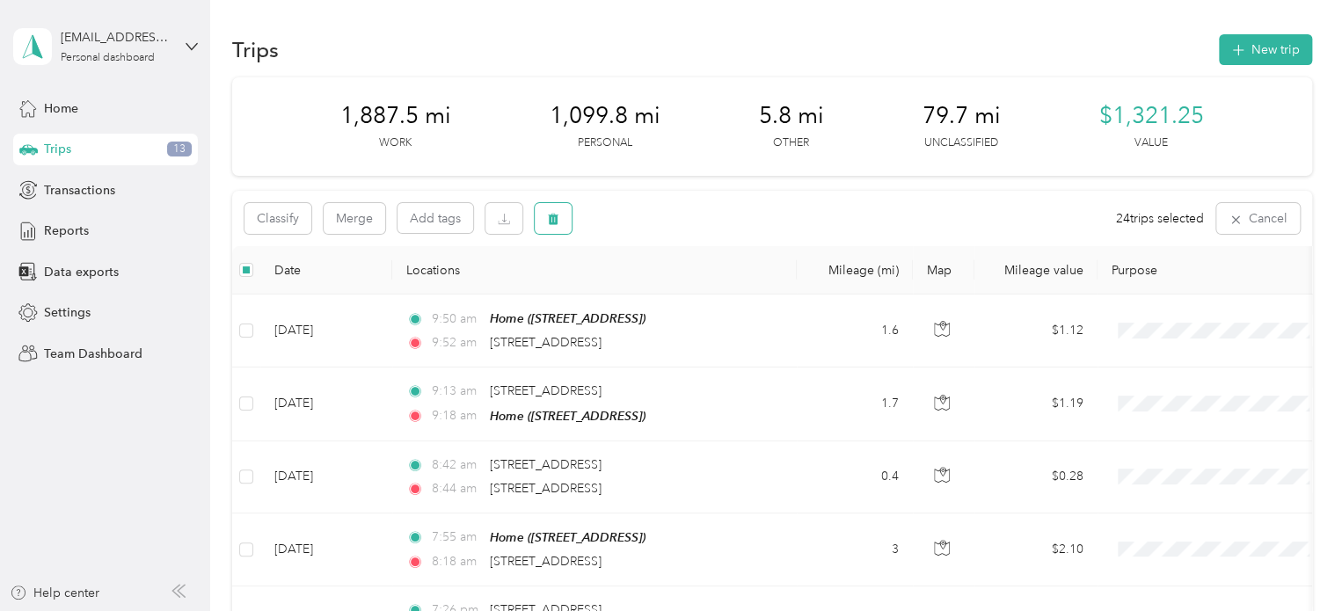
click at [557, 214] on icon "button" at bounding box center [553, 219] width 12 height 12
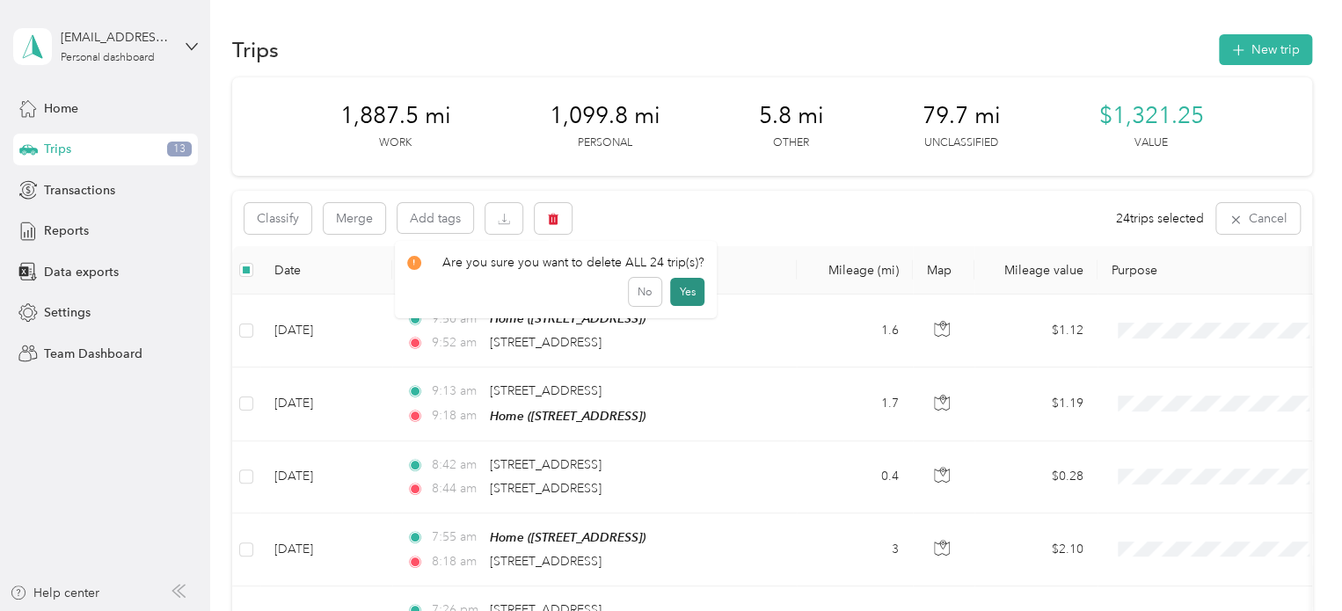
click at [690, 288] on button "Yes" at bounding box center [687, 292] width 34 height 28
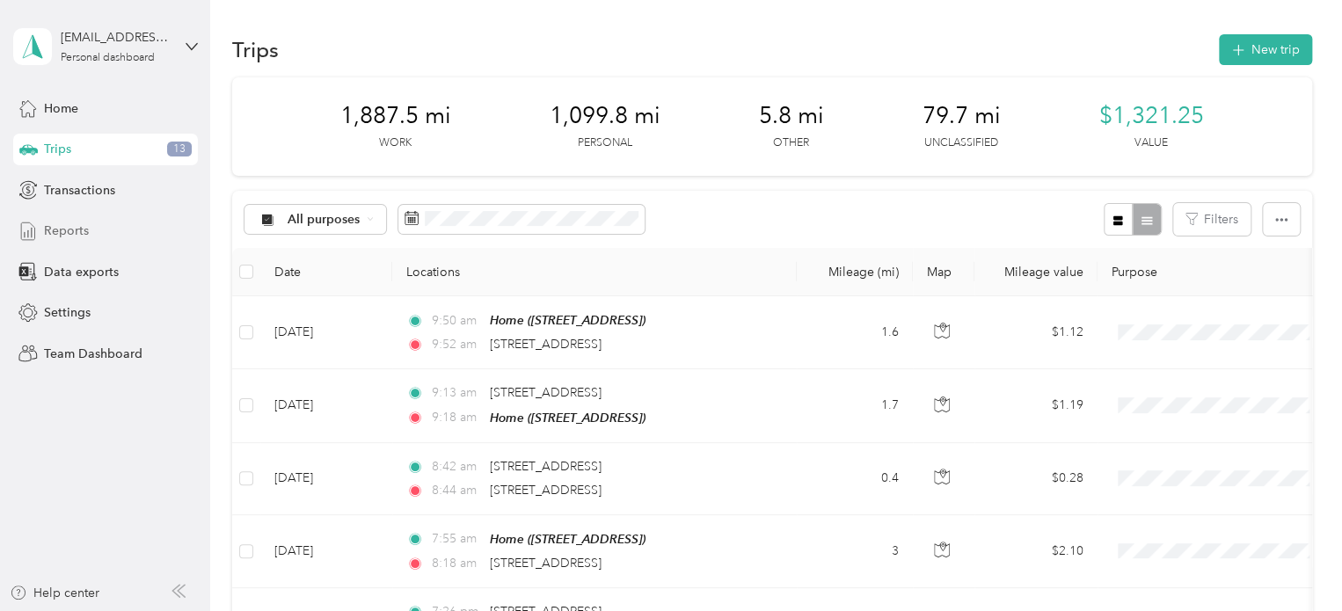
click at [96, 228] on div "Reports" at bounding box center [105, 231] width 185 height 32
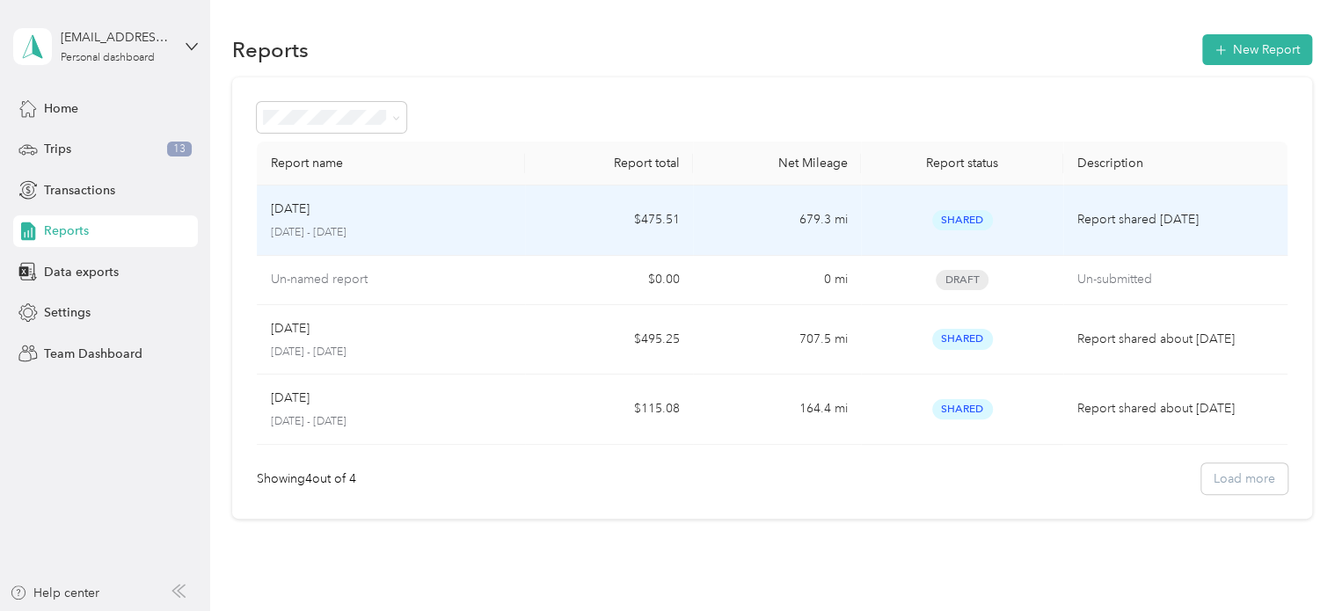
click at [504, 215] on div "[DATE]" at bounding box center [391, 209] width 241 height 19
